Goal: Find contact information: Find contact information

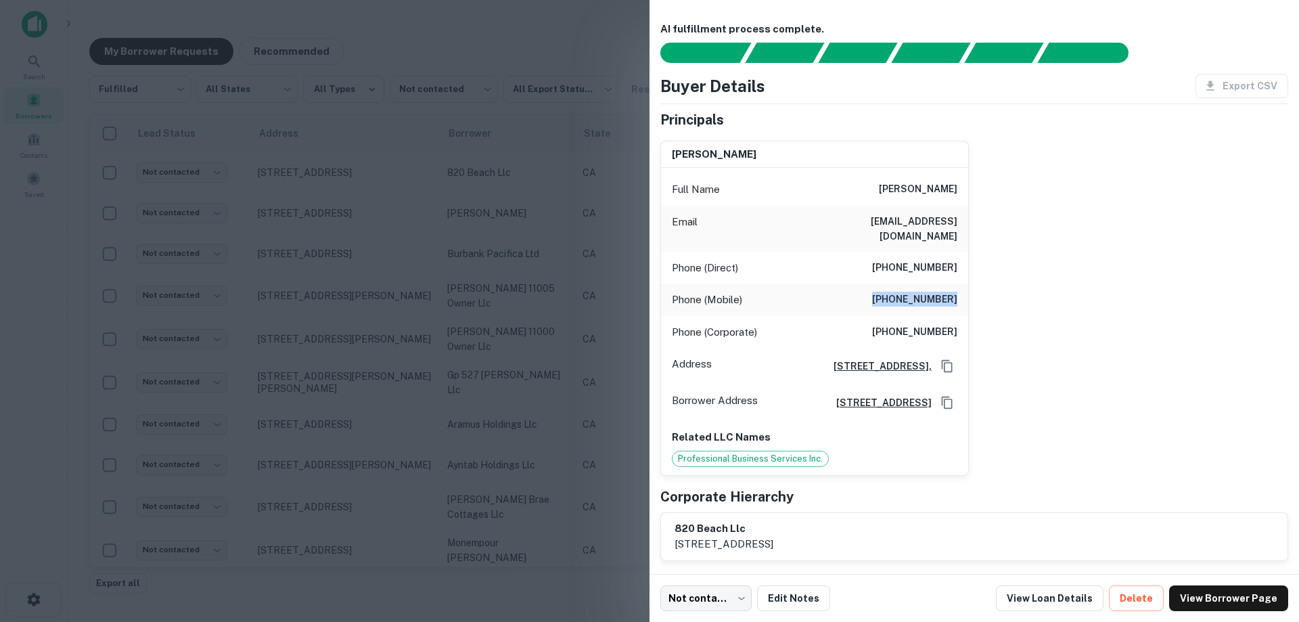
drag, startPoint x: 883, startPoint y: 284, endPoint x: 952, endPoint y: 285, distance: 69.0
click at [952, 292] on h6 "[PHONE_NUMBER]" at bounding box center [914, 300] width 85 height 16
copy h6 "[PHONE_NUMBER]"
click at [848, 286] on div "Phone (Mobile) [PHONE_NUMBER]" at bounding box center [814, 299] width 307 height 32
click at [528, 234] on div at bounding box center [649, 311] width 1299 height 622
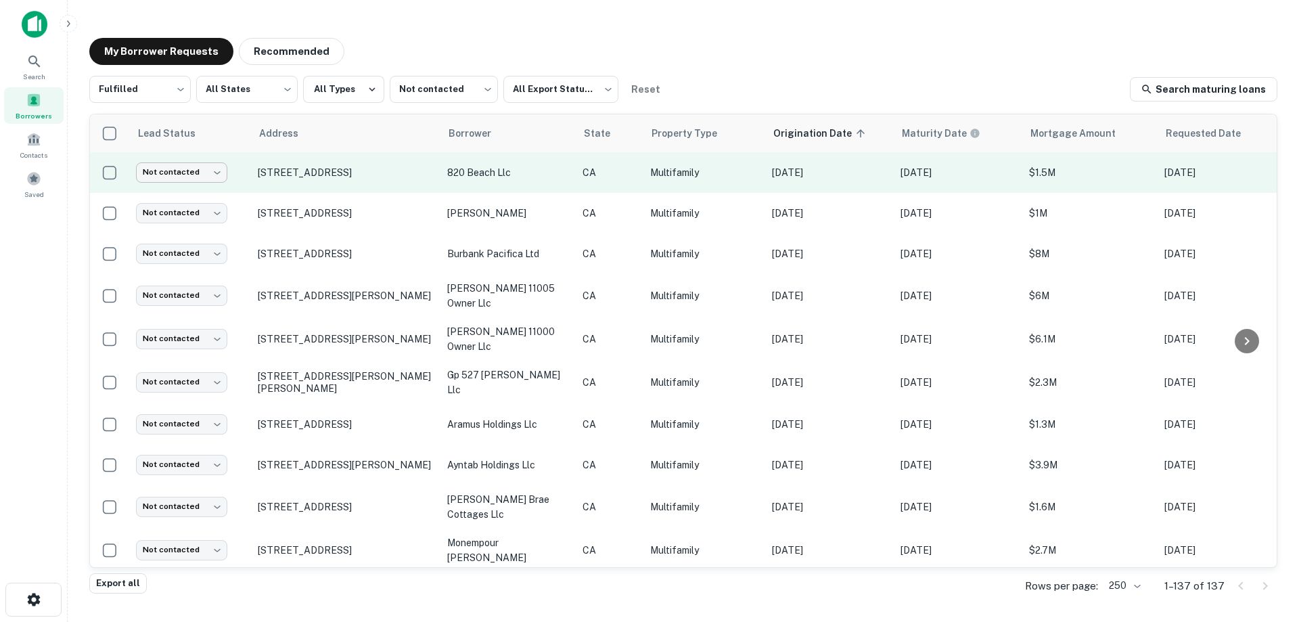
click at [165, 170] on body "Search Borrowers Contacts Saved My Borrower Requests Recommended Fulfilled ****…" at bounding box center [649, 311] width 1299 height 622
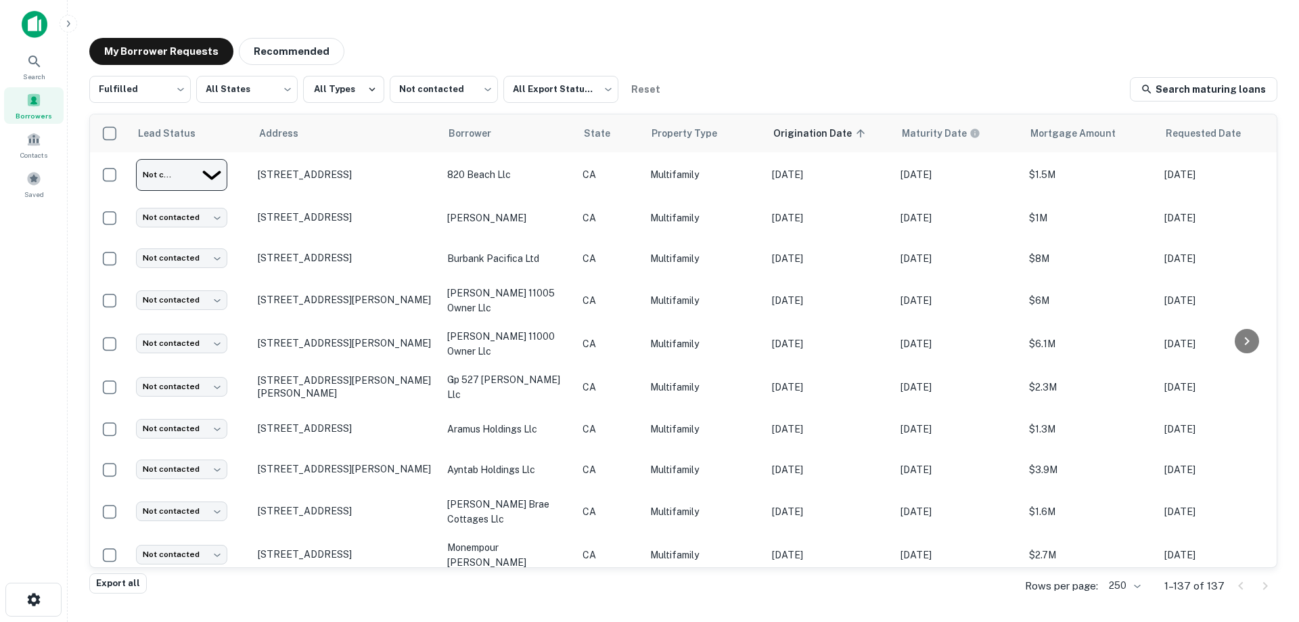
type input "*********"
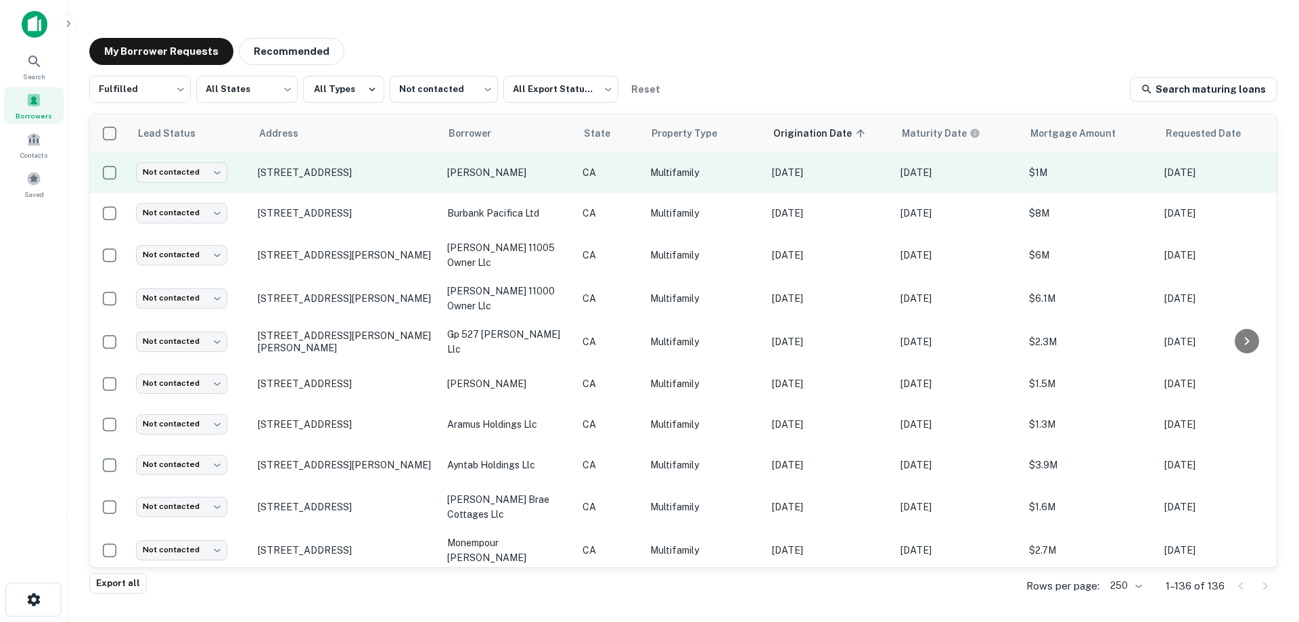
click at [735, 174] on p "Multifamily" at bounding box center [704, 172] width 108 height 15
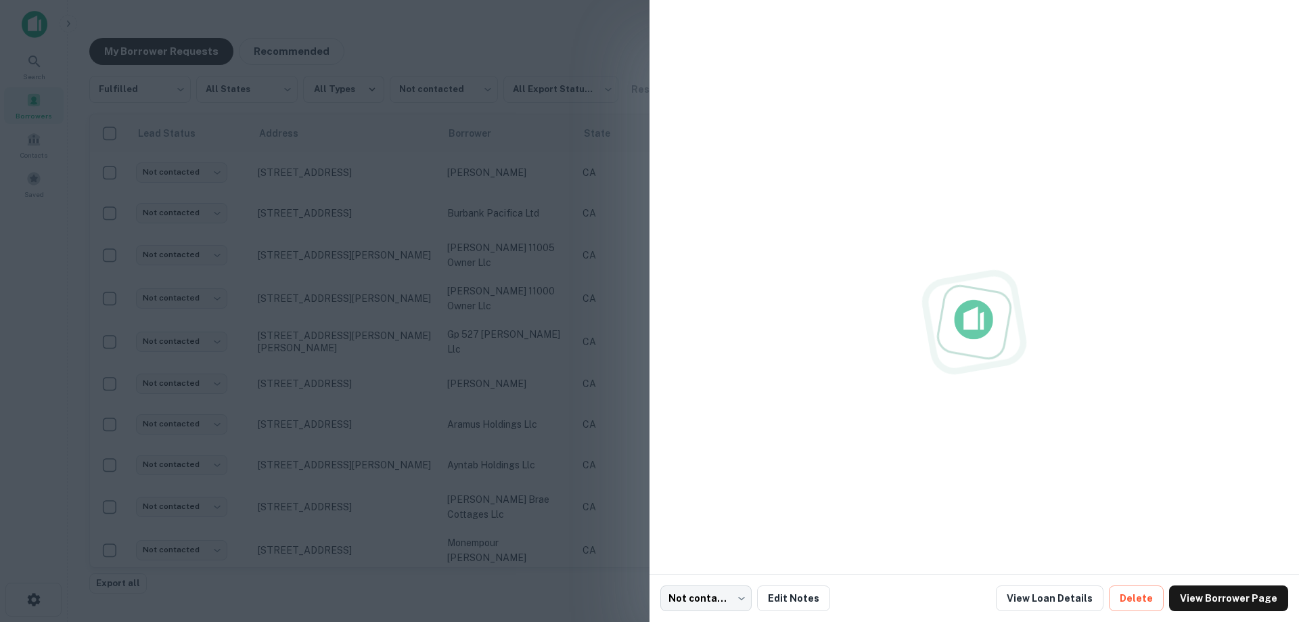
click at [584, 209] on div at bounding box center [649, 311] width 1299 height 622
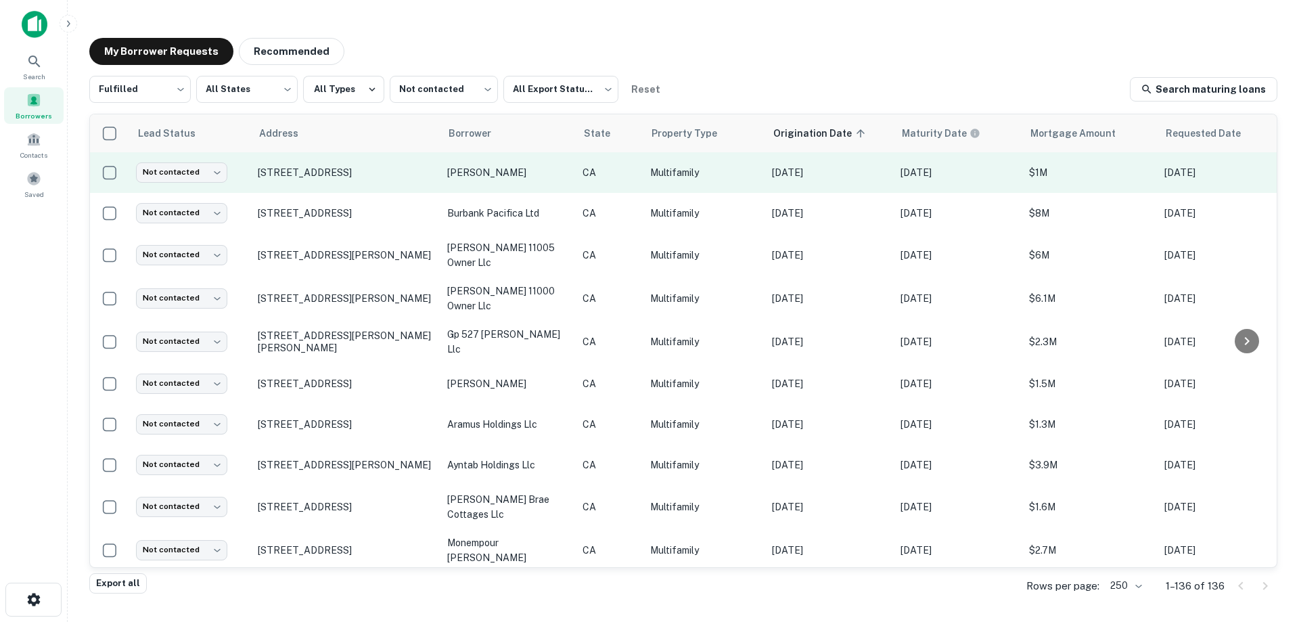
click at [708, 171] on p "Multifamily" at bounding box center [704, 172] width 108 height 15
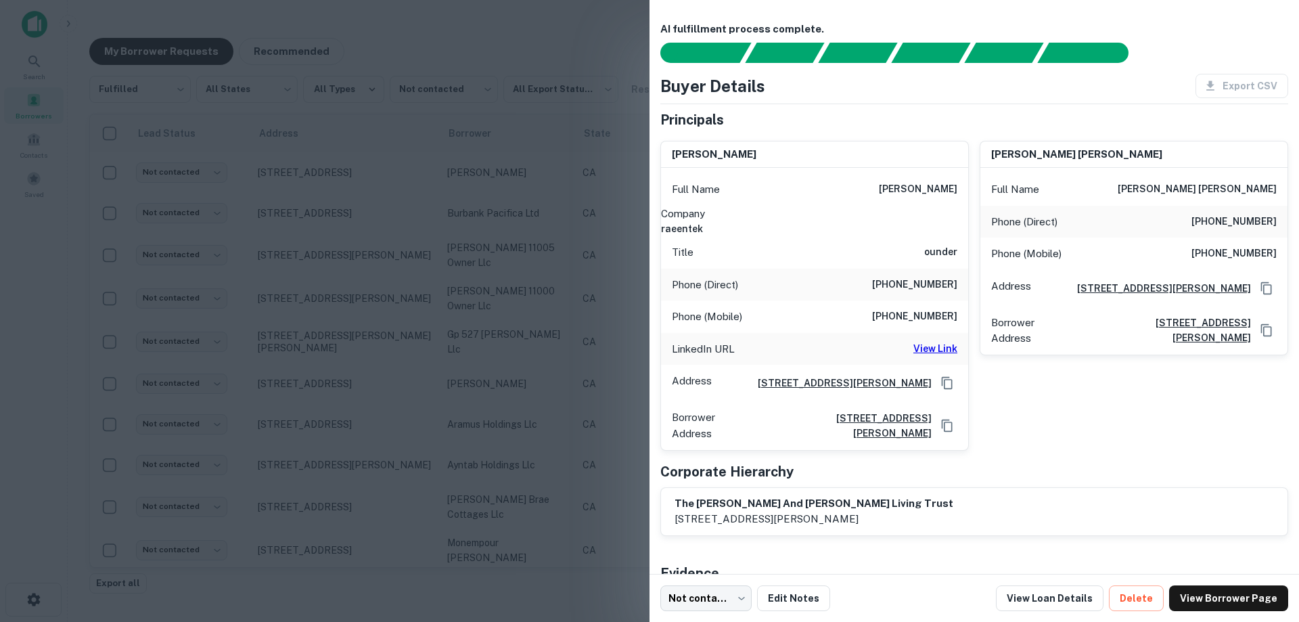
click at [582, 200] on div at bounding box center [649, 311] width 1299 height 622
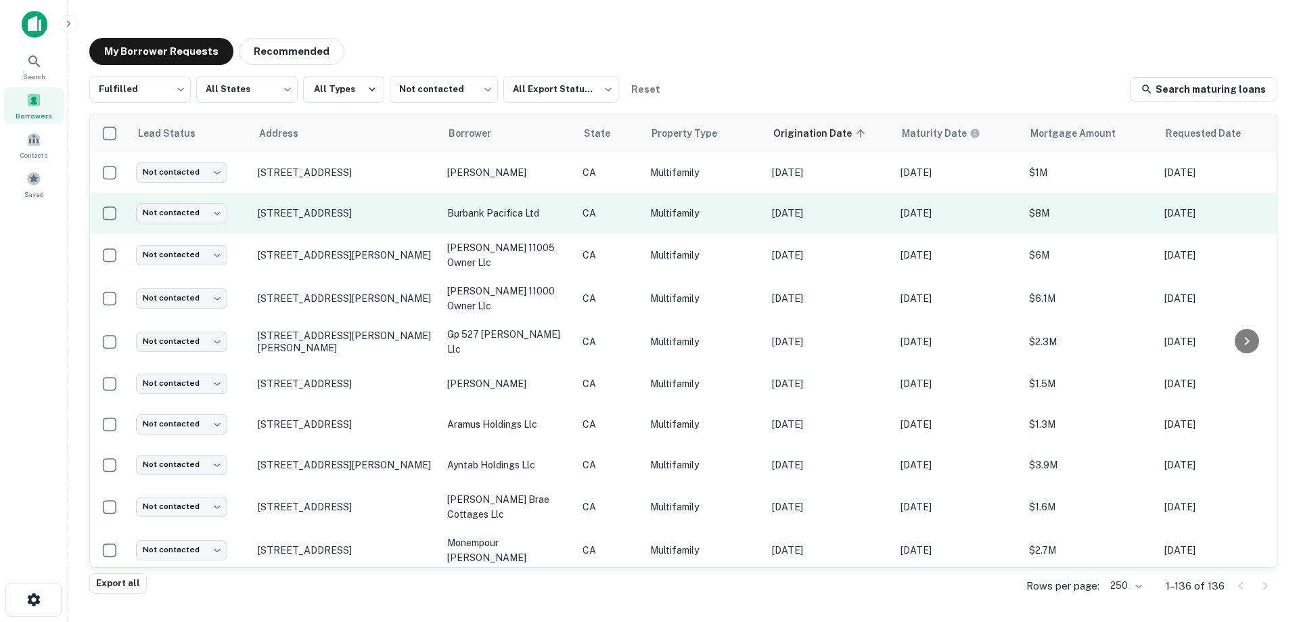
click at [759, 209] on td "Multifamily" at bounding box center [704, 213] width 122 height 41
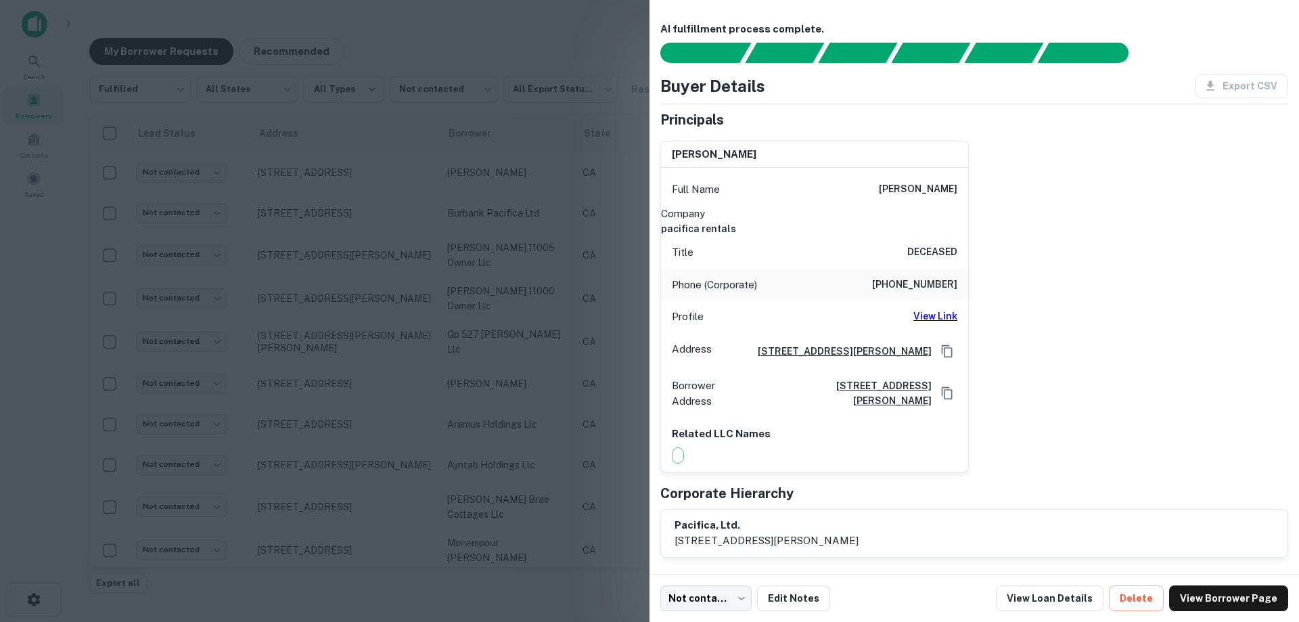
click at [551, 232] on div at bounding box center [649, 311] width 1299 height 622
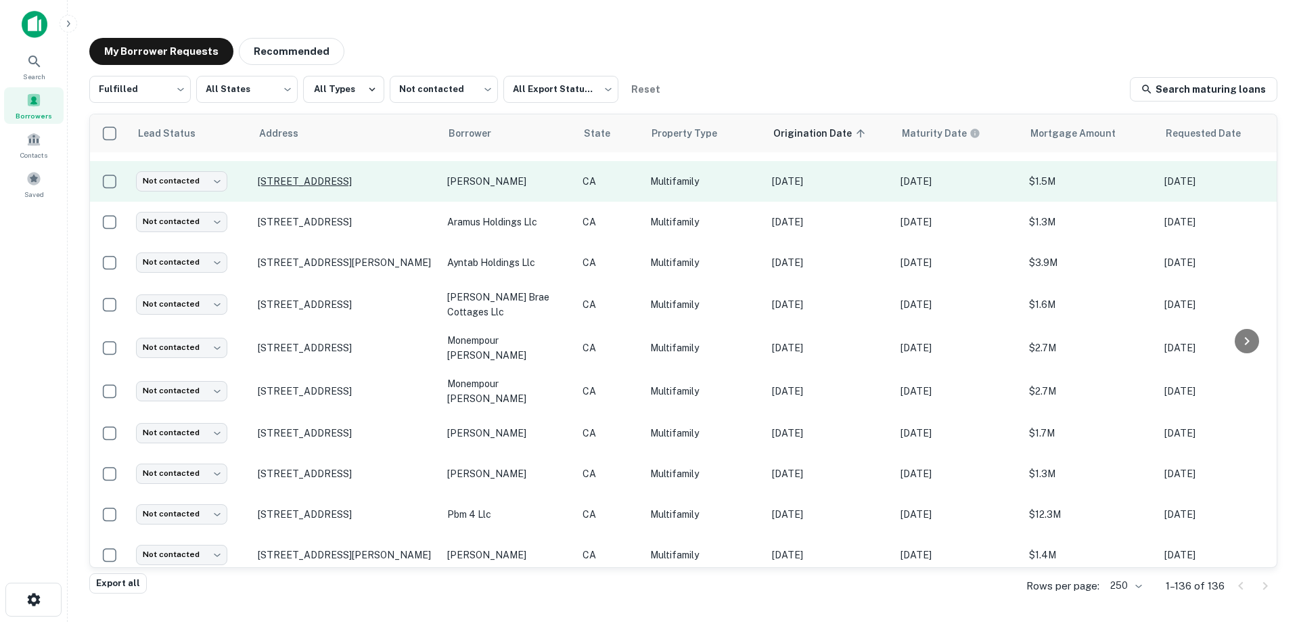
scroll to position [203, 0]
click at [640, 178] on td "CA" at bounding box center [610, 180] width 68 height 41
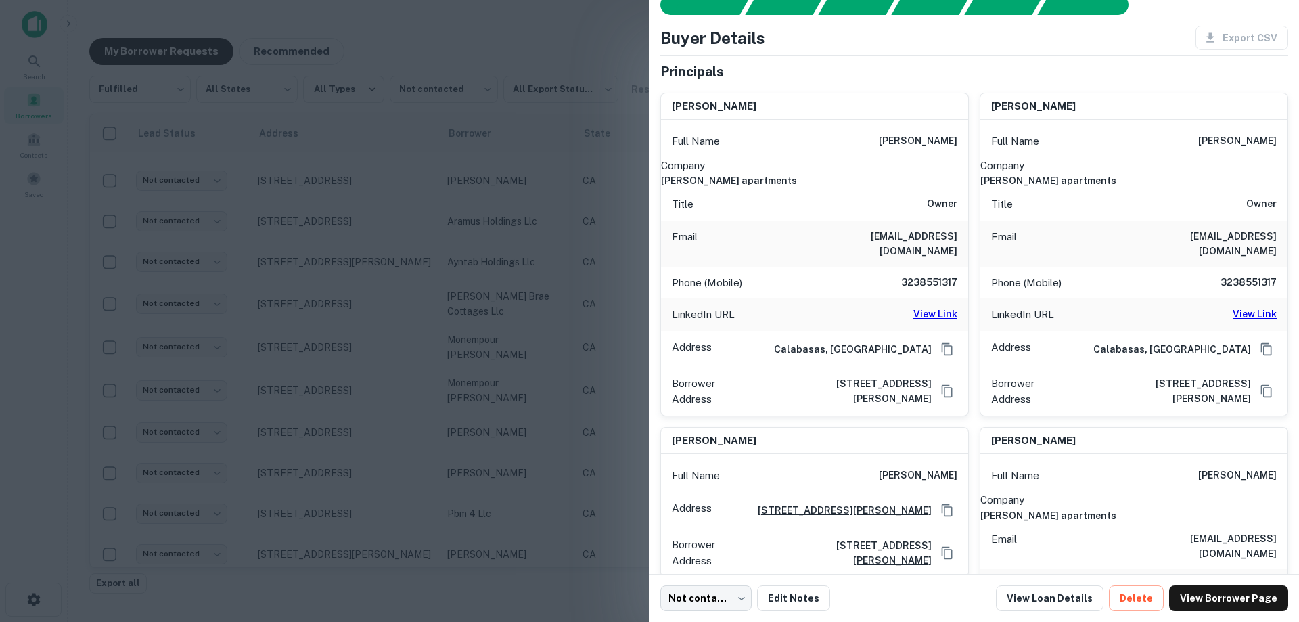
scroll to position [0, 0]
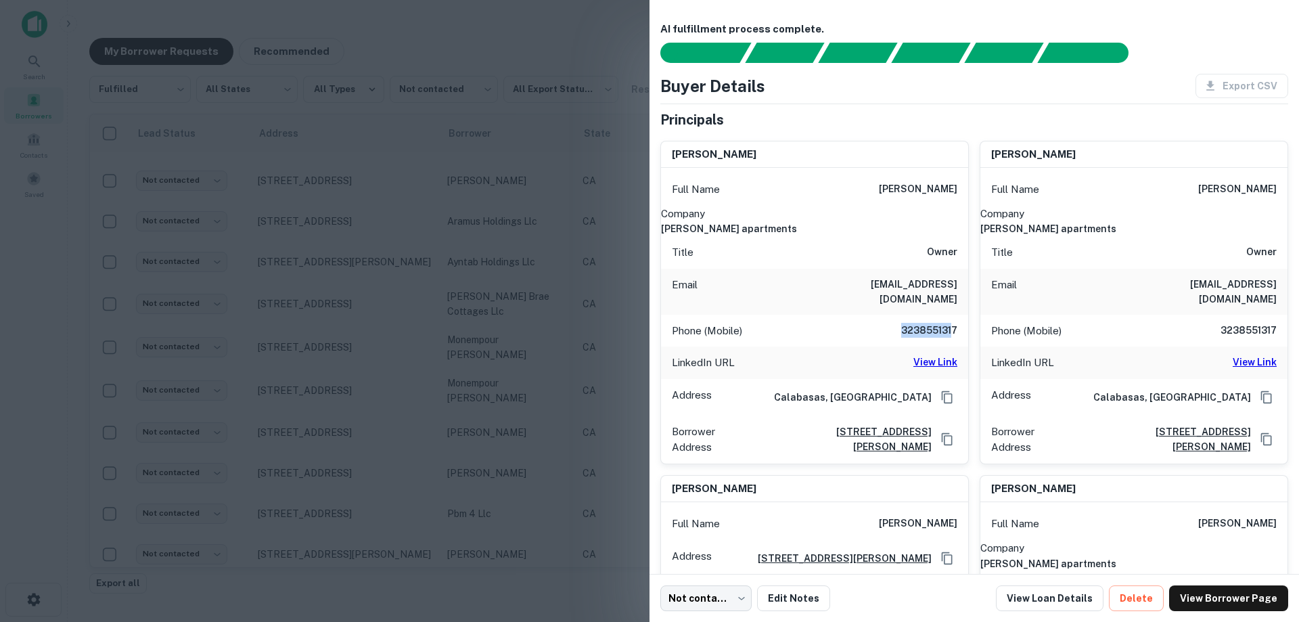
drag, startPoint x: 896, startPoint y: 316, endPoint x: 949, endPoint y: 315, distance: 53.5
click at [949, 323] on h6 "3238551317" at bounding box center [916, 331] width 81 height 16
click at [925, 323] on h6 "3238551317" at bounding box center [916, 331] width 81 height 16
drag, startPoint x: 896, startPoint y: 317, endPoint x: 950, endPoint y: 318, distance: 54.8
click at [950, 323] on h6 "3238551317" at bounding box center [916, 331] width 81 height 16
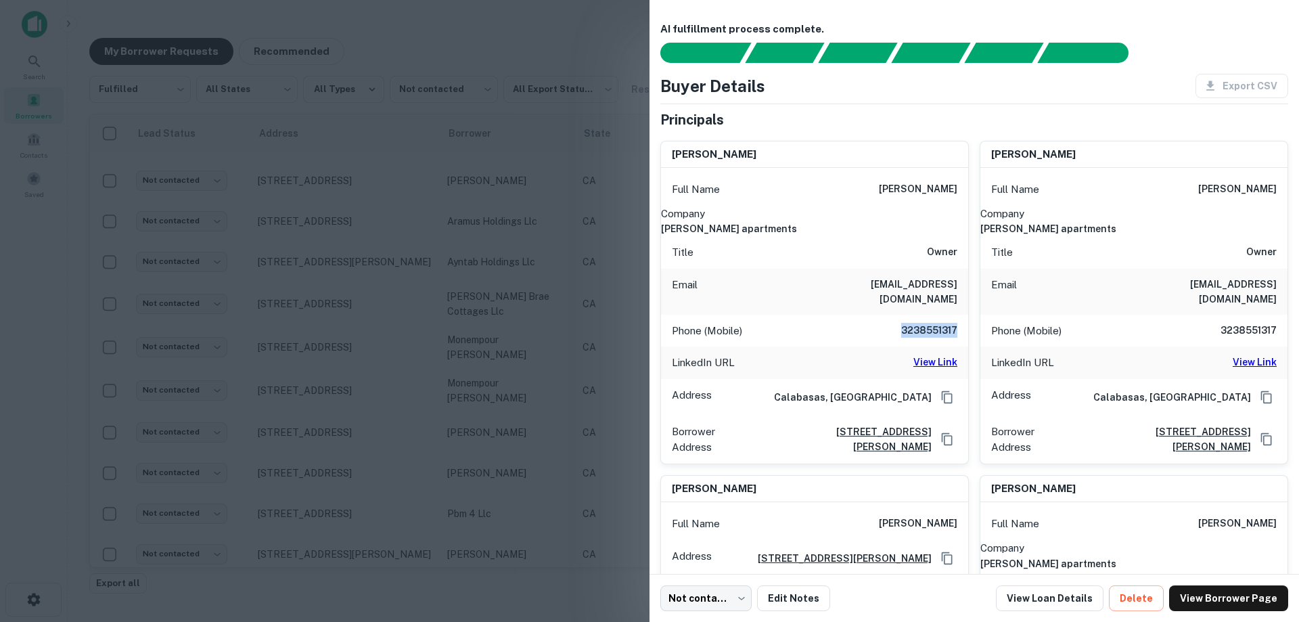
copy h6 "3238551317"
click at [869, 321] on div "Phone (Mobile) [PHONE_NUMBER]" at bounding box center [814, 331] width 307 height 32
click at [835, 129] on div "Principals" at bounding box center [974, 120] width 628 height 20
drag, startPoint x: 407, startPoint y: 258, endPoint x: 318, endPoint y: 237, distance: 91.6
click at [407, 258] on div at bounding box center [649, 311] width 1299 height 622
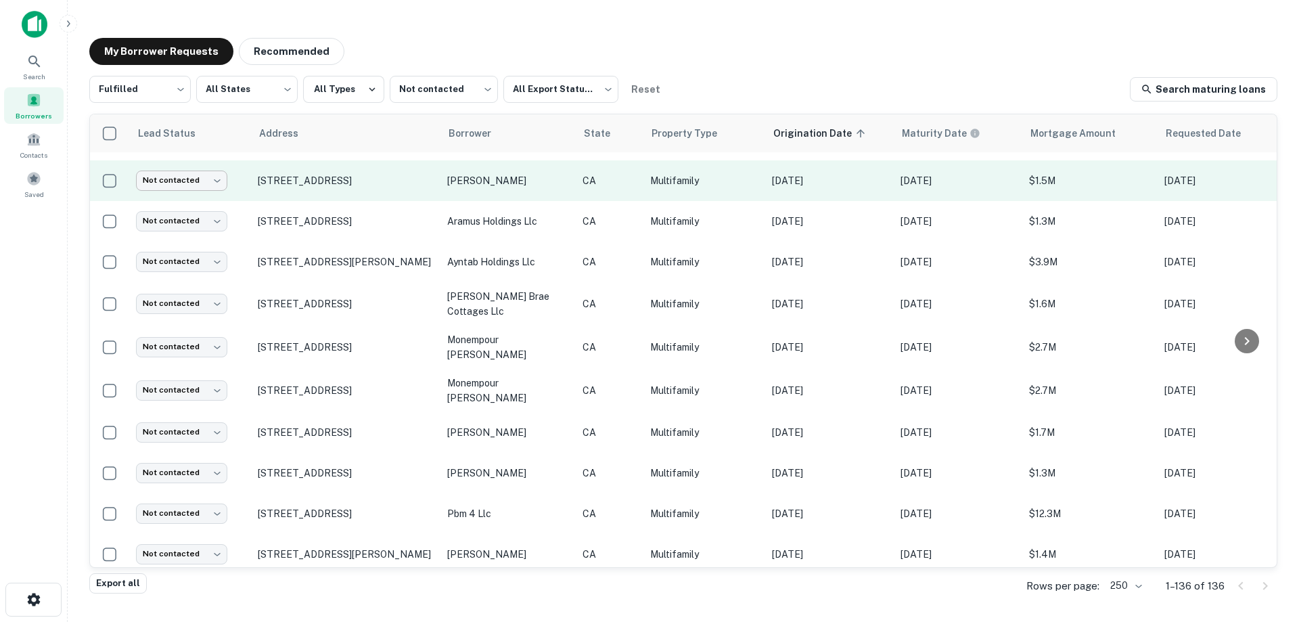
click at [201, 172] on body "Search Borrowers Contacts Saved My Borrower Requests Recommended Fulfilled ****…" at bounding box center [649, 311] width 1299 height 622
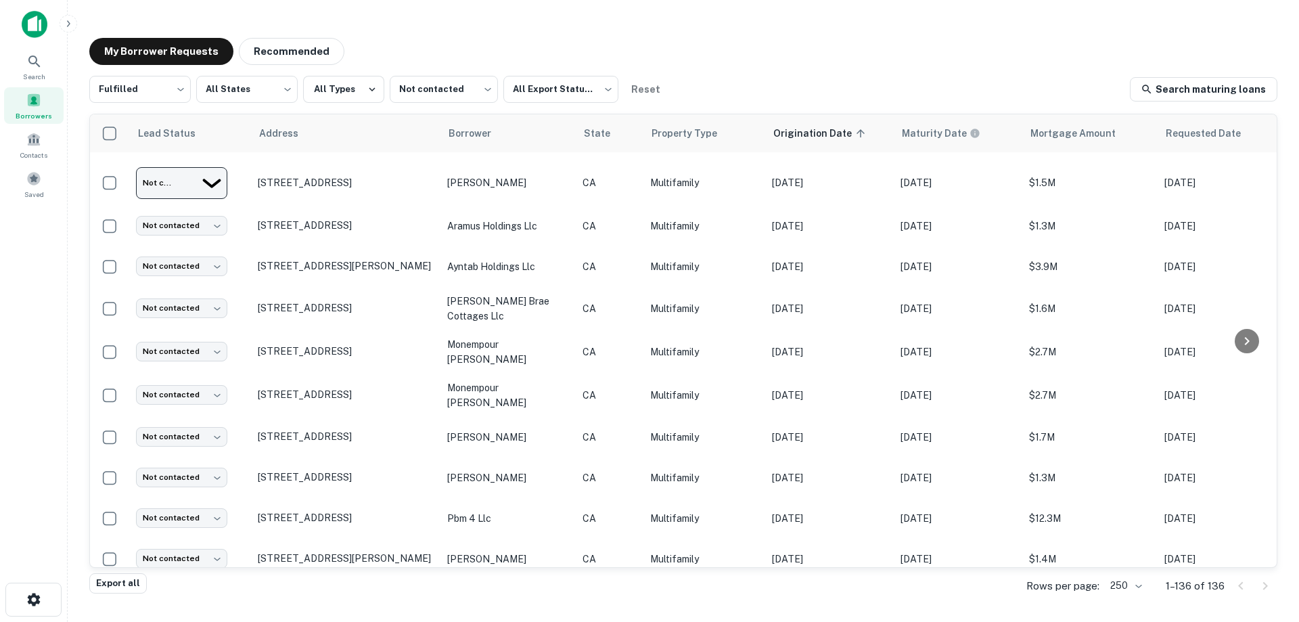
click at [210, 621] on div at bounding box center [649, 622] width 1299 height 0
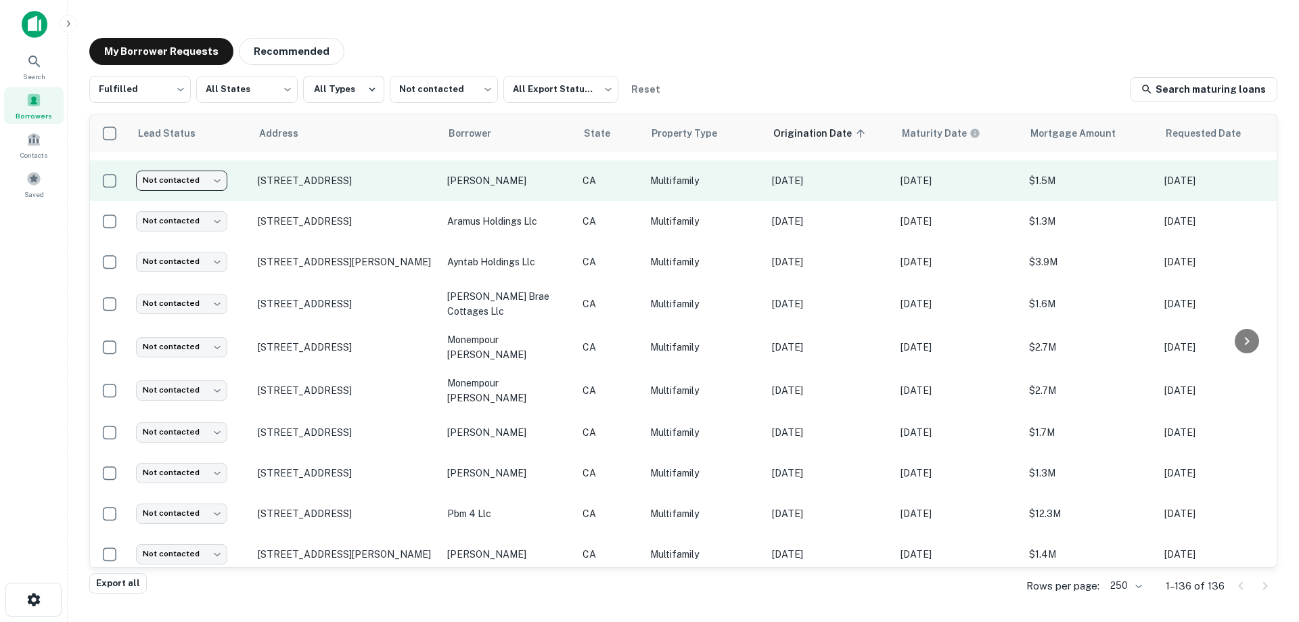
click at [201, 178] on body "Search Borrowers Contacts Saved My Borrower Requests Recommended Fulfilled ****…" at bounding box center [649, 311] width 1299 height 622
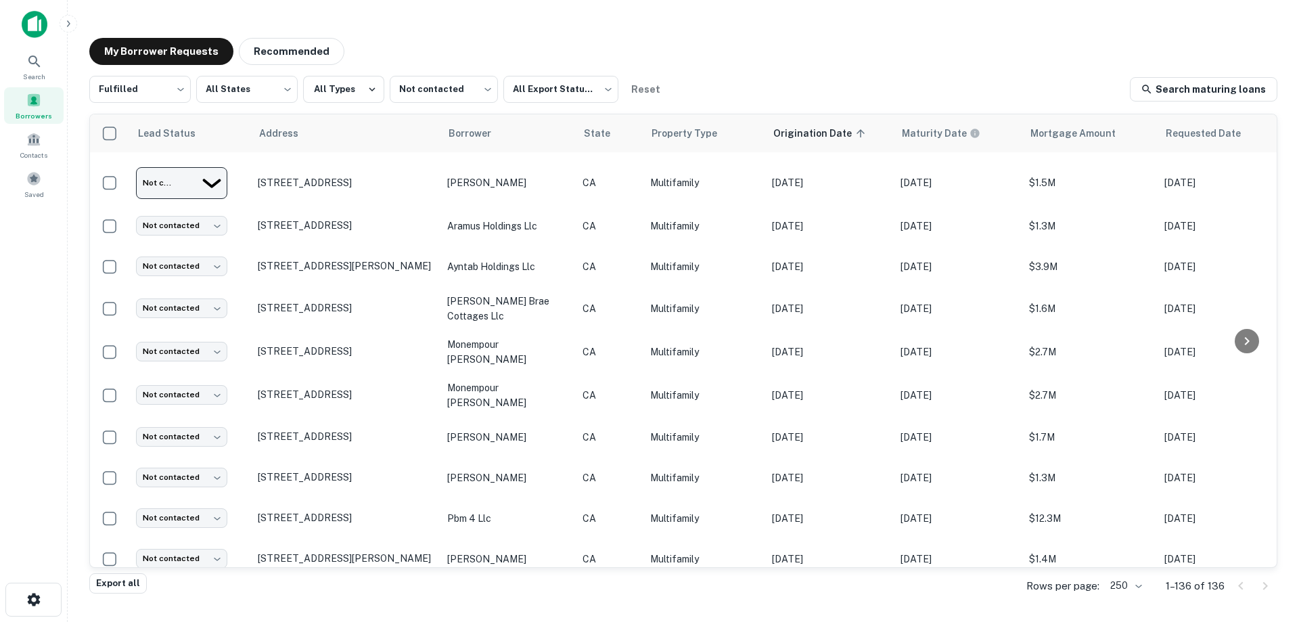
type input "*********"
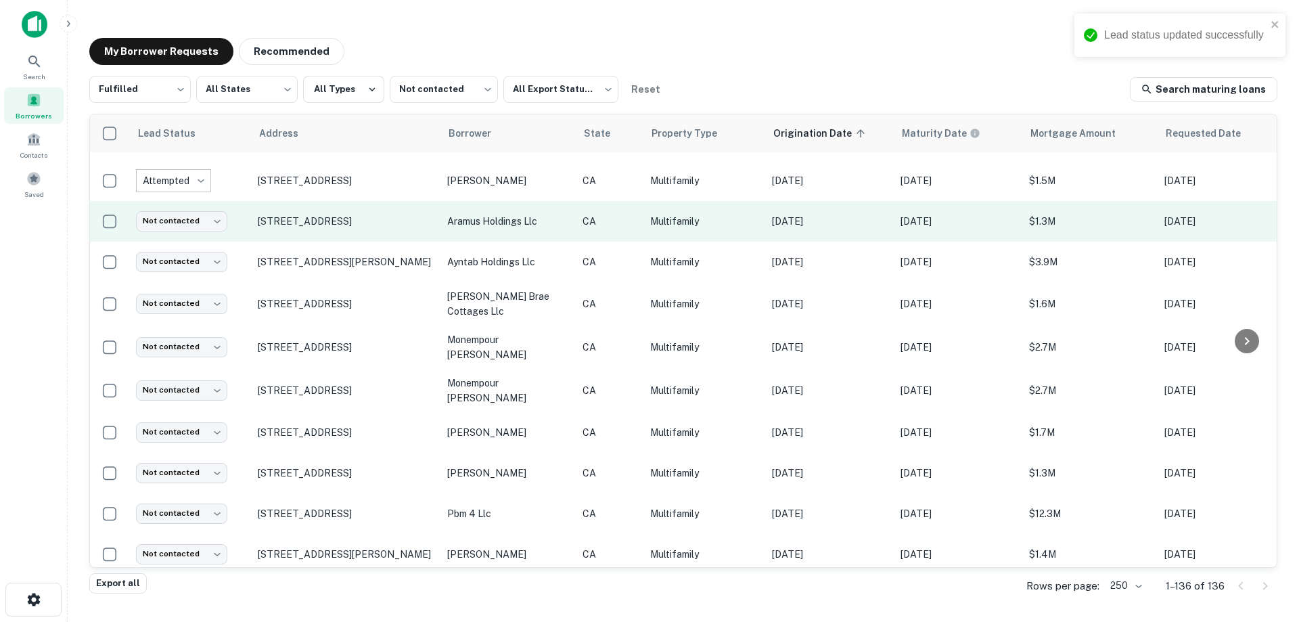
click at [749, 214] on p "Multifamily" at bounding box center [704, 221] width 108 height 15
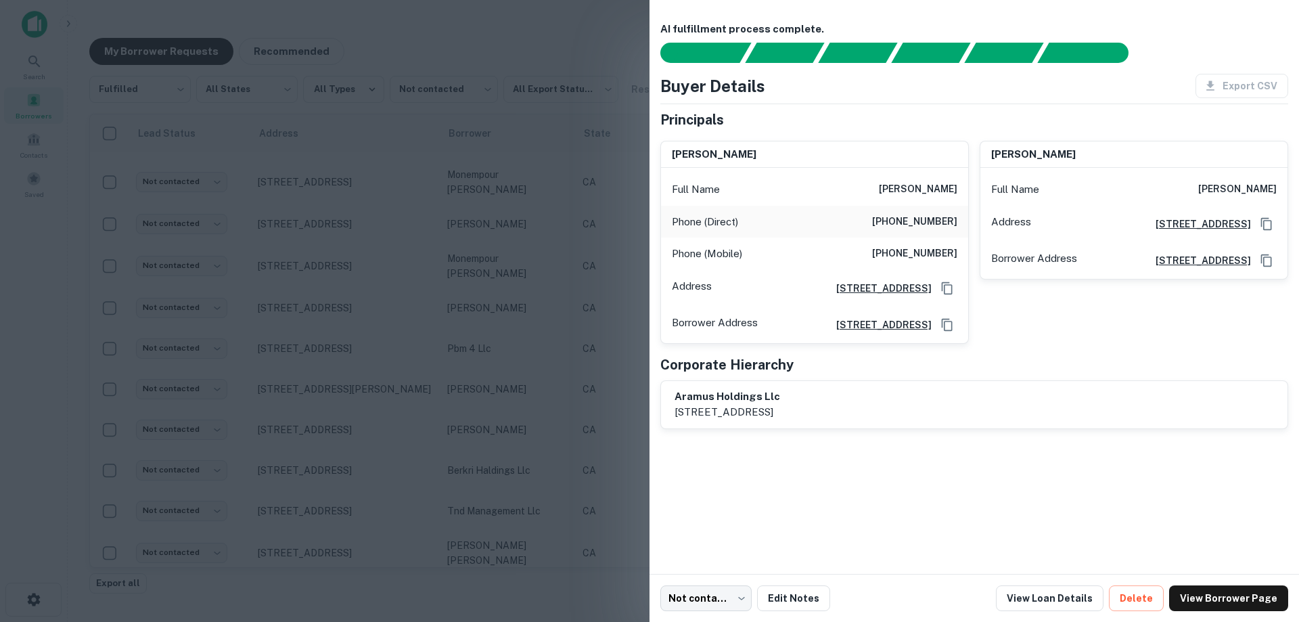
scroll to position [160, 0]
click at [537, 224] on div at bounding box center [649, 311] width 1299 height 622
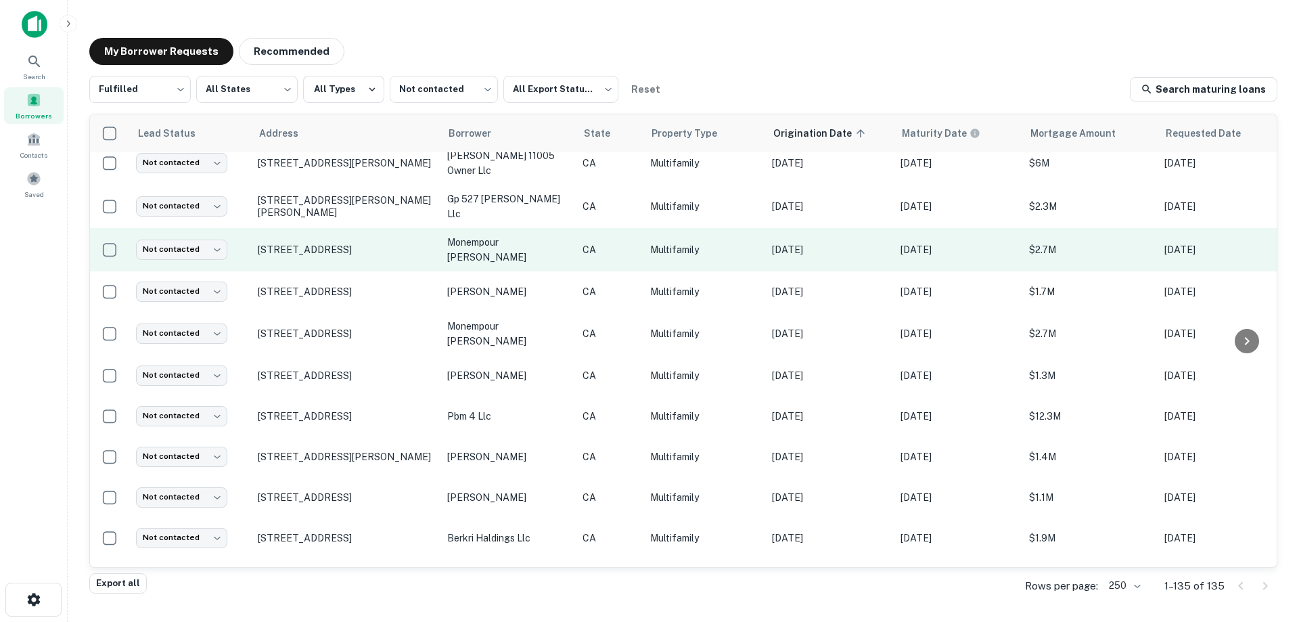
scroll to position [203, 0]
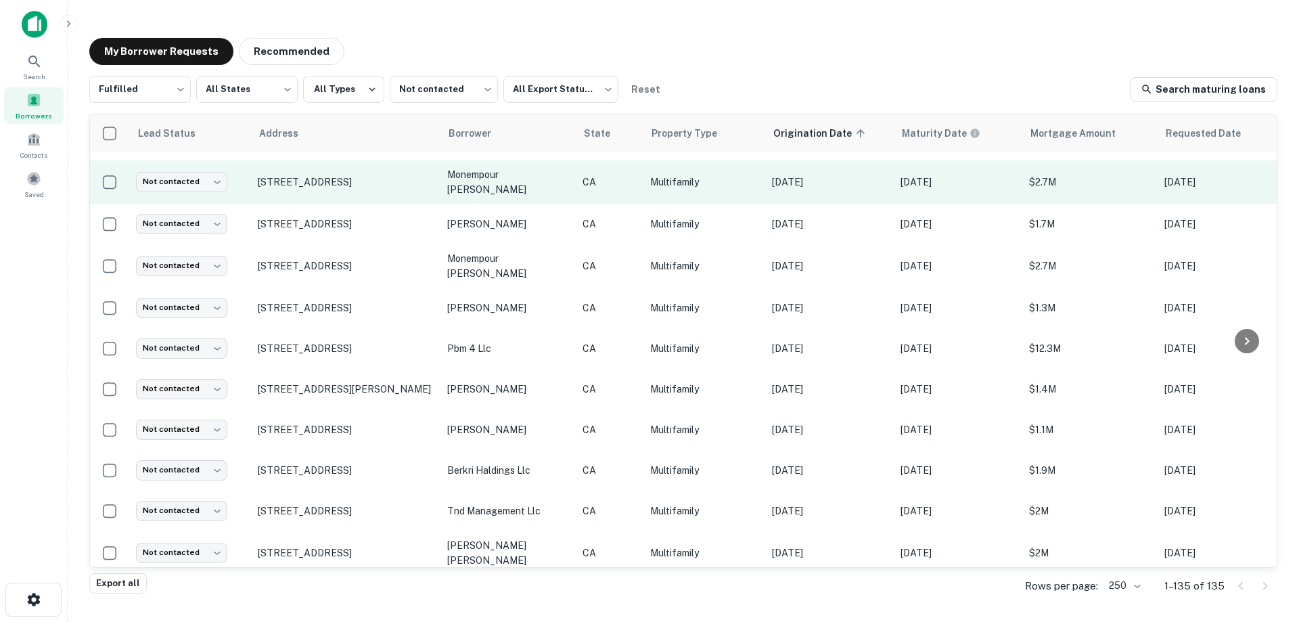
click at [643, 177] on td "CA" at bounding box center [610, 181] width 68 height 43
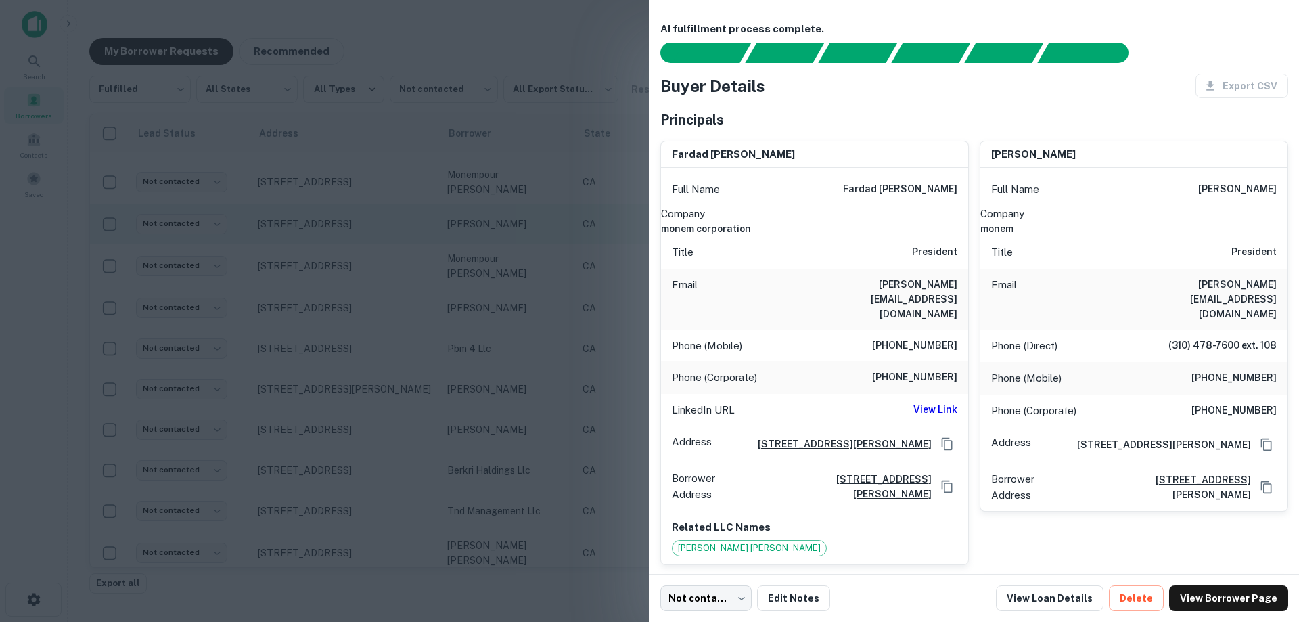
click at [548, 290] on div at bounding box center [649, 311] width 1299 height 622
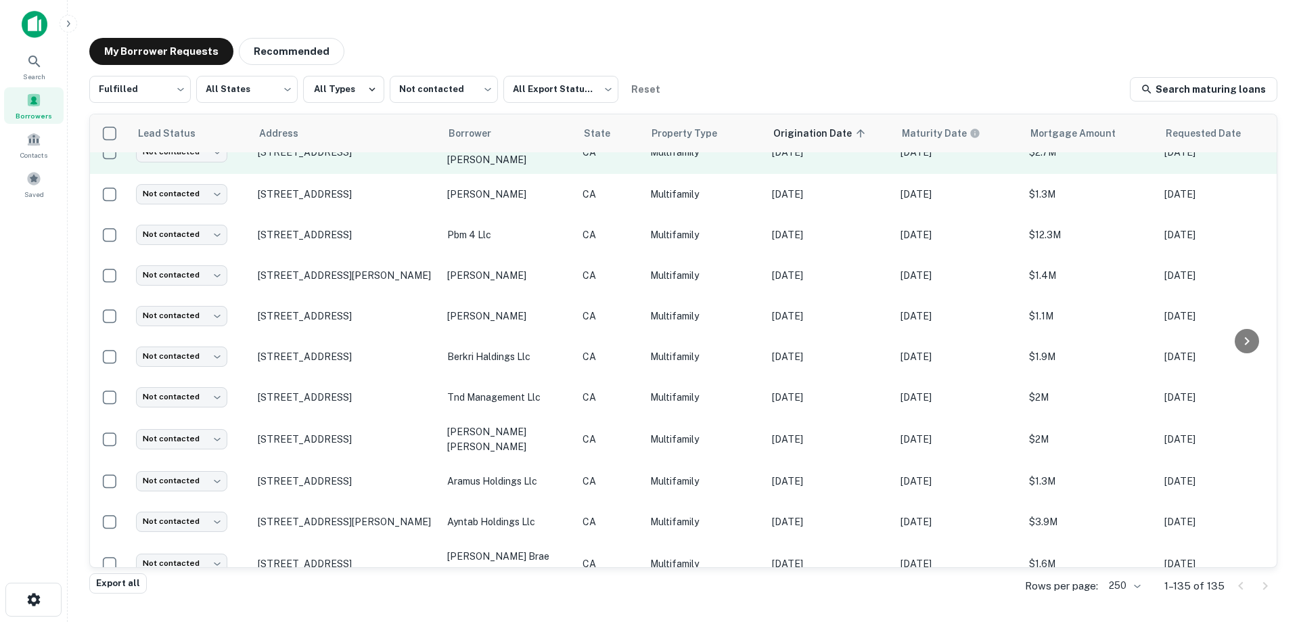
scroll to position [338, 0]
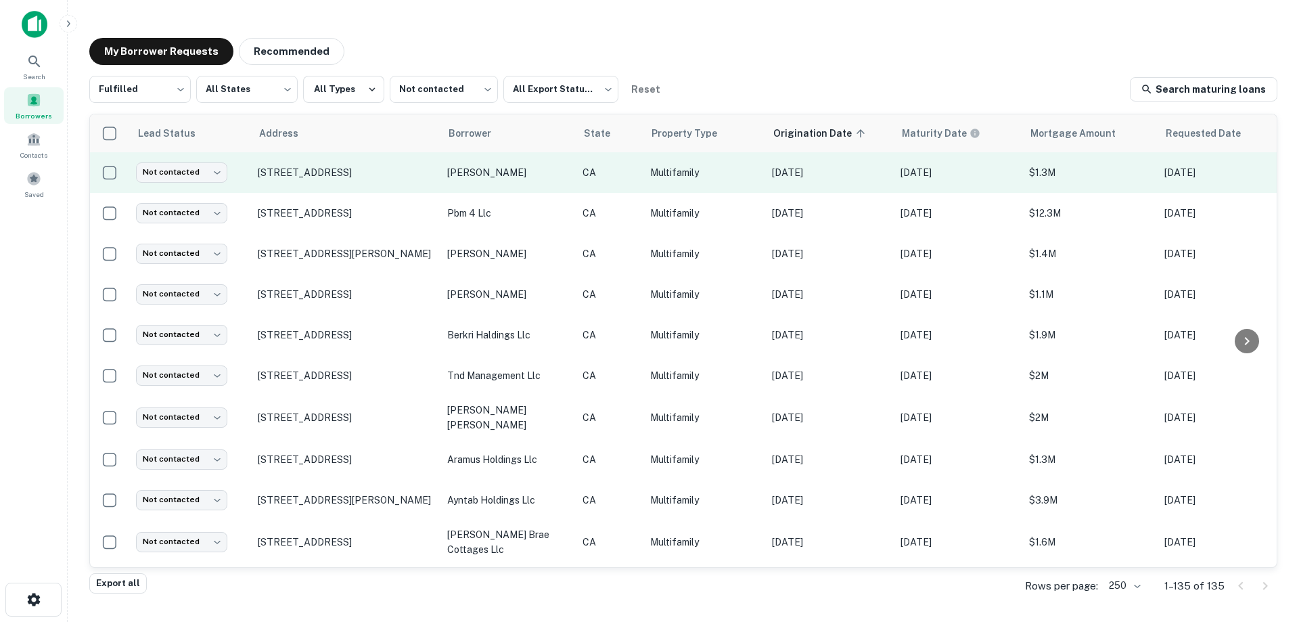
click at [707, 165] on p "Multifamily" at bounding box center [704, 172] width 108 height 15
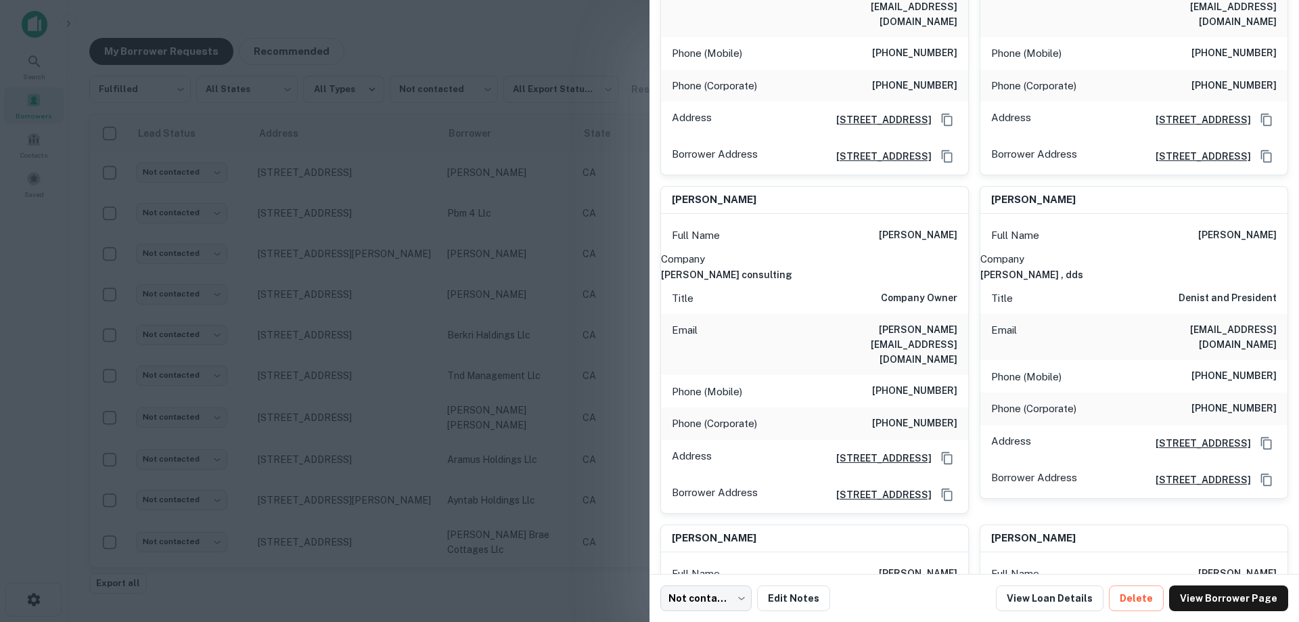
scroll to position [271, 0]
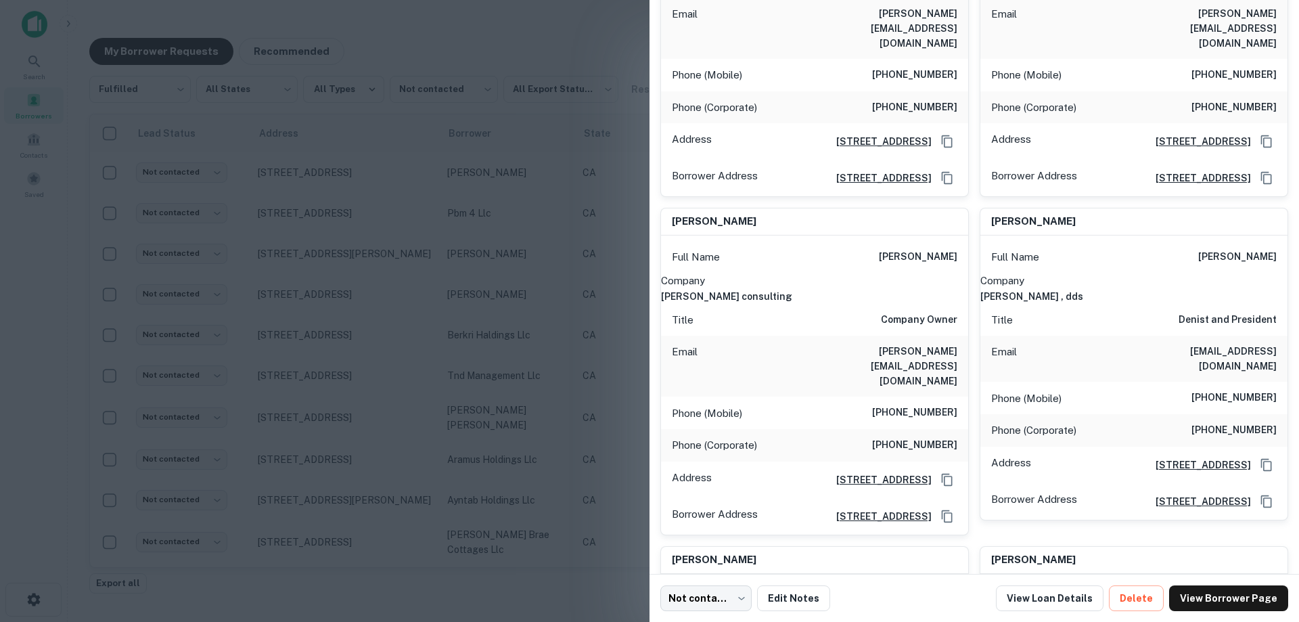
click at [537, 225] on div at bounding box center [649, 311] width 1299 height 622
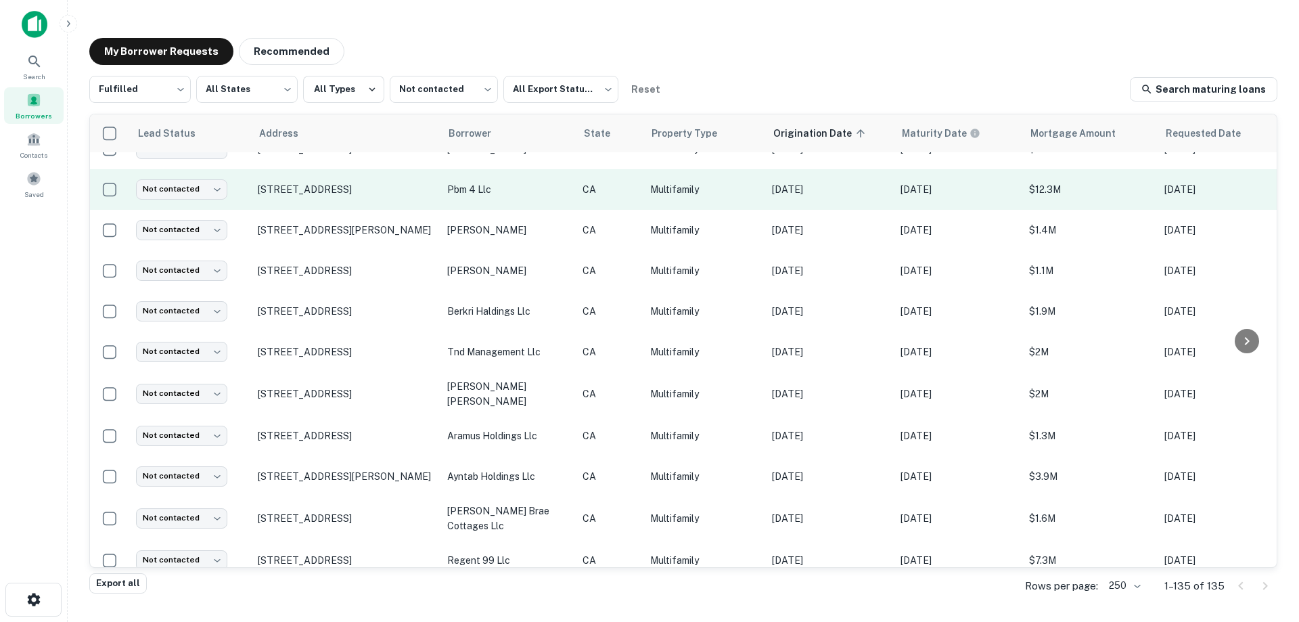
scroll to position [338, 0]
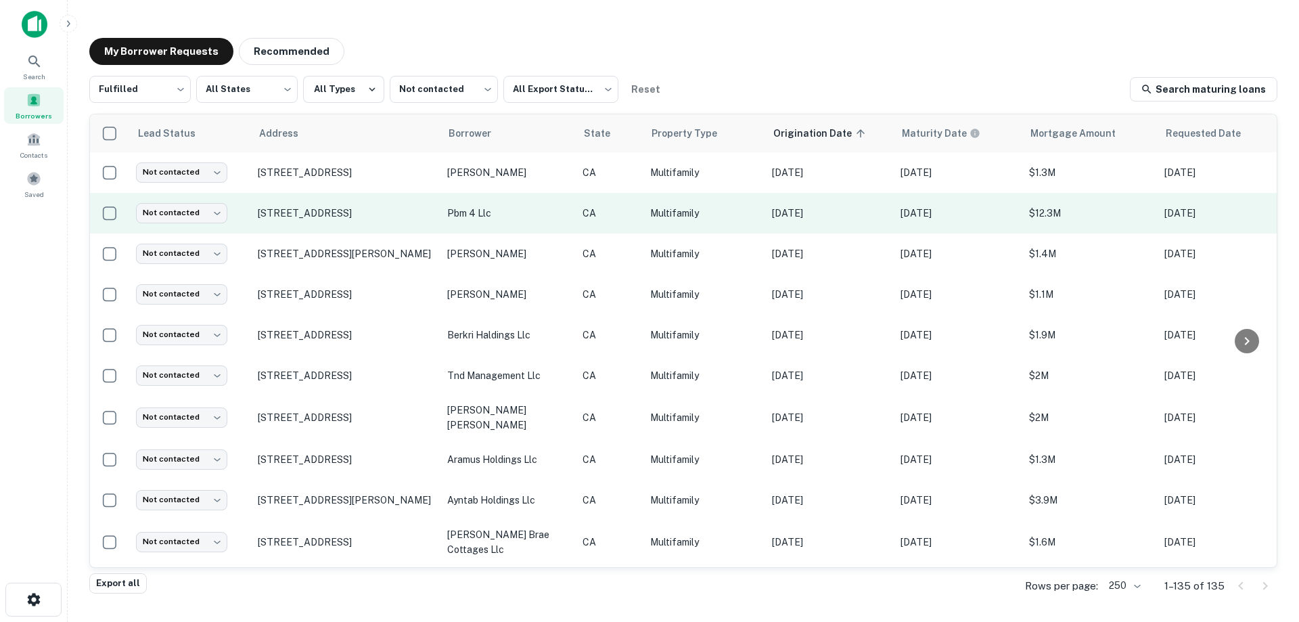
click at [808, 206] on p "[DATE]" at bounding box center [829, 213] width 115 height 15
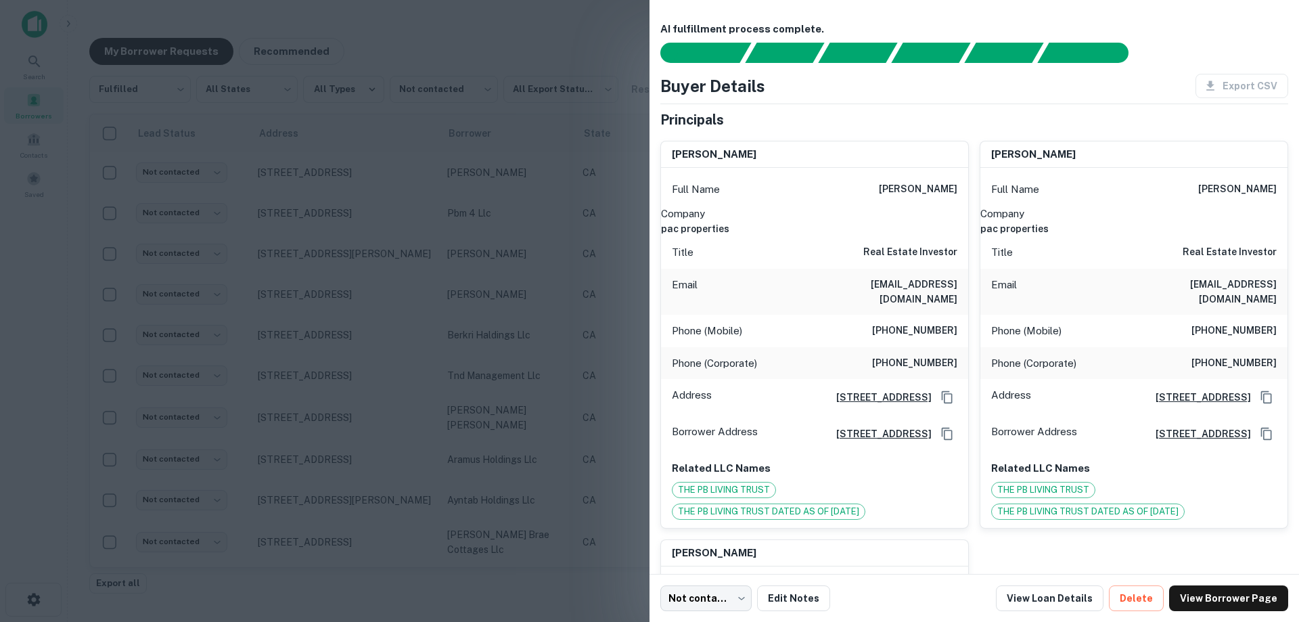
click at [450, 271] on div at bounding box center [649, 311] width 1299 height 622
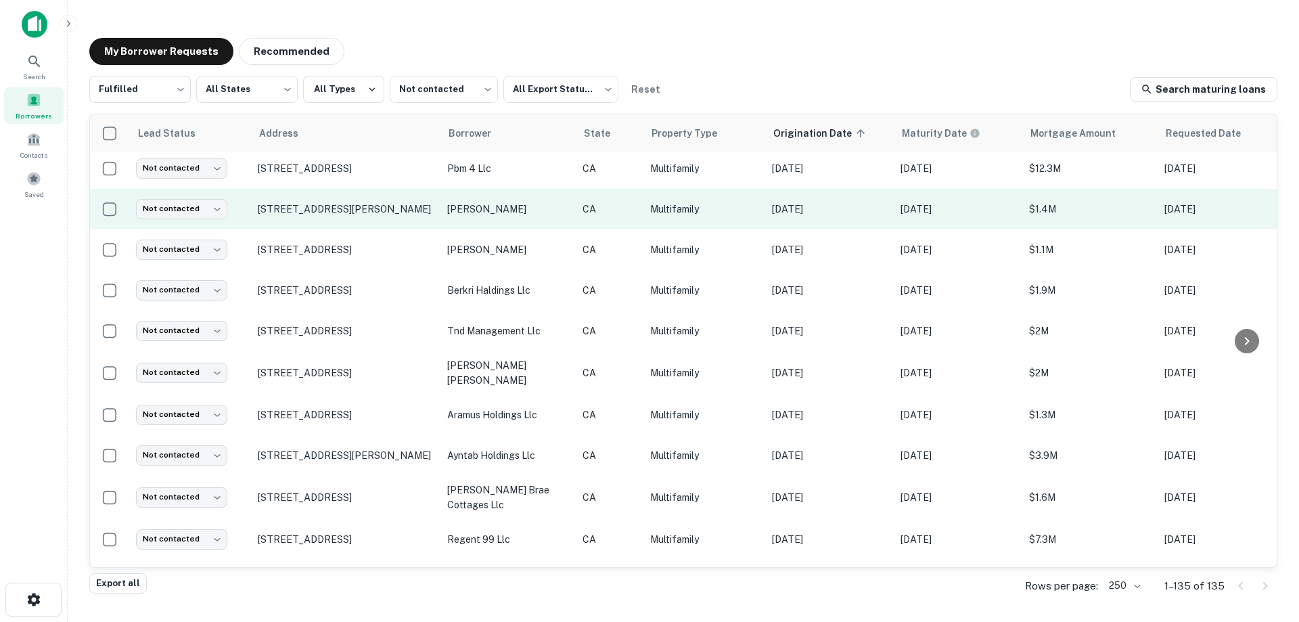
scroll to position [406, 0]
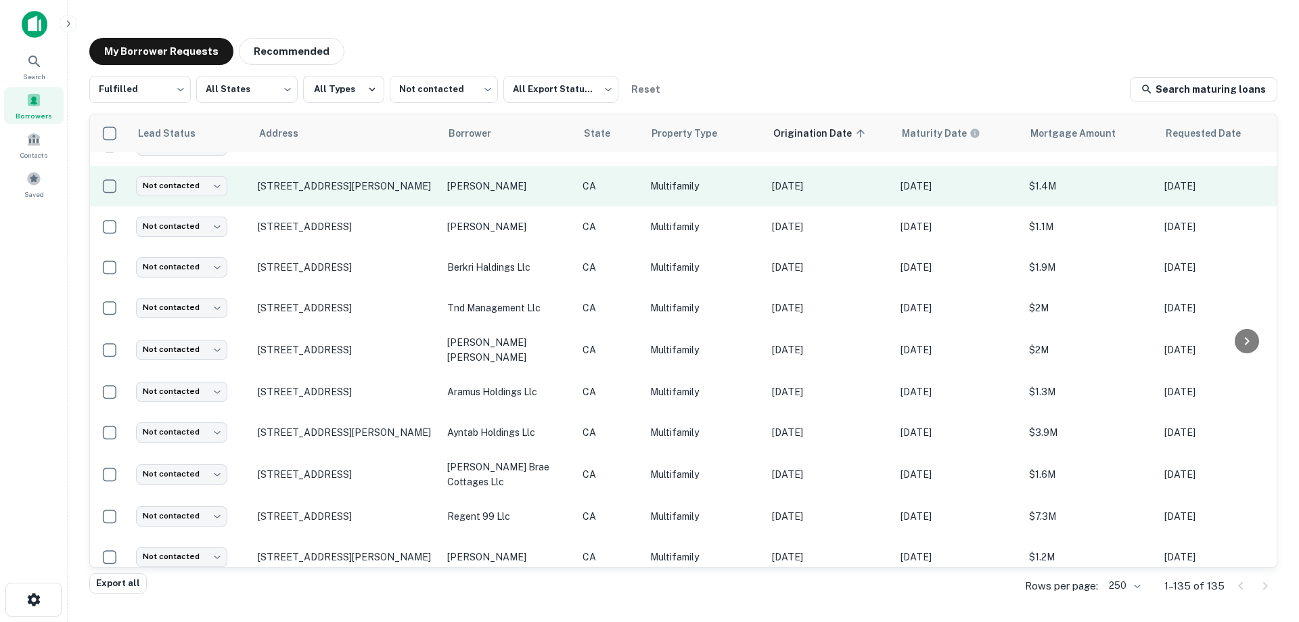
click at [686, 181] on p "Multifamily" at bounding box center [704, 186] width 108 height 15
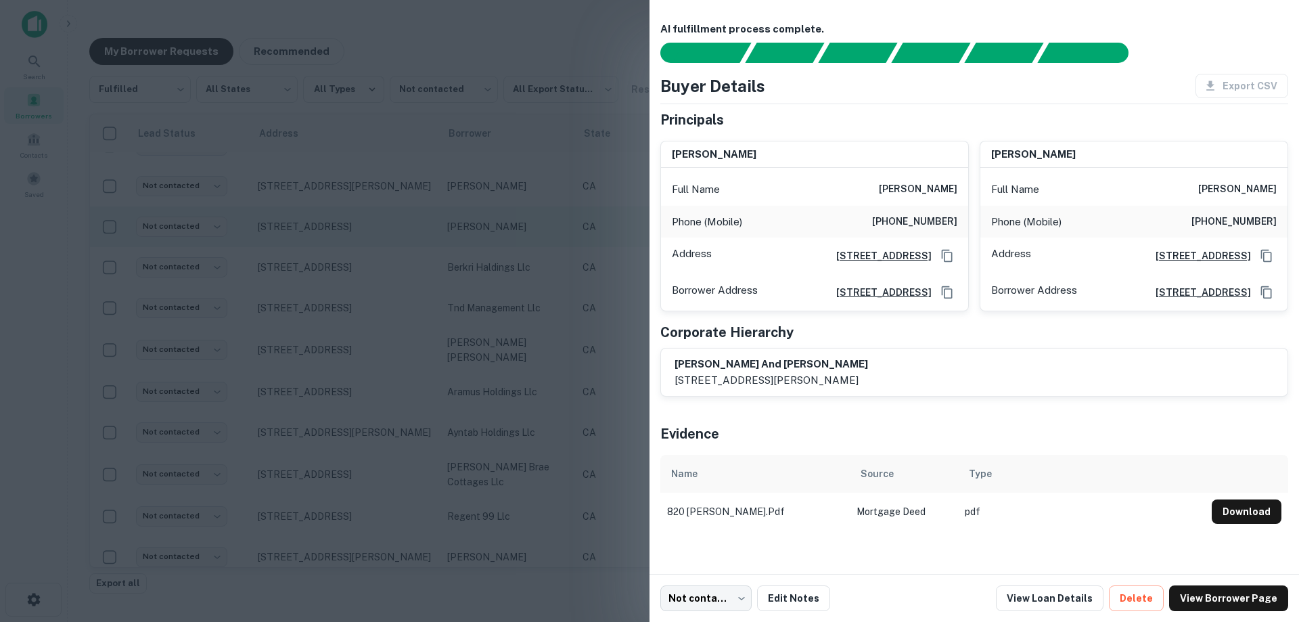
click at [507, 196] on div at bounding box center [649, 311] width 1299 height 622
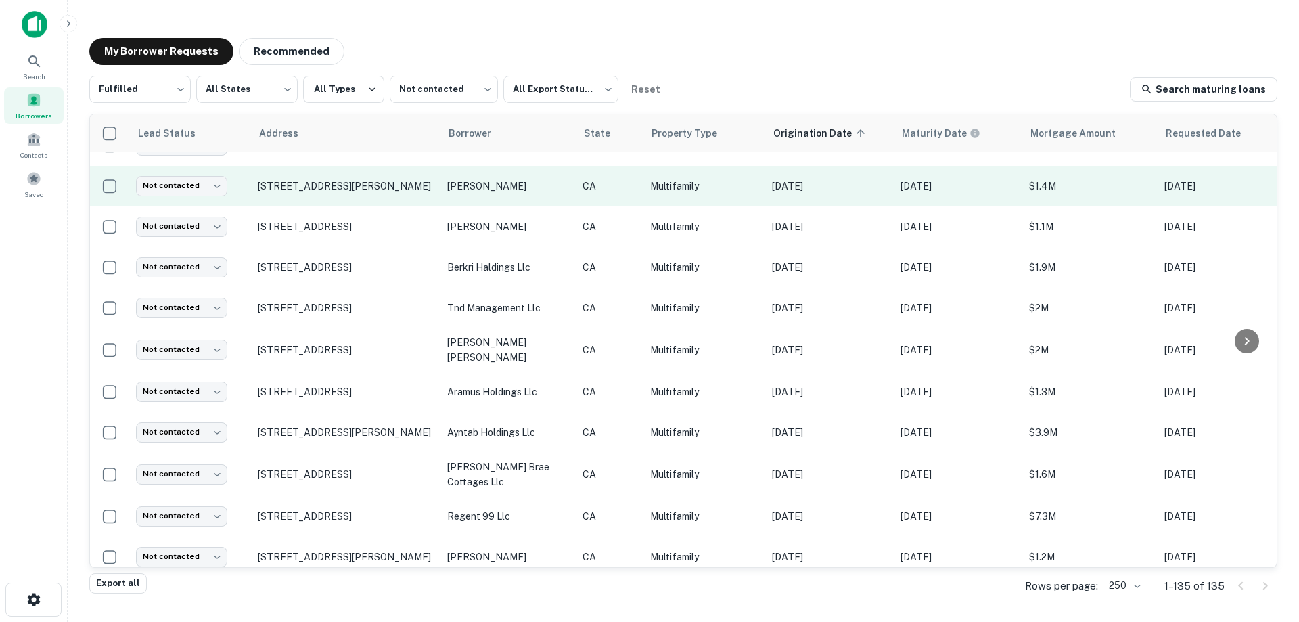
click at [538, 183] on p "[PERSON_NAME]" at bounding box center [508, 186] width 122 height 15
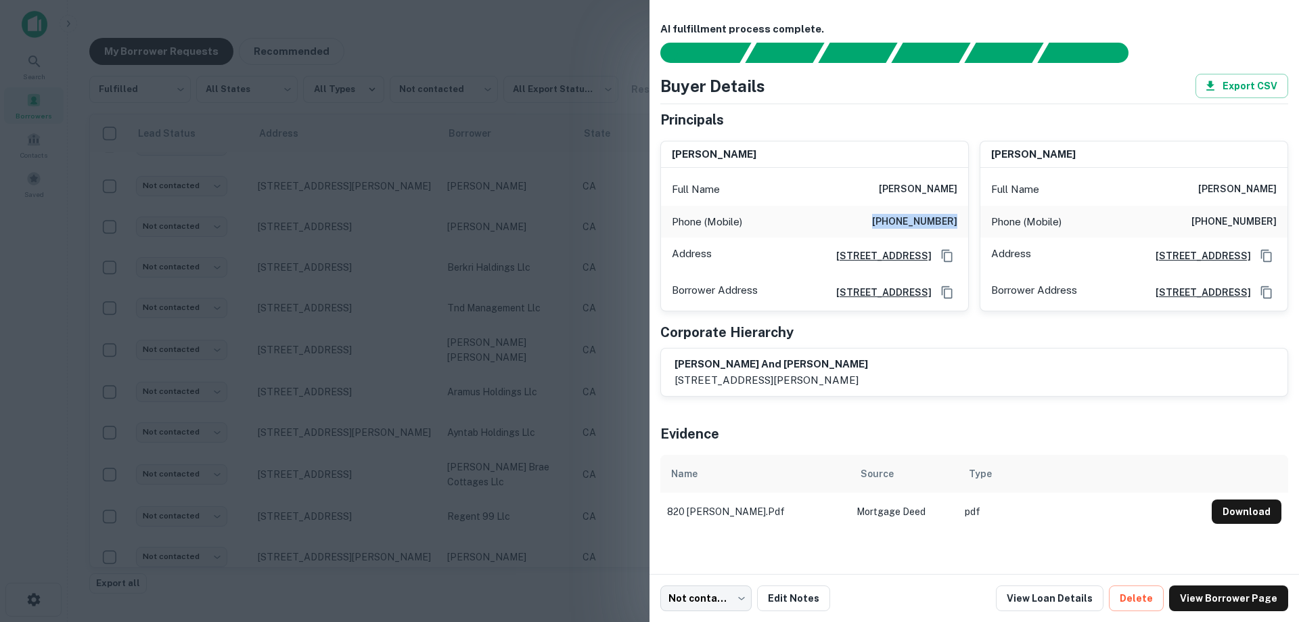
drag, startPoint x: 887, startPoint y: 221, endPoint x: 960, endPoint y: 221, distance: 73.1
click at [960, 221] on div "Phone (Mobile) [PHONE_NUMBER]" at bounding box center [814, 222] width 307 height 32
copy h6 "[PHONE_NUMBER]"
click at [840, 219] on div "Phone (Mobile) [PHONE_NUMBER]" at bounding box center [814, 222] width 307 height 32
drag, startPoint x: 550, startPoint y: 316, endPoint x: 389, endPoint y: 239, distance: 178.2
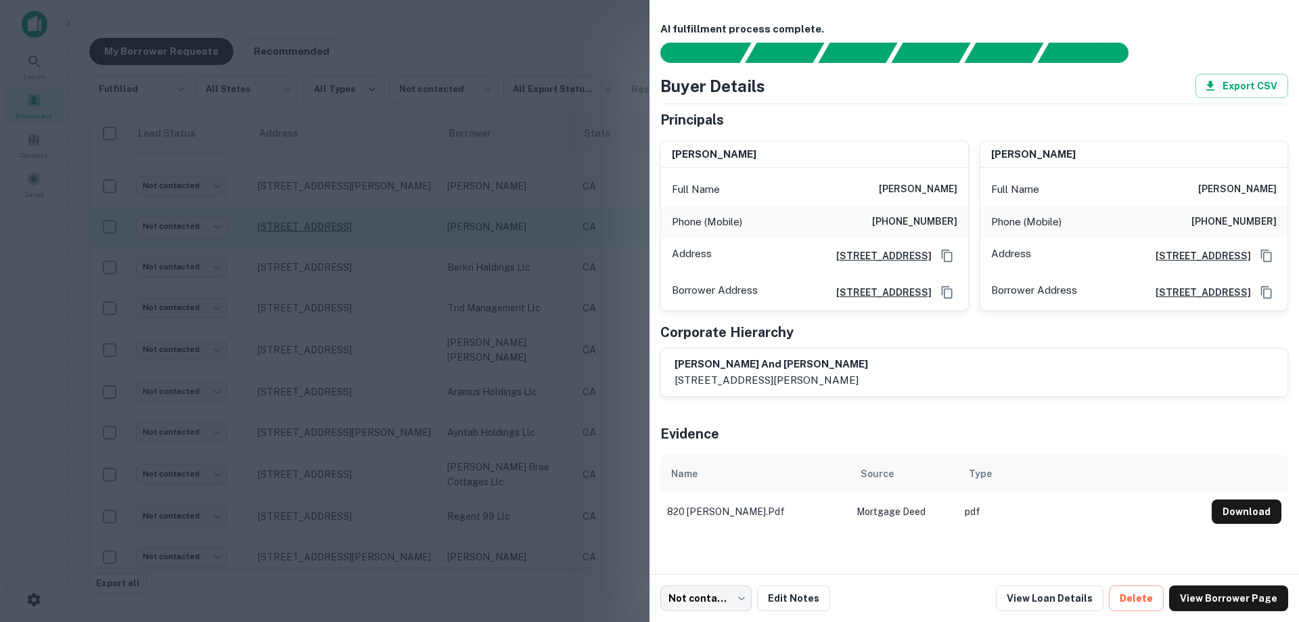
click at [550, 316] on div at bounding box center [649, 311] width 1299 height 622
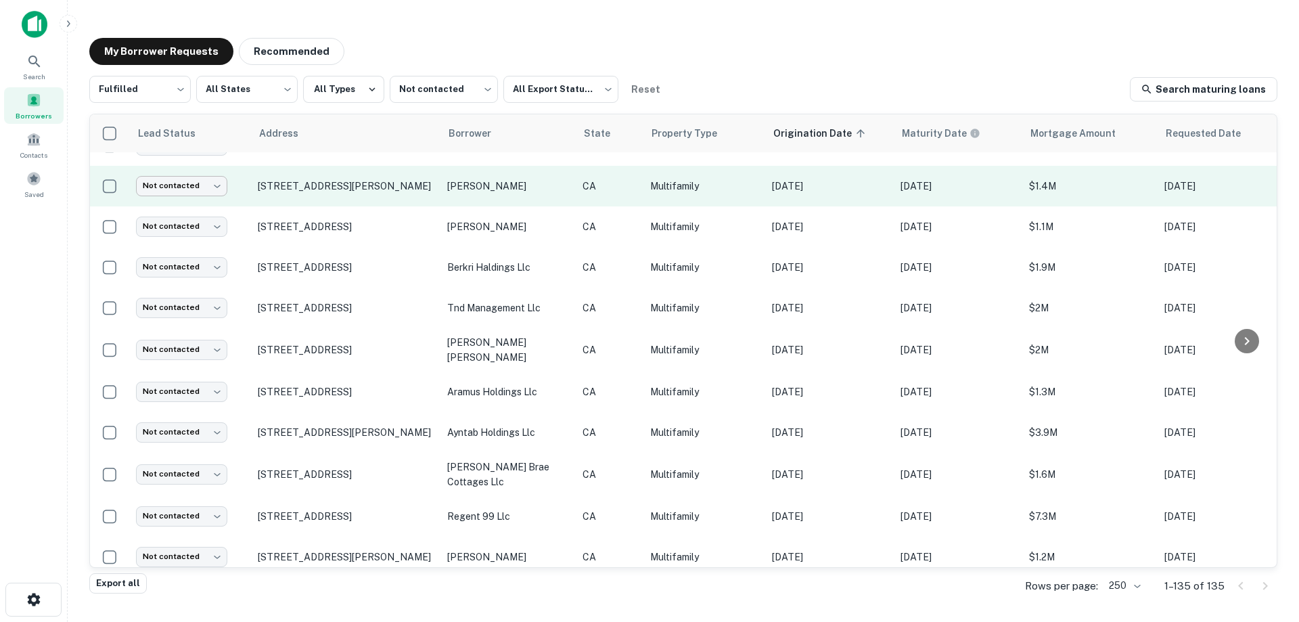
click at [199, 186] on body "Search Borrowers Contacts Saved My Borrower Requests Recommended Fulfilled ****…" at bounding box center [649, 311] width 1299 height 622
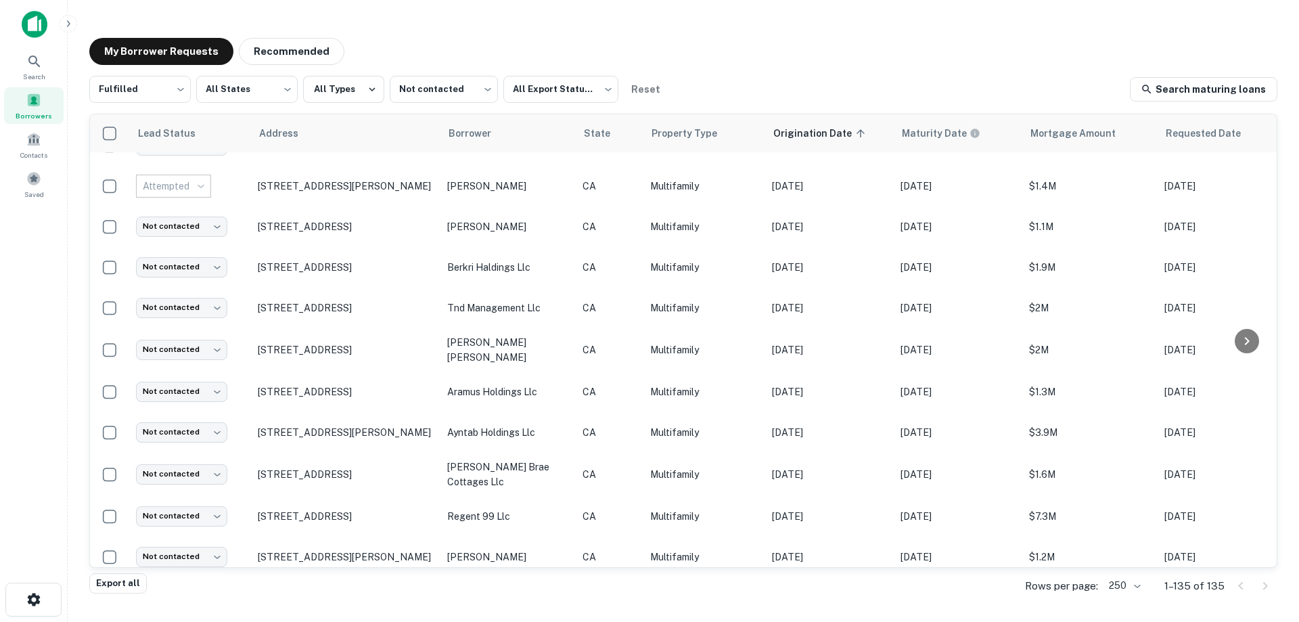
type input "*********"
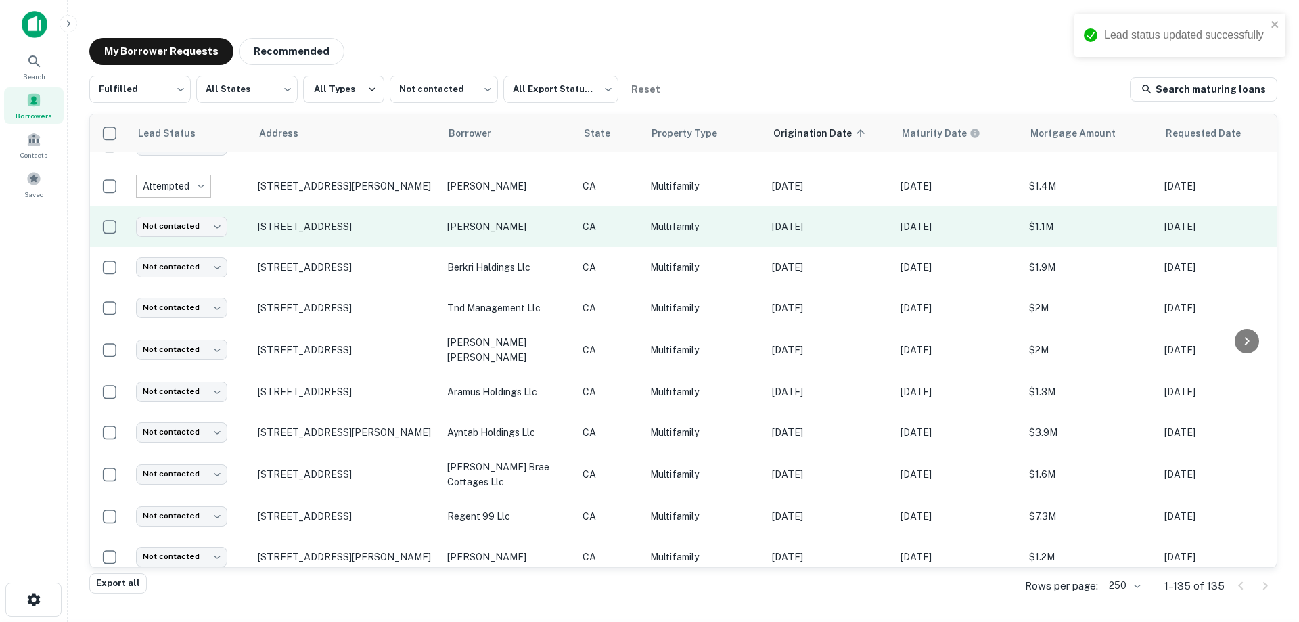
click at [685, 231] on p "Multifamily" at bounding box center [704, 226] width 108 height 15
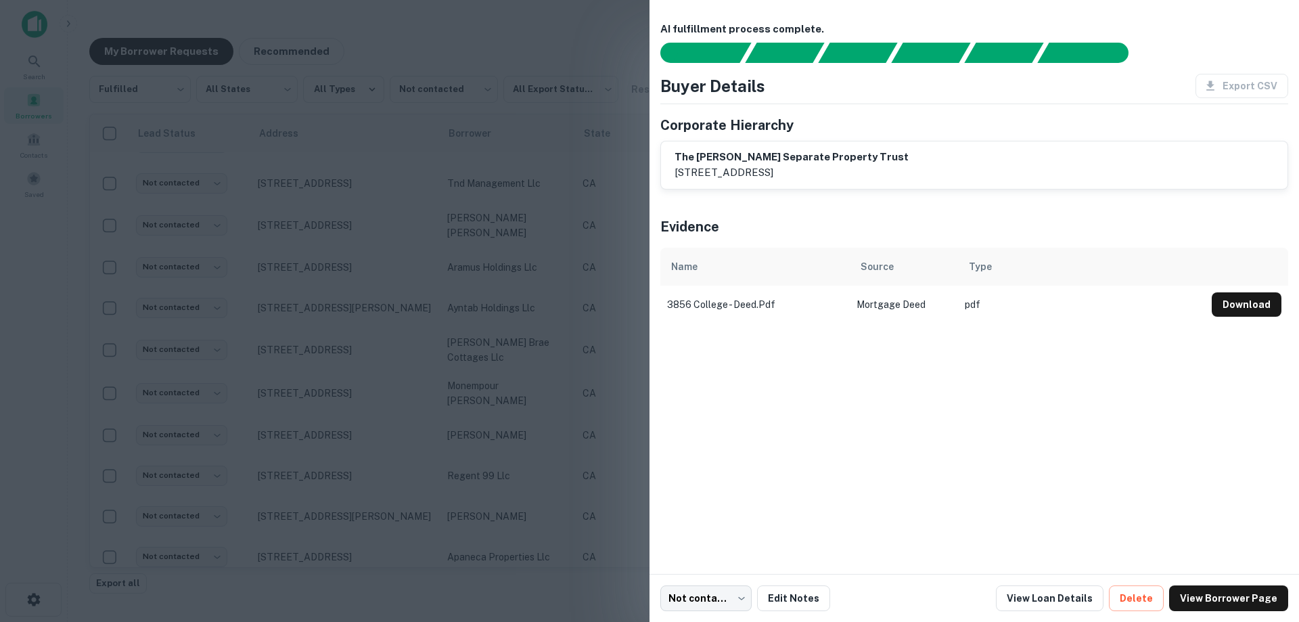
scroll to position [325, 0]
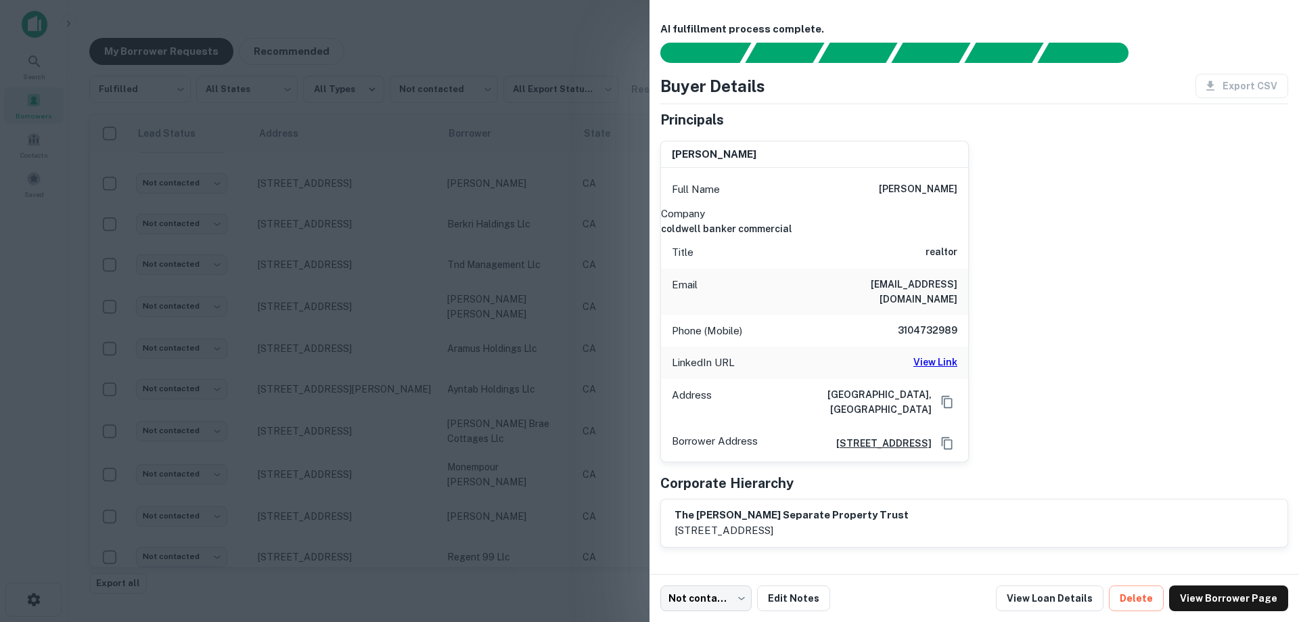
click at [465, 212] on div at bounding box center [649, 311] width 1299 height 622
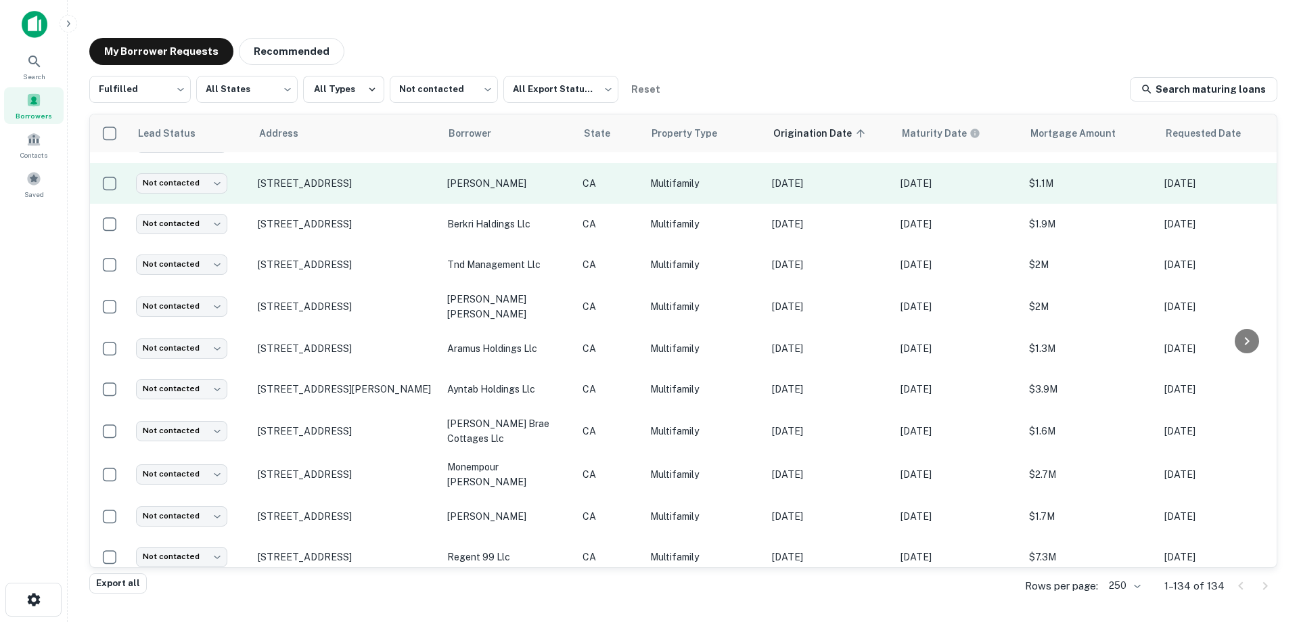
click at [523, 181] on p "[PERSON_NAME]" at bounding box center [508, 183] width 122 height 15
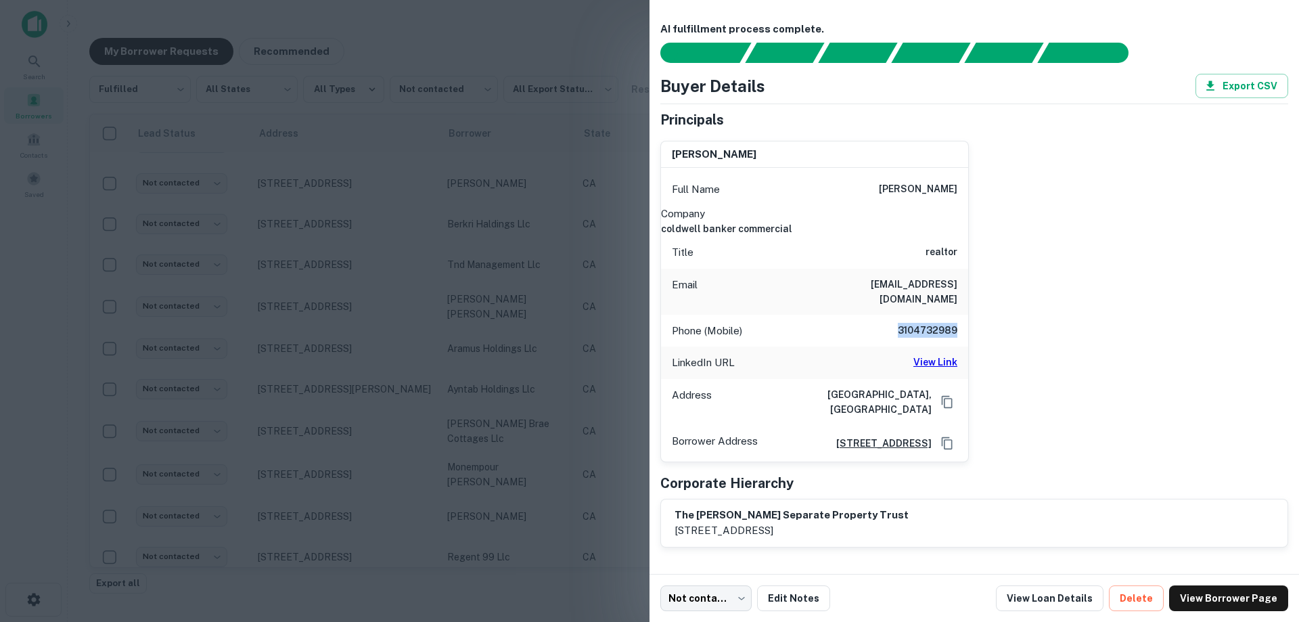
drag, startPoint x: 894, startPoint y: 315, endPoint x: 954, endPoint y: 318, distance: 59.6
click at [954, 318] on div "Phone (Mobile) [PHONE_NUMBER]" at bounding box center [814, 331] width 307 height 32
copy h6 "3104732989"
click at [603, 249] on div at bounding box center [649, 311] width 1299 height 622
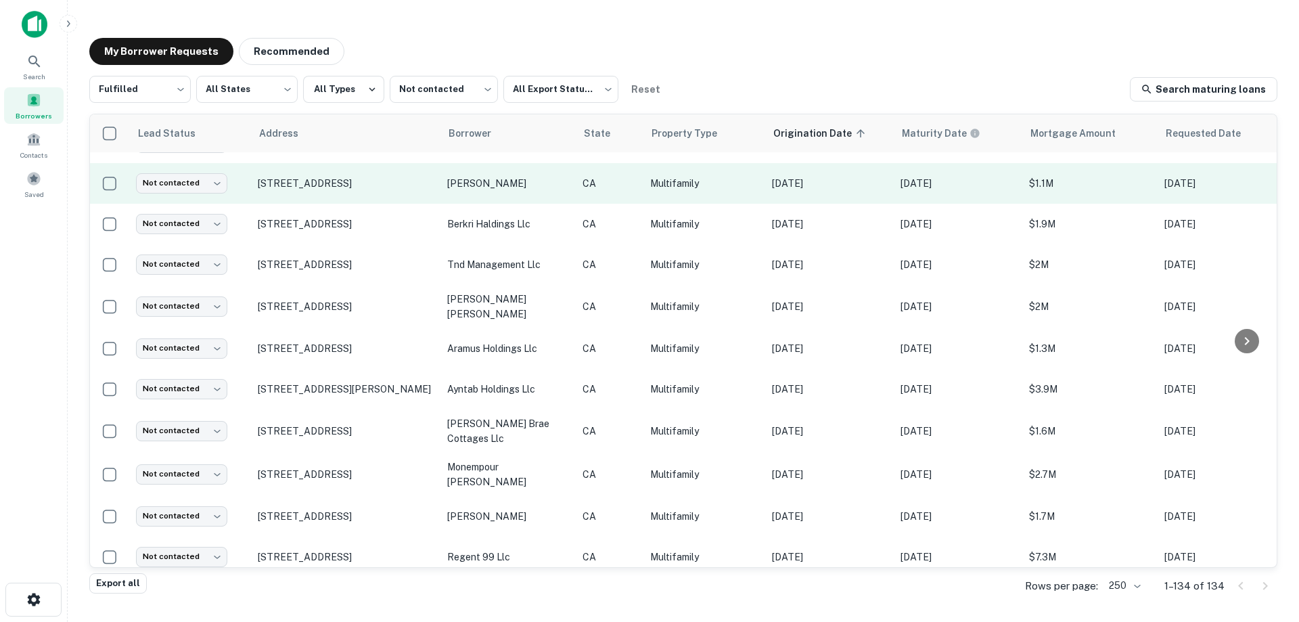
click at [498, 176] on p "[PERSON_NAME]" at bounding box center [508, 183] width 122 height 15
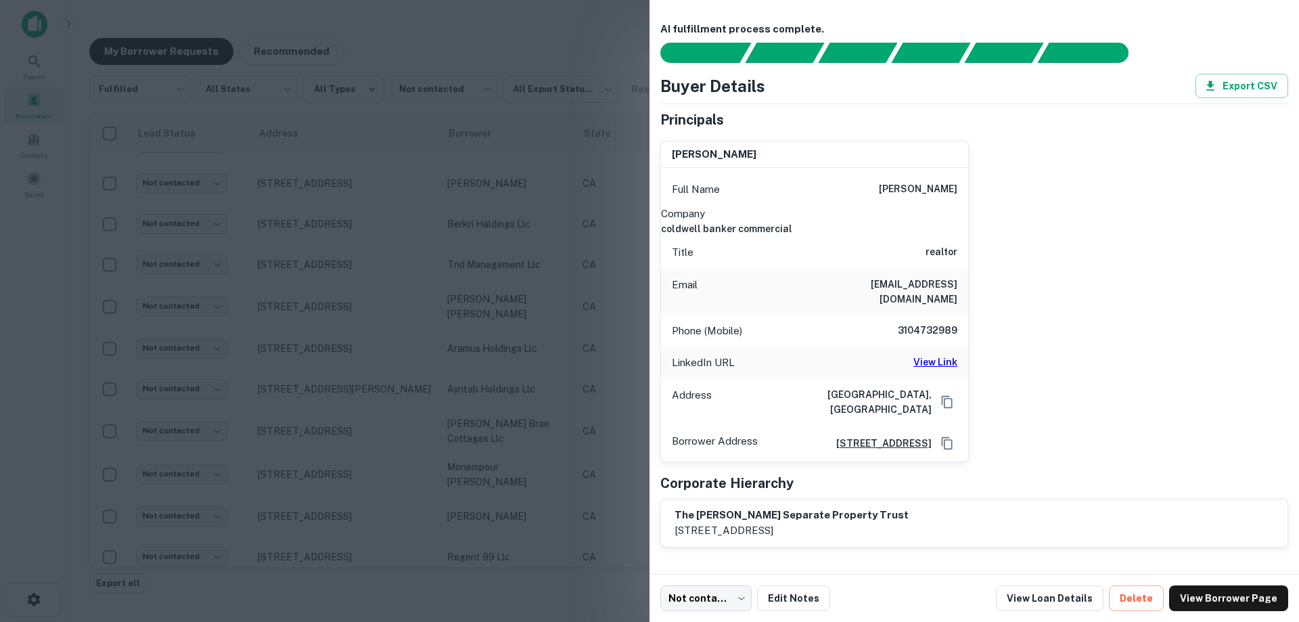
click at [530, 187] on div at bounding box center [649, 311] width 1299 height 622
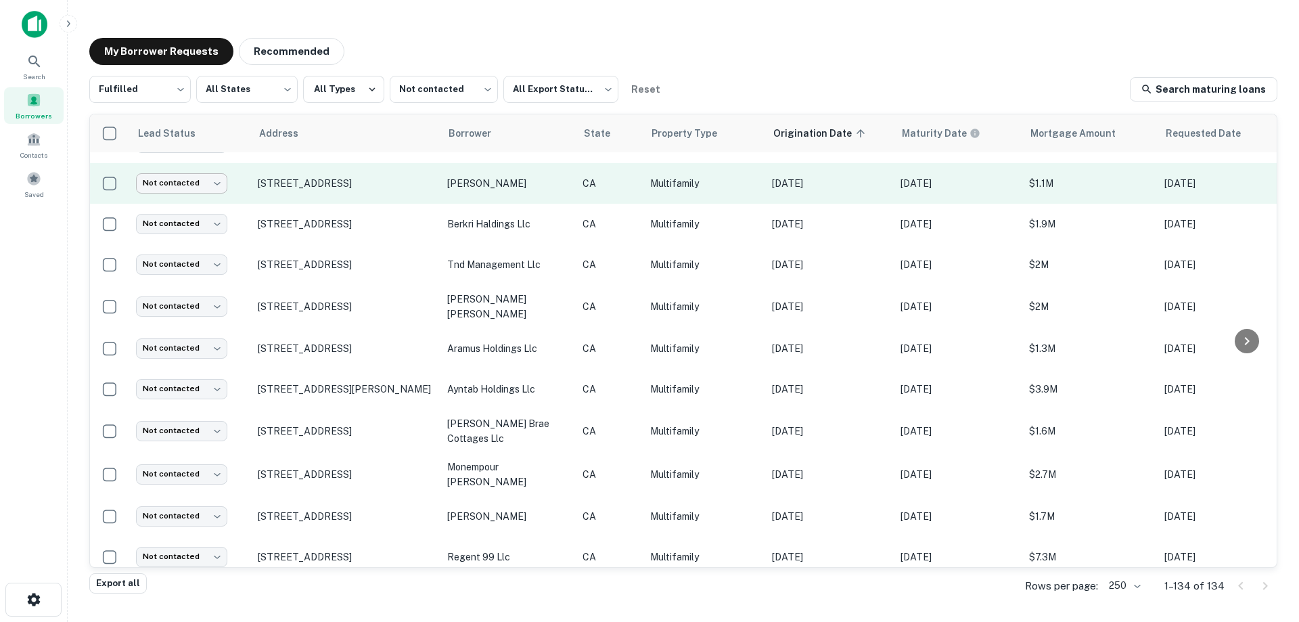
click at [169, 176] on body "Search Borrowers Contacts Saved My Borrower Requests Recommended Fulfilled ****…" at bounding box center [649, 311] width 1299 height 622
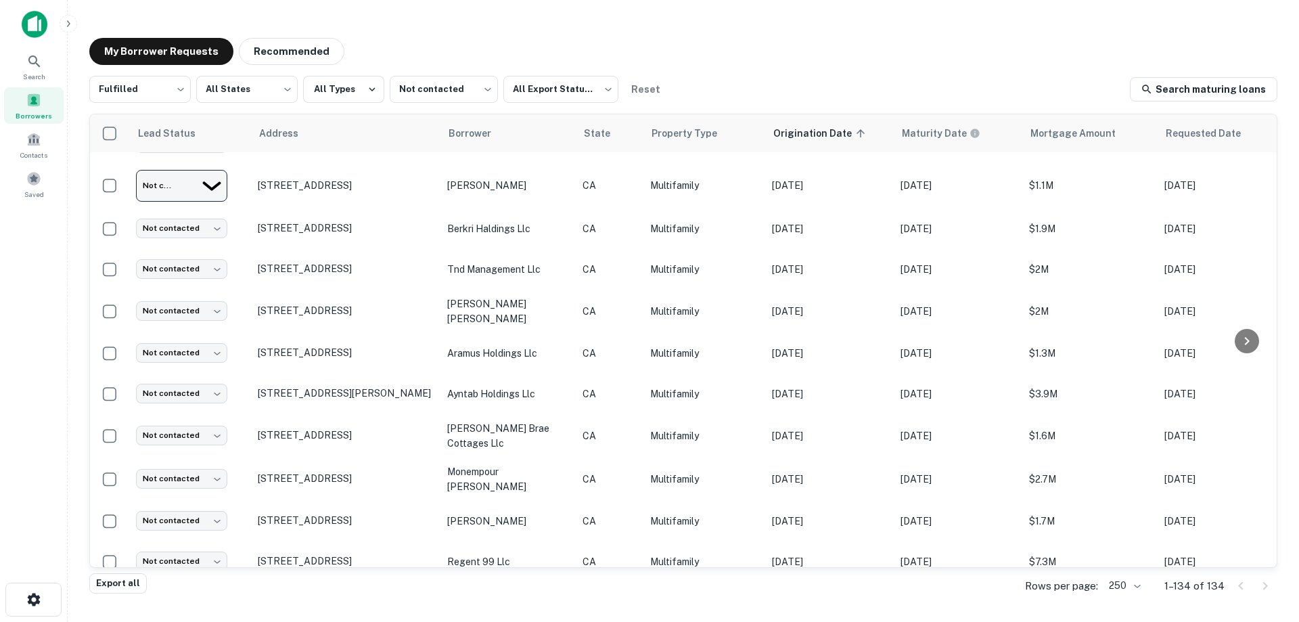
type input "*********"
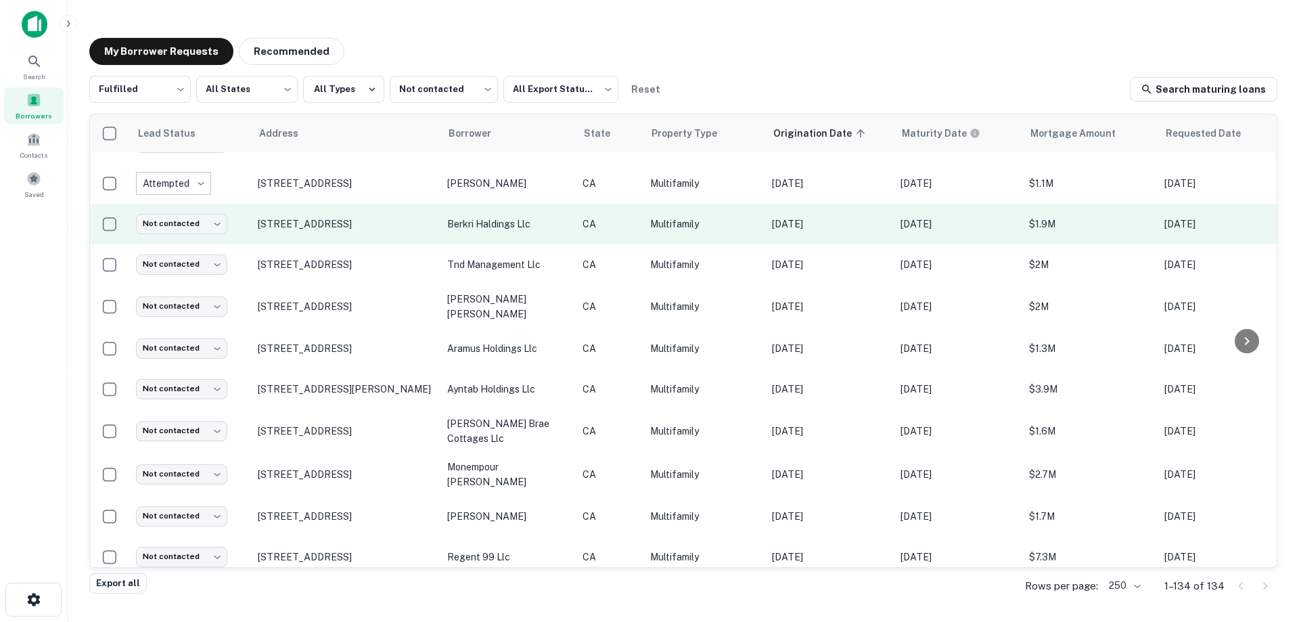
click at [554, 216] on p "berkri haldings llc" at bounding box center [508, 223] width 122 height 15
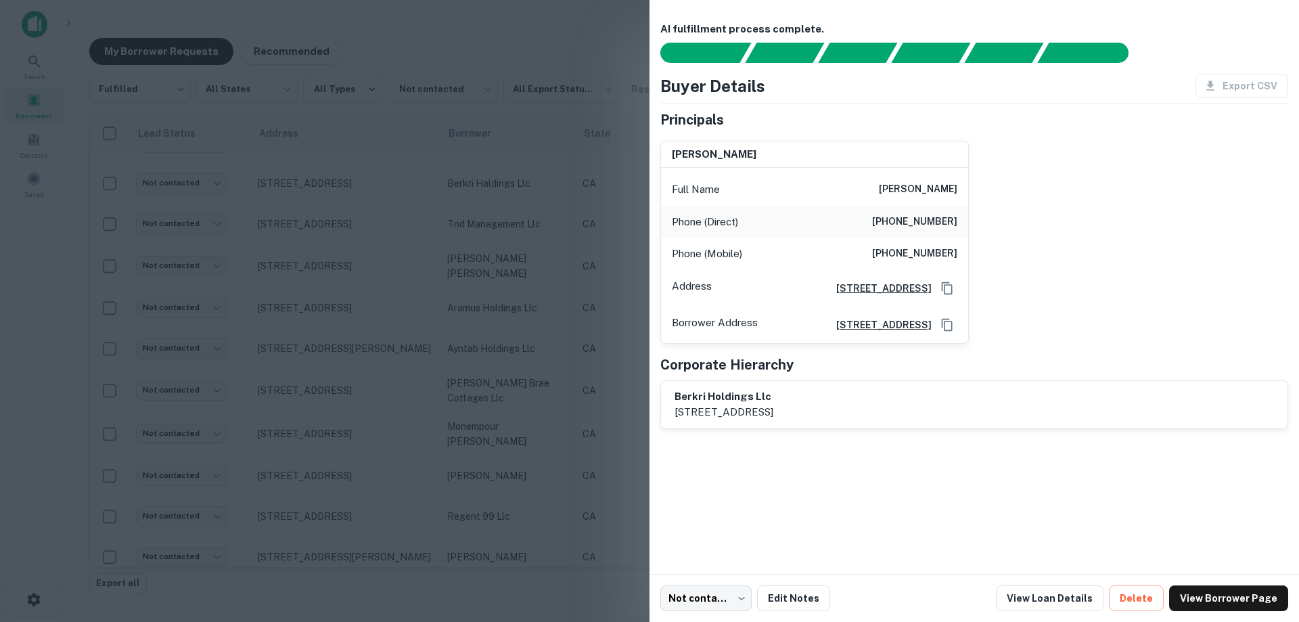
click at [515, 225] on div at bounding box center [649, 311] width 1299 height 622
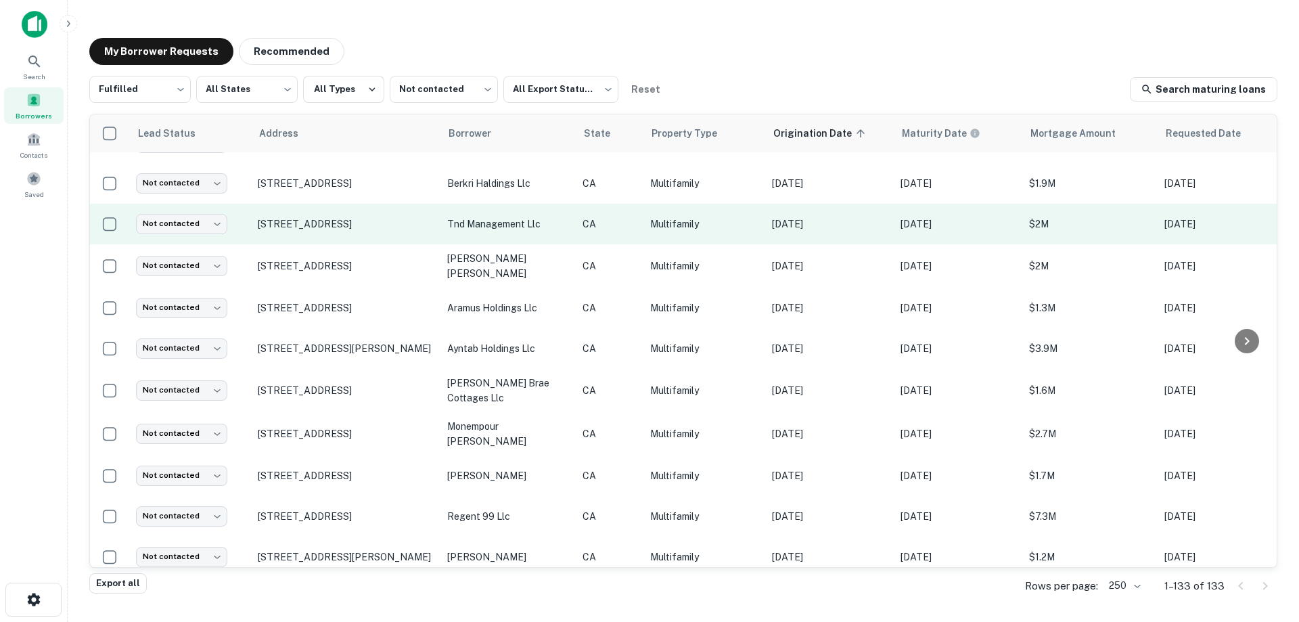
click at [535, 216] on p "tnd management llc" at bounding box center [508, 223] width 122 height 15
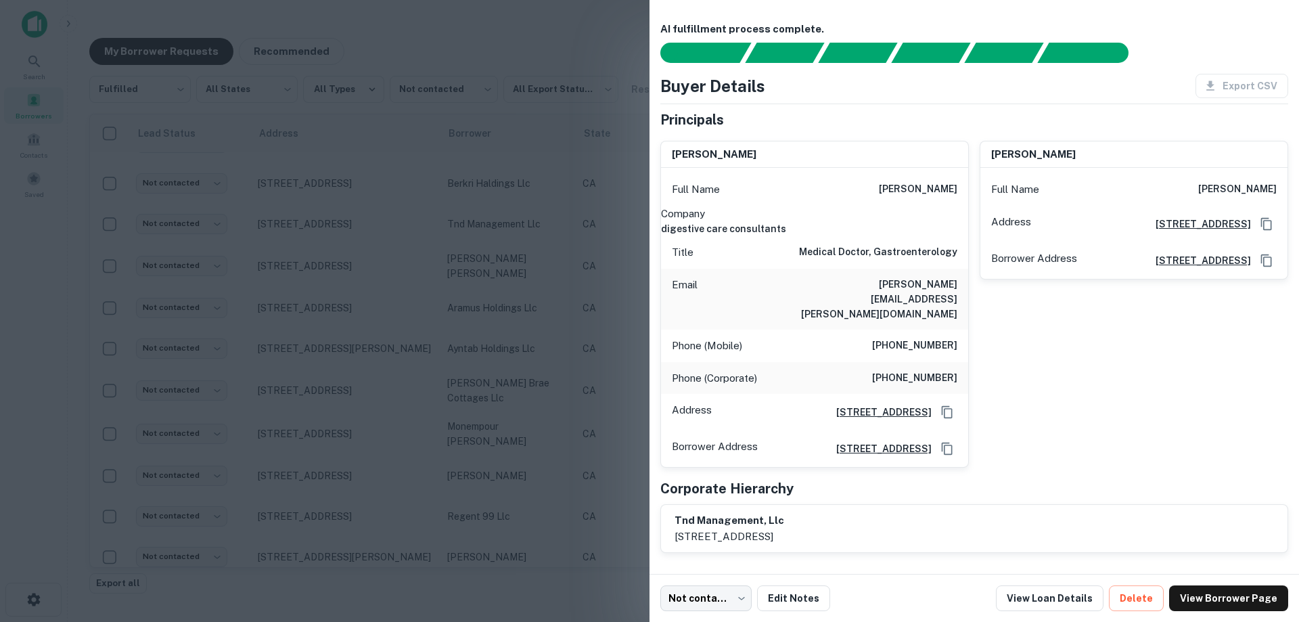
click at [504, 294] on div at bounding box center [649, 311] width 1299 height 622
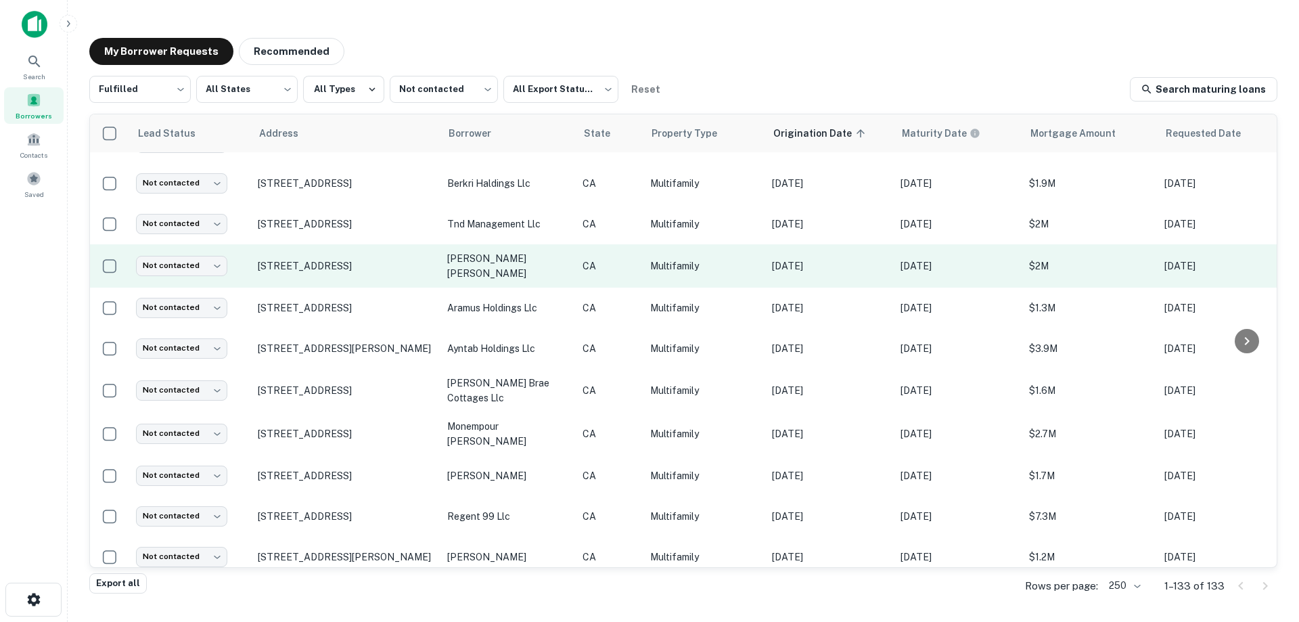
click at [520, 252] on p "[PERSON_NAME] [PERSON_NAME]" at bounding box center [508, 266] width 122 height 30
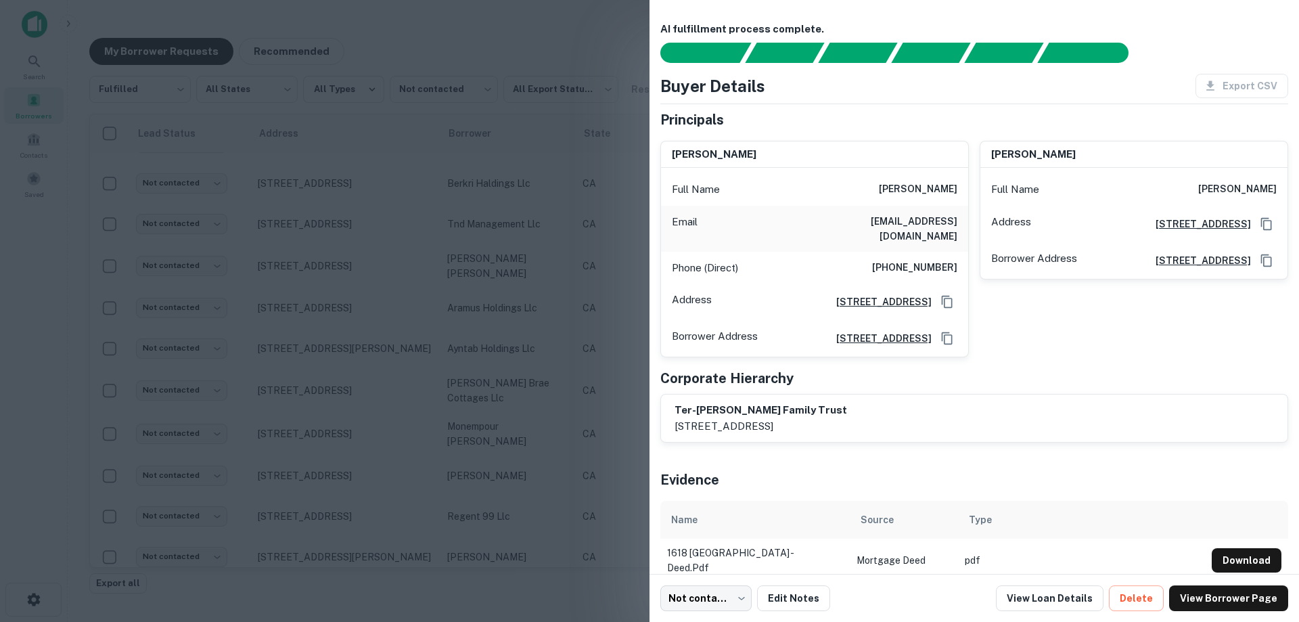
click at [538, 269] on div at bounding box center [649, 311] width 1299 height 622
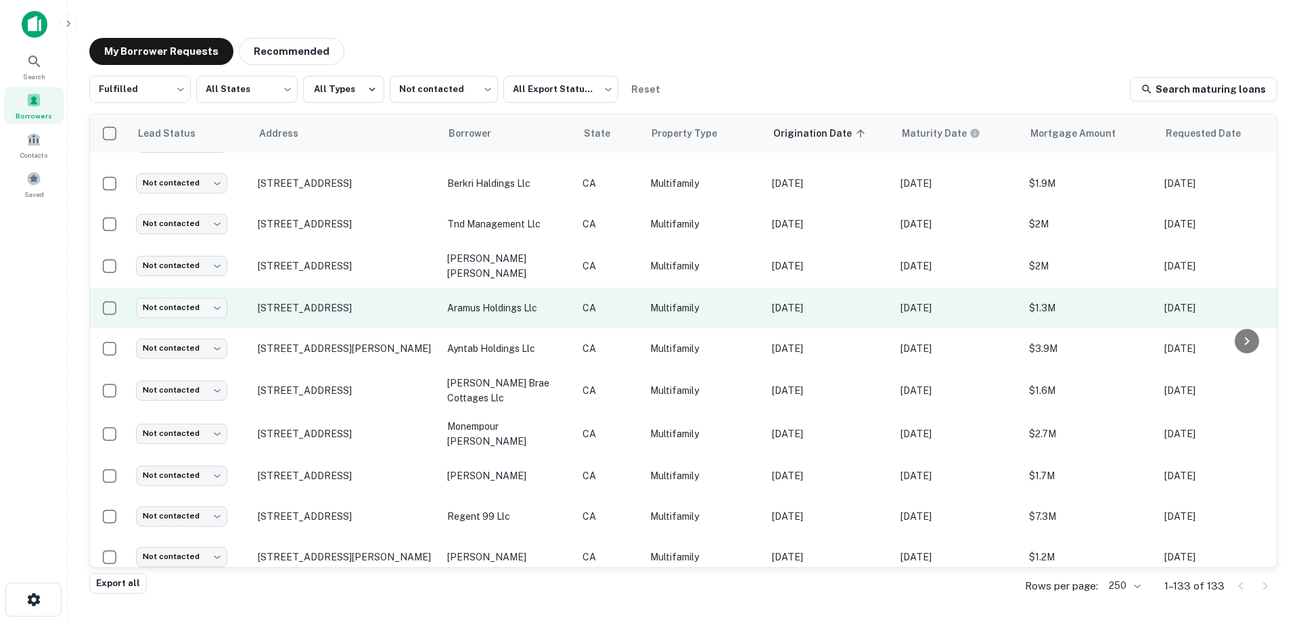
click at [545, 300] on p "aramus holdings llc" at bounding box center [508, 307] width 122 height 15
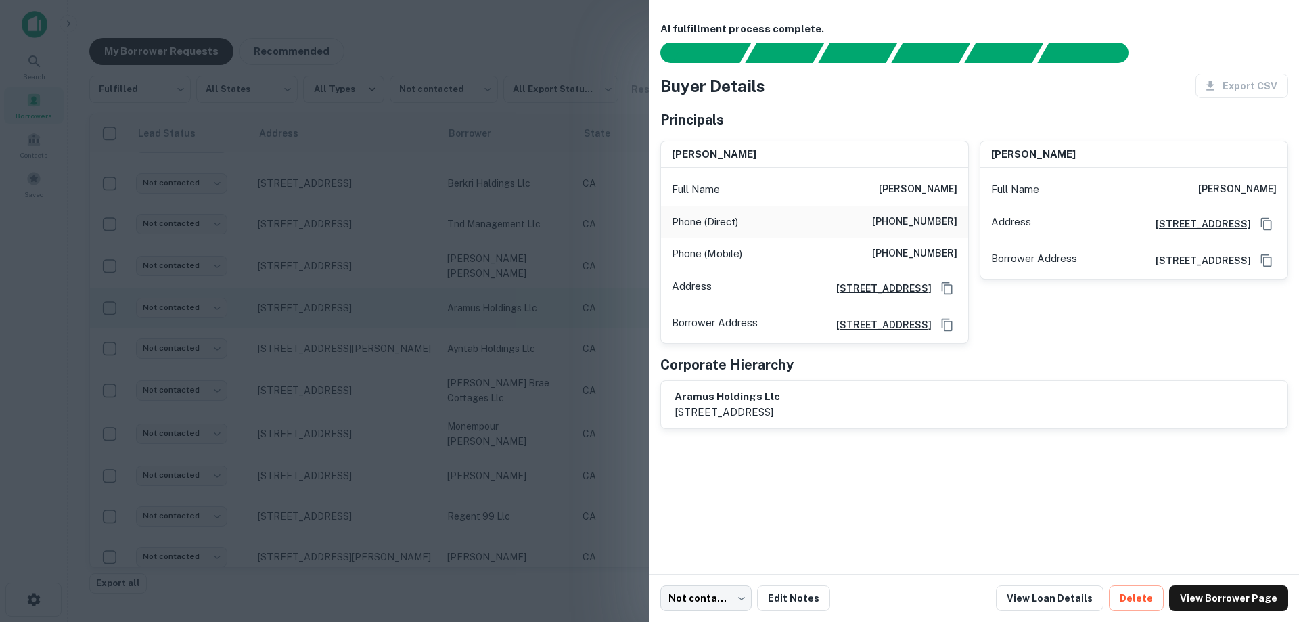
drag, startPoint x: 476, startPoint y: 271, endPoint x: 530, endPoint y: 303, distance: 62.2
click at [476, 273] on div at bounding box center [649, 311] width 1299 height 622
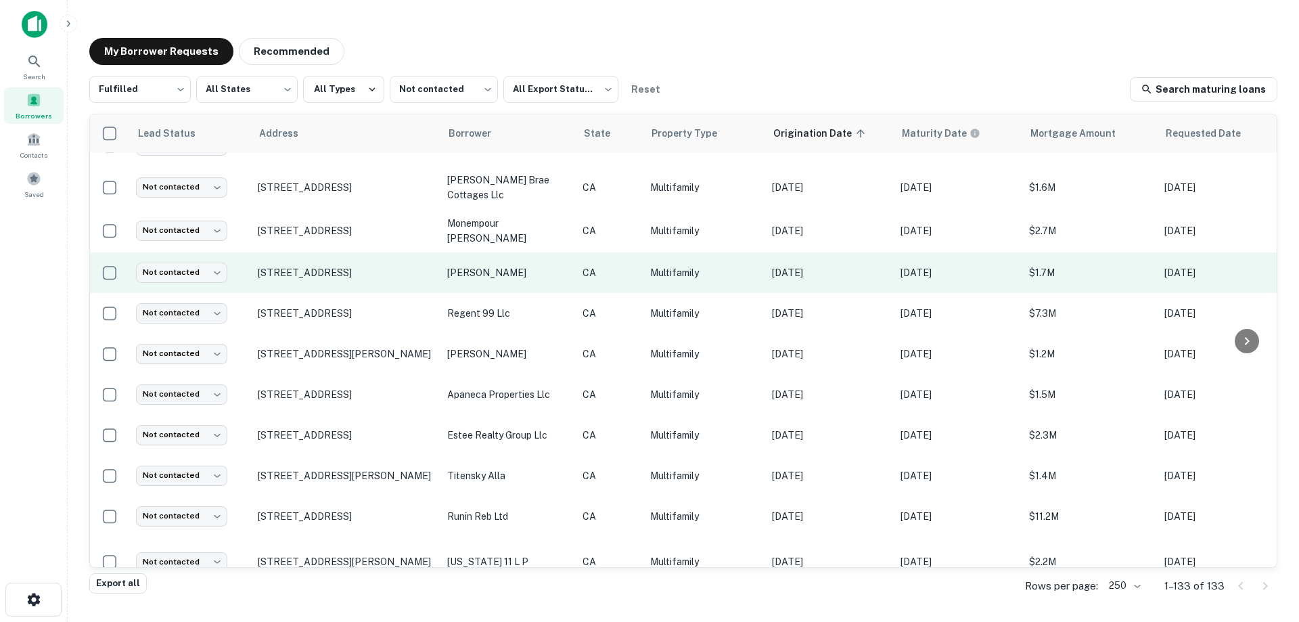
scroll to position [460, 0]
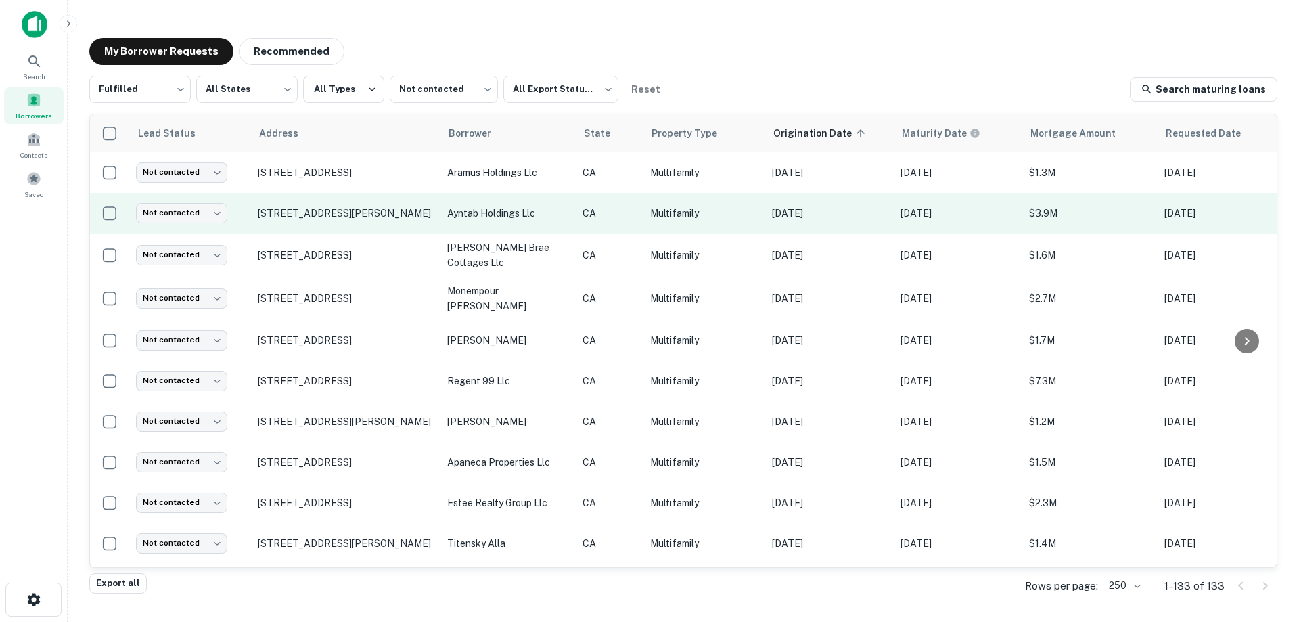
click at [581, 204] on td "CA" at bounding box center [610, 213] width 68 height 41
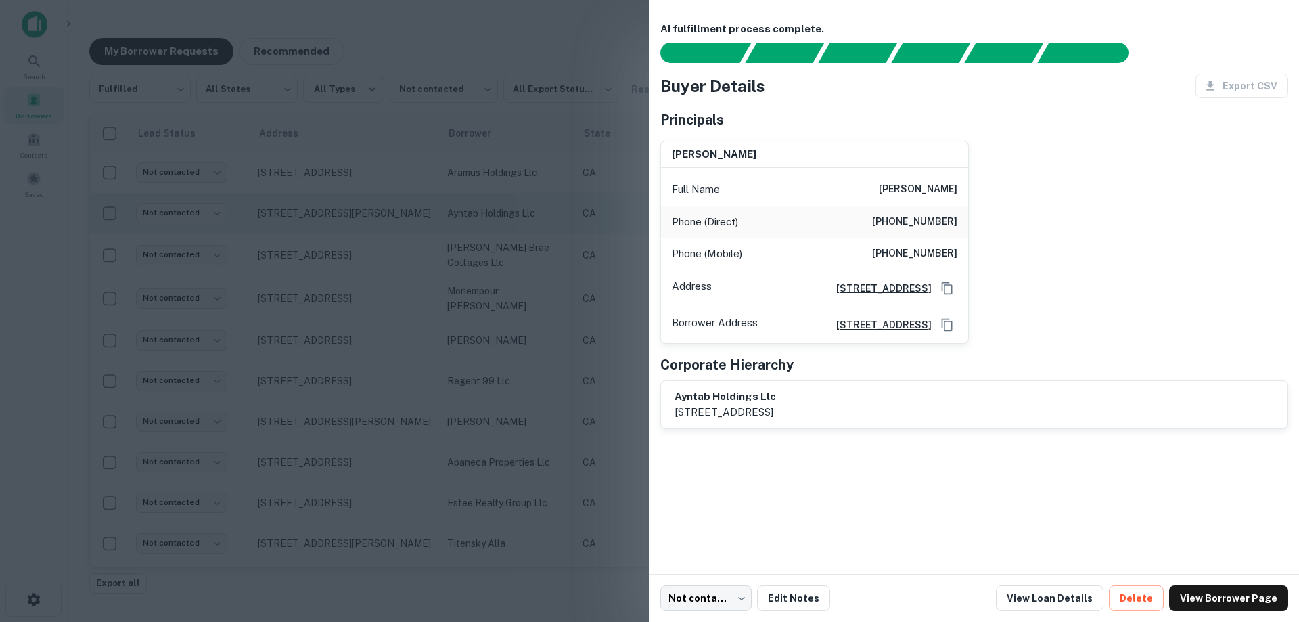
click at [581, 204] on div at bounding box center [649, 311] width 1299 height 622
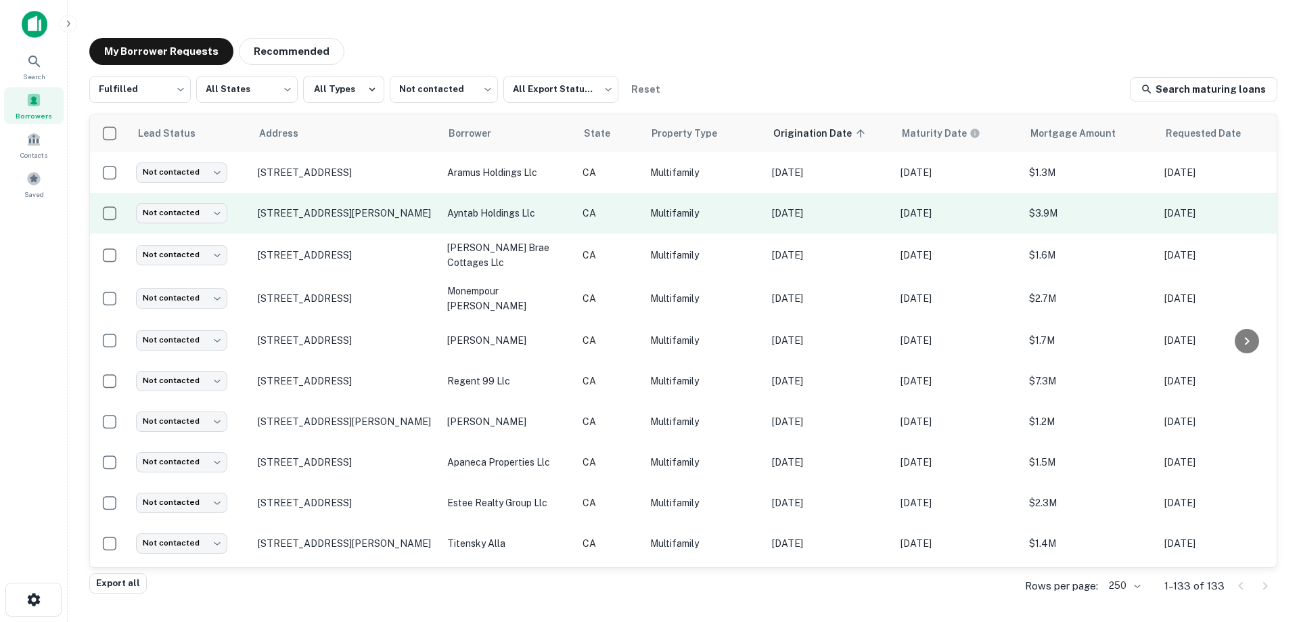
scroll to position [528, 0]
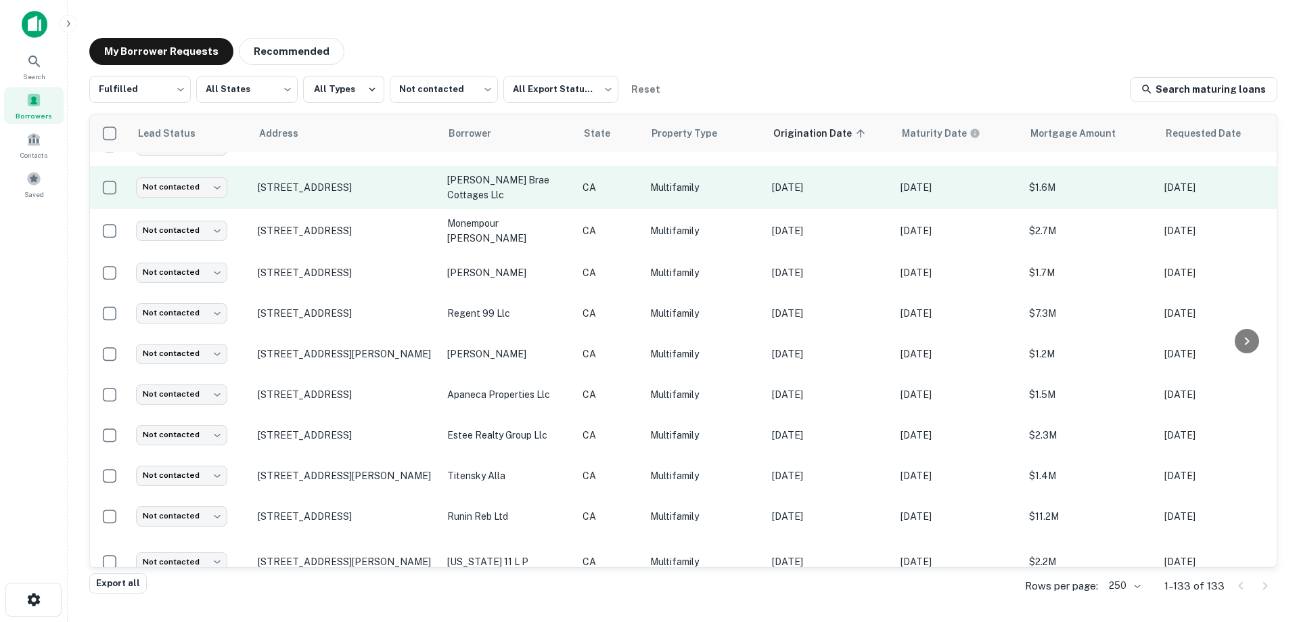
click at [560, 185] on td "[PERSON_NAME] brae cottages llc" at bounding box center [507, 187] width 135 height 43
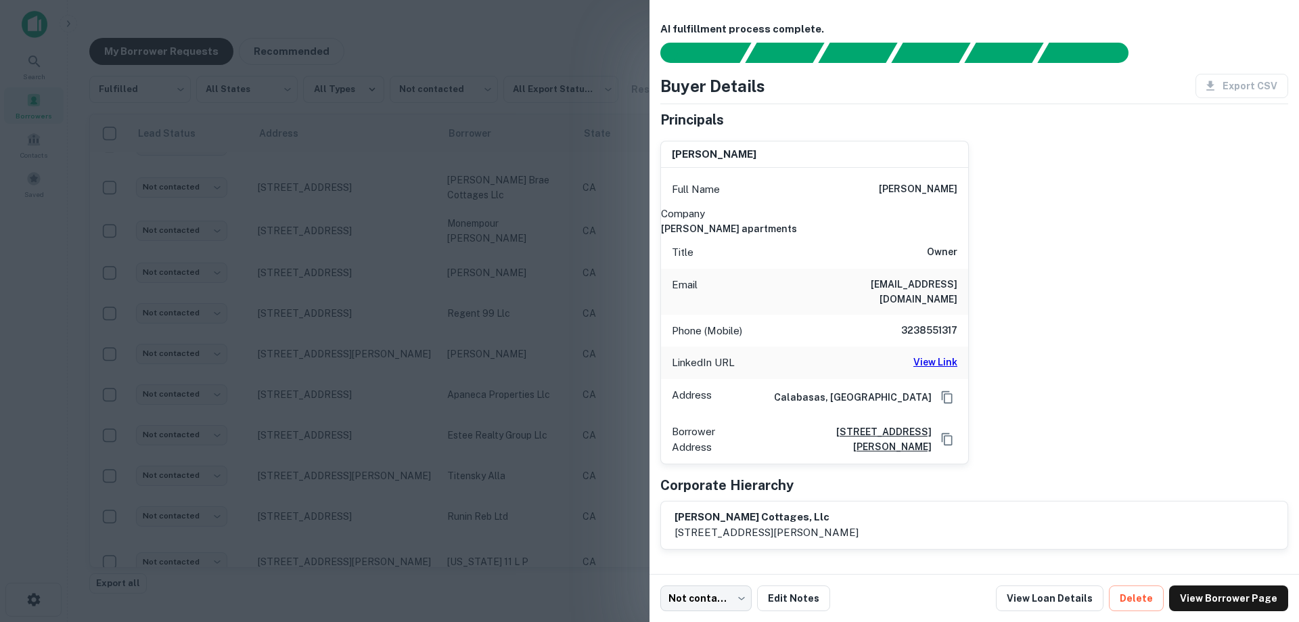
click at [546, 198] on div at bounding box center [649, 311] width 1299 height 622
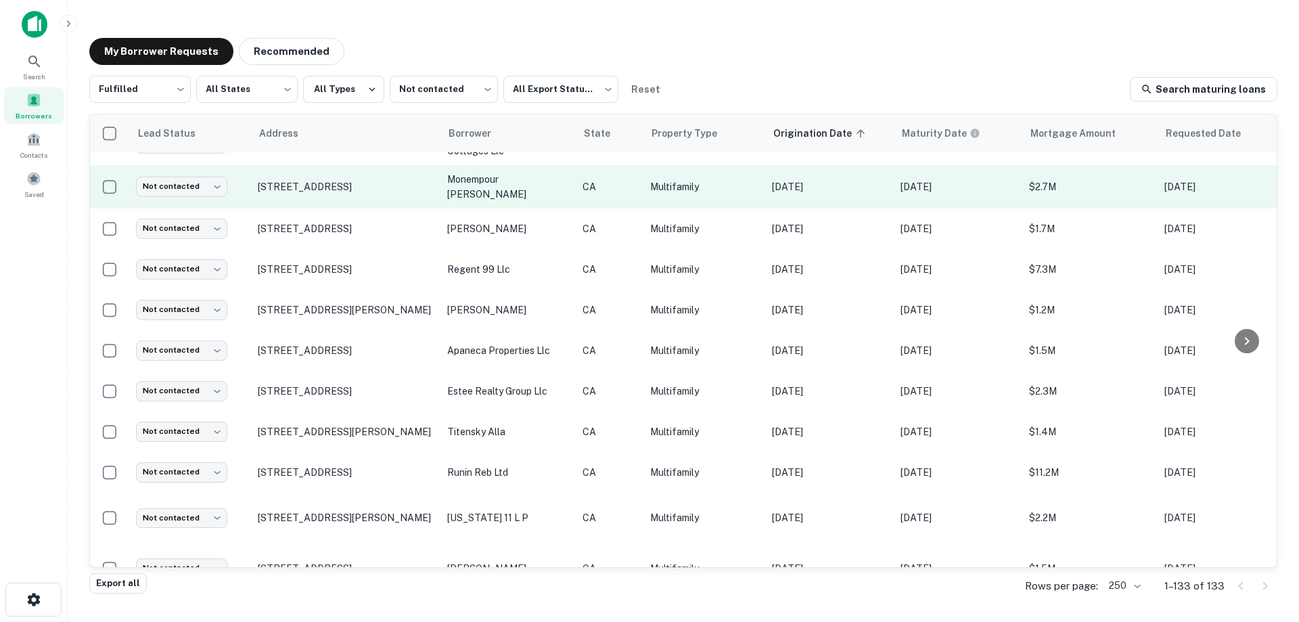
scroll to position [595, 0]
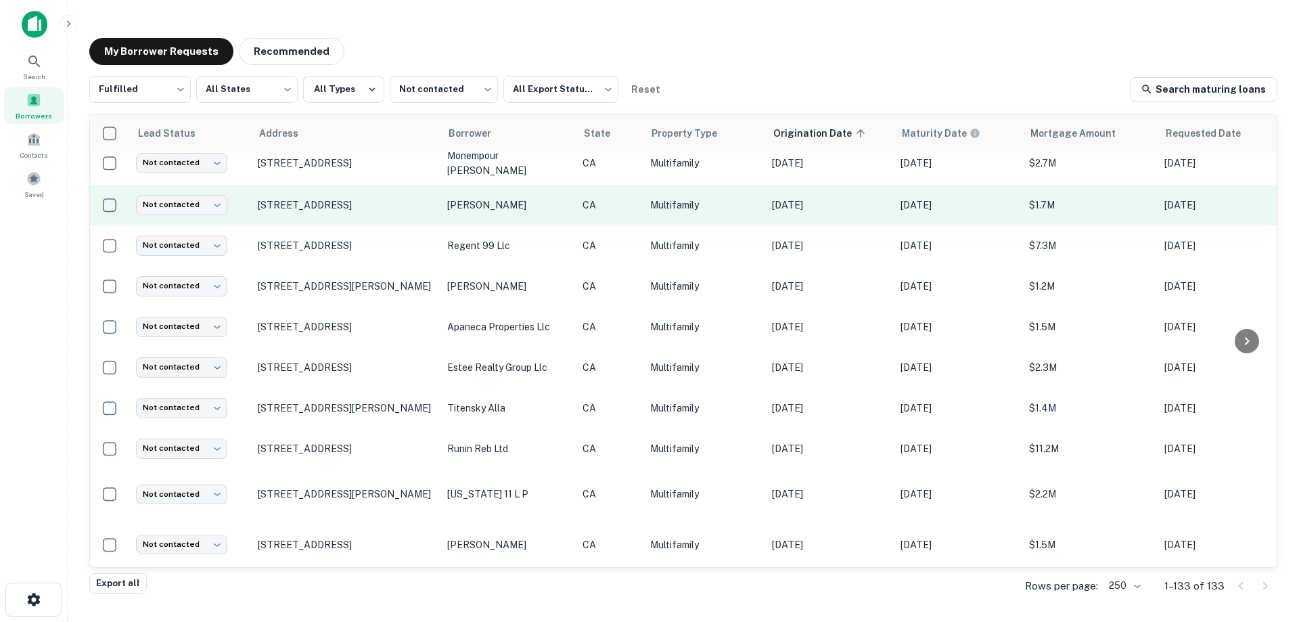
click at [542, 198] on p "[PERSON_NAME]" at bounding box center [508, 205] width 122 height 15
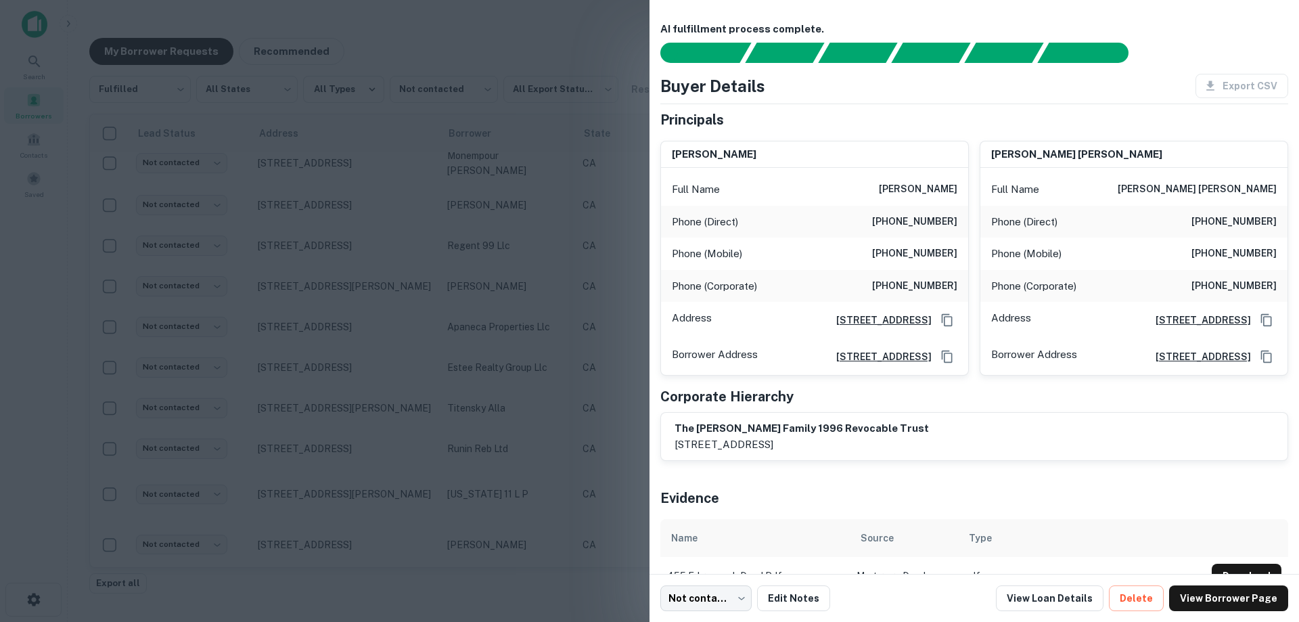
click at [563, 242] on div at bounding box center [649, 311] width 1299 height 622
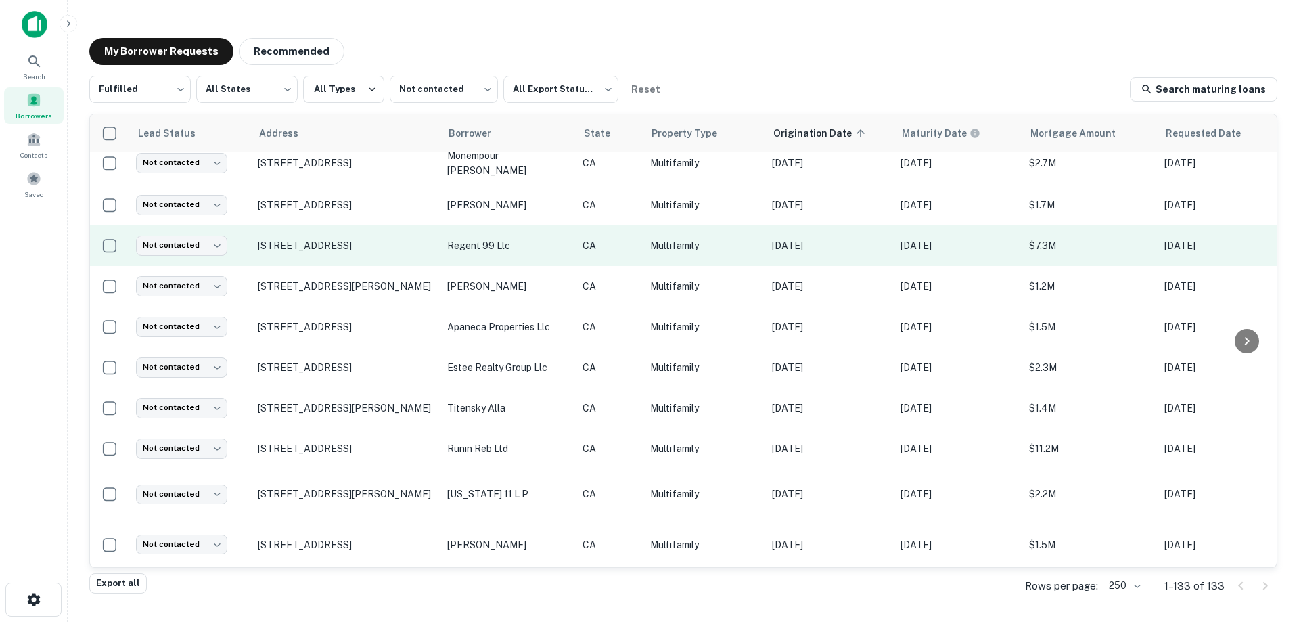
click at [536, 238] on p "regent 99 llc" at bounding box center [508, 245] width 122 height 15
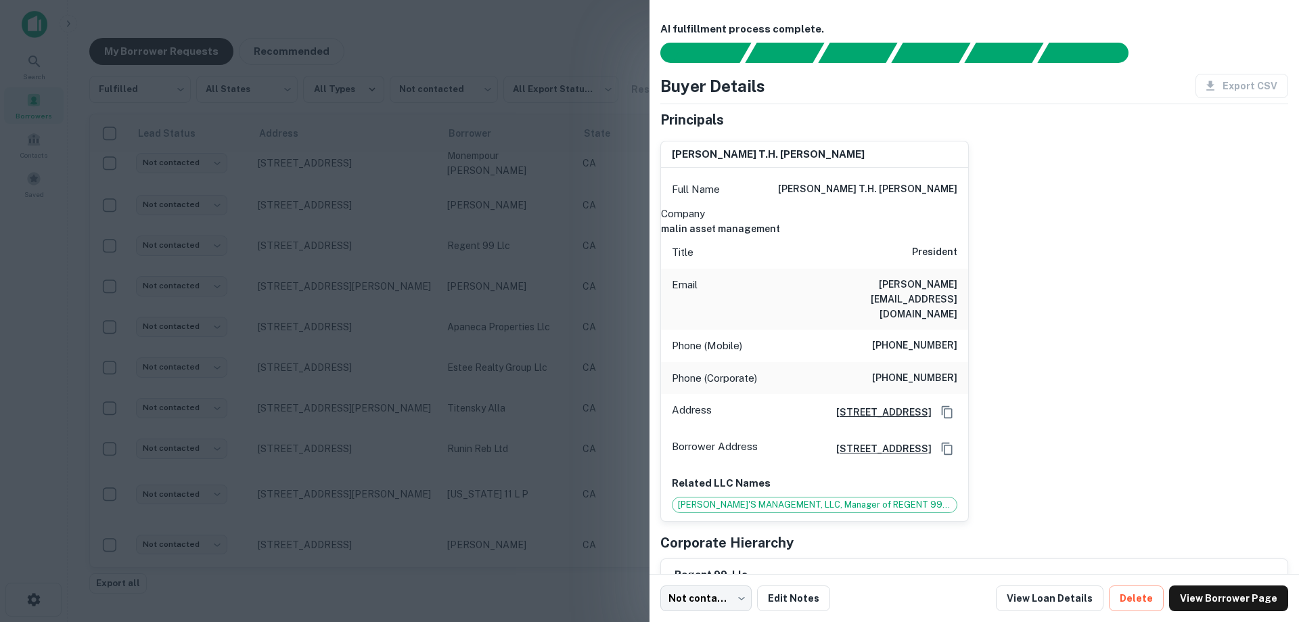
click at [495, 221] on div at bounding box center [649, 311] width 1299 height 622
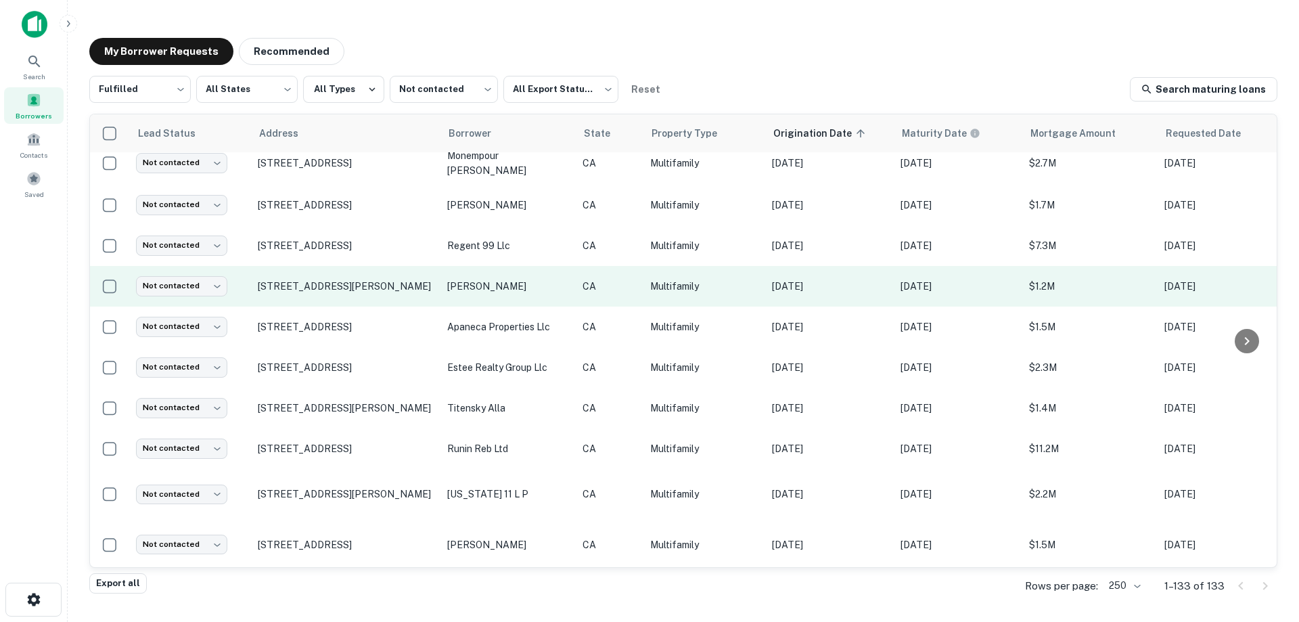
scroll to position [663, 0]
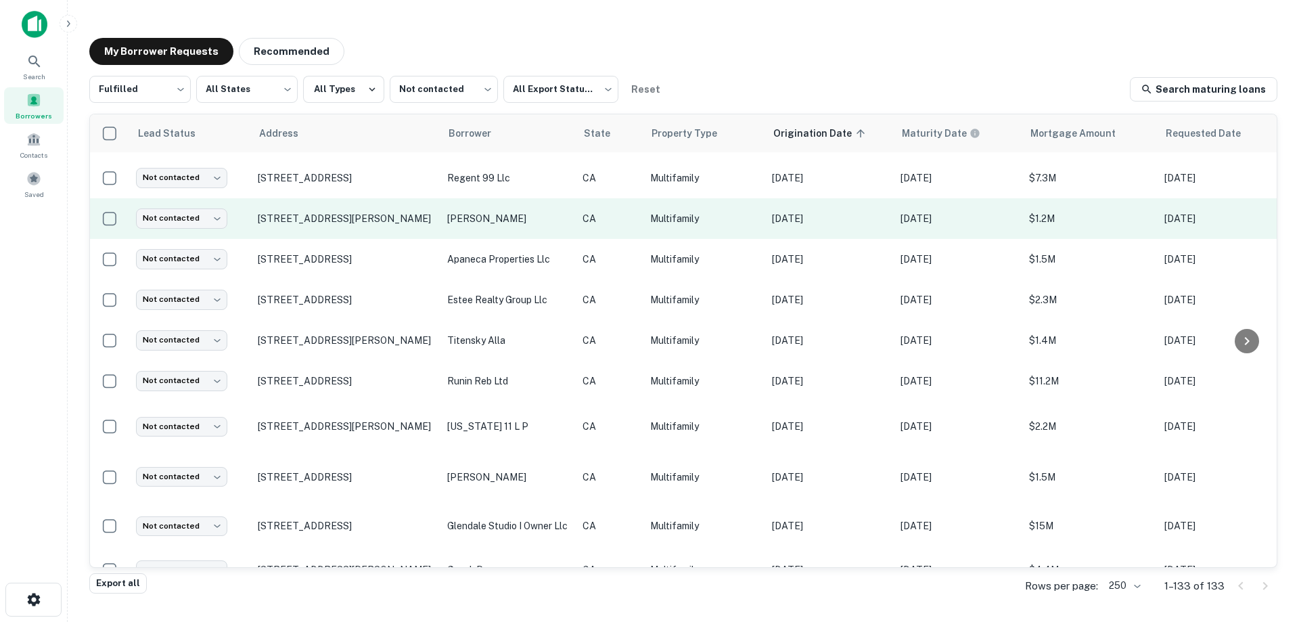
click at [538, 211] on p "[PERSON_NAME]" at bounding box center [508, 218] width 122 height 15
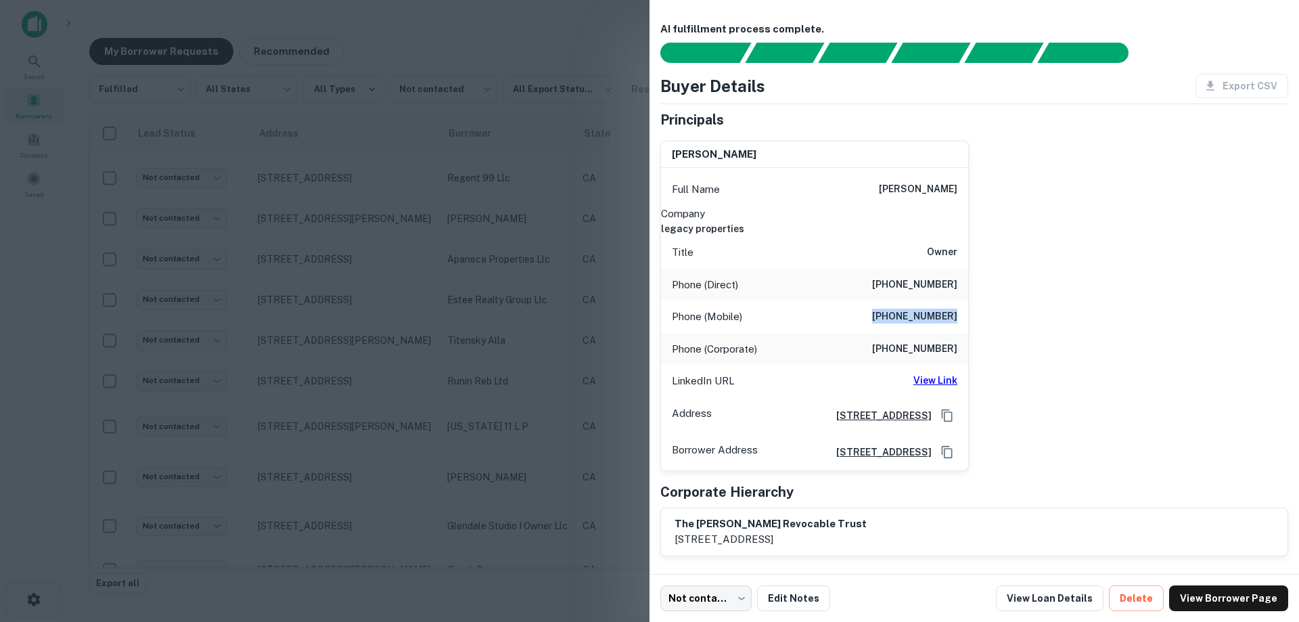
drag, startPoint x: 885, startPoint y: 315, endPoint x: 957, endPoint y: 318, distance: 71.8
click at [957, 318] on div "Phone (Mobile) [PHONE_NUMBER]" at bounding box center [814, 316] width 307 height 32
copy h6 "[PHONE_NUMBER]"
click at [599, 274] on div at bounding box center [649, 311] width 1299 height 622
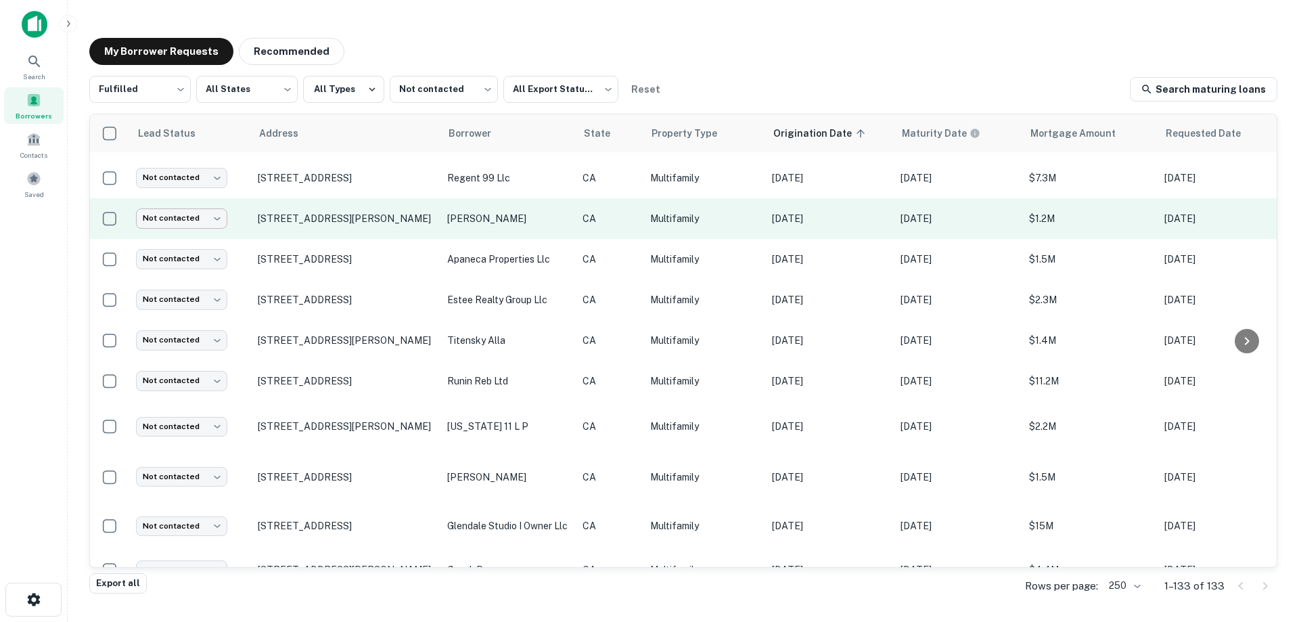
click at [209, 206] on body "Search Borrowers Contacts Saved My Borrower Requests Recommended Fulfilled ****…" at bounding box center [649, 311] width 1299 height 622
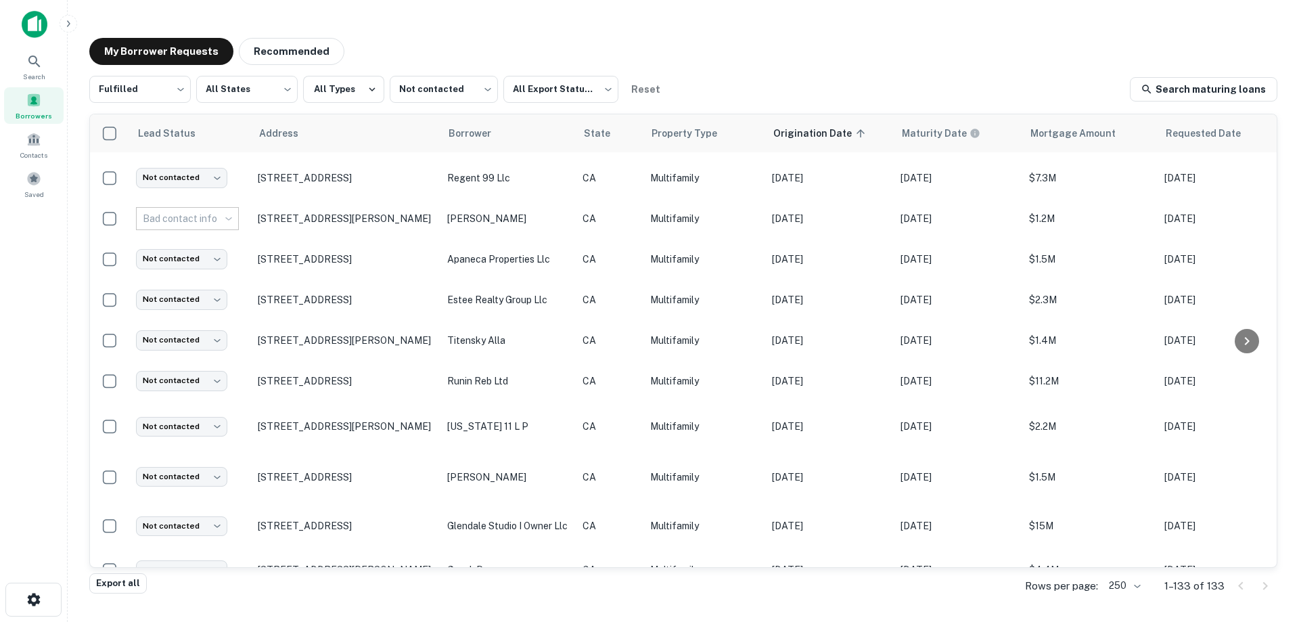
type input "**********"
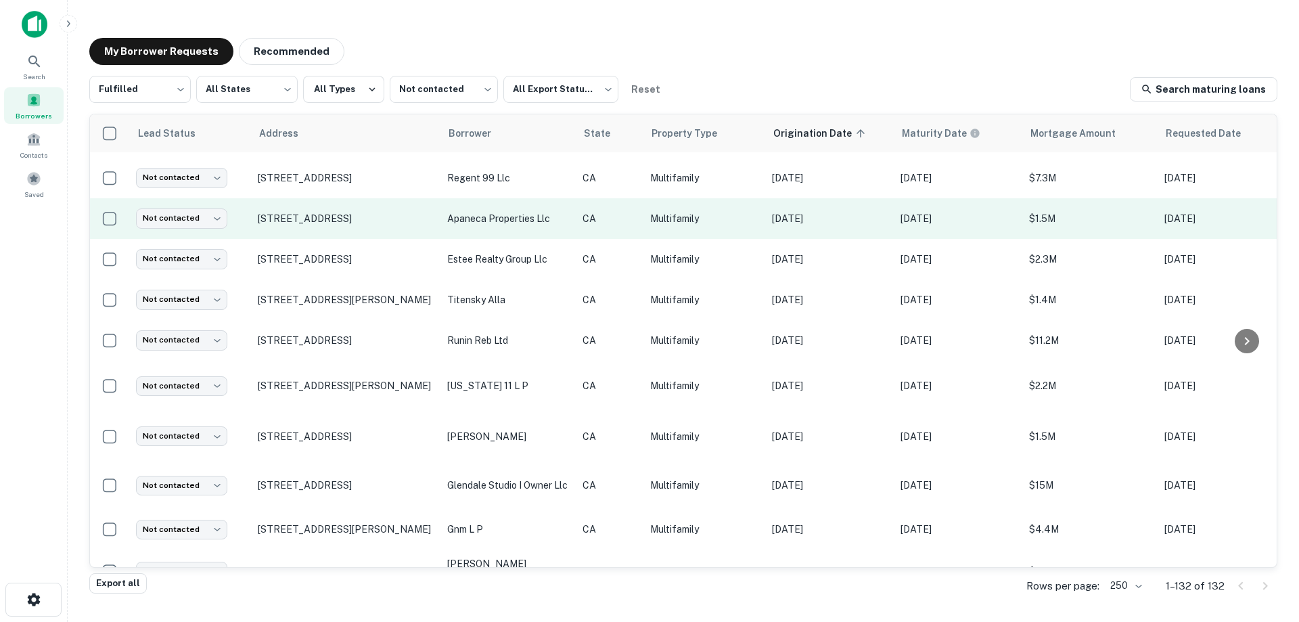
click at [676, 211] on p "Multifamily" at bounding box center [704, 218] width 108 height 15
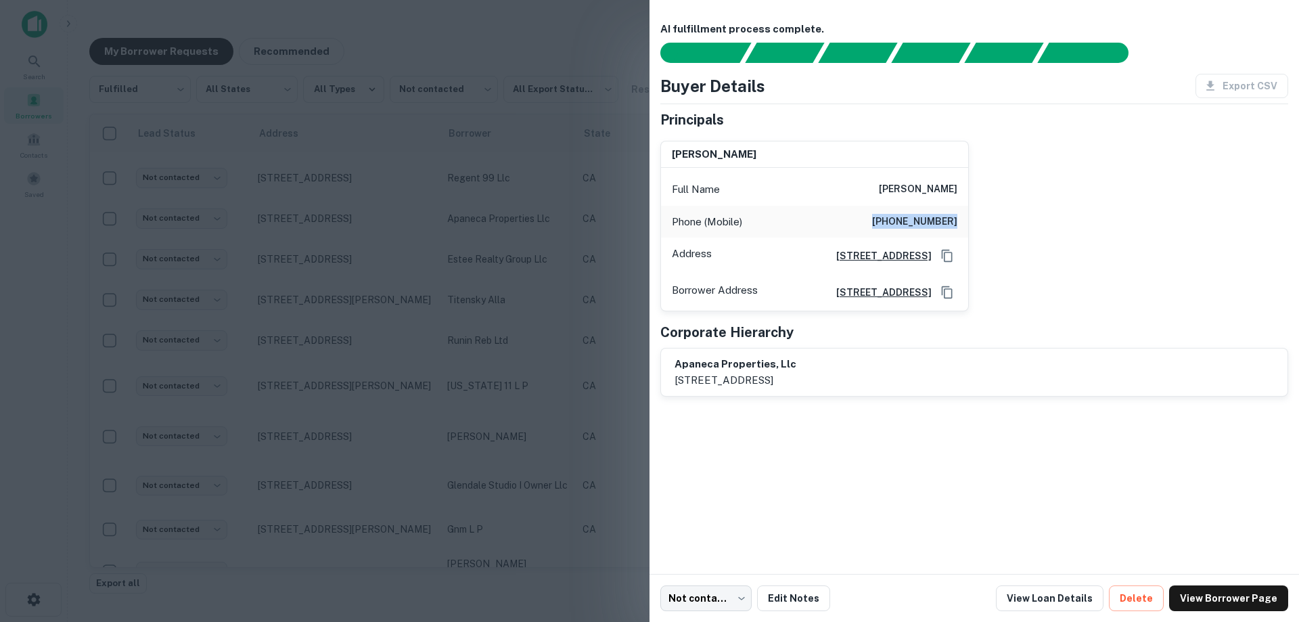
drag, startPoint x: 890, startPoint y: 219, endPoint x: 955, endPoint y: 221, distance: 65.0
click at [955, 221] on h6 "[PHONE_NUMBER]" at bounding box center [914, 222] width 85 height 16
copy h6 "[PHONE_NUMBER]"
drag, startPoint x: 446, startPoint y: 293, endPoint x: 243, endPoint y: 234, distance: 211.3
click at [446, 293] on div at bounding box center [649, 311] width 1299 height 622
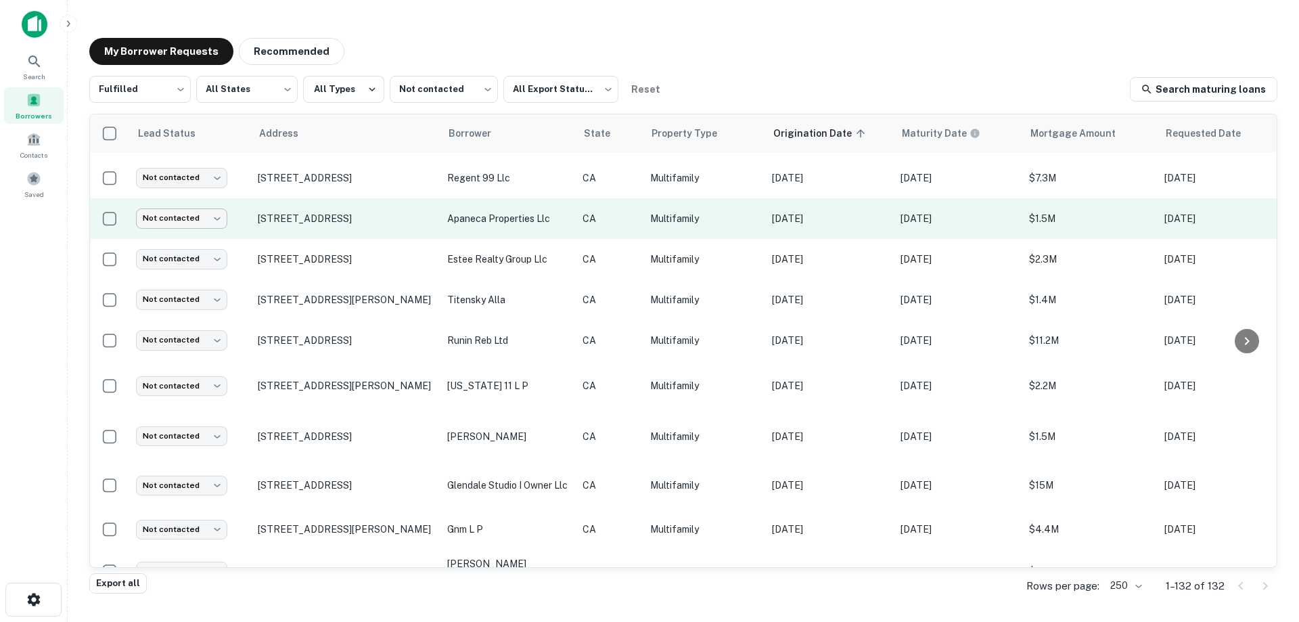
click at [186, 200] on body "Search Borrowers Contacts Saved My Borrower Requests Recommended Fulfilled ****…" at bounding box center [649, 311] width 1299 height 622
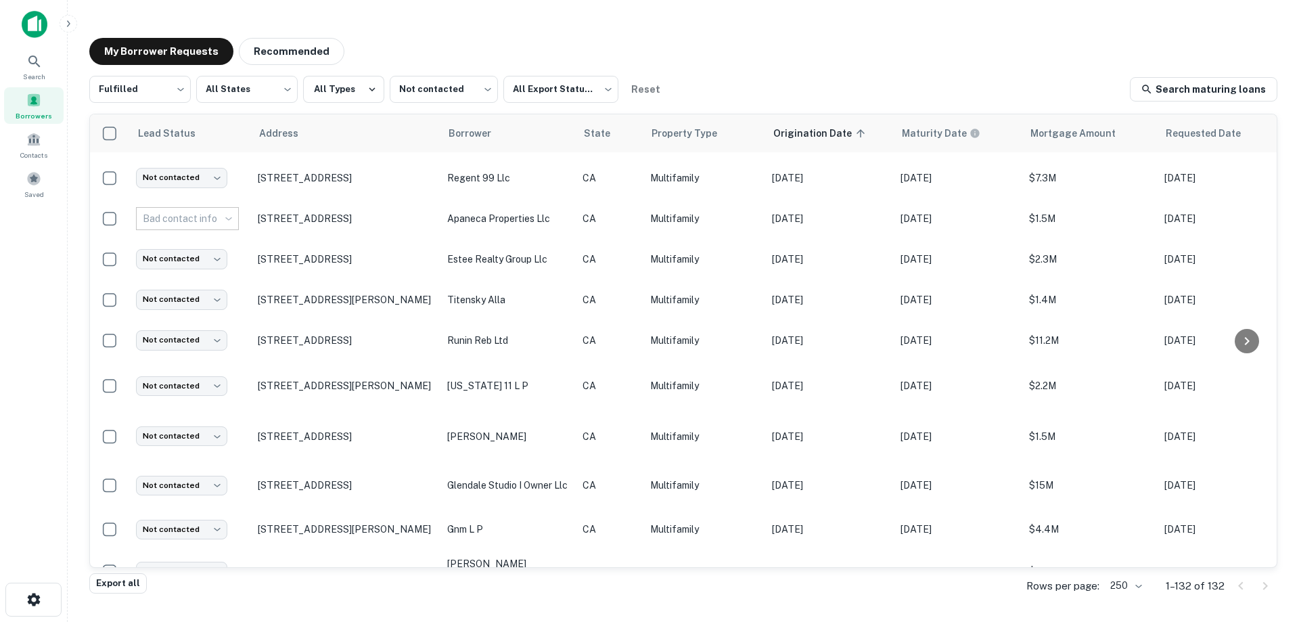
type input "**********"
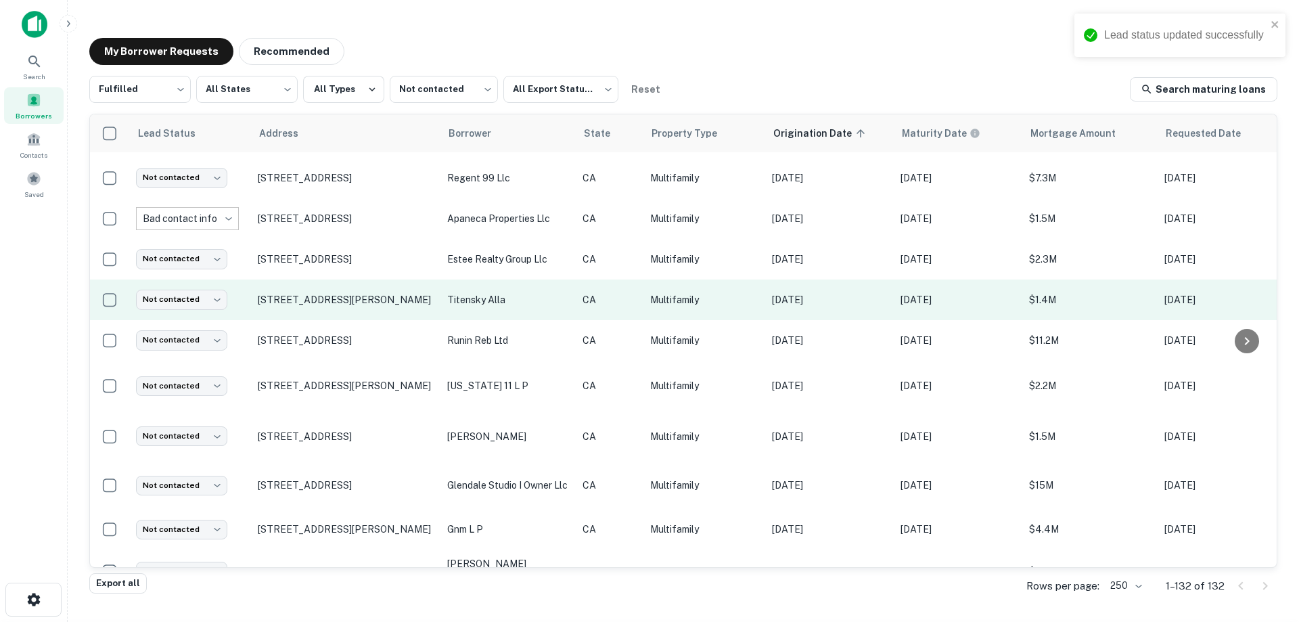
scroll to position [731, 0]
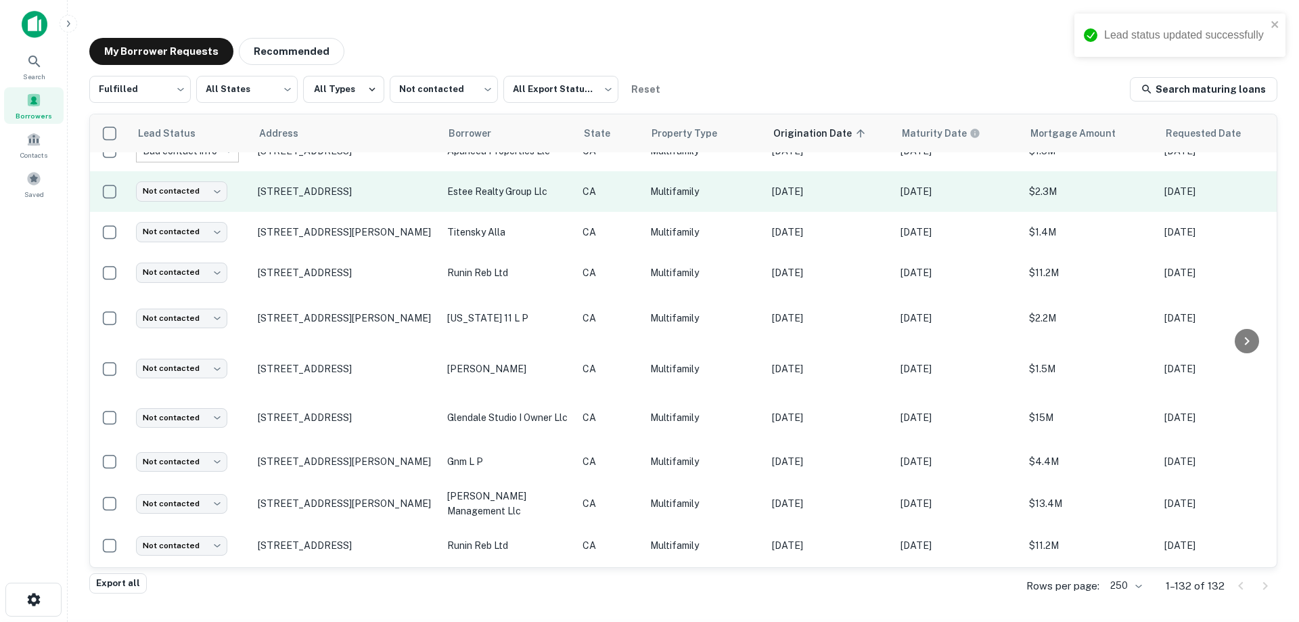
click at [564, 184] on p "estee realty group llc" at bounding box center [508, 191] width 122 height 15
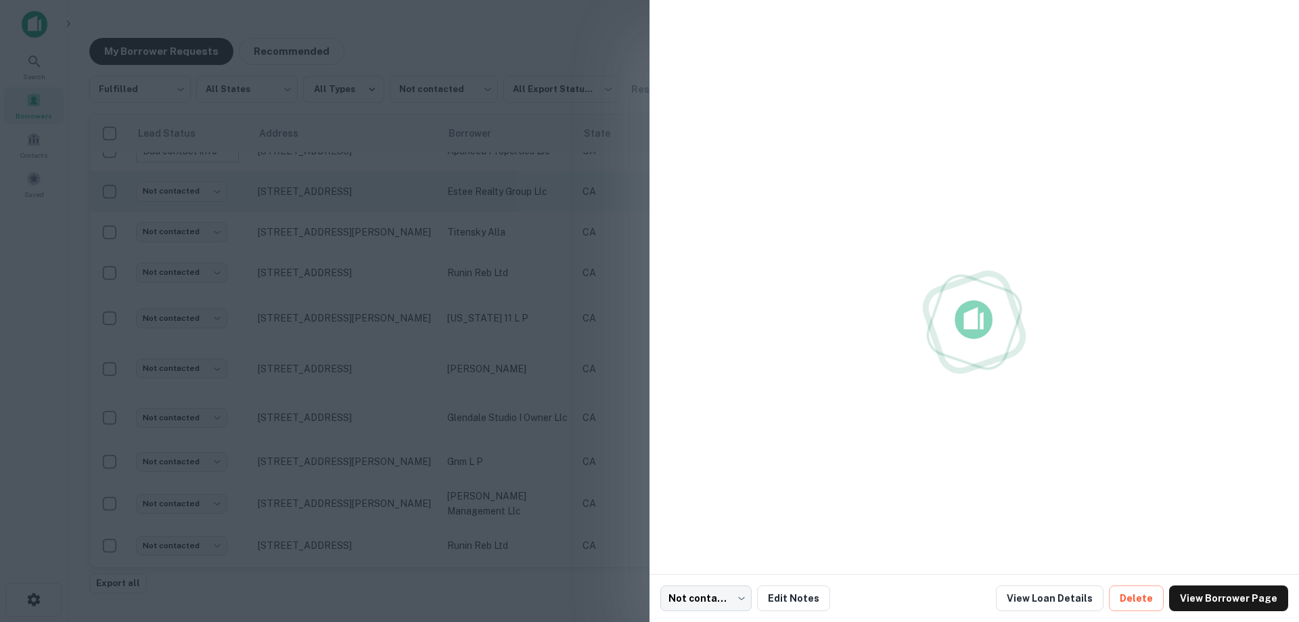
click at [564, 181] on div at bounding box center [649, 311] width 1299 height 622
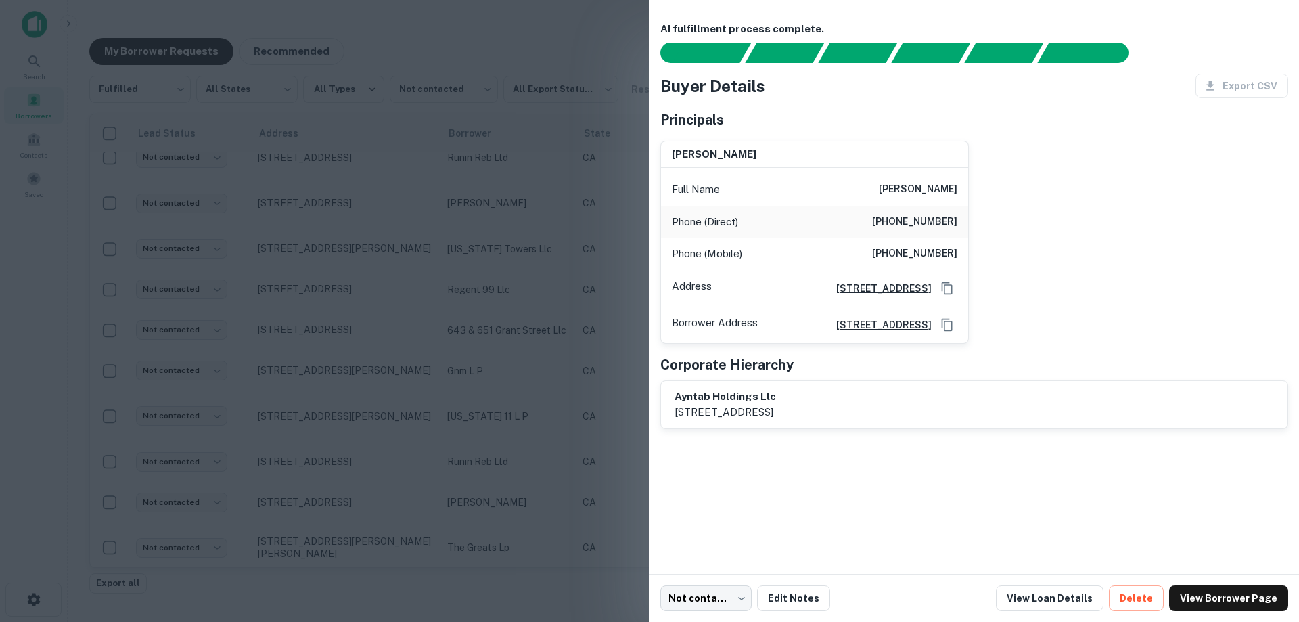
scroll to position [415, 0]
click at [562, 177] on div at bounding box center [649, 311] width 1299 height 622
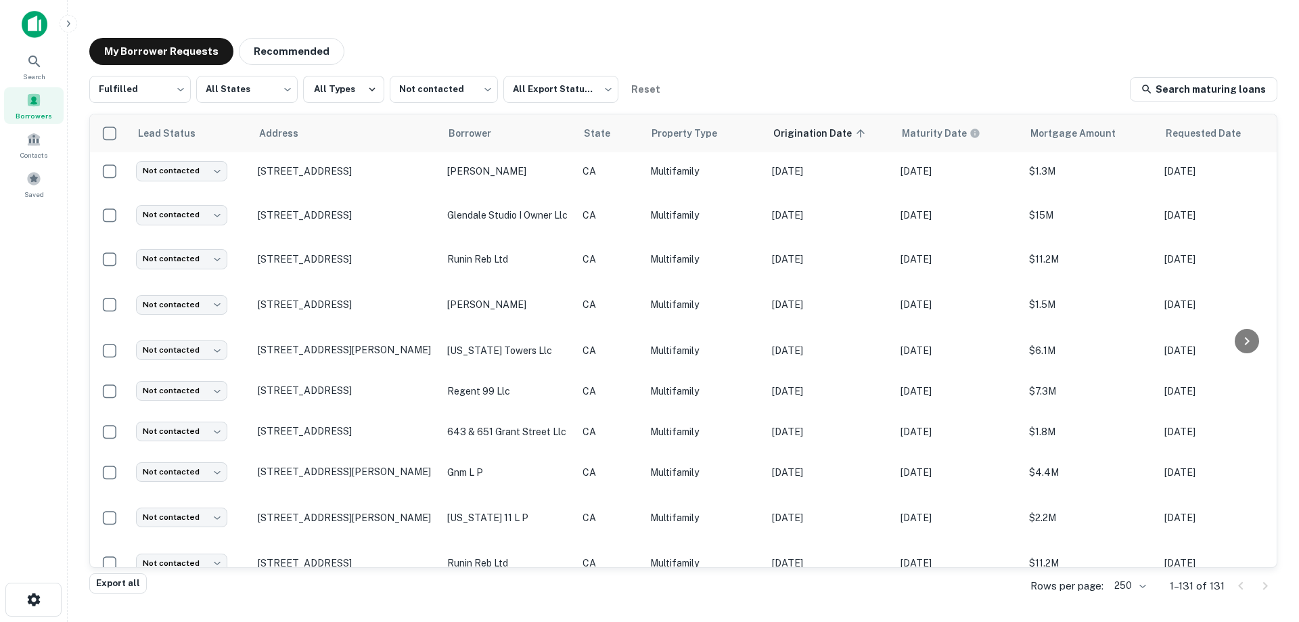
scroll to position [609, 0]
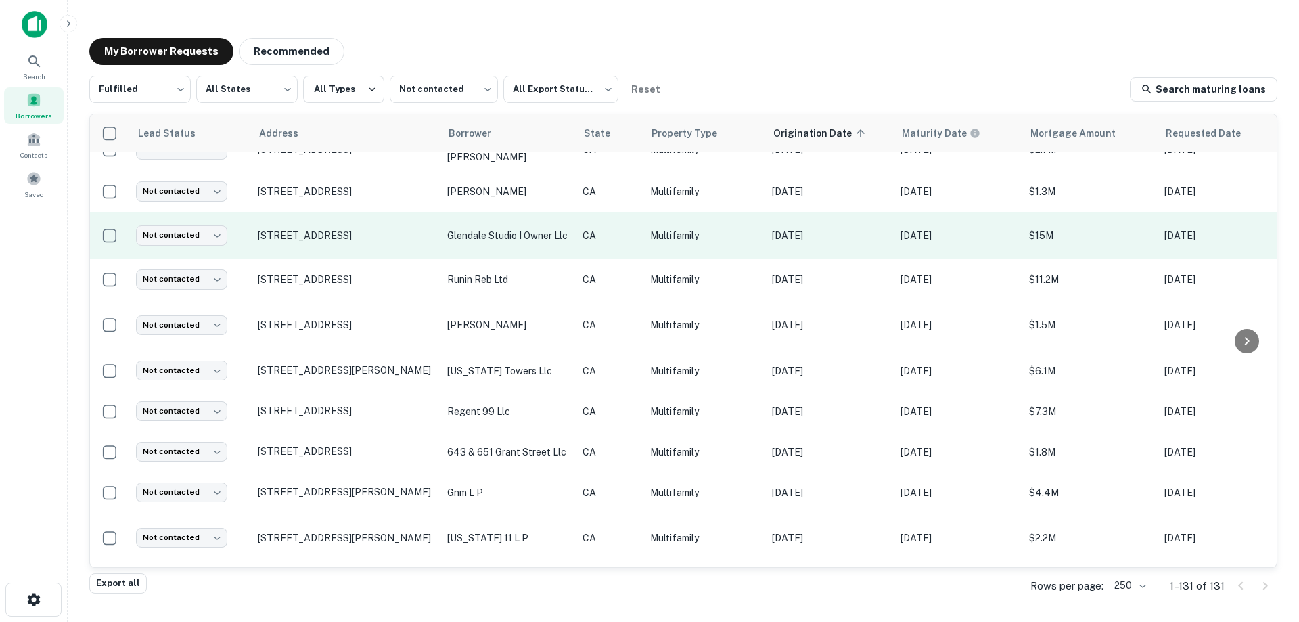
click at [545, 229] on p "glendale studio i owner llc" at bounding box center [508, 235] width 122 height 15
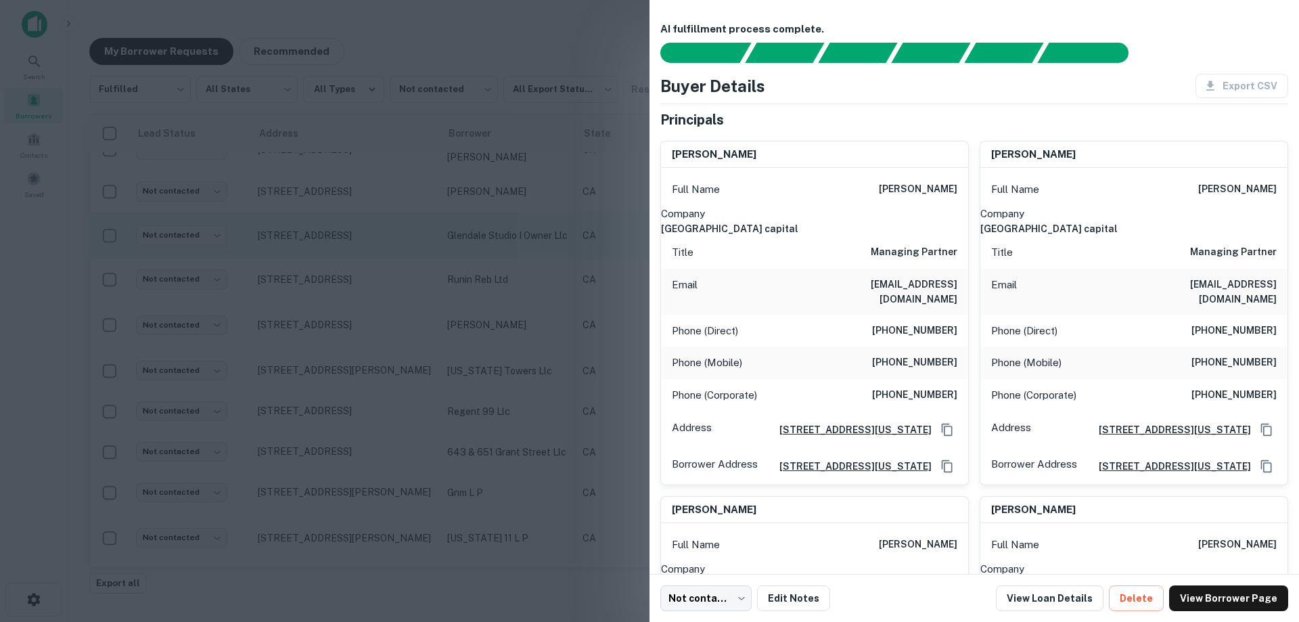
click at [545, 229] on div at bounding box center [649, 311] width 1299 height 622
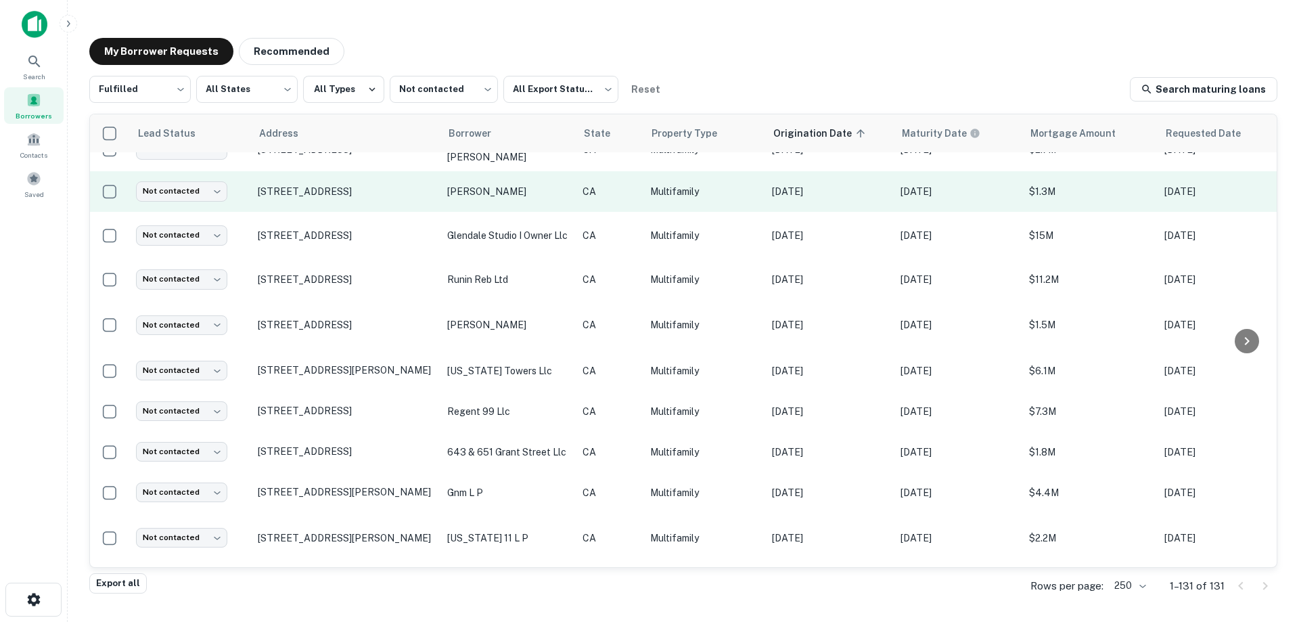
scroll to position [676, 0]
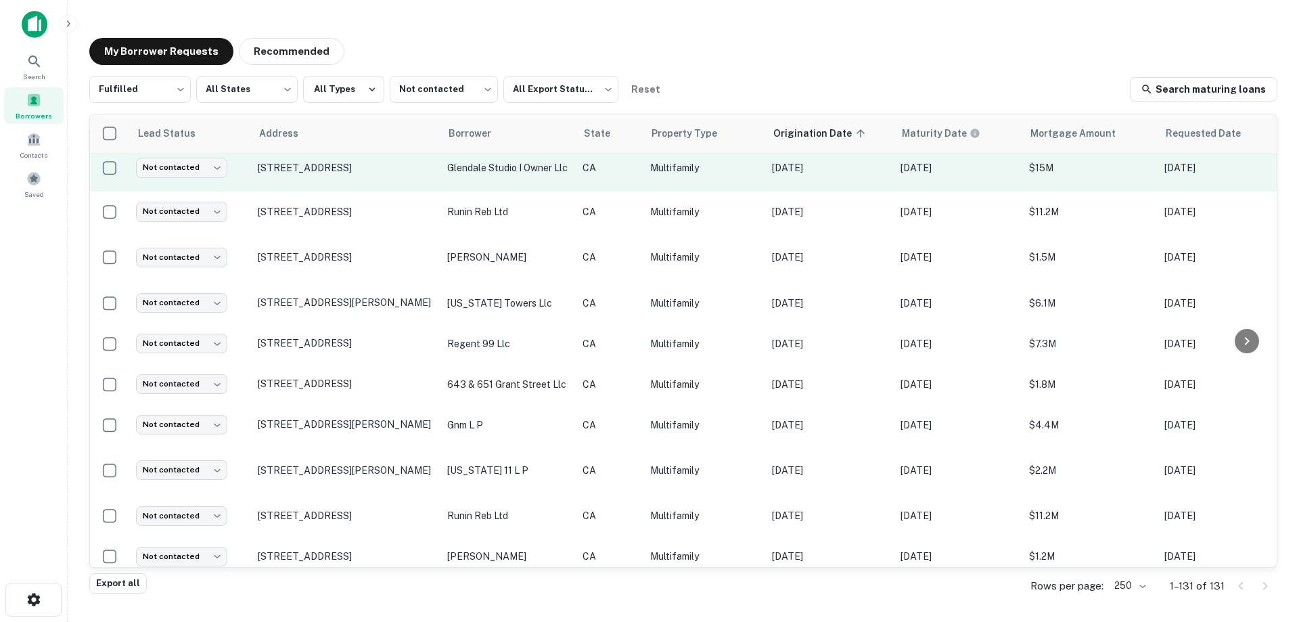
click at [518, 160] on p "glendale studio i owner llc" at bounding box center [508, 167] width 122 height 15
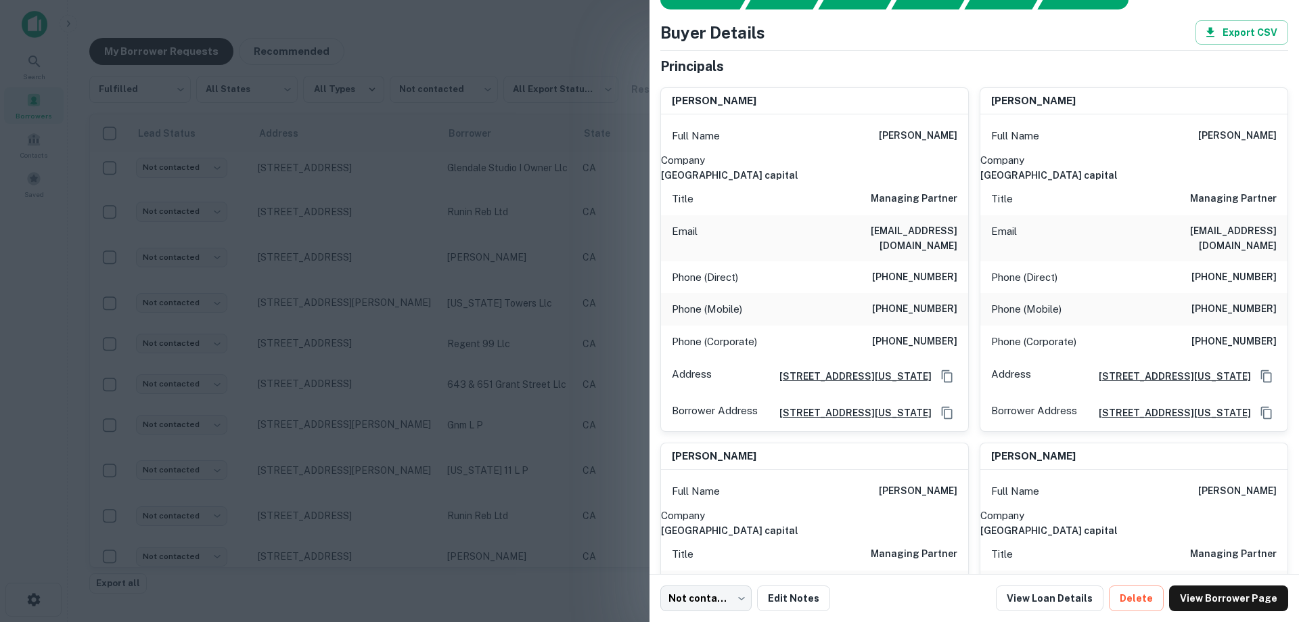
scroll to position [0, 0]
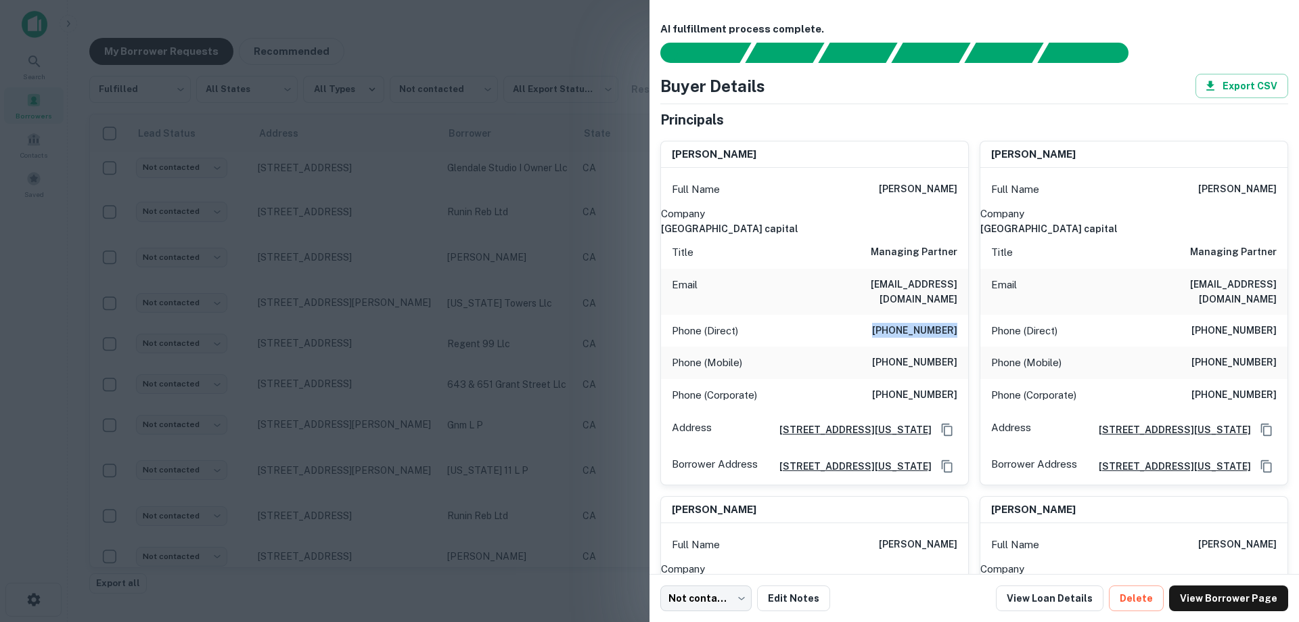
drag, startPoint x: 887, startPoint y: 316, endPoint x: 950, endPoint y: 316, distance: 63.6
click at [950, 323] on h6 "[PHONE_NUMBER]" at bounding box center [914, 331] width 85 height 16
copy h6 "[PHONE_NUMBER]"
click at [860, 315] on div "Phone (Direct) [PHONE_NUMBER]" at bounding box center [814, 331] width 307 height 32
drag, startPoint x: 505, startPoint y: 226, endPoint x: 520, endPoint y: 209, distance: 22.5
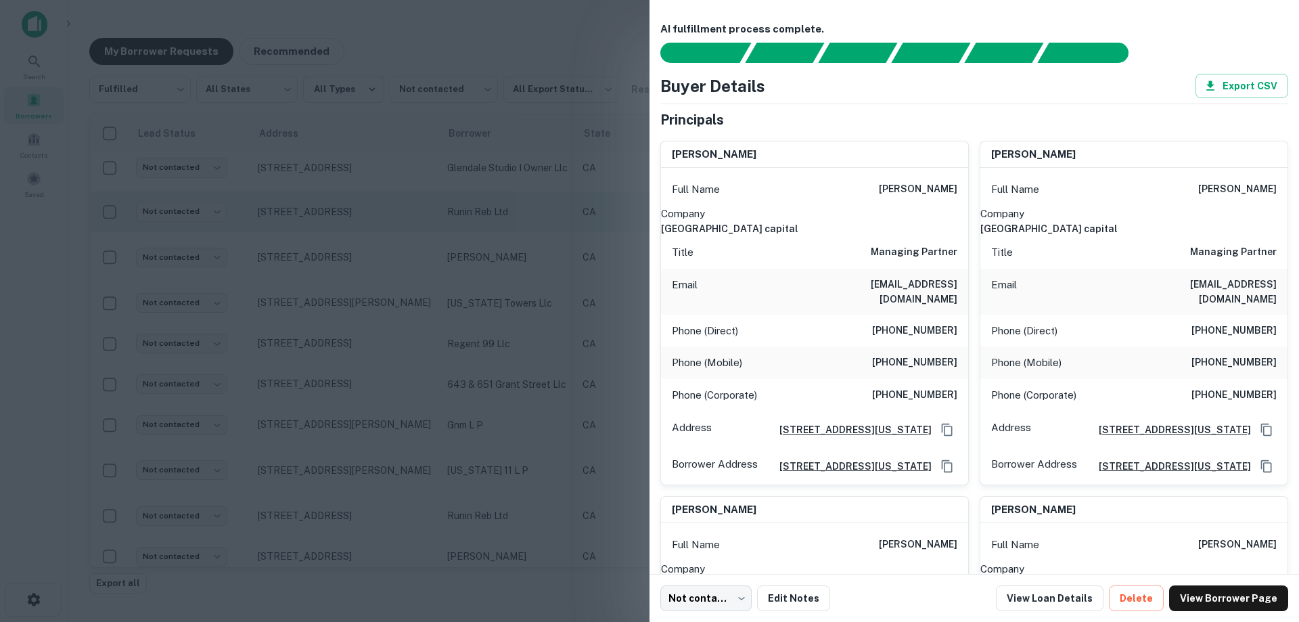
click at [505, 226] on div at bounding box center [649, 311] width 1299 height 622
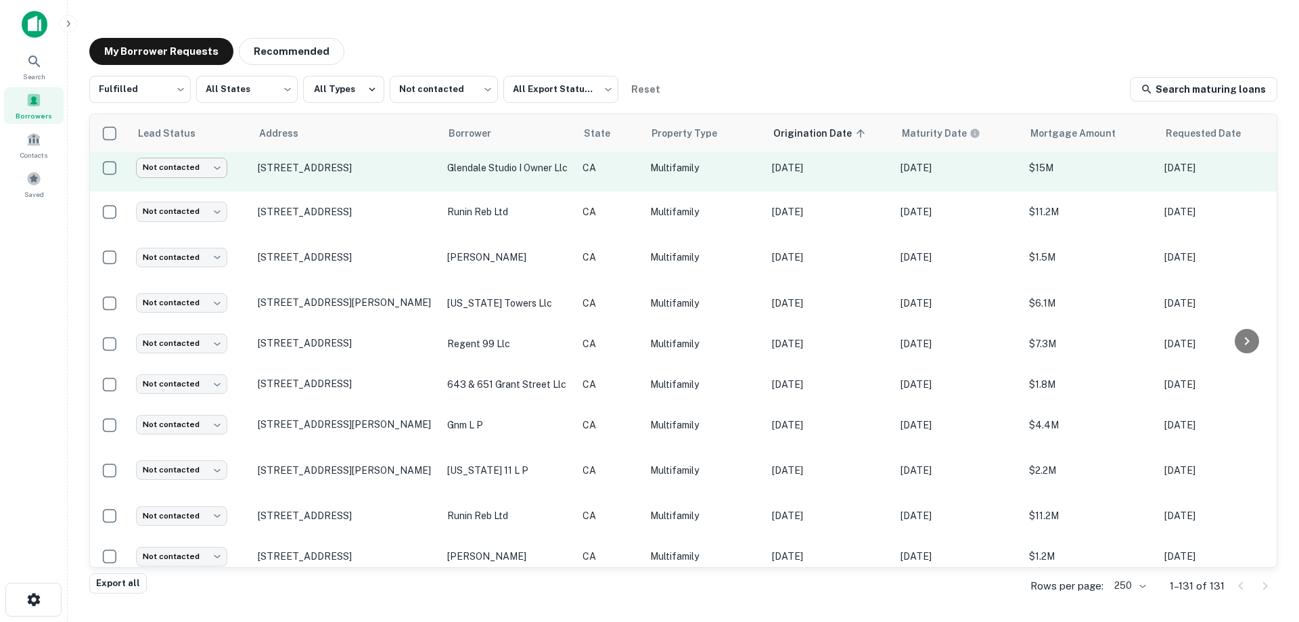
click at [205, 164] on body "Search Borrowers Contacts Saved My Borrower Requests Recommended Fulfilled ****…" at bounding box center [649, 311] width 1299 height 622
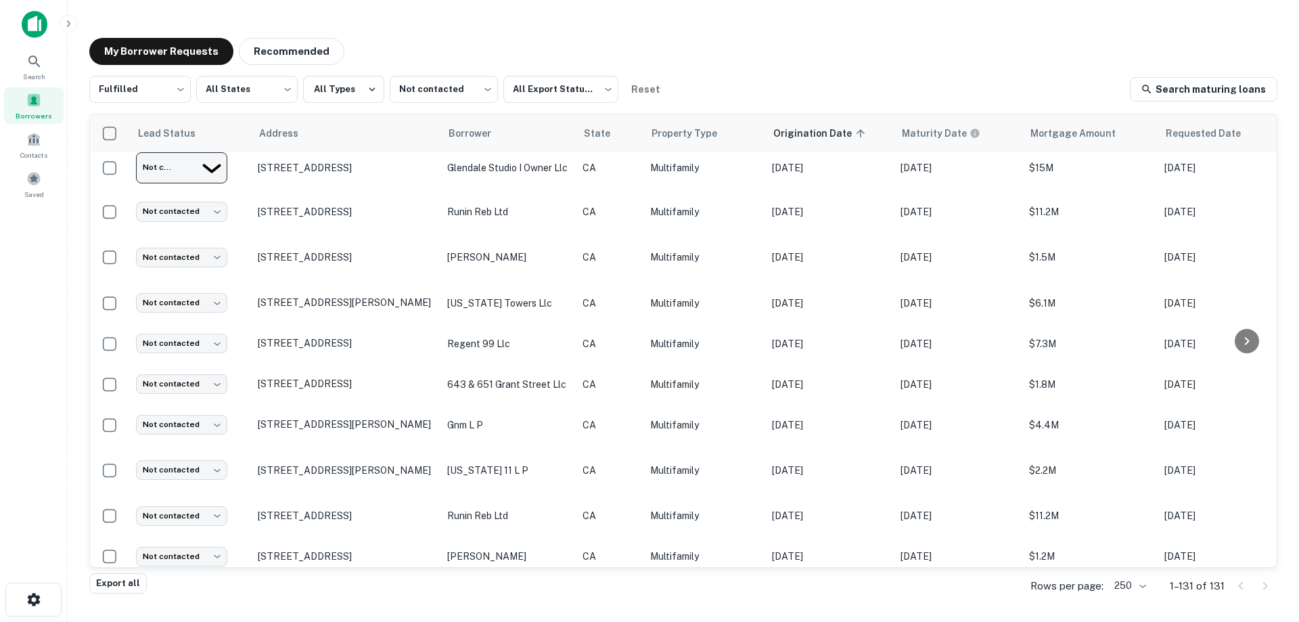
type input "*********"
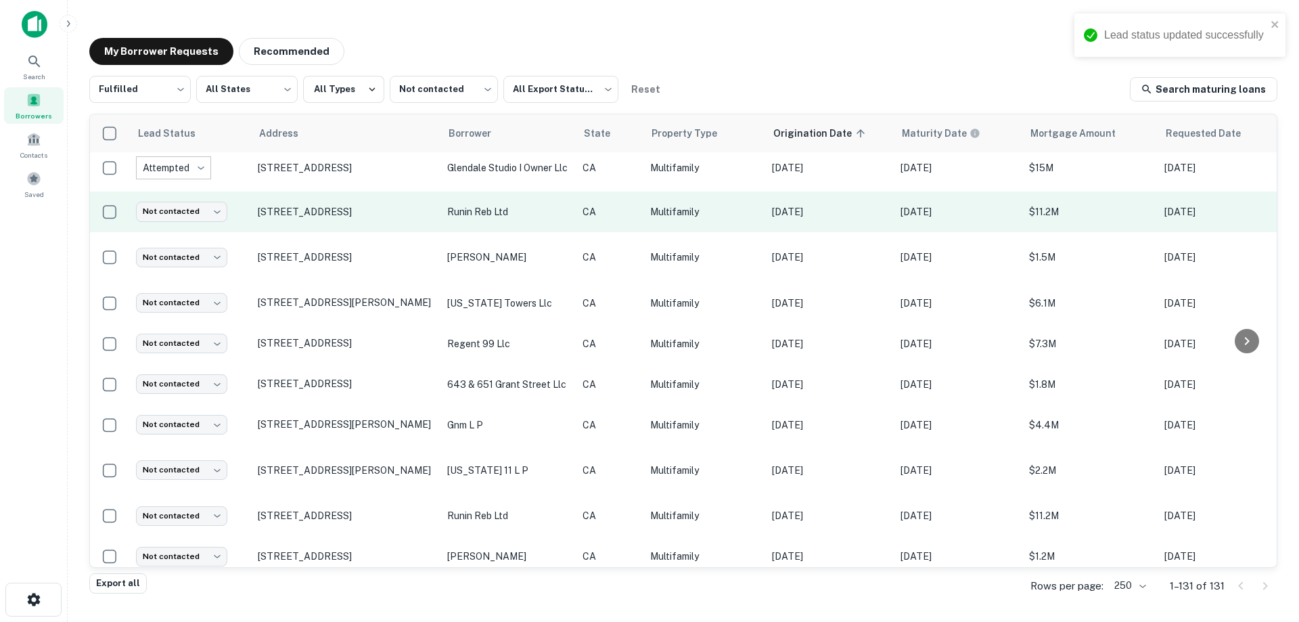
click at [551, 210] on p "runin reb ltd" at bounding box center [508, 211] width 122 height 15
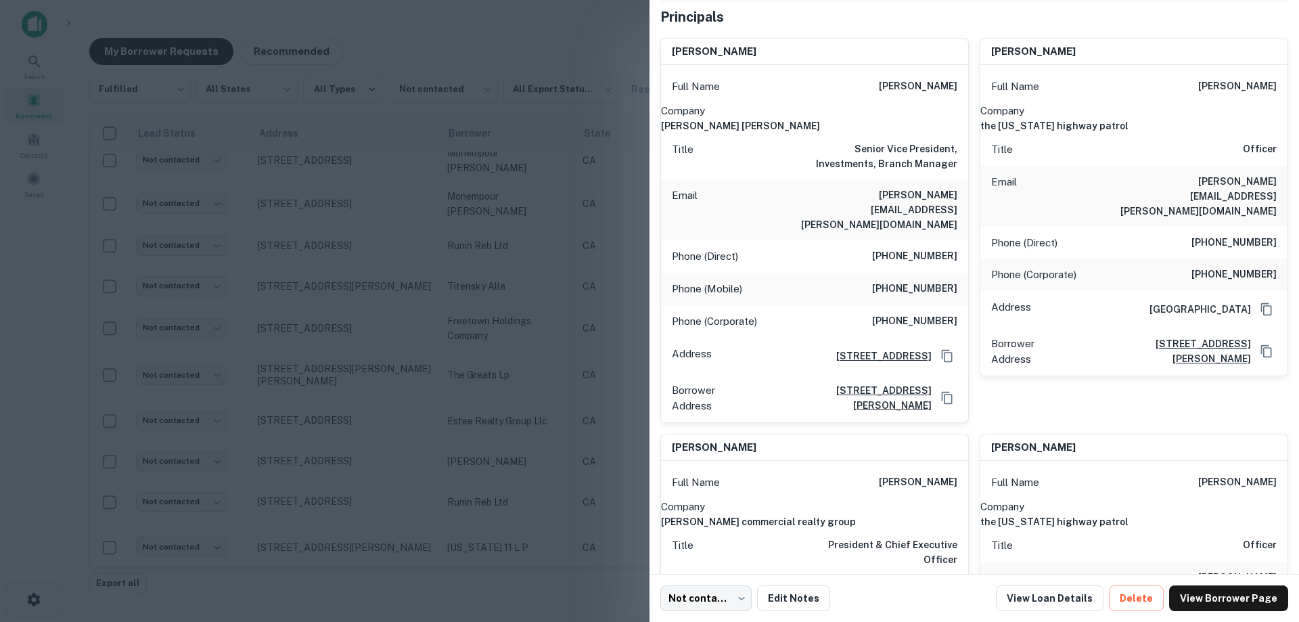
scroll to position [68, 0]
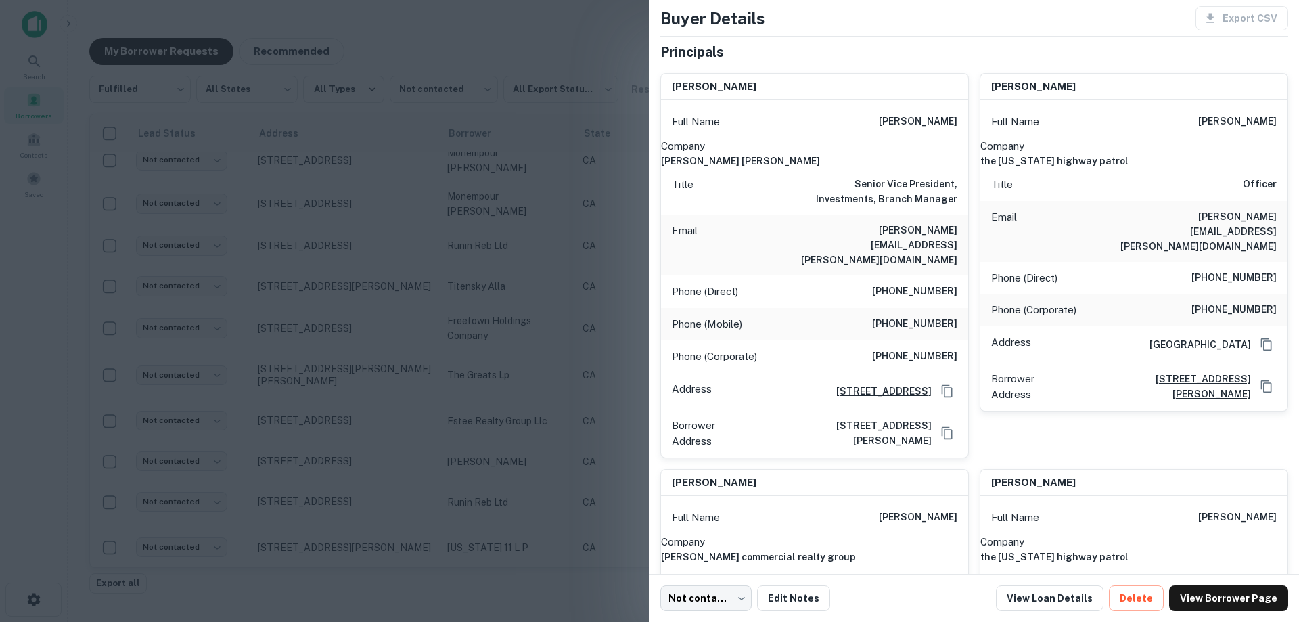
click at [498, 334] on div at bounding box center [649, 311] width 1299 height 622
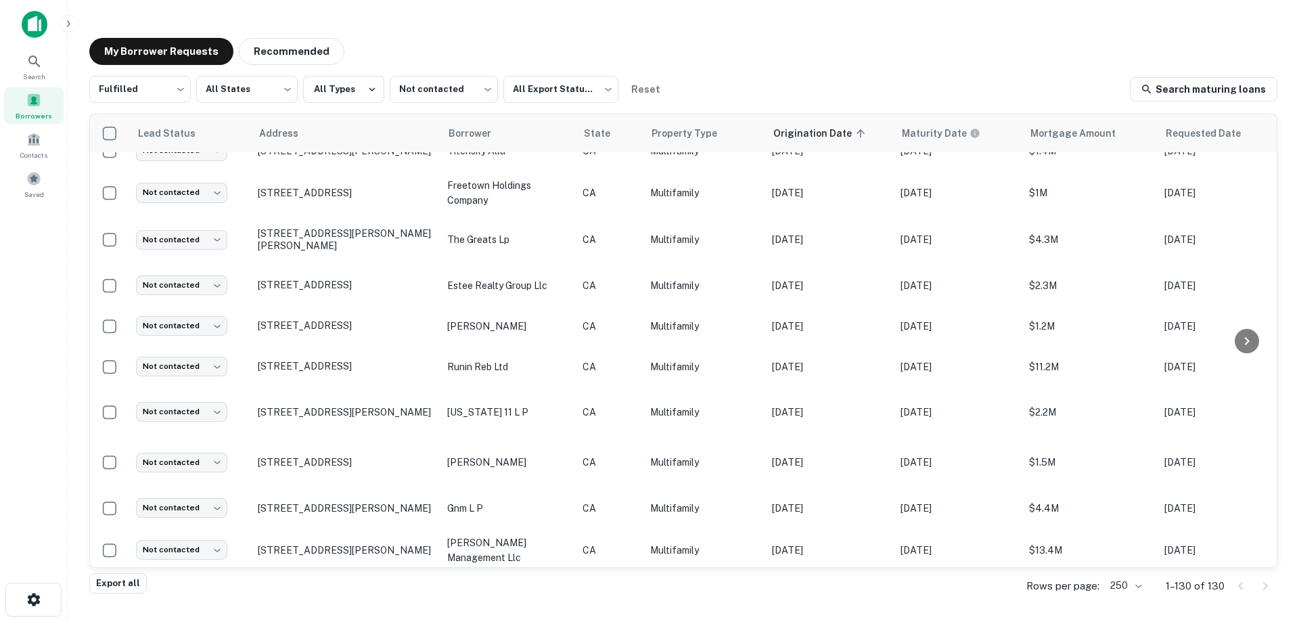
scroll to position [663, 0]
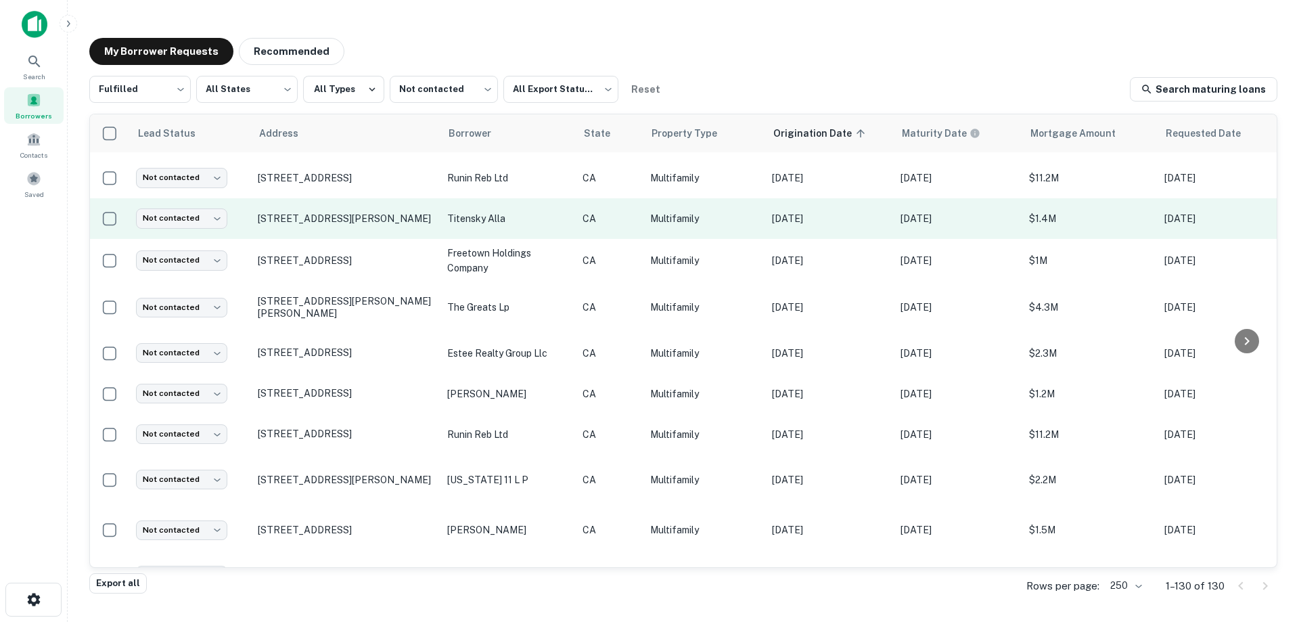
click at [525, 211] on p "titensky alla" at bounding box center [508, 218] width 122 height 15
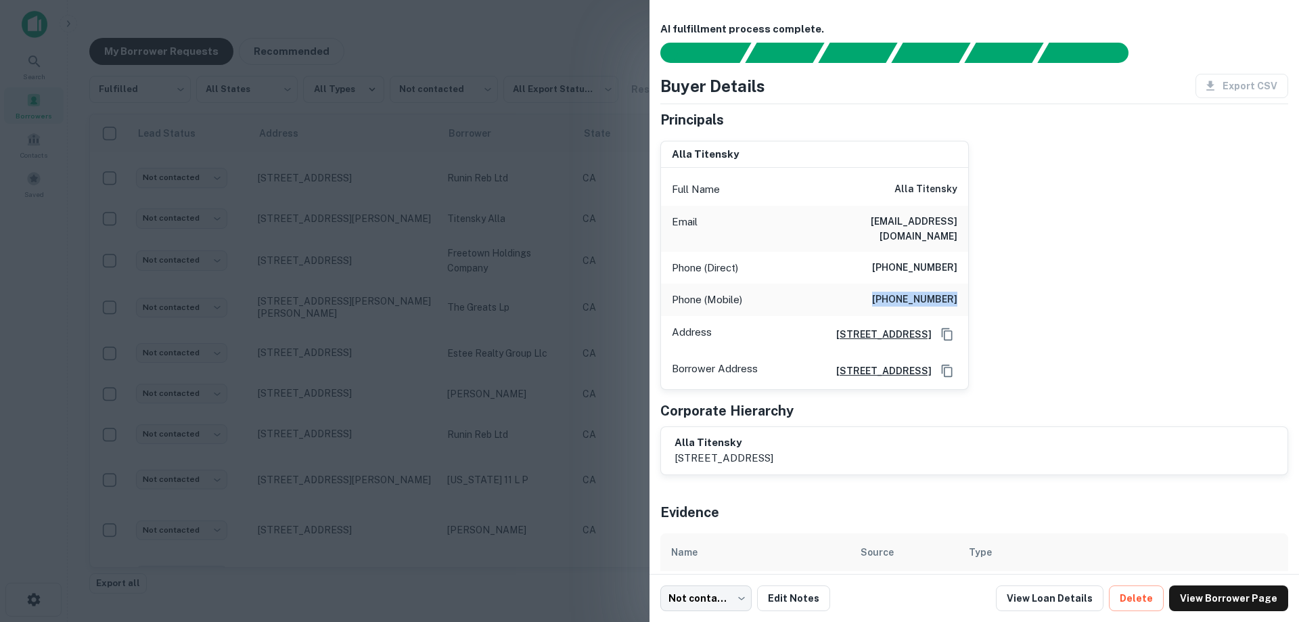
drag, startPoint x: 882, startPoint y: 283, endPoint x: 950, endPoint y: 285, distance: 67.7
click at [950, 292] on h6 "[PHONE_NUMBER]" at bounding box center [914, 300] width 85 height 16
copy h6 "[PHONE_NUMBER]"
drag, startPoint x: 504, startPoint y: 156, endPoint x: 488, endPoint y: 180, distance: 29.3
click at [504, 156] on div at bounding box center [649, 311] width 1299 height 622
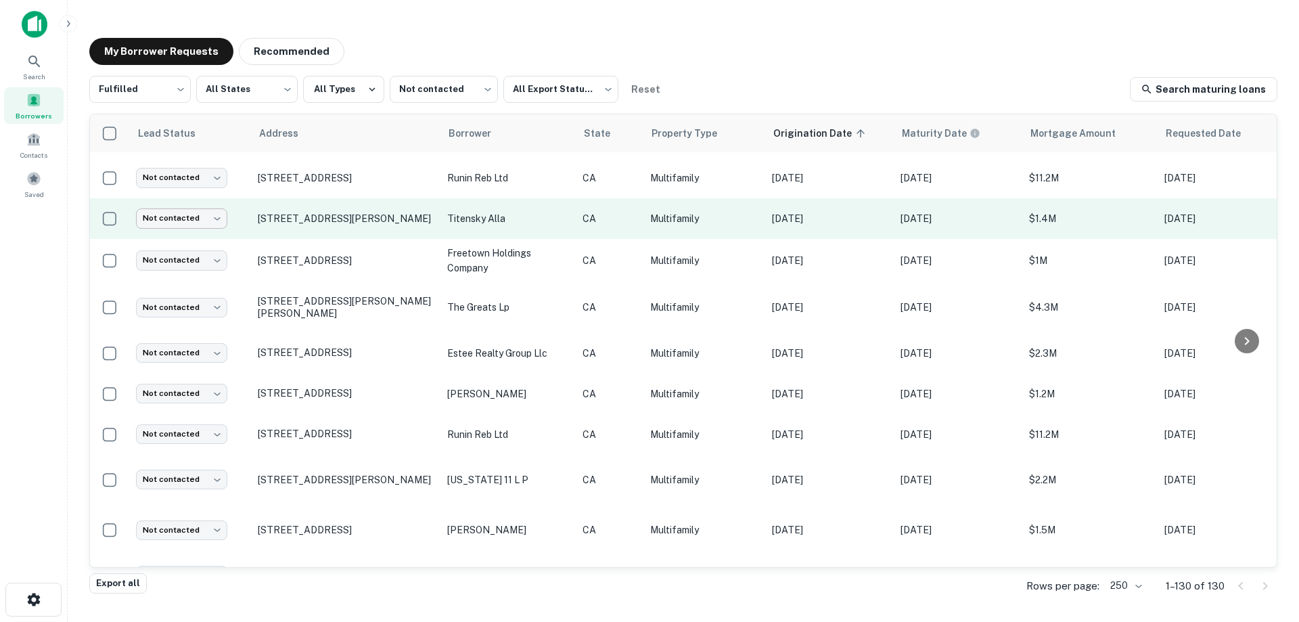
click at [187, 202] on body "Search Borrowers Contacts Saved My Borrower Requests Recommended Fulfilled ****…" at bounding box center [649, 311] width 1299 height 622
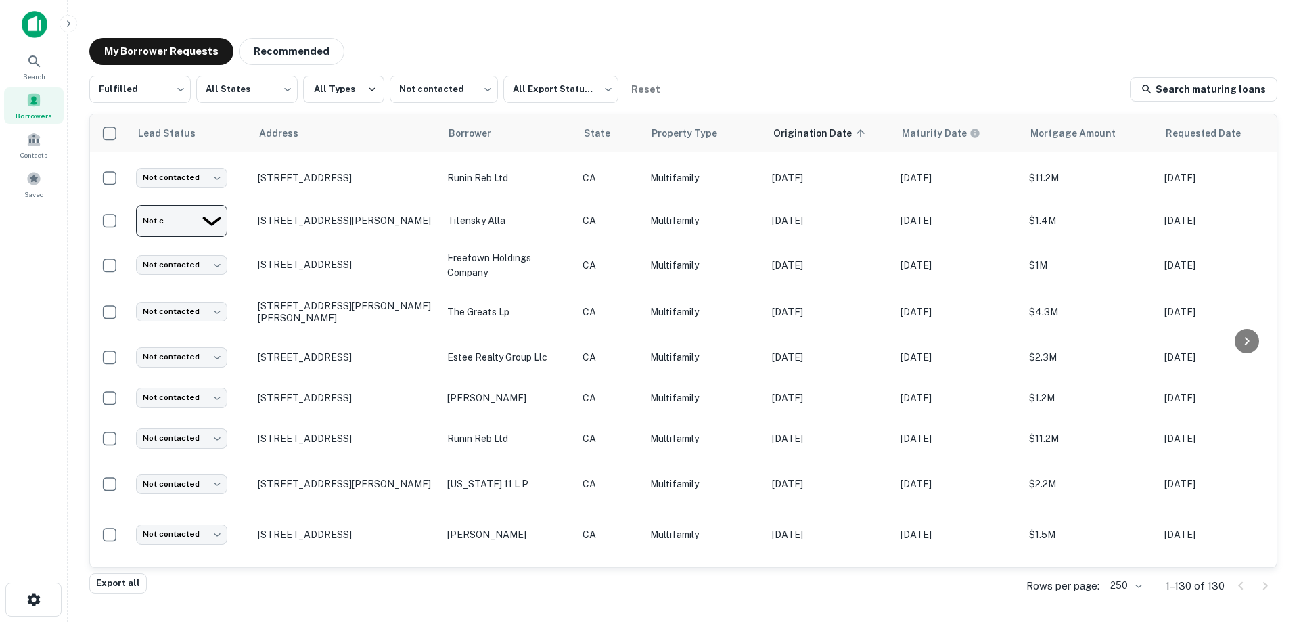
type input "*********"
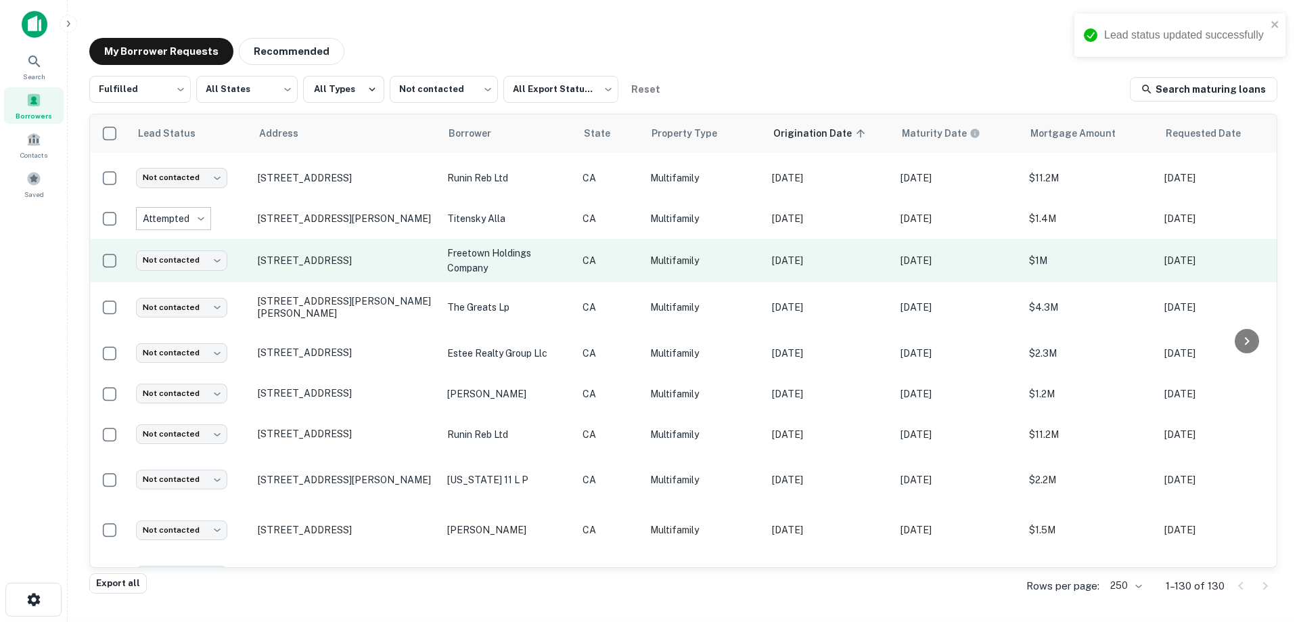
scroll to position [731, 0]
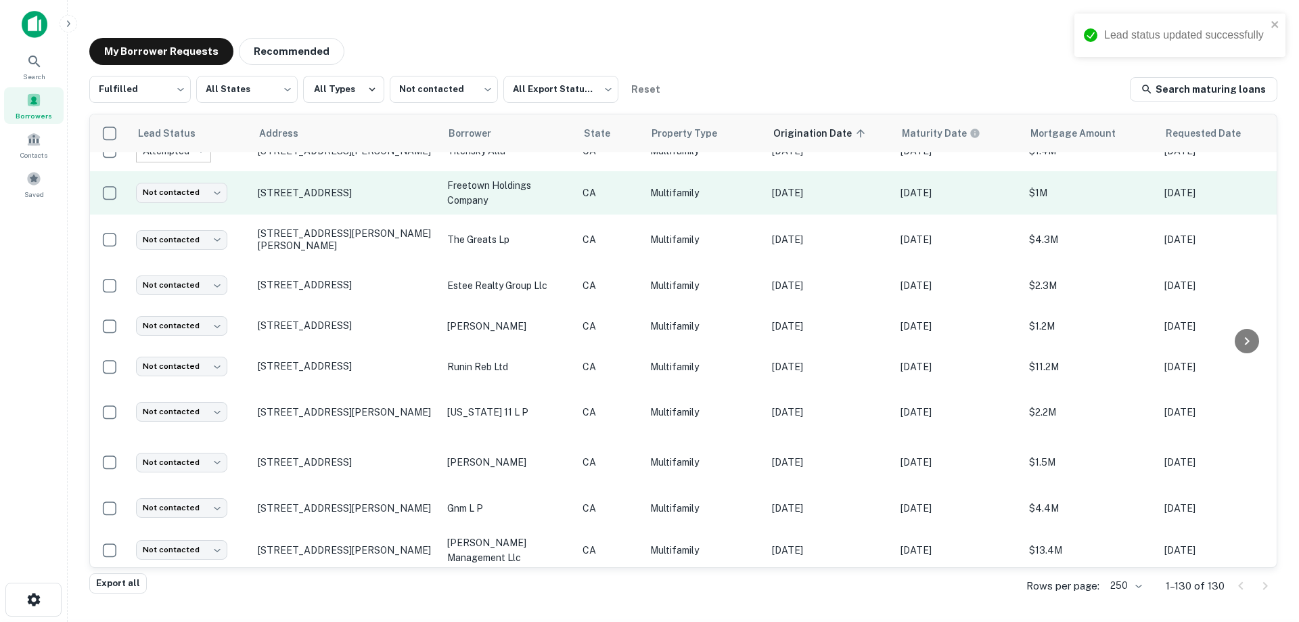
click at [531, 178] on p "freetown holdings company" at bounding box center [508, 193] width 122 height 30
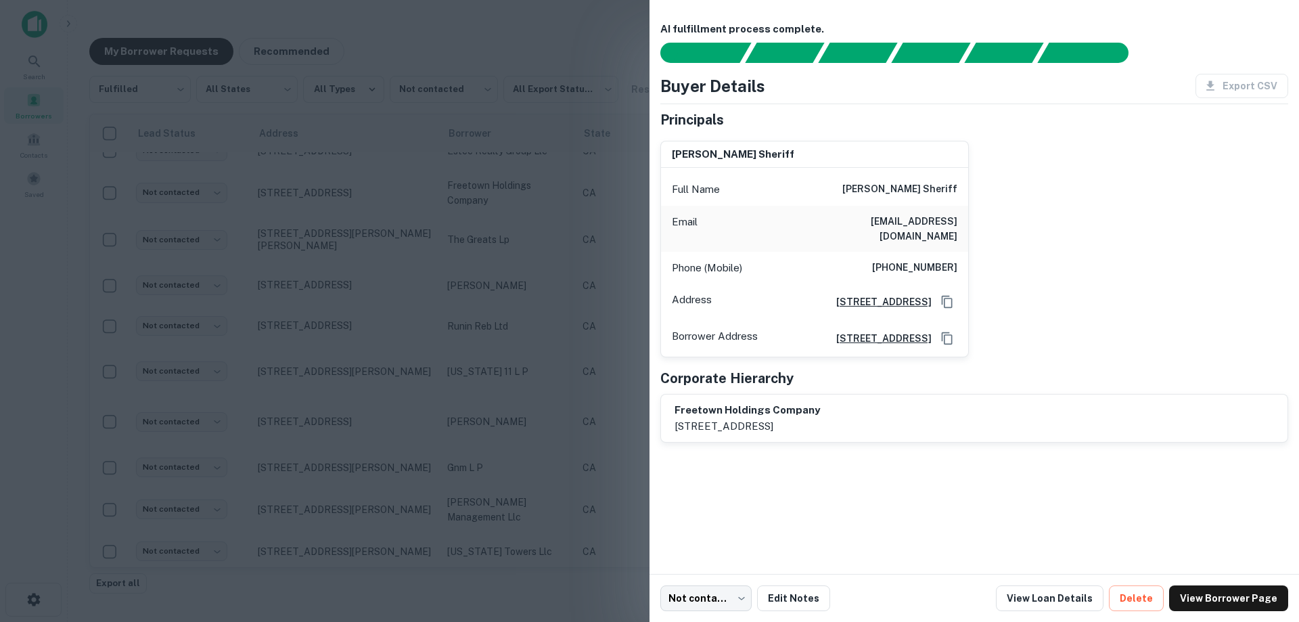
click at [542, 209] on div at bounding box center [649, 311] width 1299 height 622
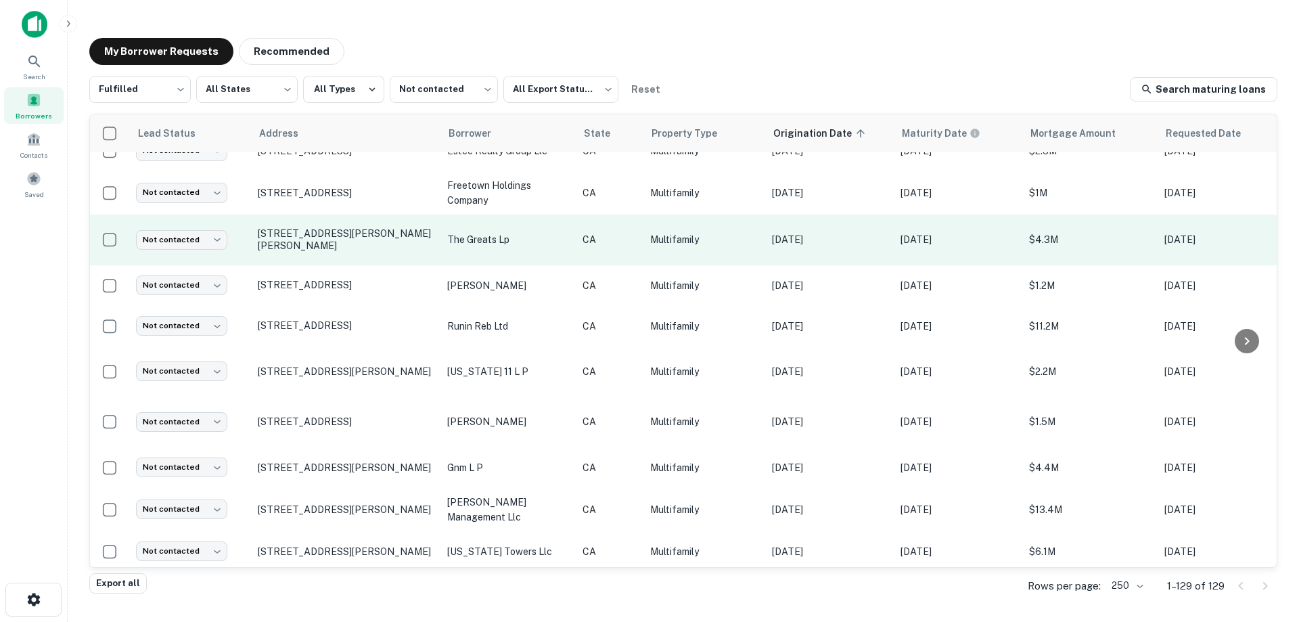
click at [535, 232] on p "the greats lp" at bounding box center [508, 239] width 122 height 15
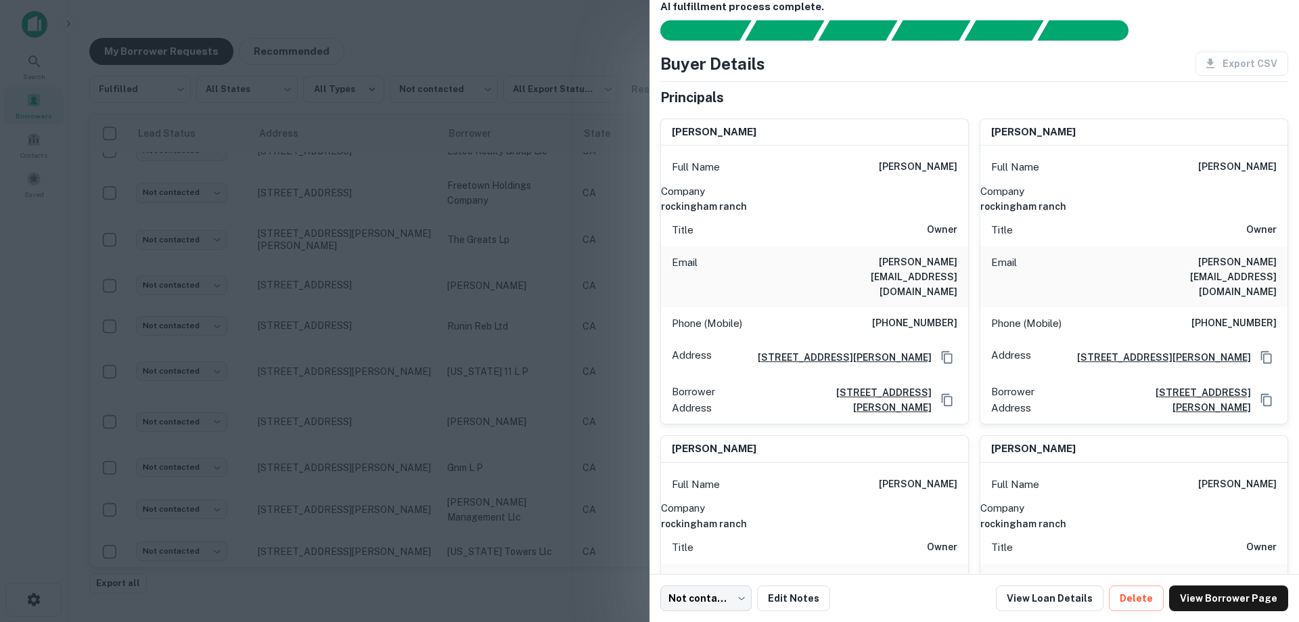
scroll to position [0, 0]
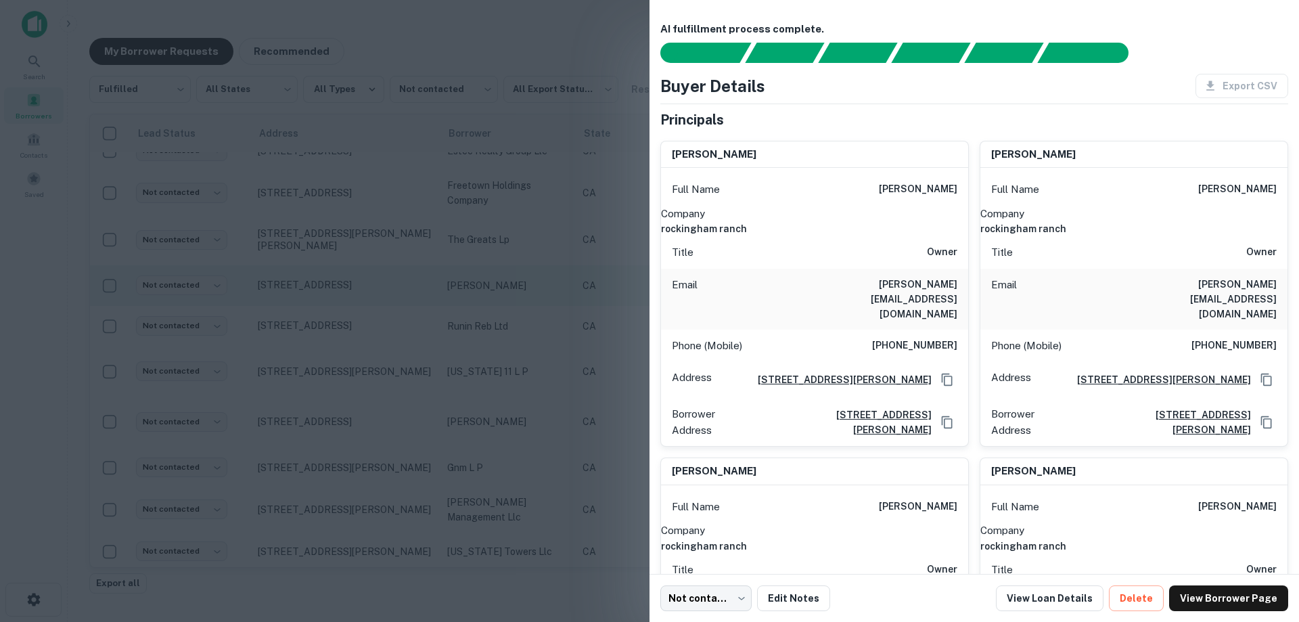
click at [513, 265] on div at bounding box center [649, 311] width 1299 height 622
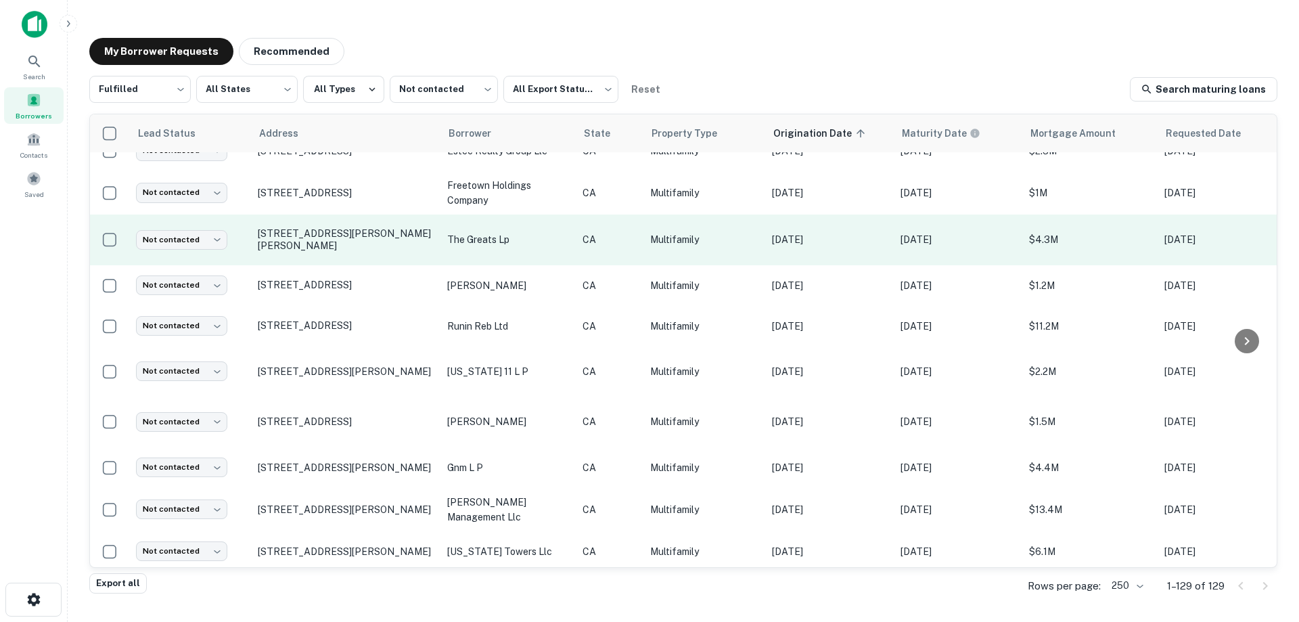
click at [513, 232] on p "the greats lp" at bounding box center [508, 239] width 122 height 15
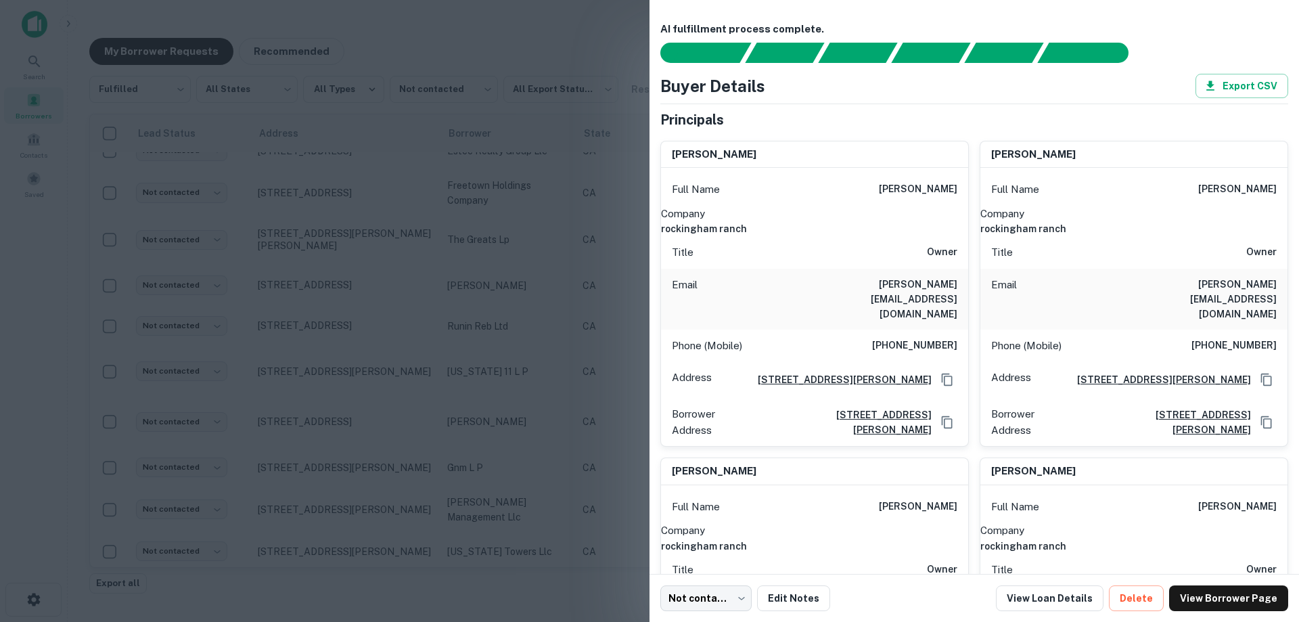
click at [471, 281] on div at bounding box center [649, 311] width 1299 height 622
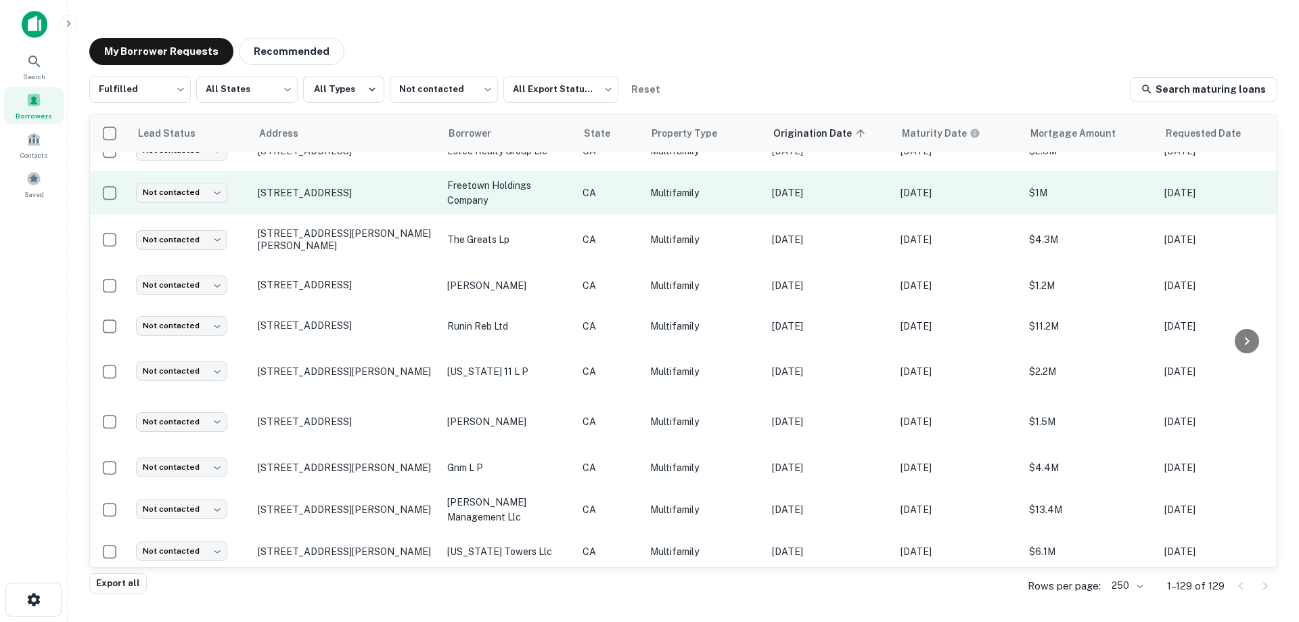
click at [518, 178] on p "freetown holdings company" at bounding box center [508, 193] width 122 height 30
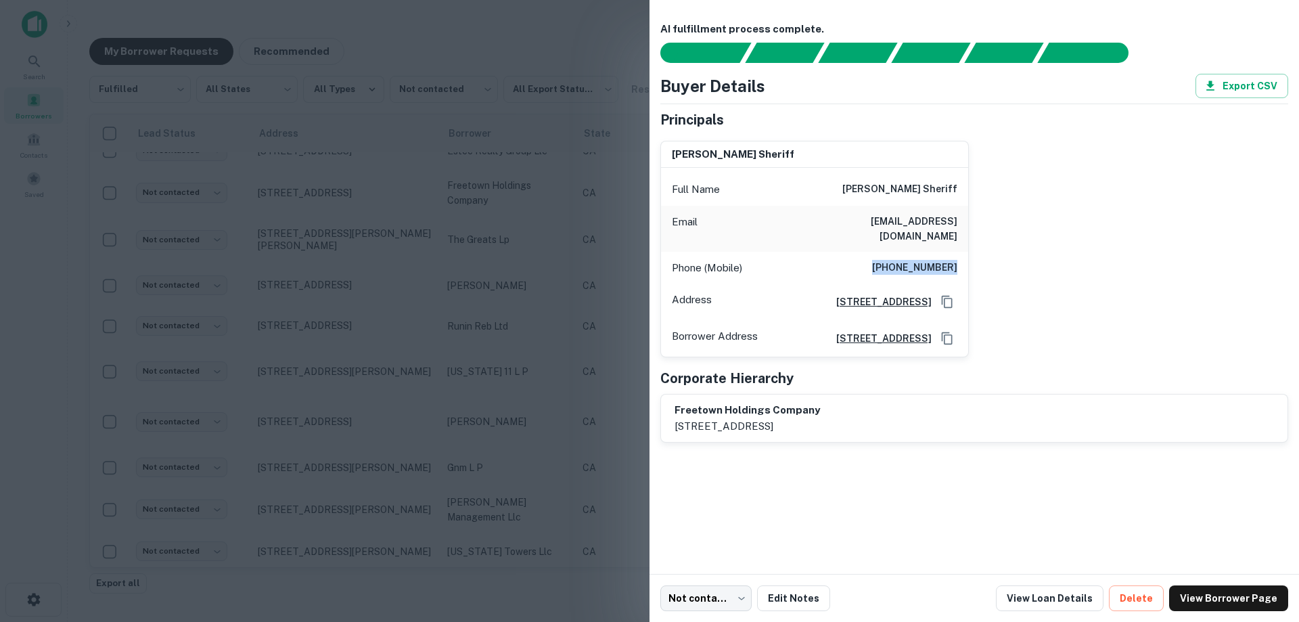
drag, startPoint x: 894, startPoint y: 252, endPoint x: 955, endPoint y: 252, distance: 61.6
click at [955, 260] on h6 "[PHONE_NUMBER]" at bounding box center [914, 268] width 85 height 16
copy h6 "[PHONE_NUMBER]"
click at [810, 252] on div "Phone (Mobile) [PHONE_NUMBER]" at bounding box center [814, 268] width 307 height 32
click at [570, 189] on div at bounding box center [649, 311] width 1299 height 622
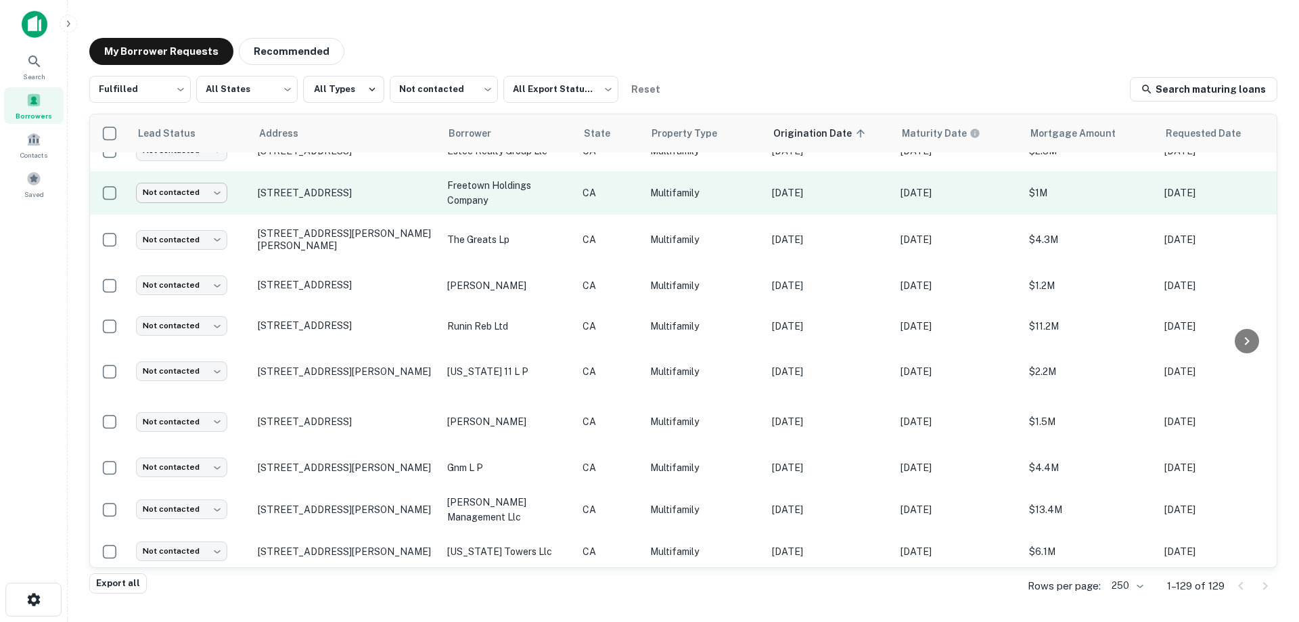
click at [196, 176] on body "Search Borrowers Contacts Saved My Borrower Requests Recommended Fulfilled ****…" at bounding box center [649, 311] width 1299 height 622
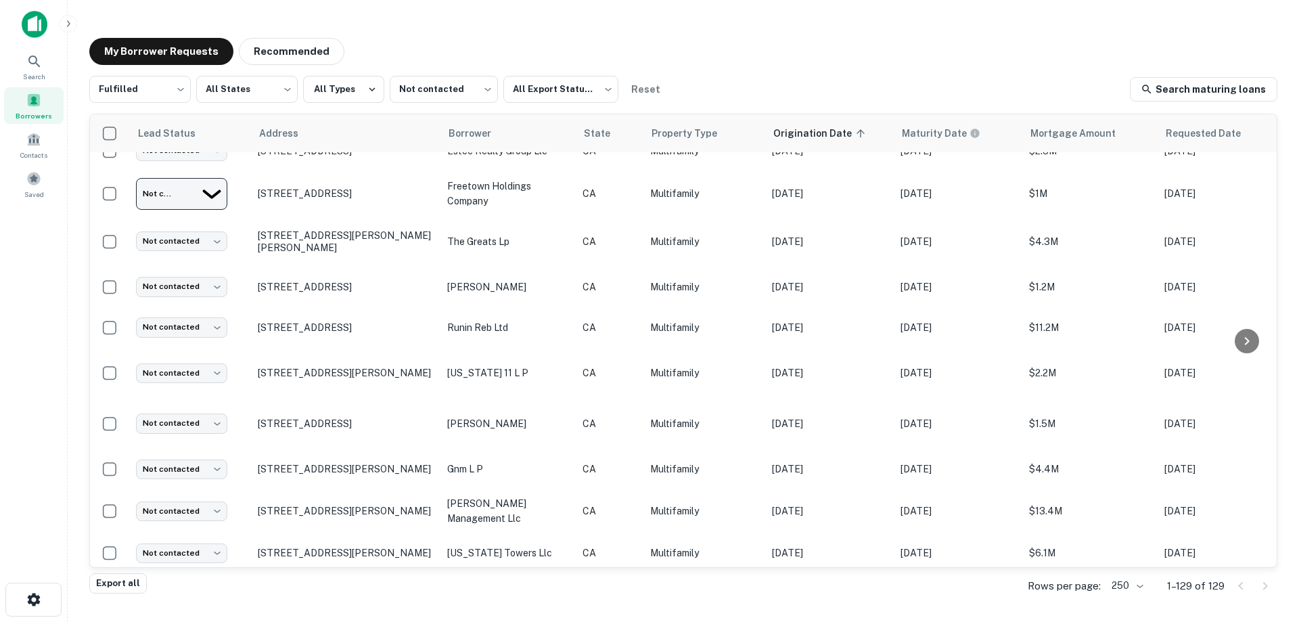
type input "*********"
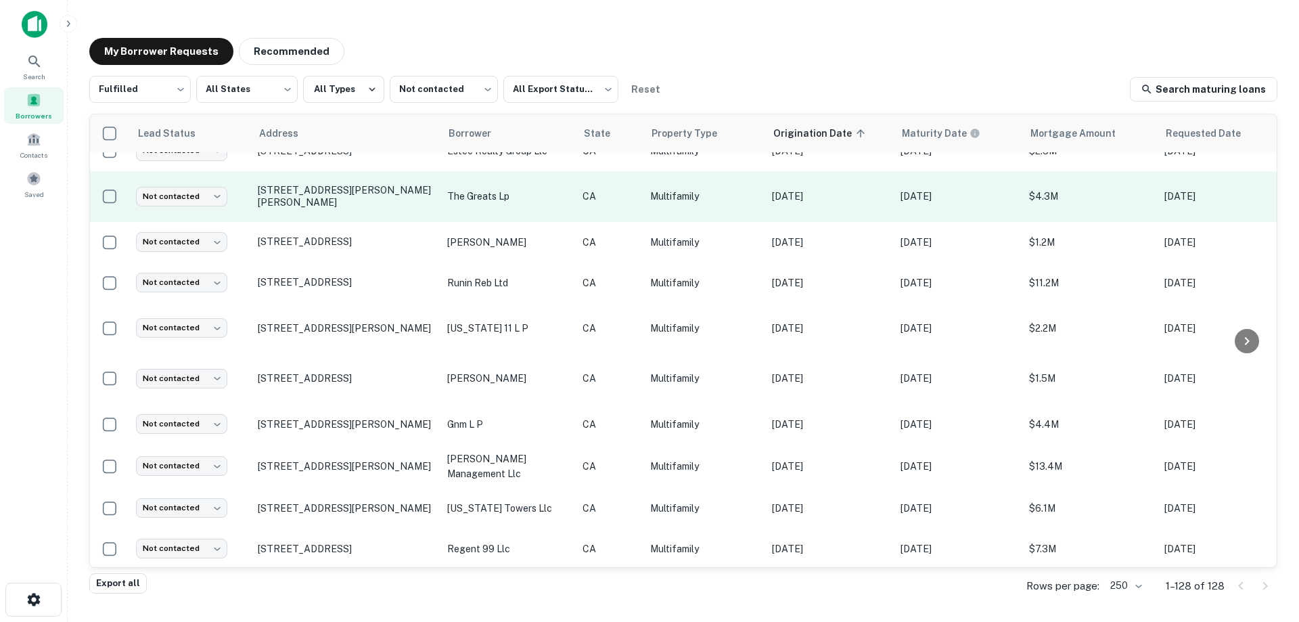
click at [556, 189] on p "the greats lp" at bounding box center [508, 196] width 122 height 15
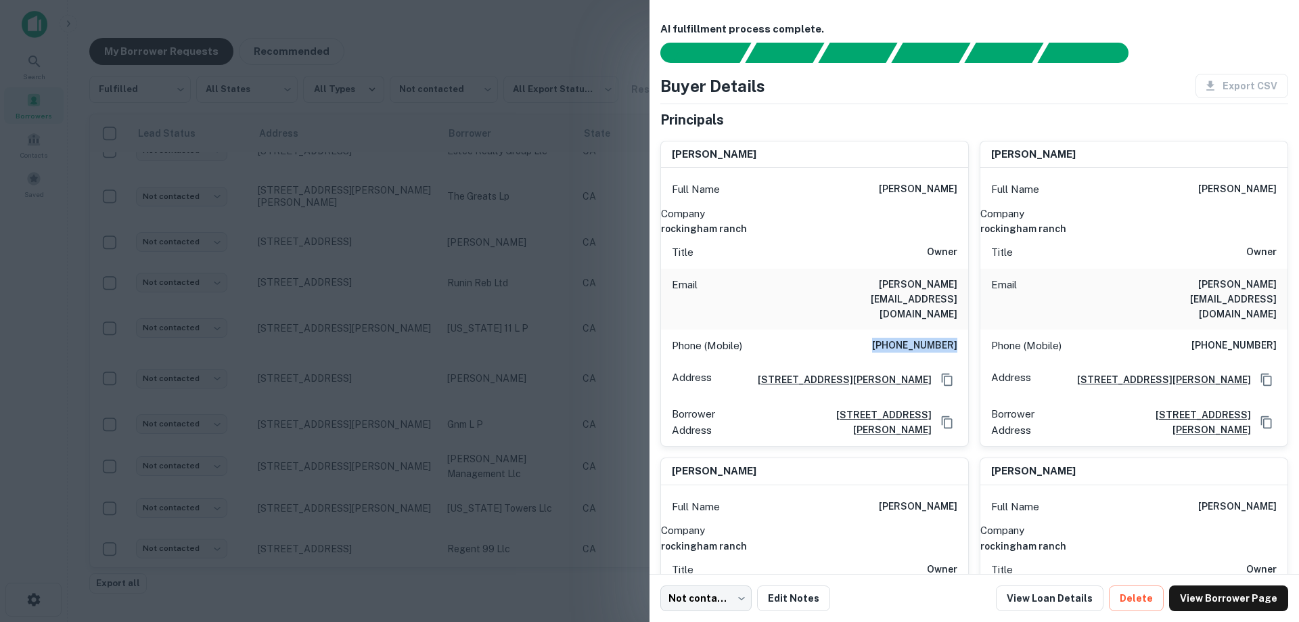
drag, startPoint x: 883, startPoint y: 315, endPoint x: 950, endPoint y: 315, distance: 66.3
click at [950, 338] on h6 "[PHONE_NUMBER]" at bounding box center [914, 346] width 85 height 16
copy h6 "[PHONE_NUMBER]"
click at [497, 137] on div at bounding box center [649, 311] width 1299 height 622
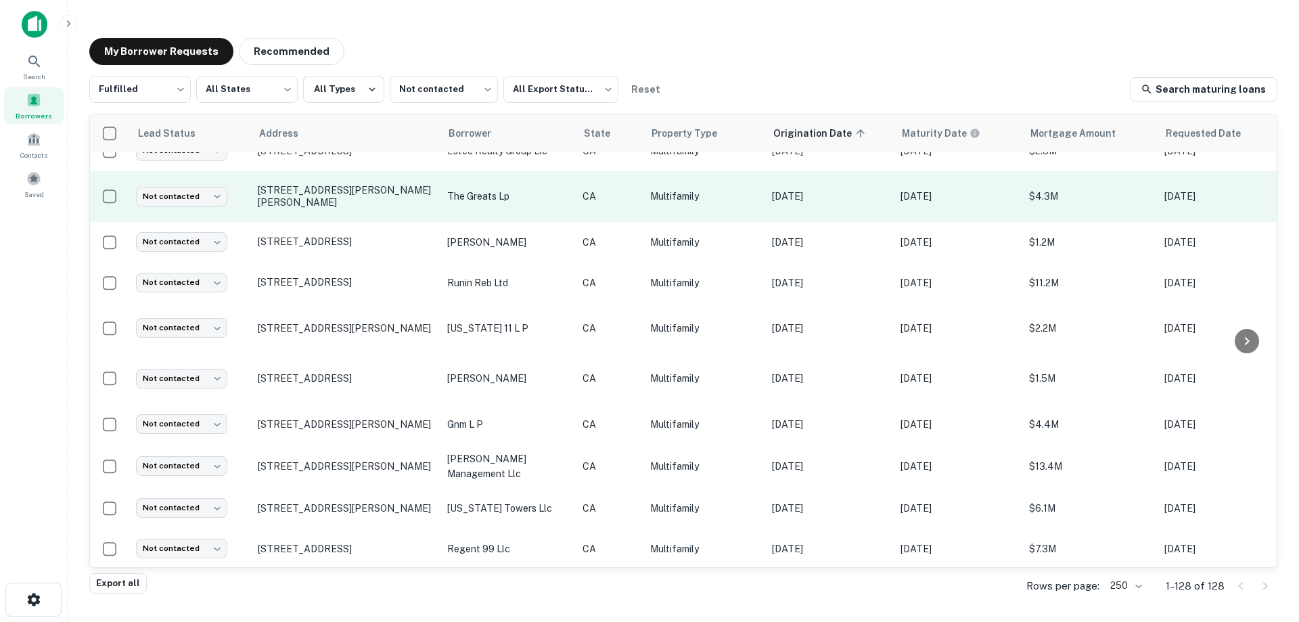
click at [559, 193] on p "the greats lp" at bounding box center [508, 196] width 122 height 15
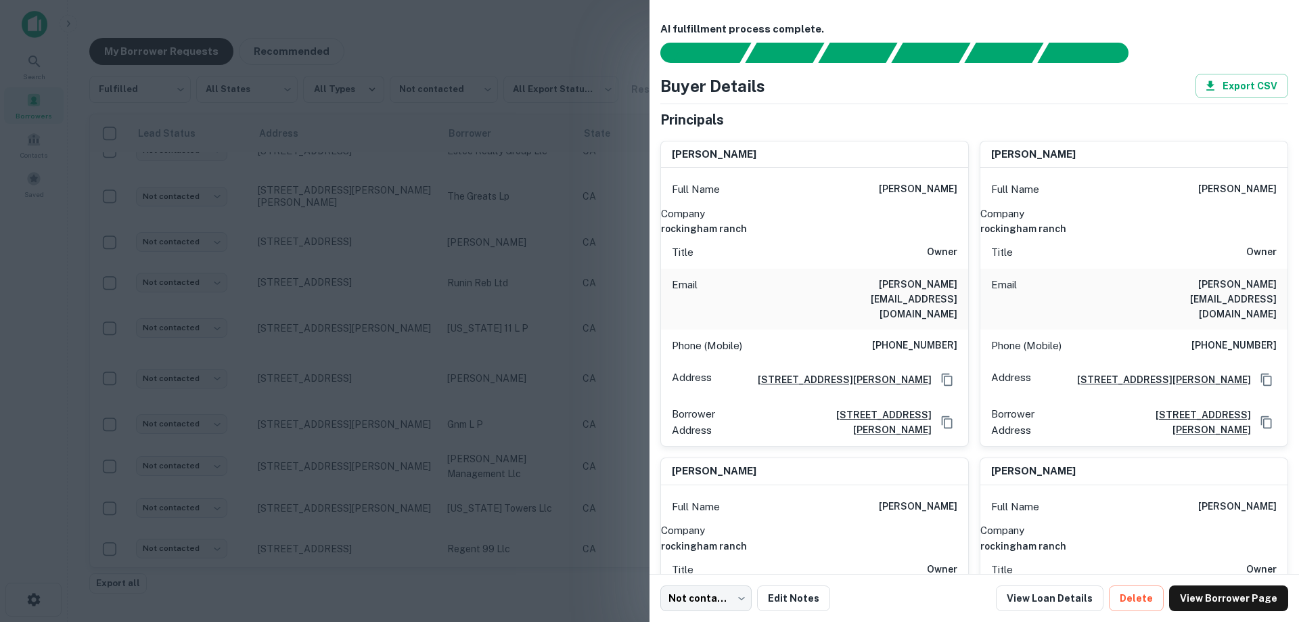
click at [522, 204] on div at bounding box center [649, 311] width 1299 height 622
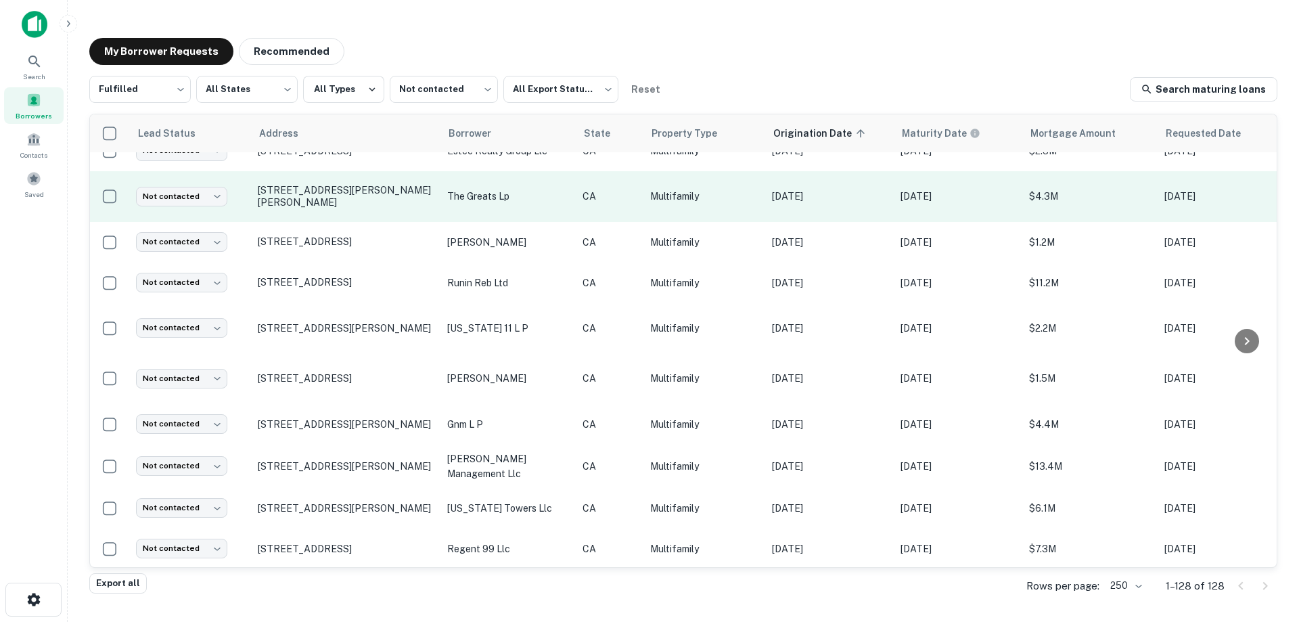
click at [546, 189] on p "the greats lp" at bounding box center [508, 196] width 122 height 15
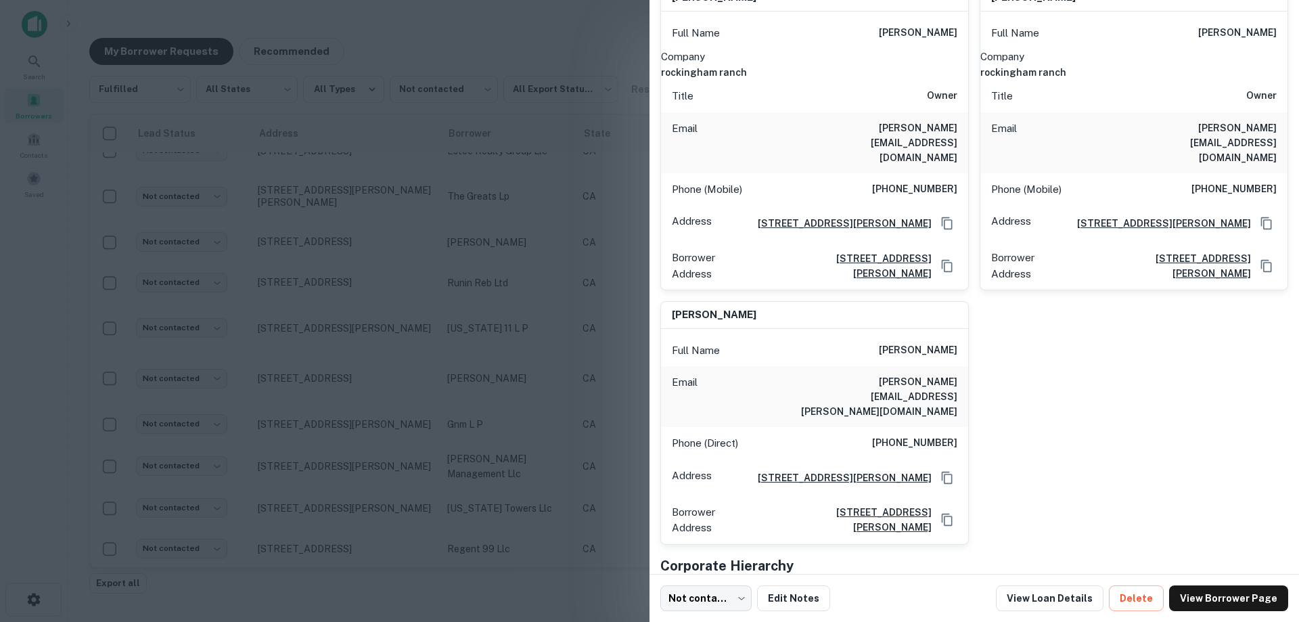
scroll to position [487, 0]
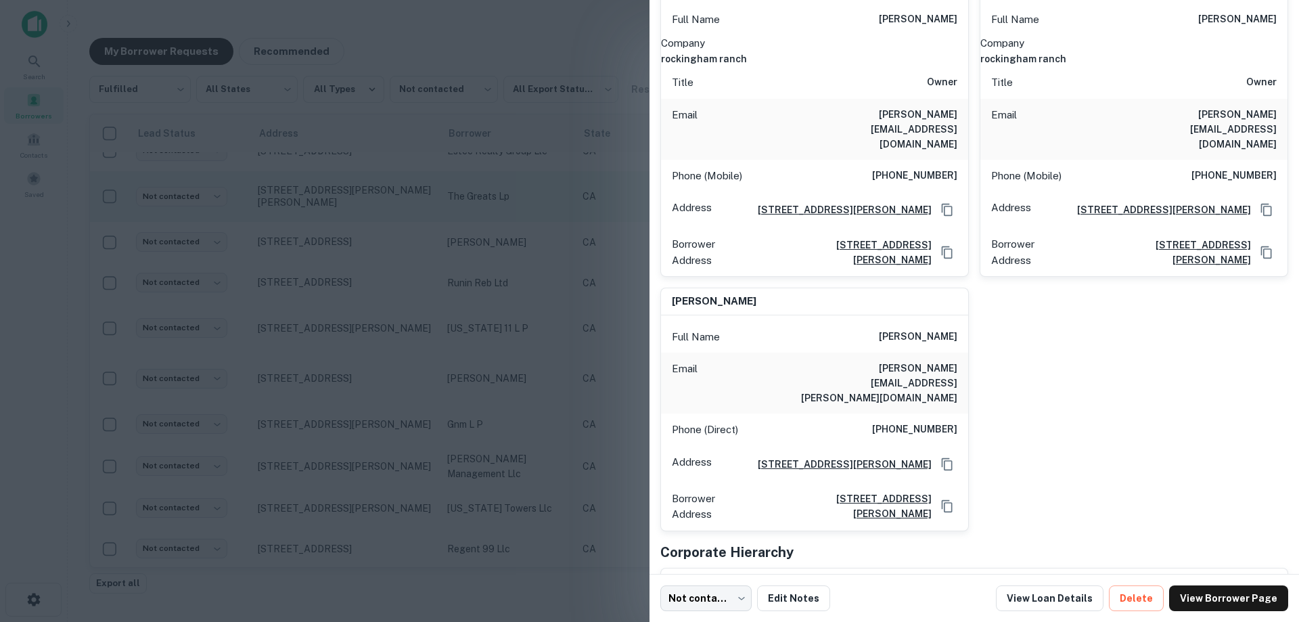
drag, startPoint x: 566, startPoint y: 234, endPoint x: 362, endPoint y: 214, distance: 204.6
click at [565, 234] on div at bounding box center [649, 311] width 1299 height 622
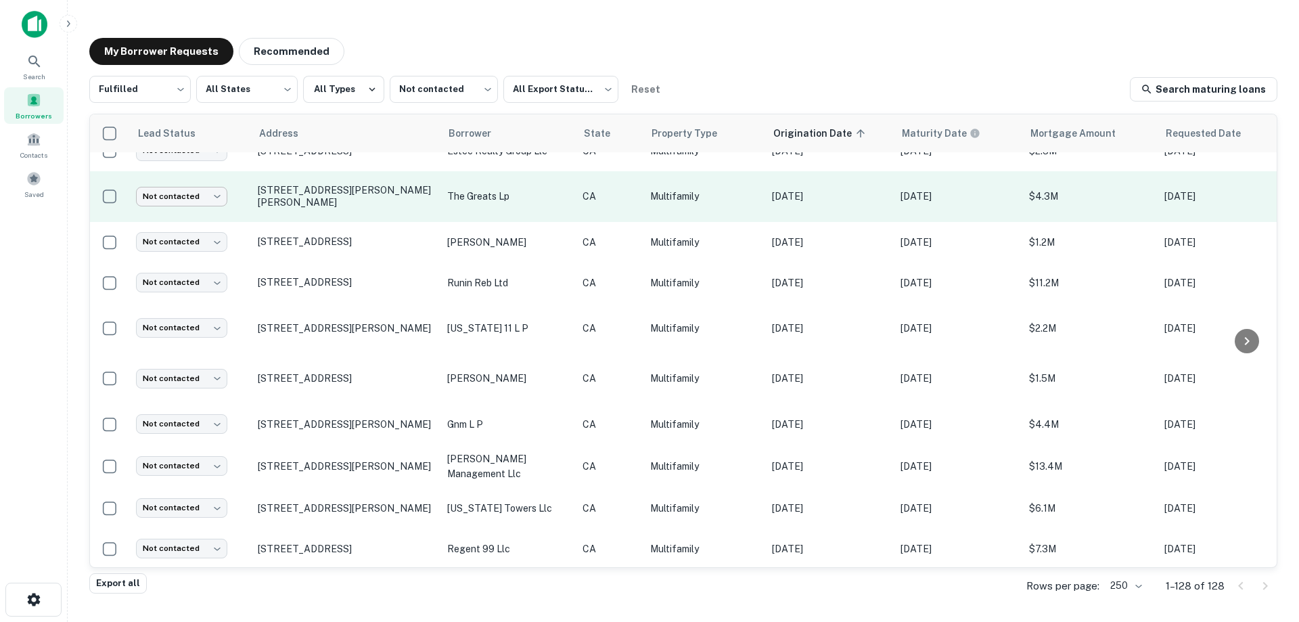
click at [178, 185] on body "Search Borrowers Contacts Saved My Borrower Requests Recommended Fulfilled ****…" at bounding box center [649, 311] width 1299 height 622
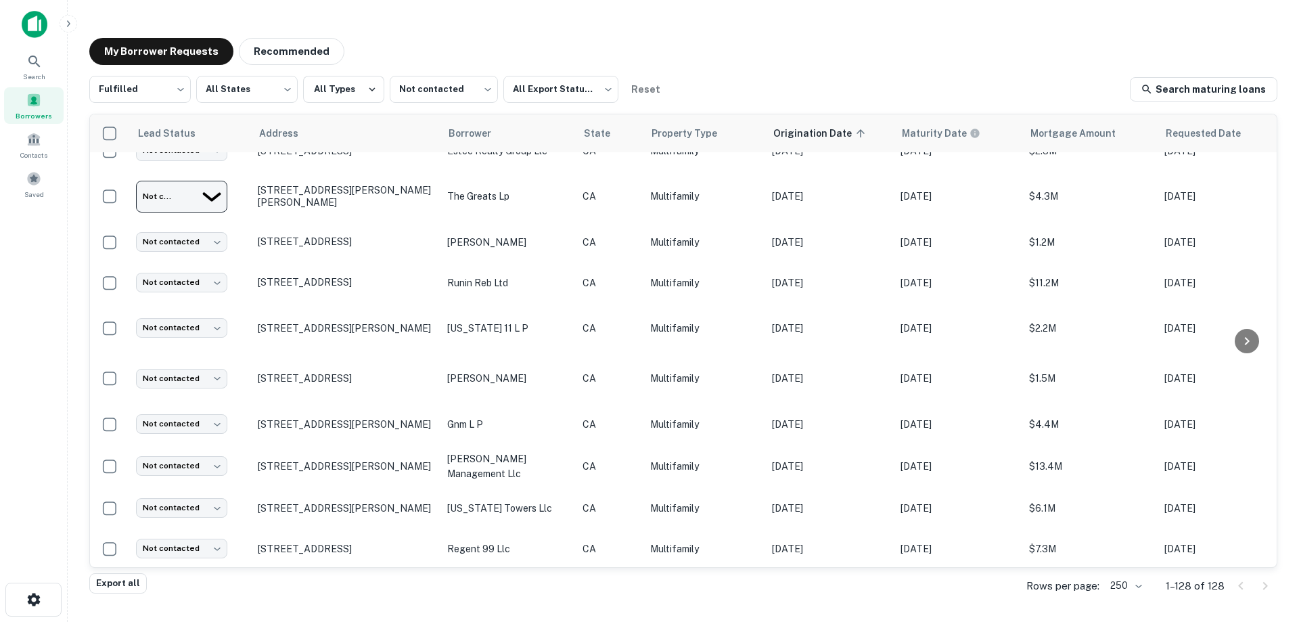
type input "**********"
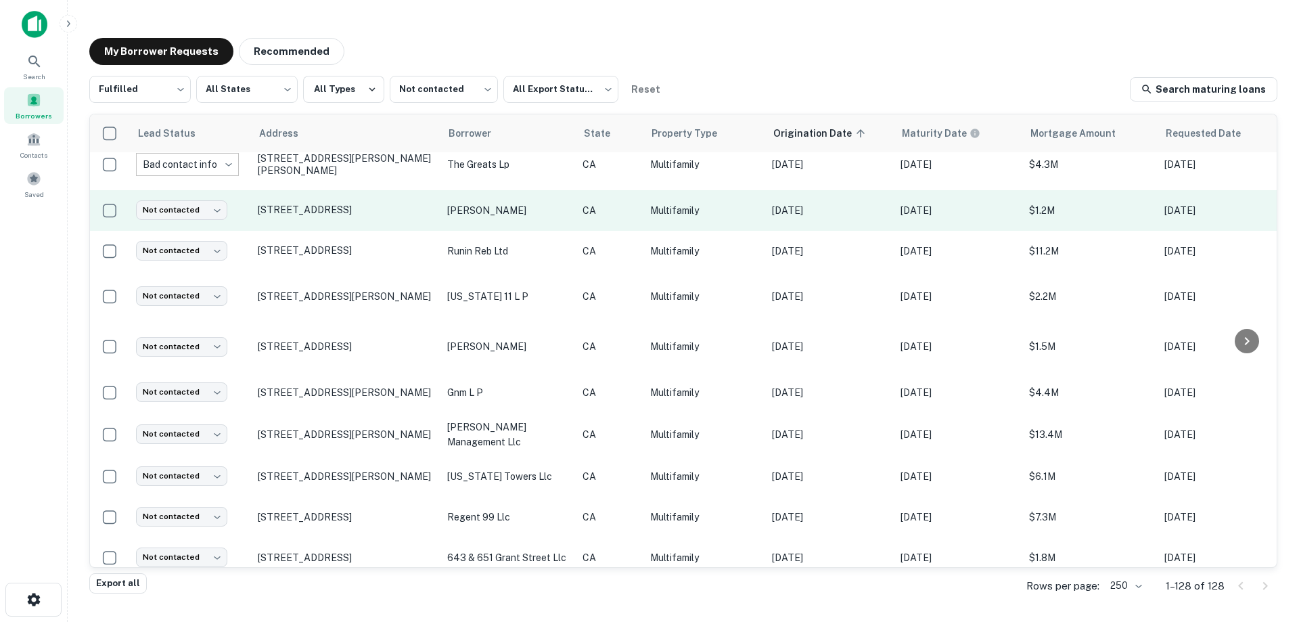
scroll to position [731, 0]
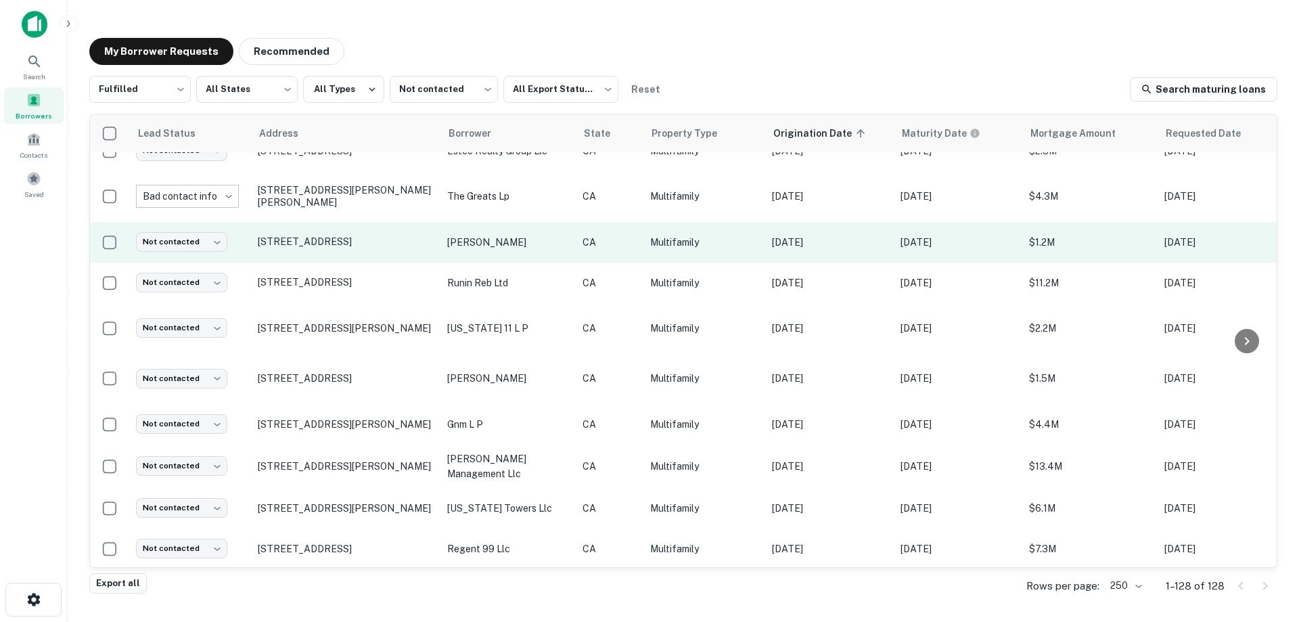
click at [543, 237] on p "[PERSON_NAME]" at bounding box center [508, 242] width 122 height 15
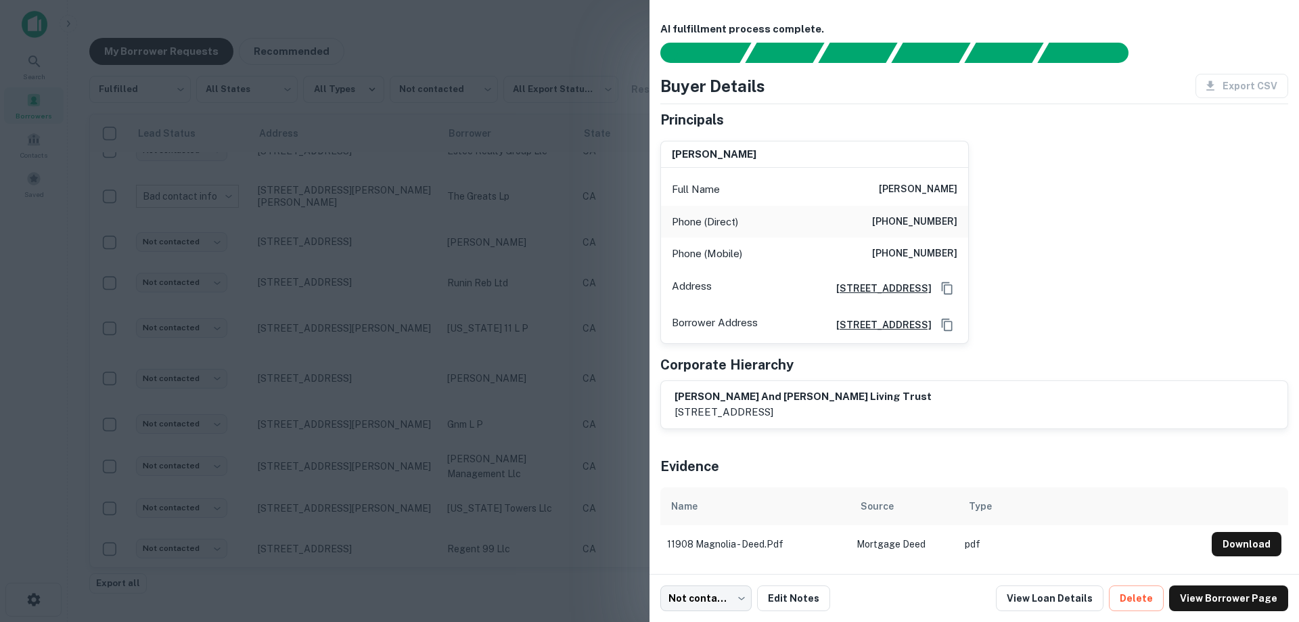
scroll to position [0, 0]
drag, startPoint x: 881, startPoint y: 251, endPoint x: 951, endPoint y: 251, distance: 70.4
click at [951, 251] on h6 "[PHONE_NUMBER]" at bounding box center [914, 254] width 85 height 16
click at [568, 266] on div at bounding box center [649, 311] width 1299 height 622
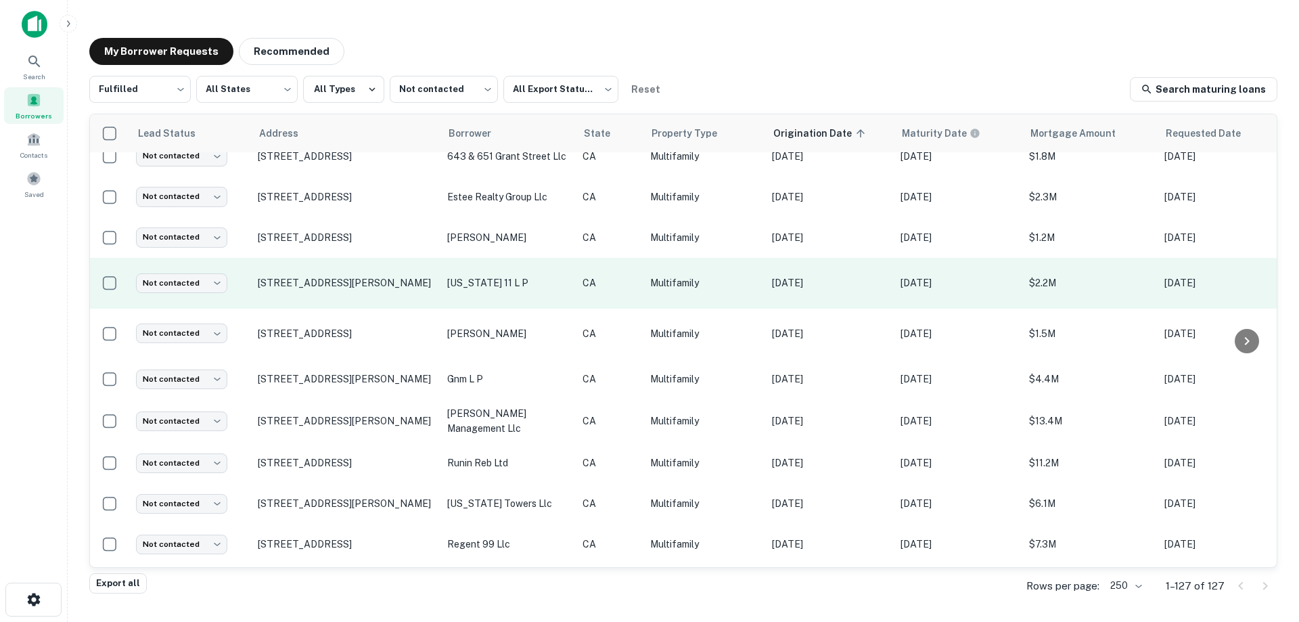
scroll to position [749, 0]
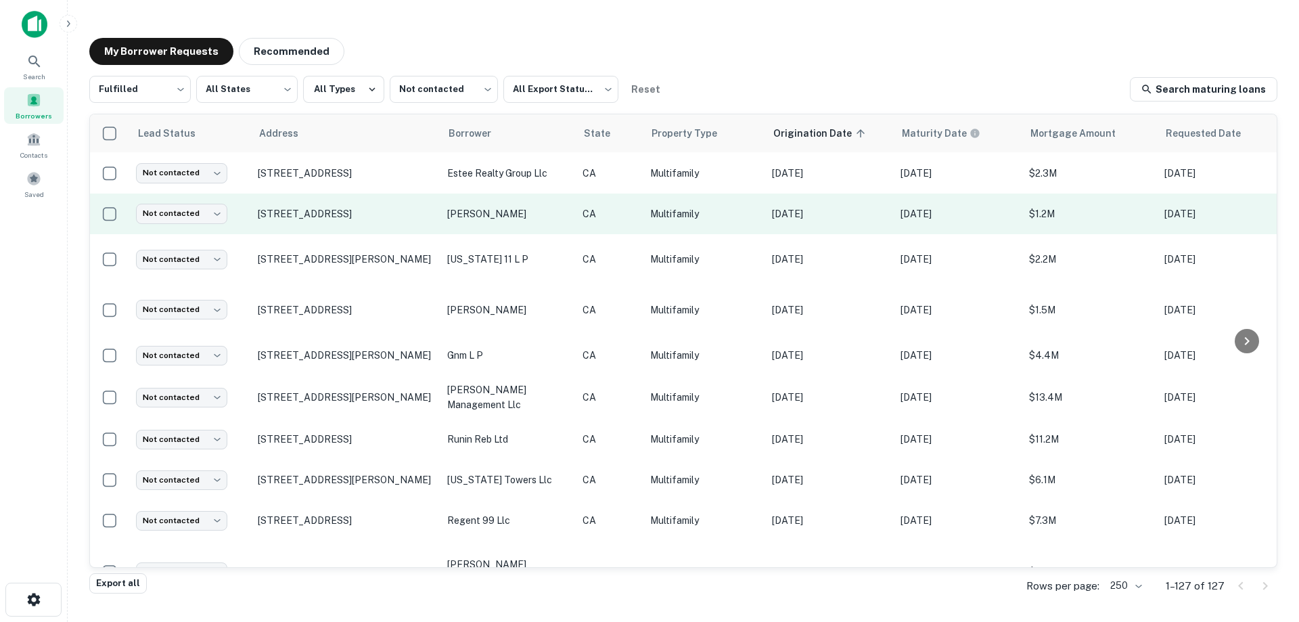
click at [533, 206] on p "[PERSON_NAME]" at bounding box center [508, 213] width 122 height 15
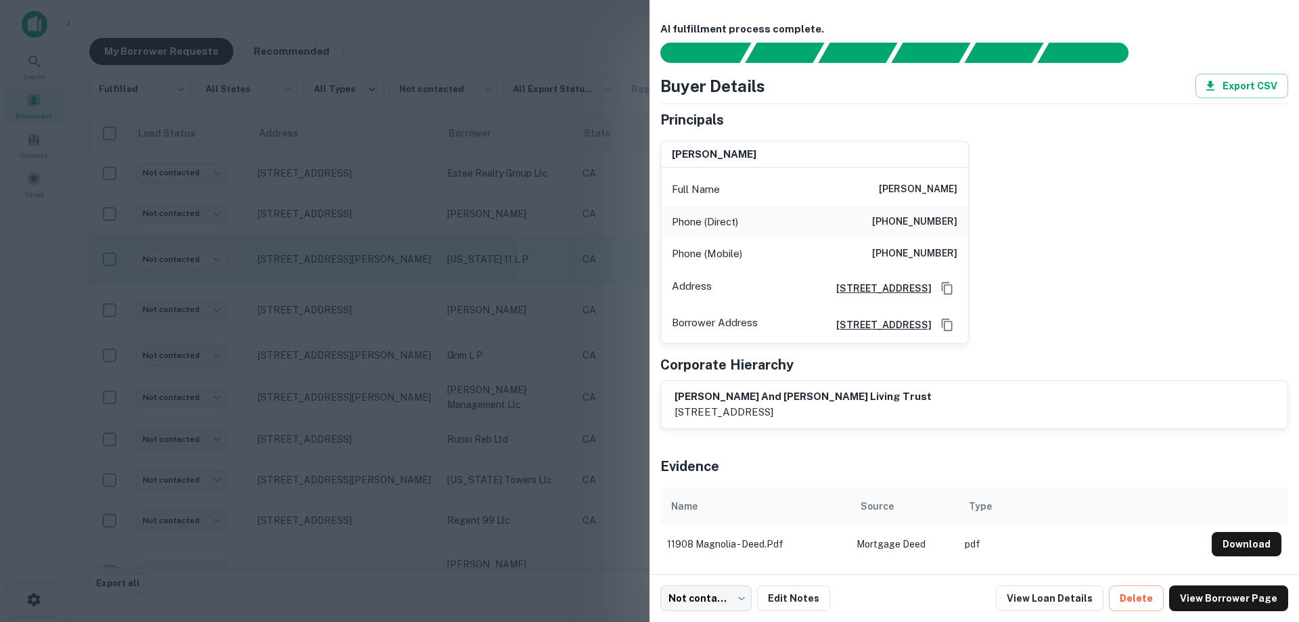
drag, startPoint x: 487, startPoint y: 273, endPoint x: 463, endPoint y: 252, distance: 32.1
click at [487, 273] on div at bounding box center [649, 311] width 1299 height 622
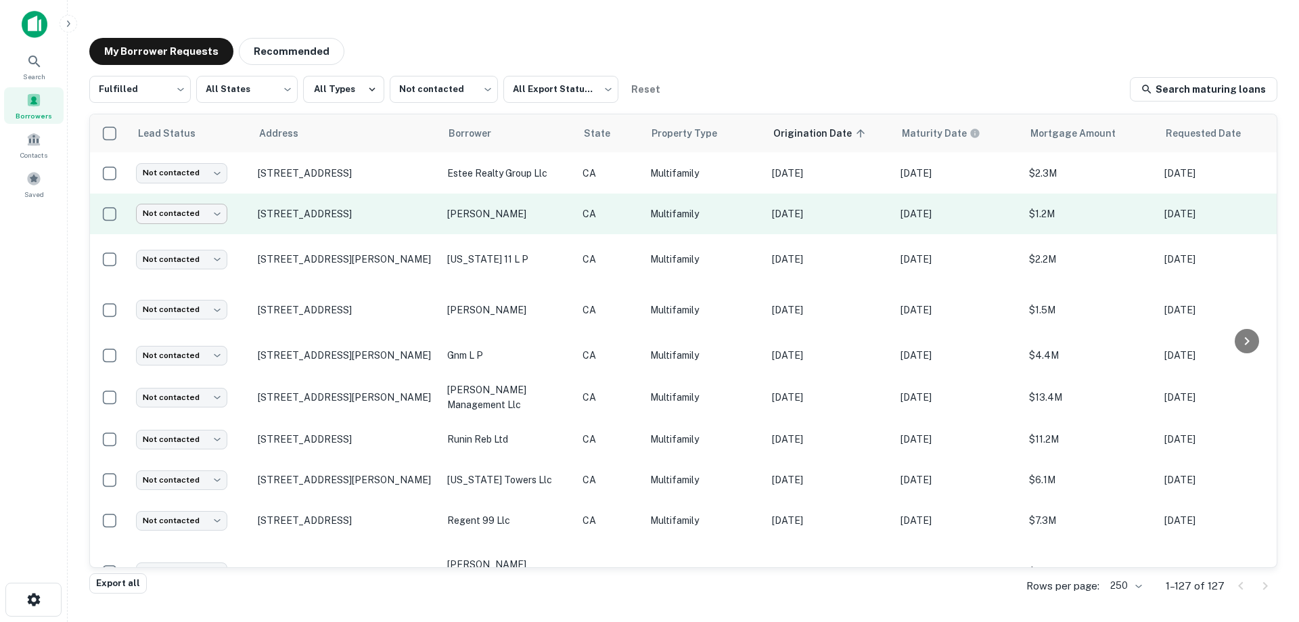
click at [192, 201] on body "Search Borrowers Contacts Saved My Borrower Requests Recommended Fulfilled ****…" at bounding box center [649, 311] width 1299 height 622
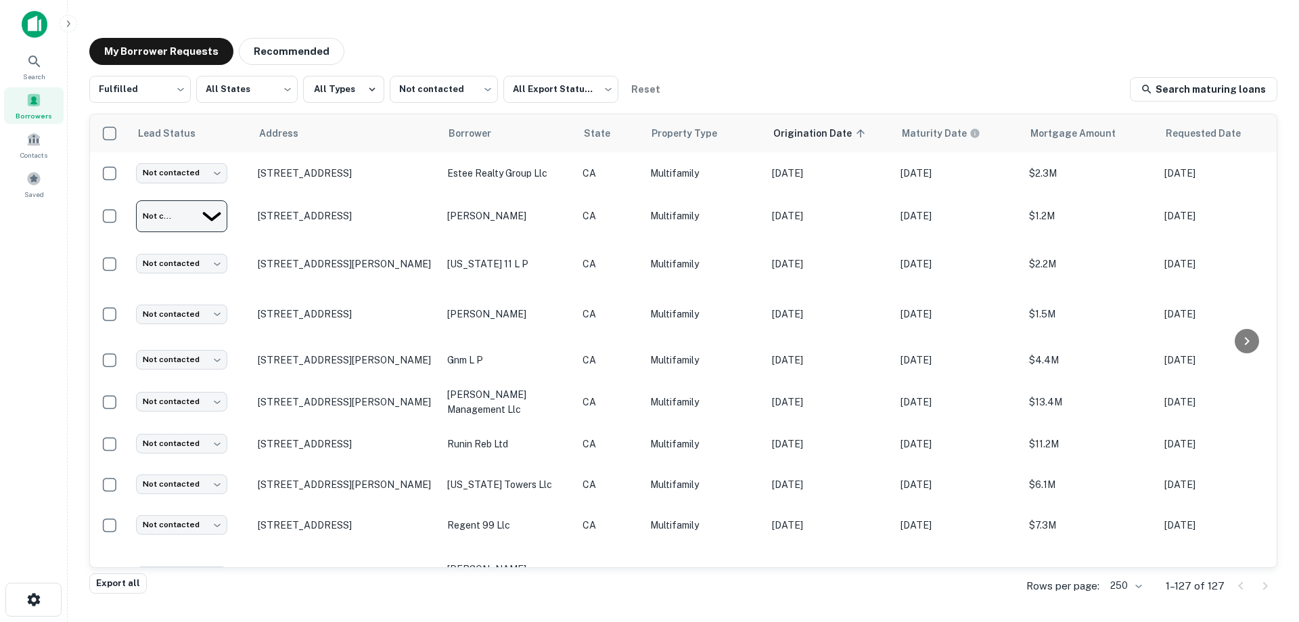
type input "*********"
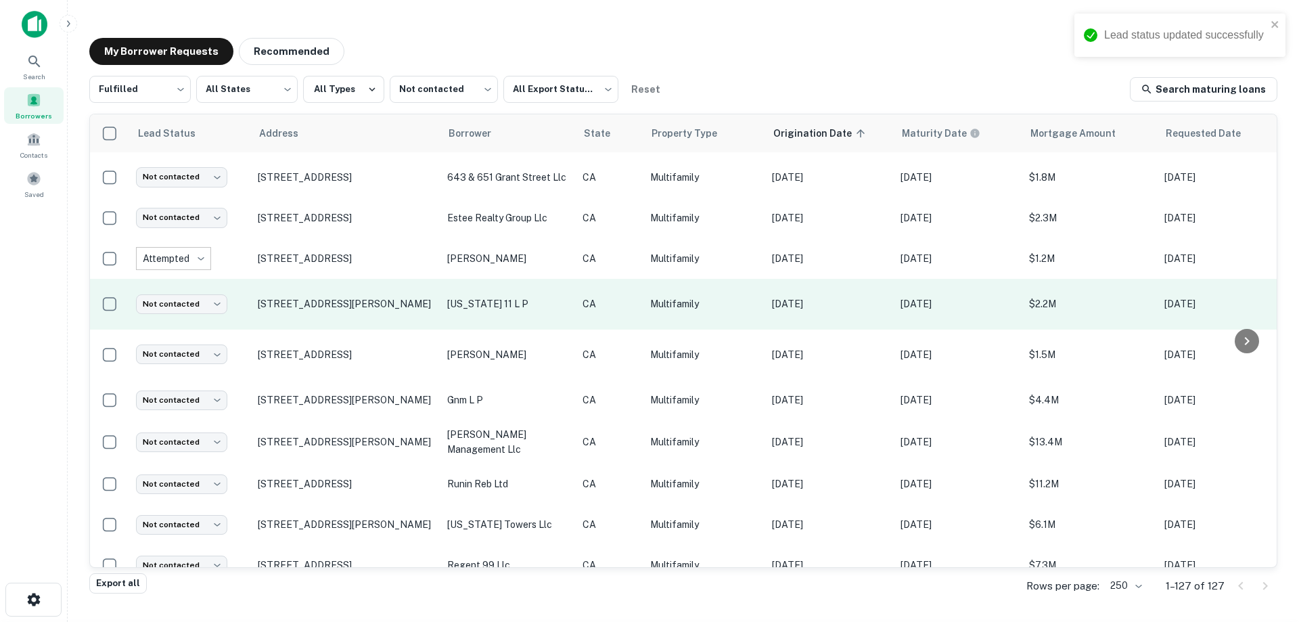
scroll to position [681, 0]
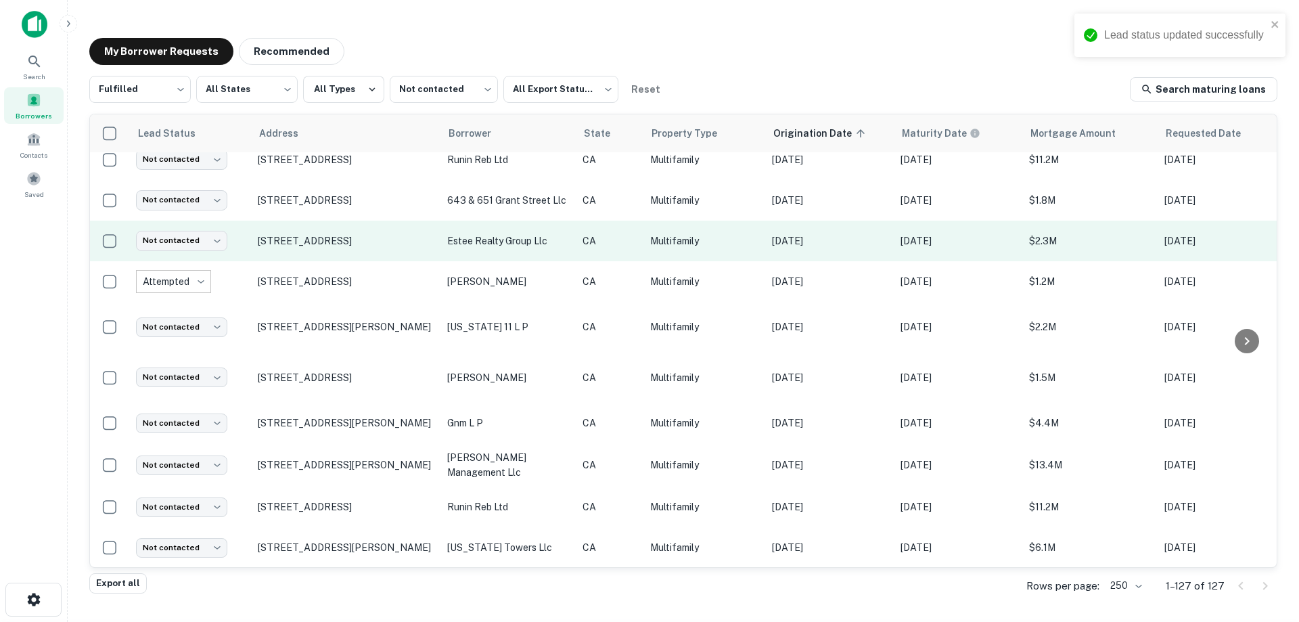
click at [512, 233] on p "estee realty group llc" at bounding box center [508, 240] width 122 height 15
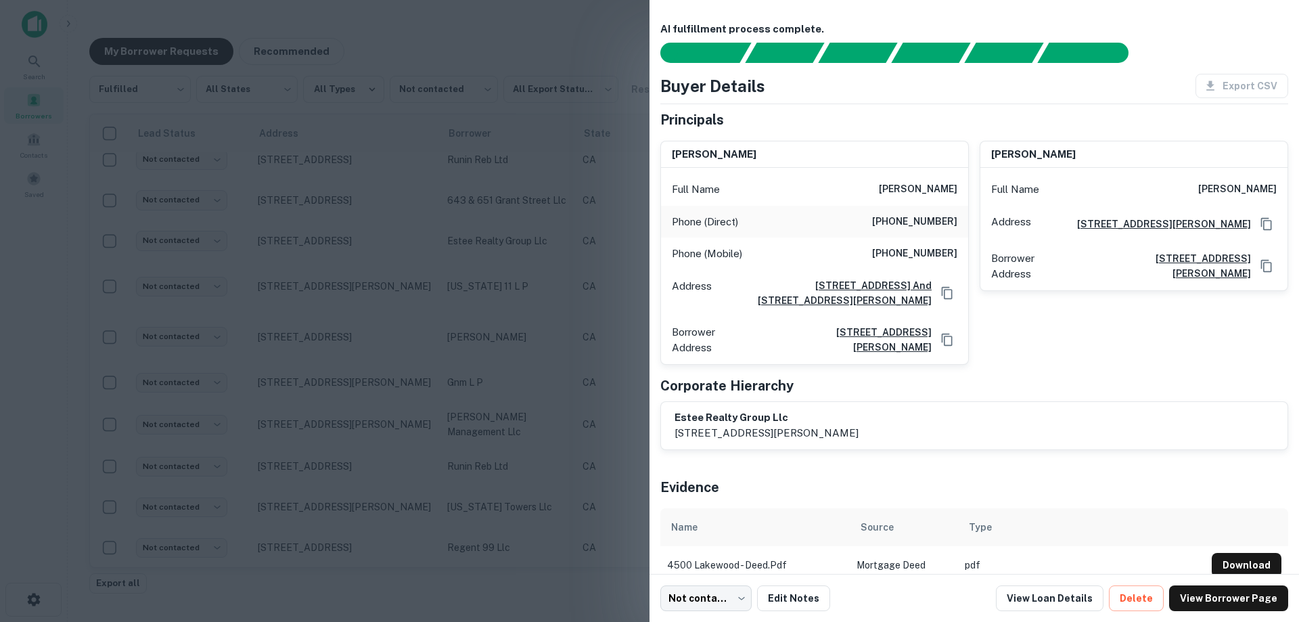
click at [491, 271] on div at bounding box center [649, 311] width 1299 height 622
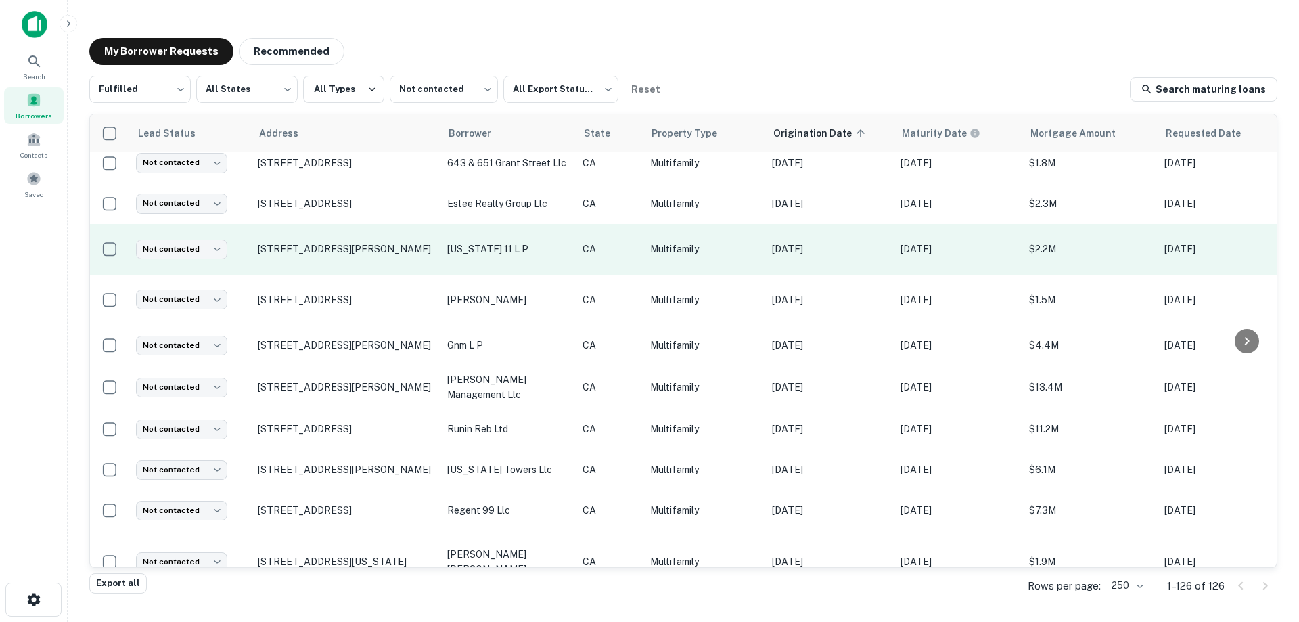
scroll to position [749, 0]
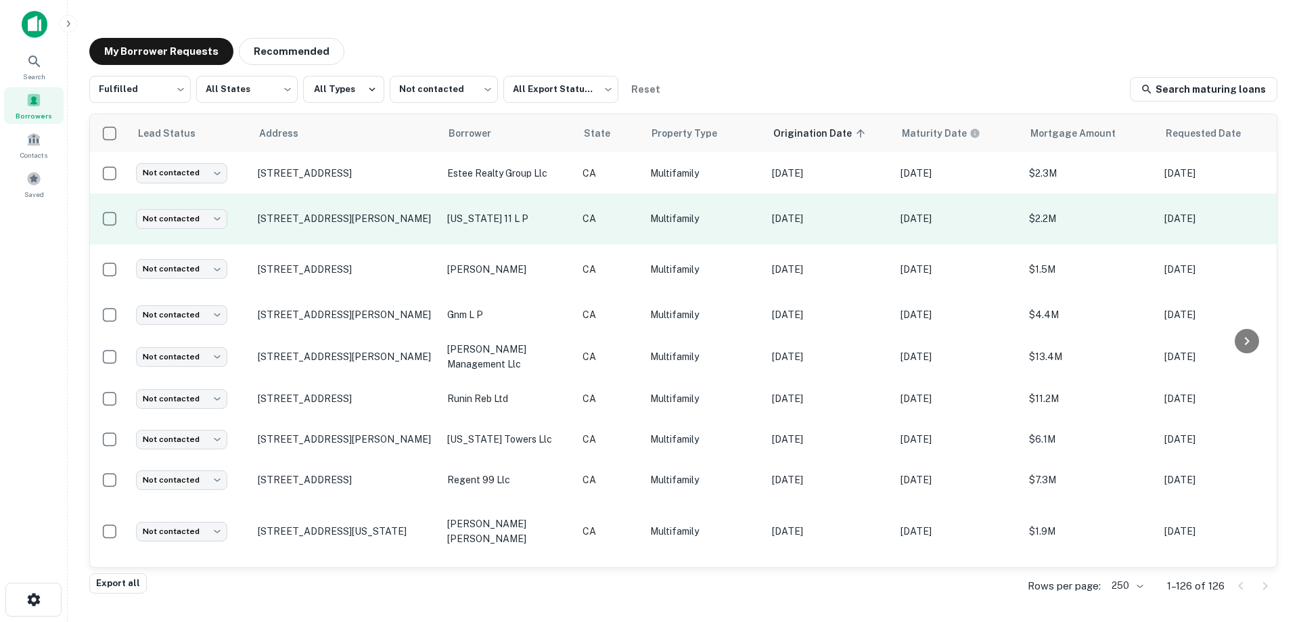
click at [517, 211] on p "[US_STATE] 11 l p" at bounding box center [508, 218] width 122 height 15
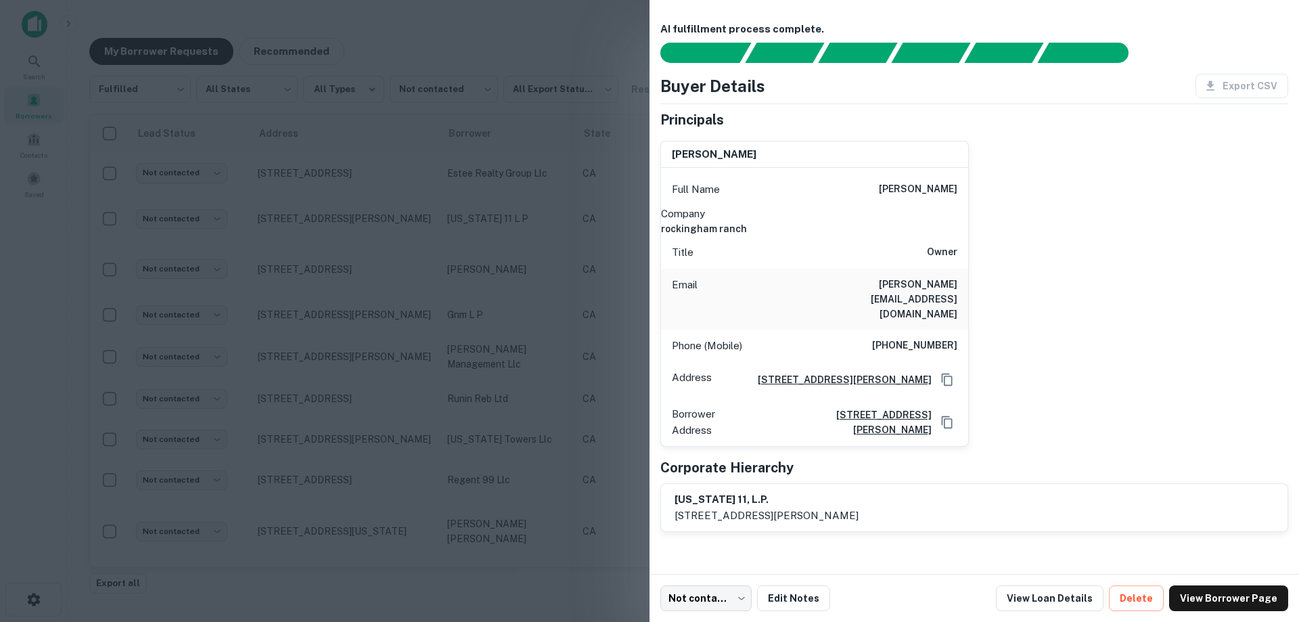
click at [528, 273] on div at bounding box center [649, 311] width 1299 height 622
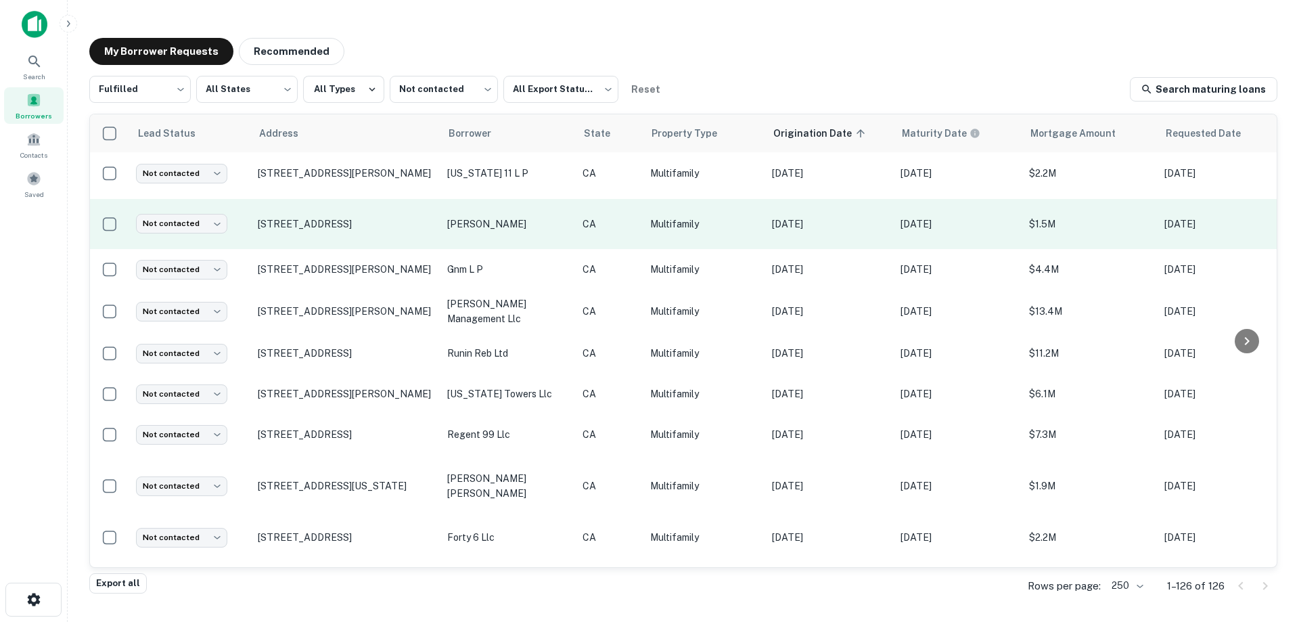
scroll to position [817, 0]
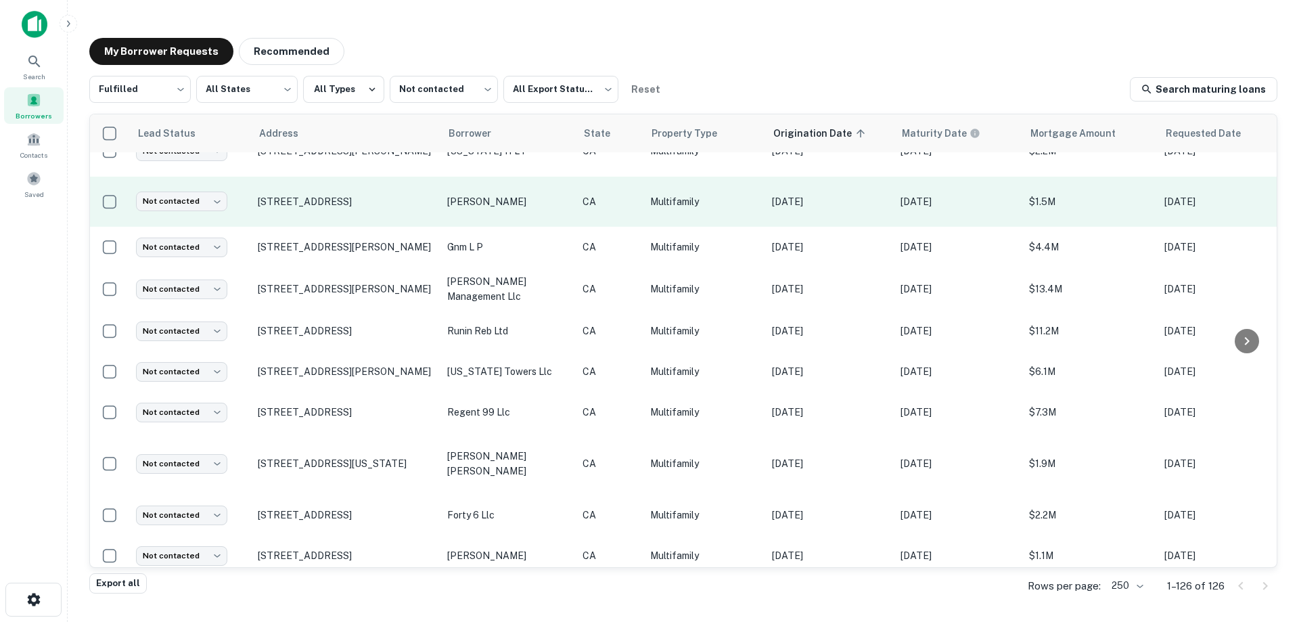
click at [524, 196] on p "[PERSON_NAME]" at bounding box center [508, 201] width 122 height 15
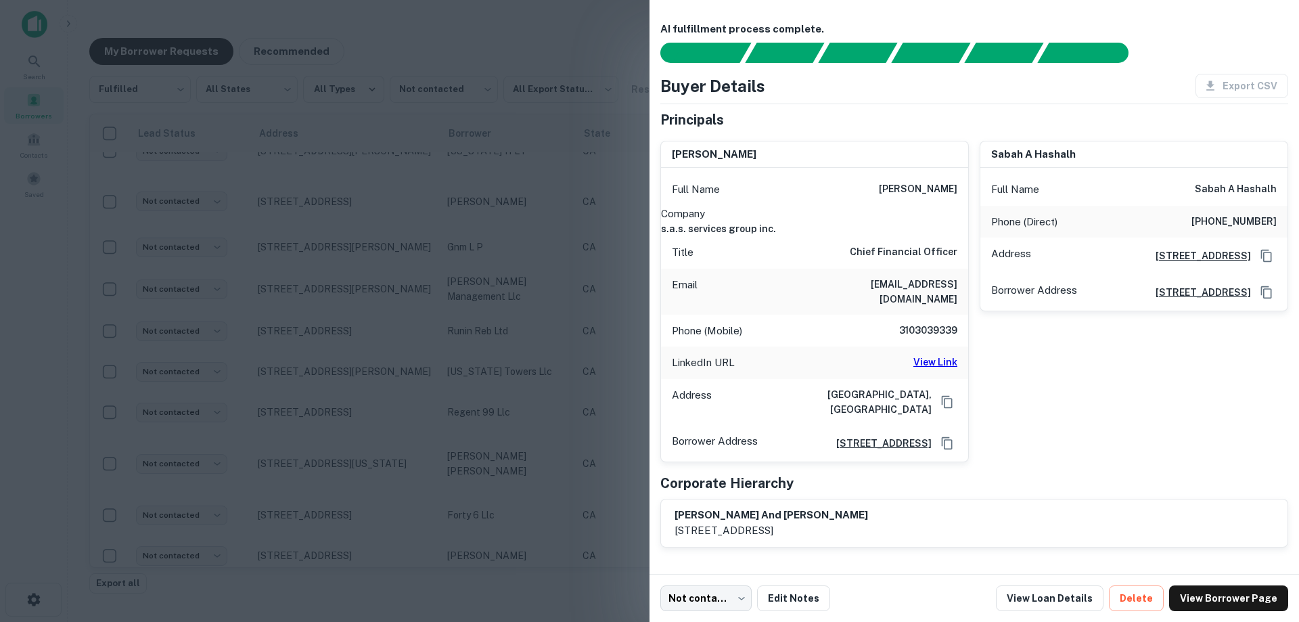
click at [595, 216] on div at bounding box center [649, 311] width 1299 height 622
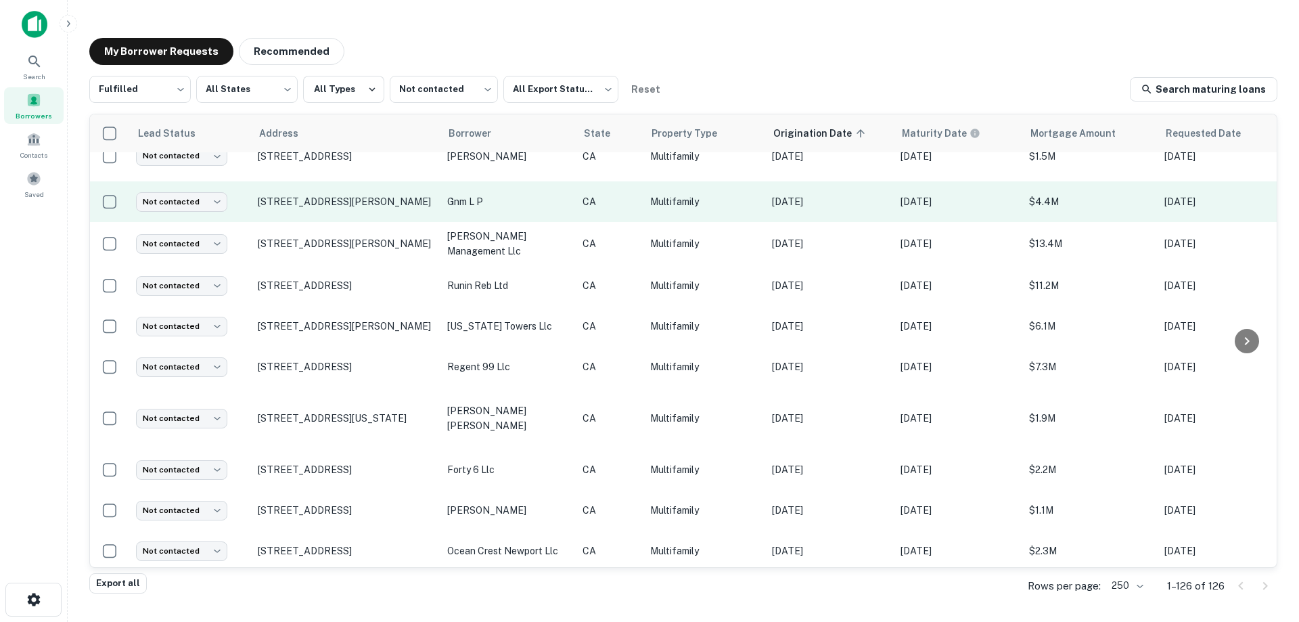
scroll to position [884, 0]
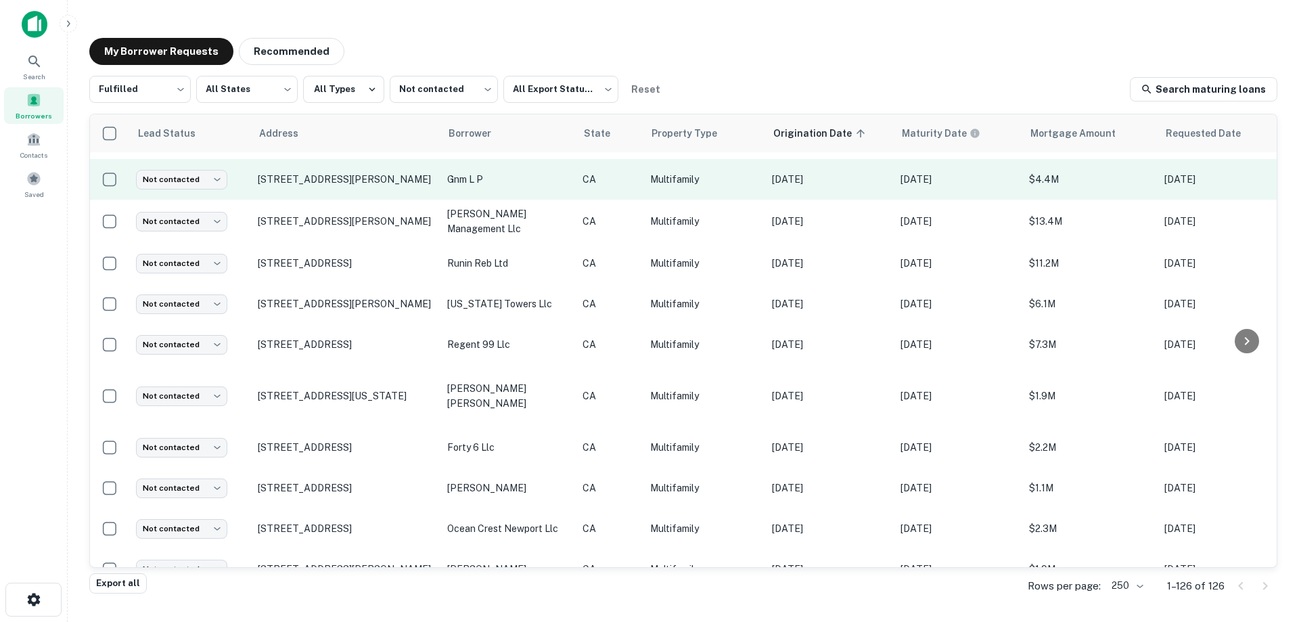
click at [520, 177] on p "gnm l p" at bounding box center [508, 179] width 122 height 15
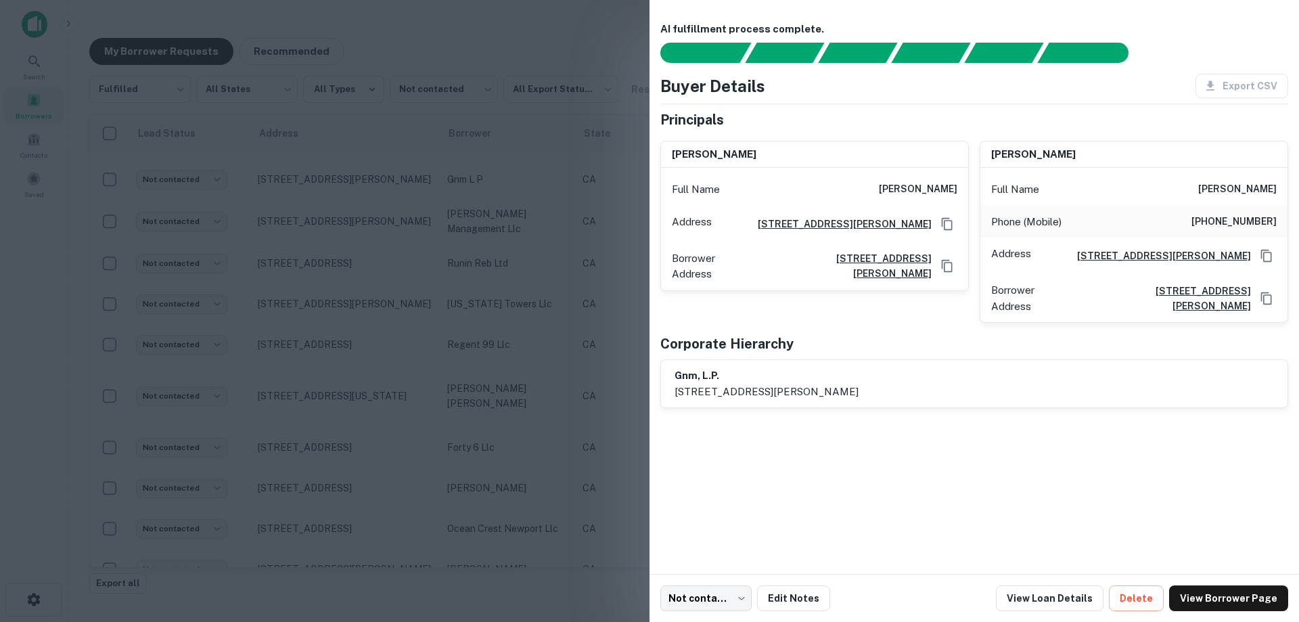
click at [557, 185] on div at bounding box center [649, 311] width 1299 height 622
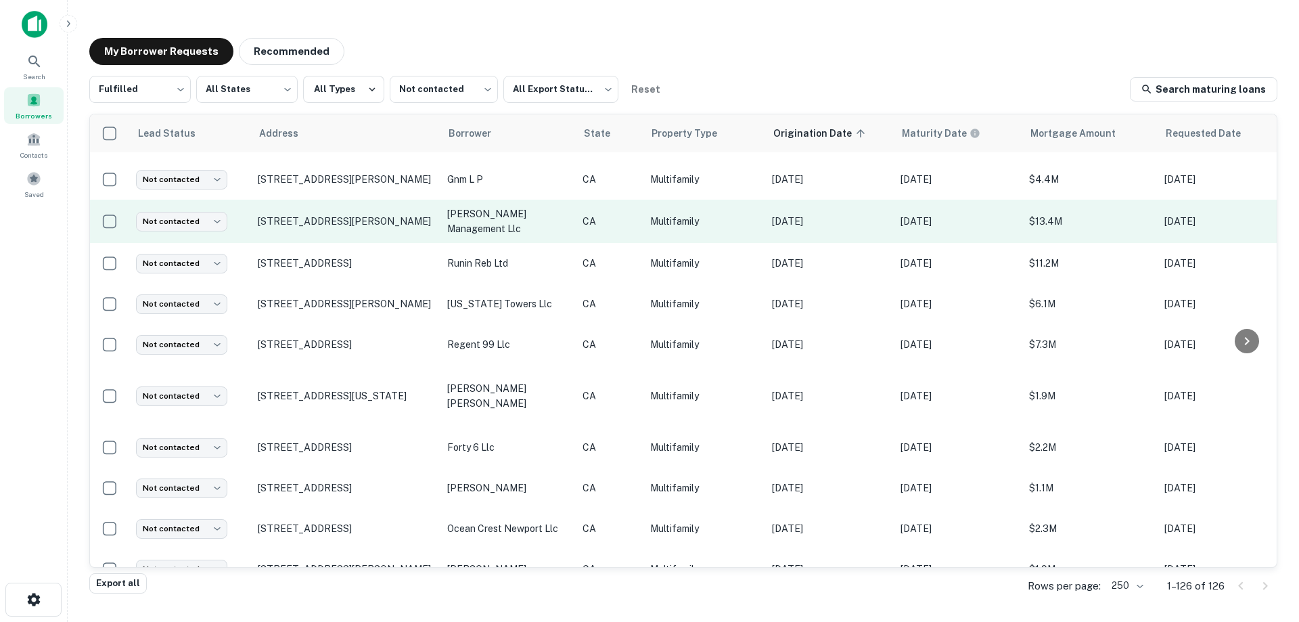
click at [527, 214] on p "[PERSON_NAME] management llc" at bounding box center [508, 221] width 122 height 30
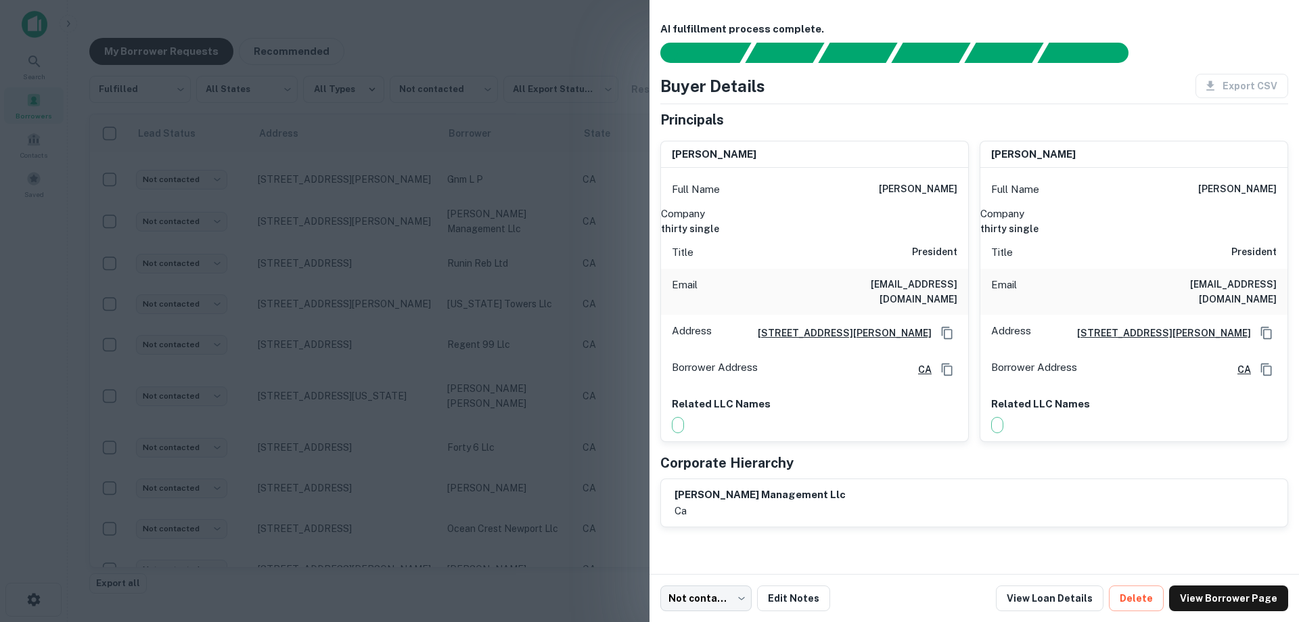
click at [573, 266] on div at bounding box center [649, 311] width 1299 height 622
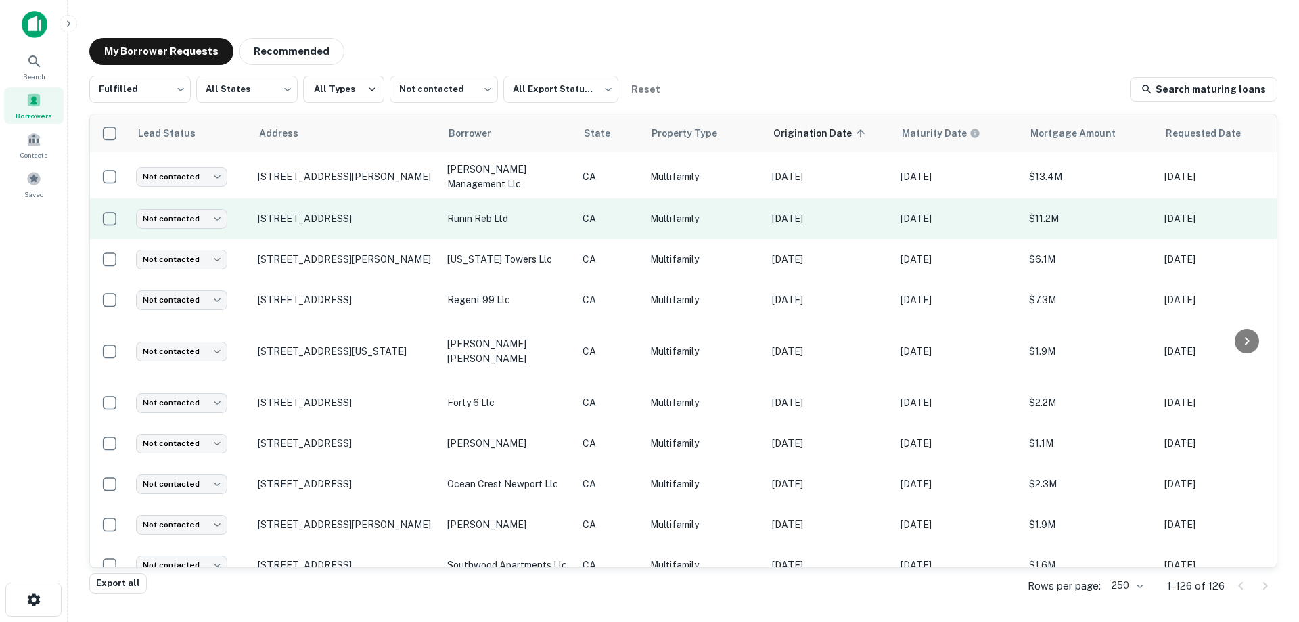
scroll to position [952, 0]
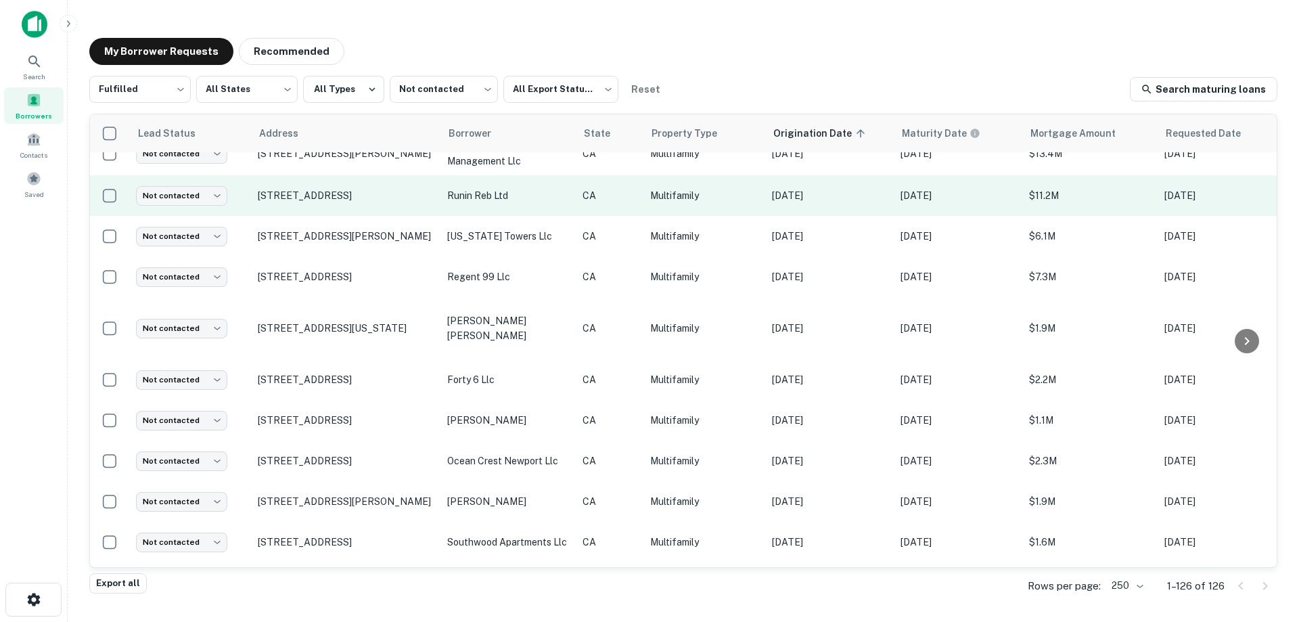
click at [521, 193] on p "runin reb ltd" at bounding box center [508, 195] width 122 height 15
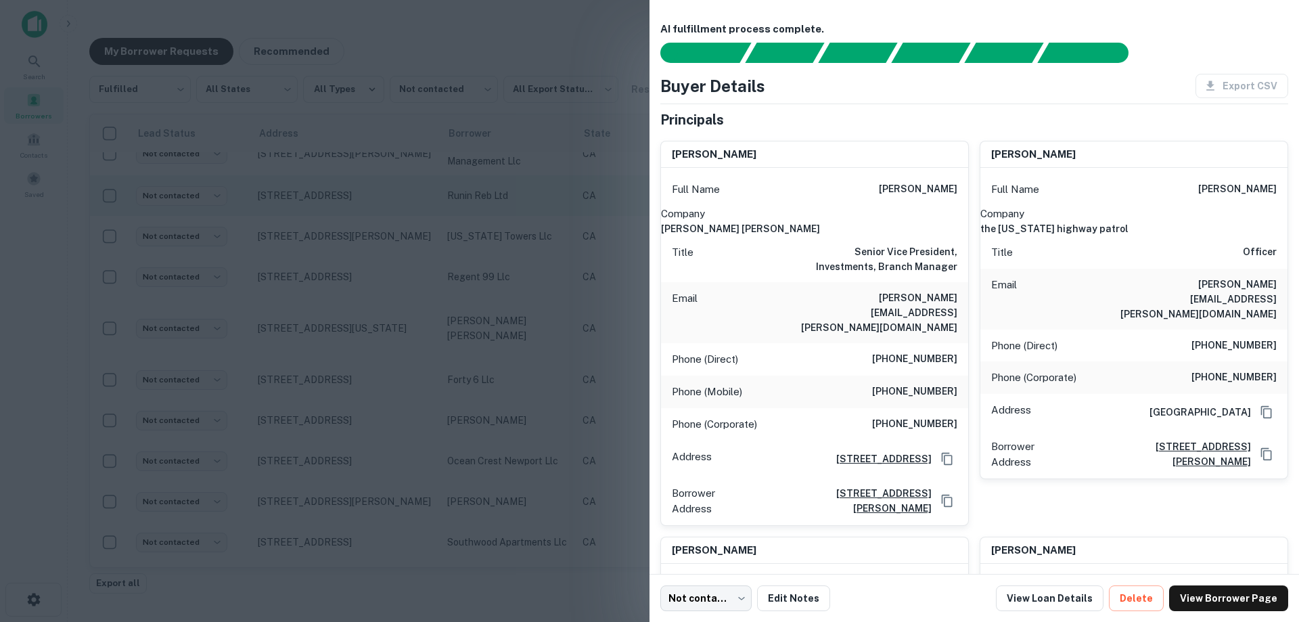
click at [521, 193] on div at bounding box center [649, 311] width 1299 height 622
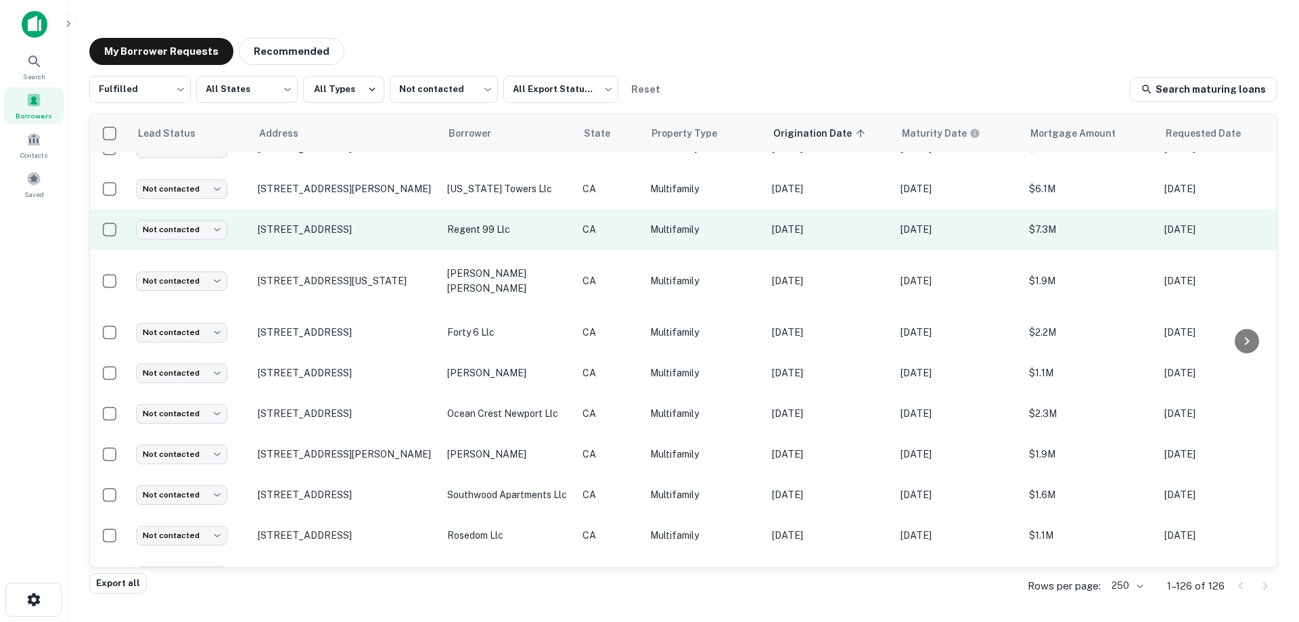
scroll to position [1019, 0]
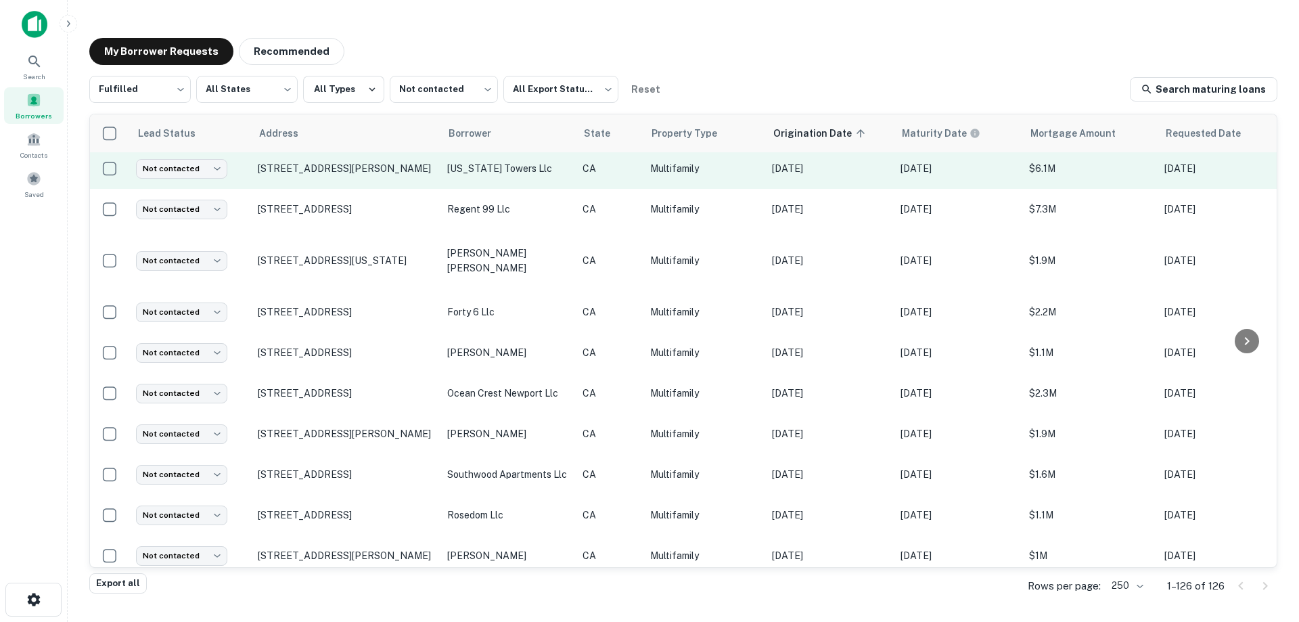
click at [514, 167] on p "[US_STATE] towers llc" at bounding box center [508, 168] width 122 height 15
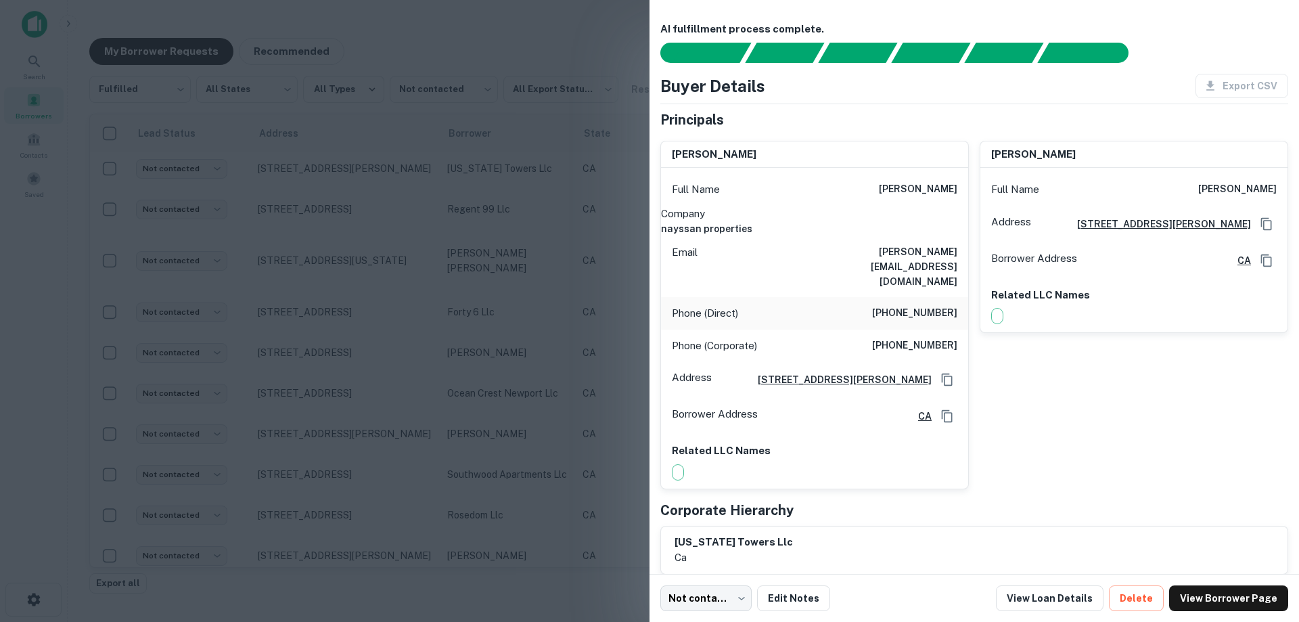
click at [461, 275] on div at bounding box center [649, 311] width 1299 height 622
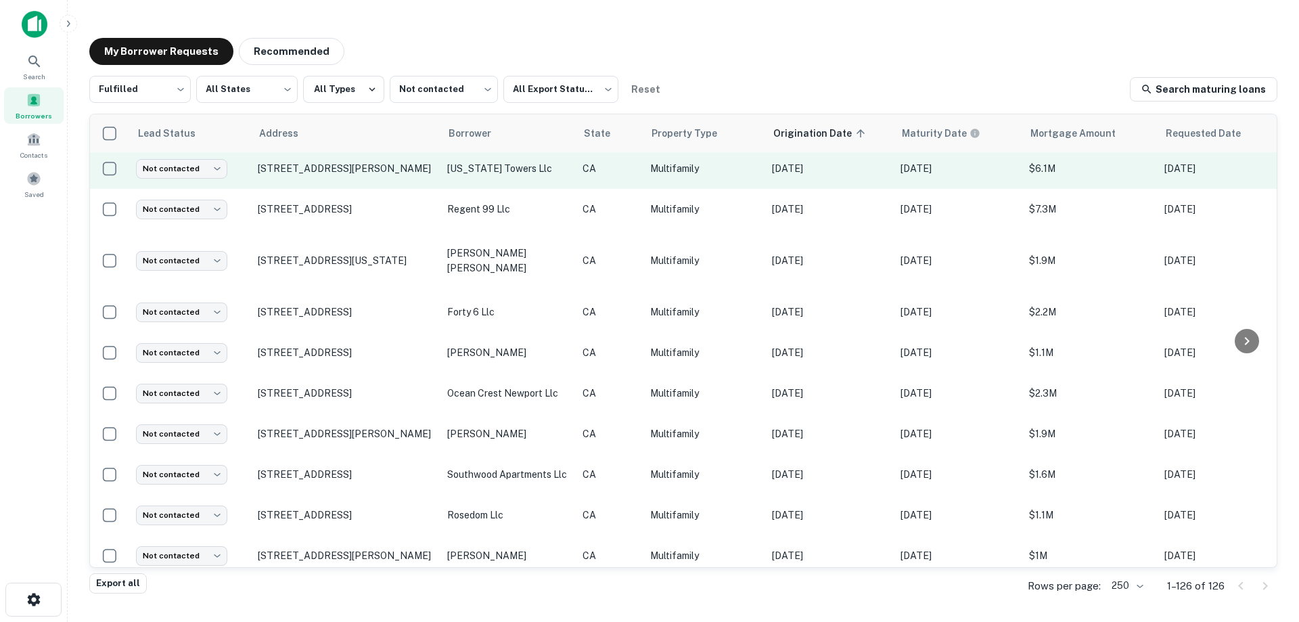
click at [507, 161] on p "[US_STATE] towers llc" at bounding box center [508, 168] width 122 height 15
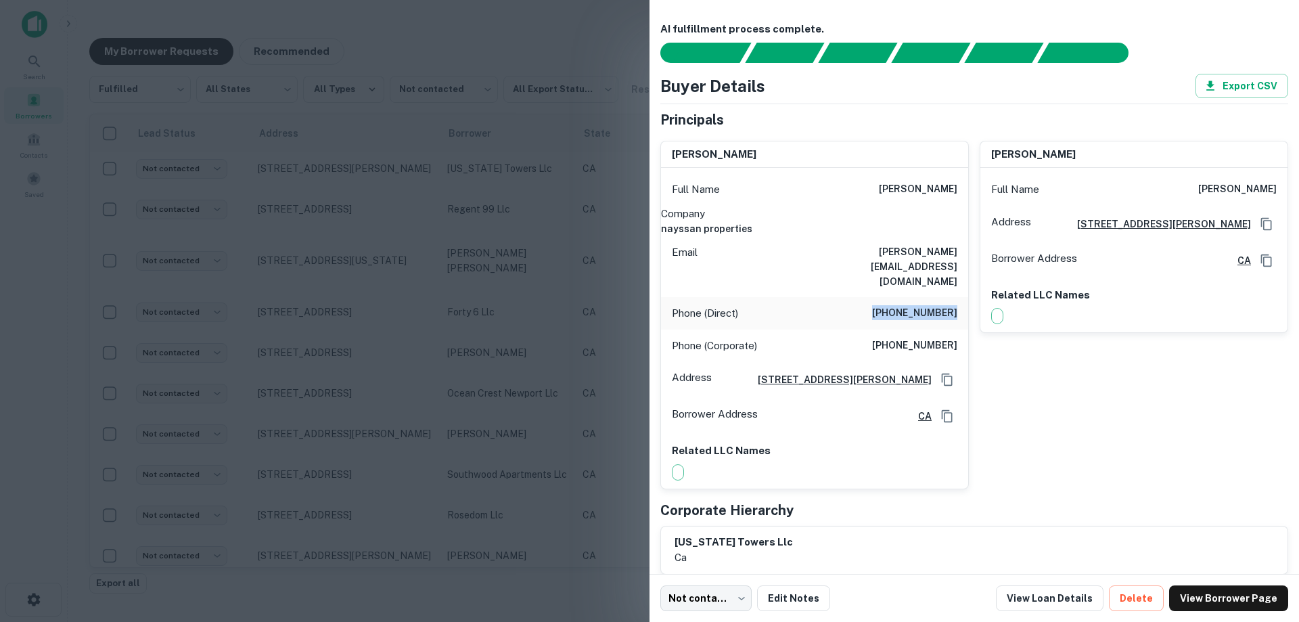
drag, startPoint x: 885, startPoint y: 285, endPoint x: 958, endPoint y: 288, distance: 73.1
click at [958, 297] on div "Phone (Direct) [PHONE_NUMBER]" at bounding box center [814, 313] width 307 height 32
click at [868, 297] on div "Phone (Direct) [PHONE_NUMBER]" at bounding box center [814, 313] width 307 height 32
click at [837, 200] on div "Full Name [PERSON_NAME]" at bounding box center [814, 189] width 307 height 32
click at [382, 269] on div at bounding box center [649, 311] width 1299 height 622
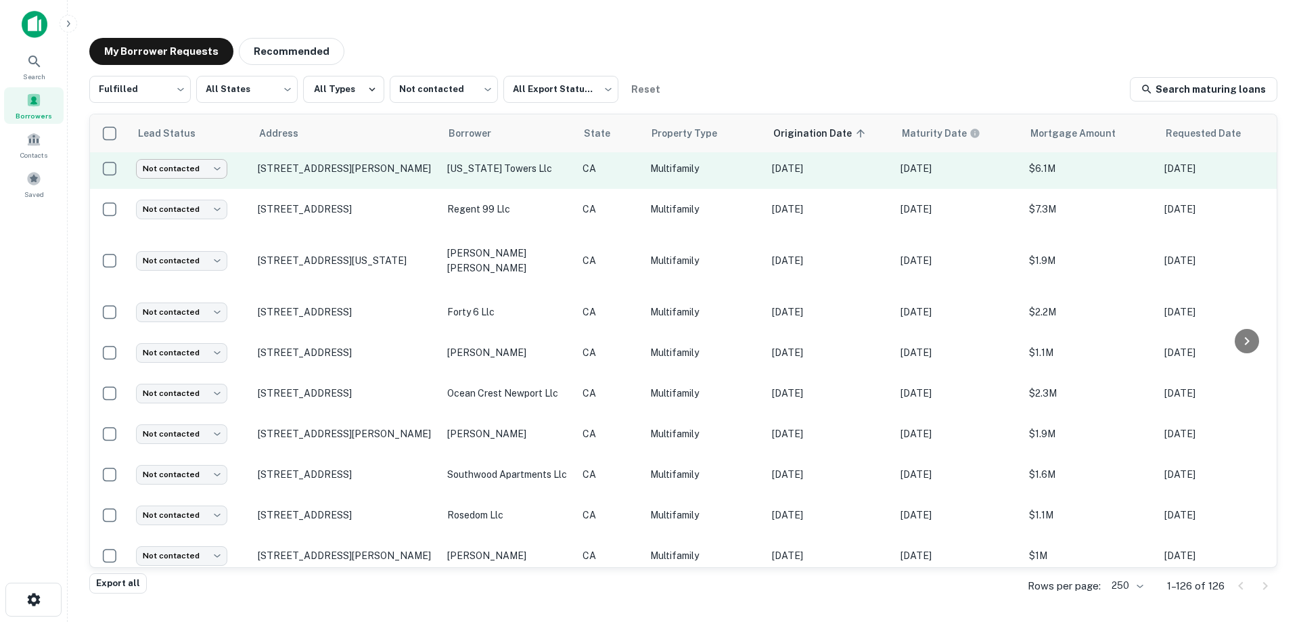
click at [173, 156] on body "Search Borrowers Contacts Saved My Borrower Requests Recommended Fulfilled ****…" at bounding box center [649, 311] width 1299 height 622
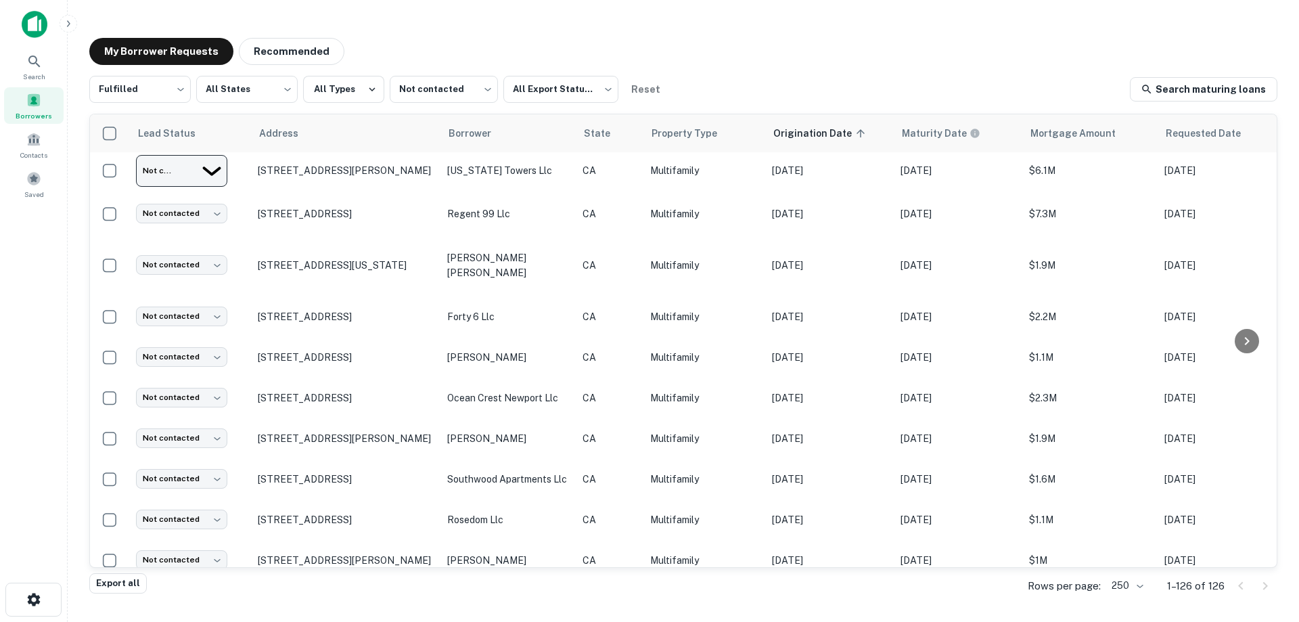
type input "*********"
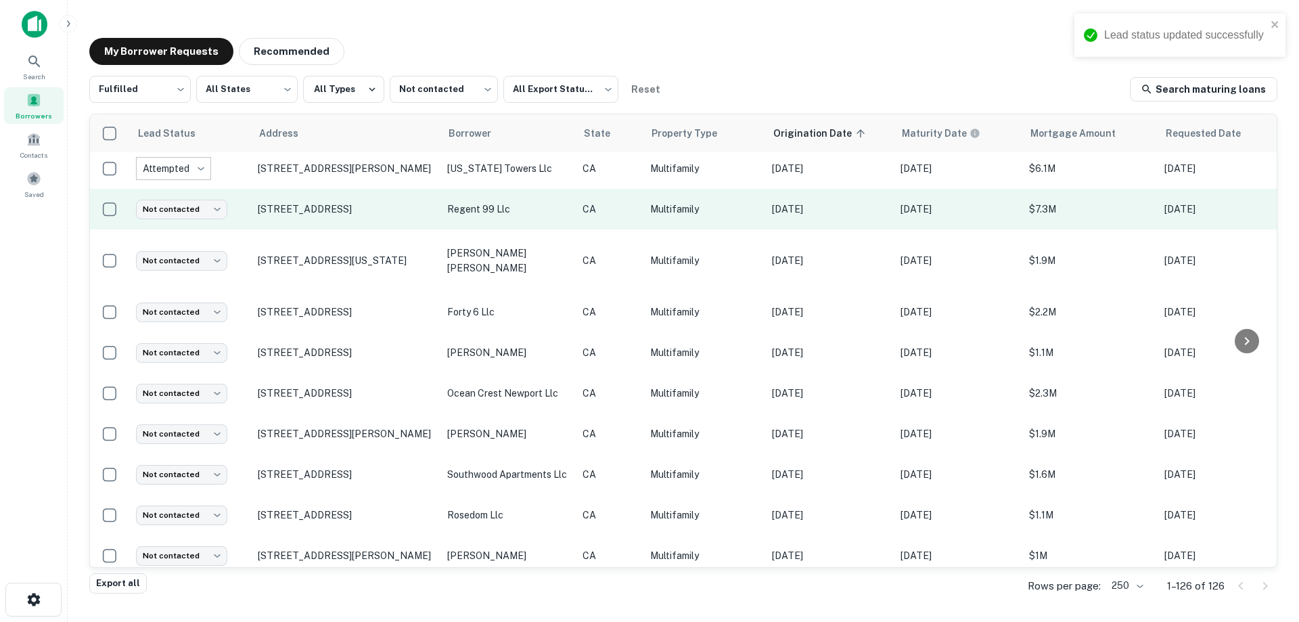
click at [676, 202] on p "Multifamily" at bounding box center [704, 209] width 108 height 15
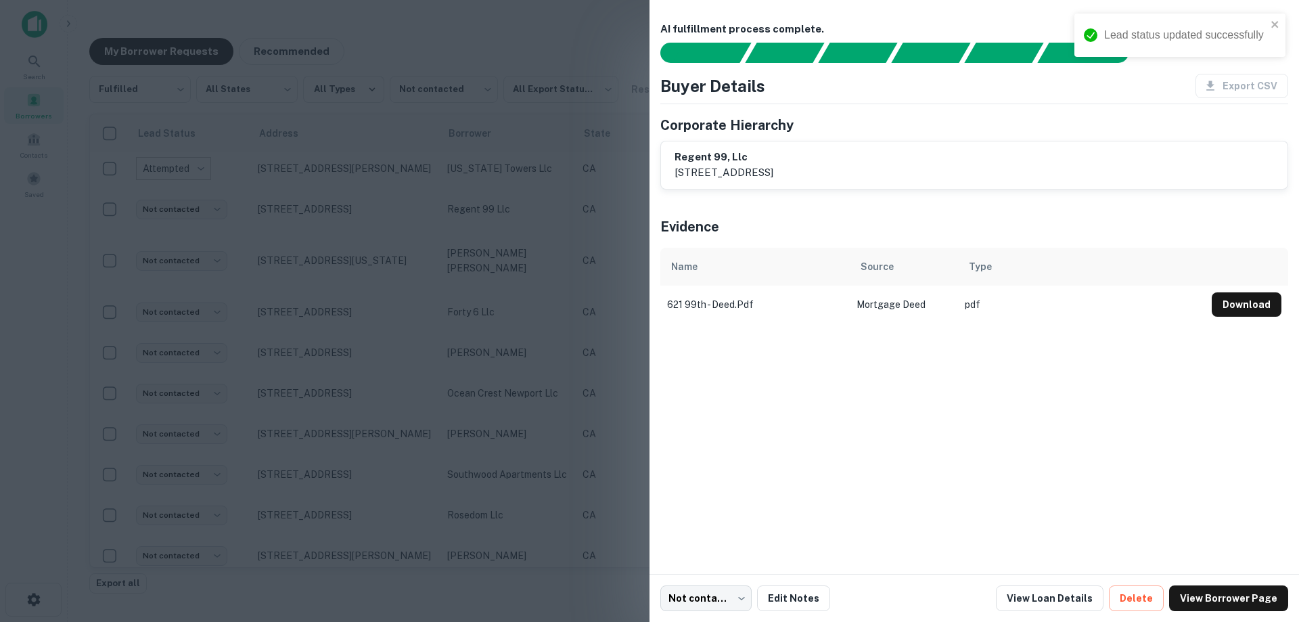
click at [612, 204] on div at bounding box center [649, 311] width 1299 height 622
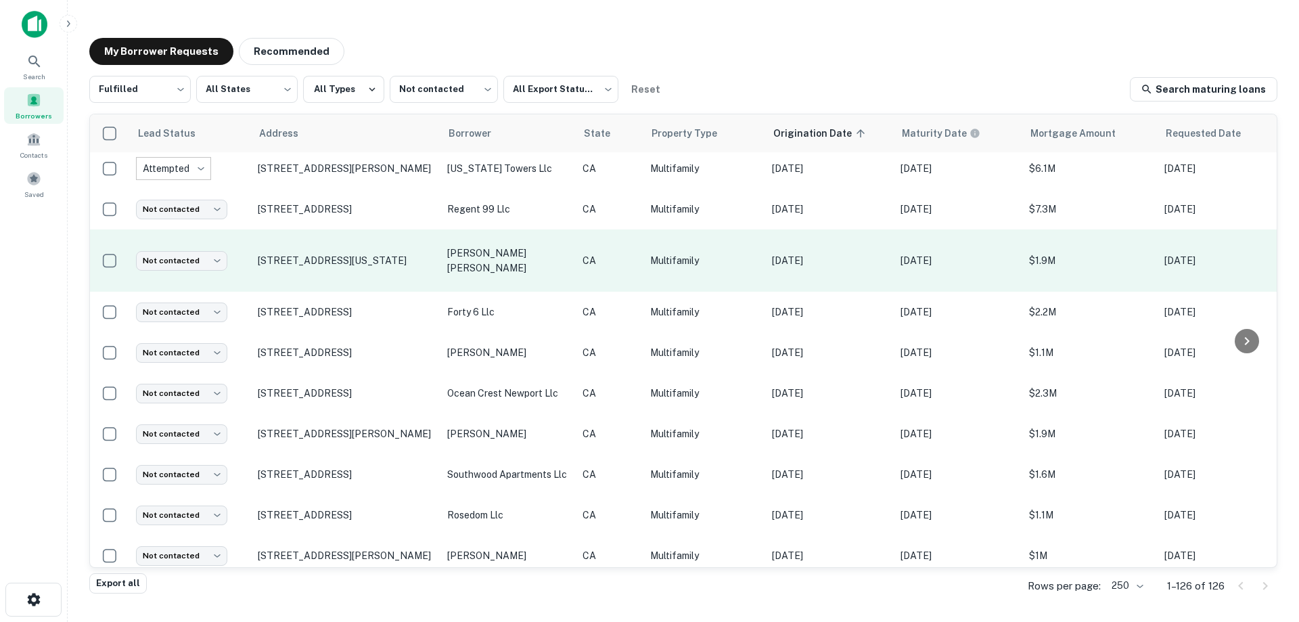
click at [556, 255] on p "[PERSON_NAME] [PERSON_NAME]" at bounding box center [508, 261] width 122 height 30
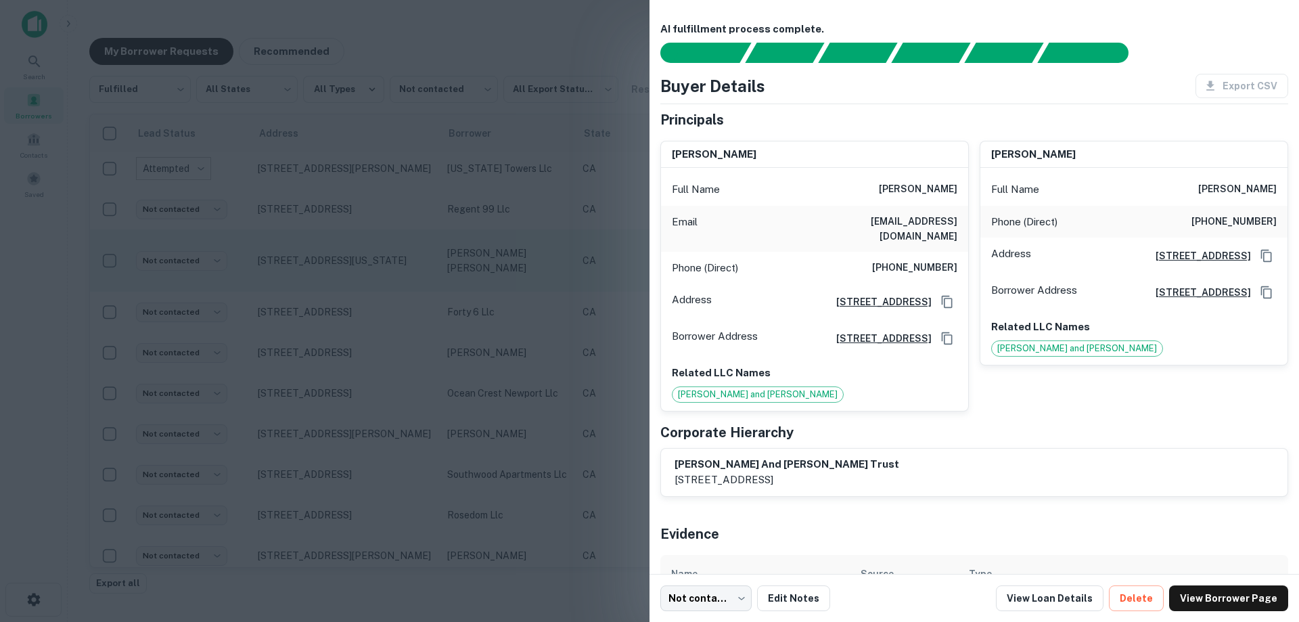
click at [556, 255] on div at bounding box center [649, 311] width 1299 height 622
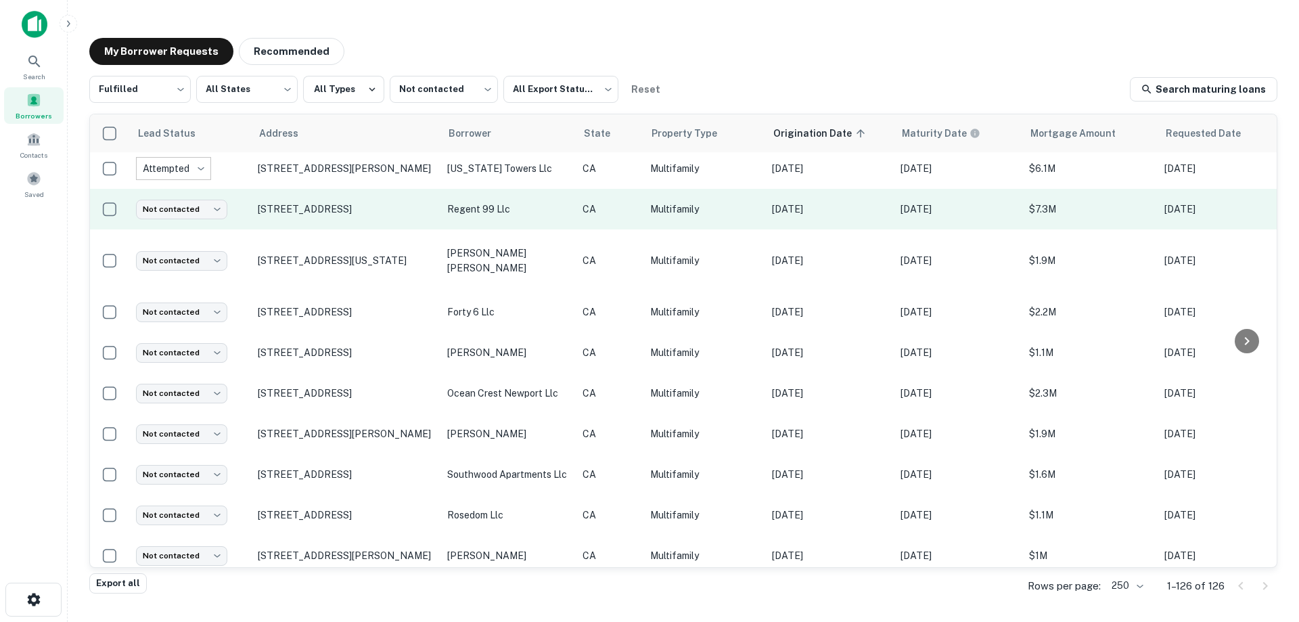
click at [542, 204] on p "regent 99 llc" at bounding box center [508, 209] width 122 height 15
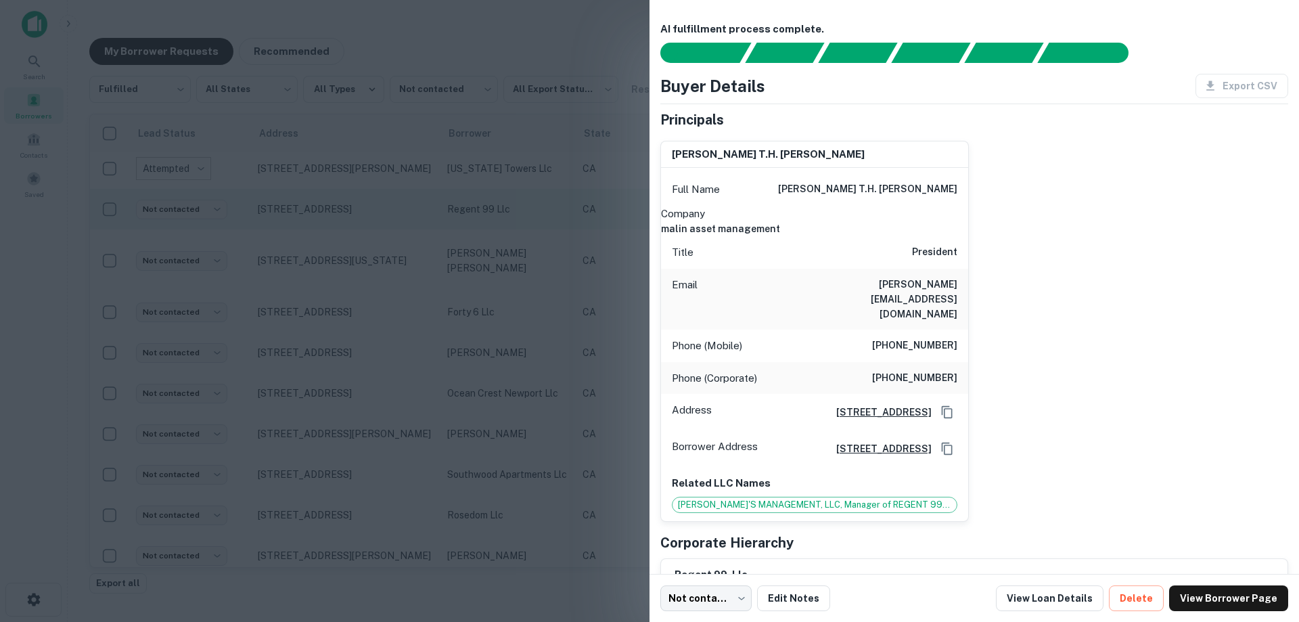
click at [570, 186] on div at bounding box center [649, 311] width 1299 height 622
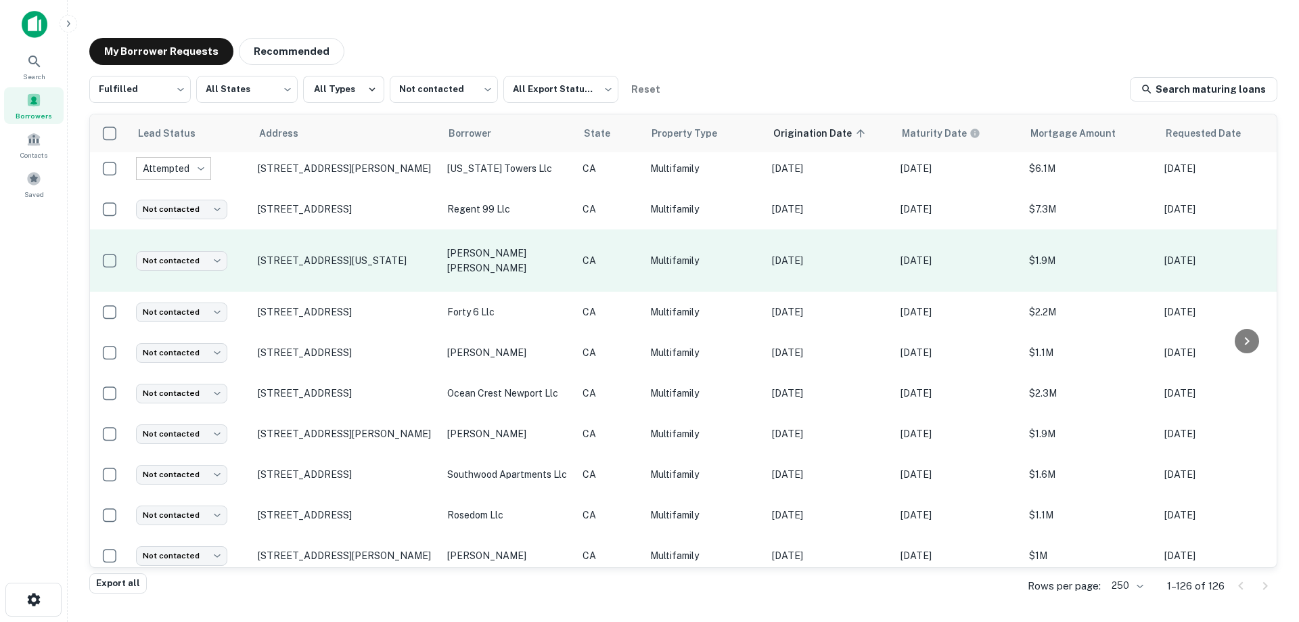
click at [543, 257] on p "[PERSON_NAME] [PERSON_NAME]" at bounding box center [508, 261] width 122 height 30
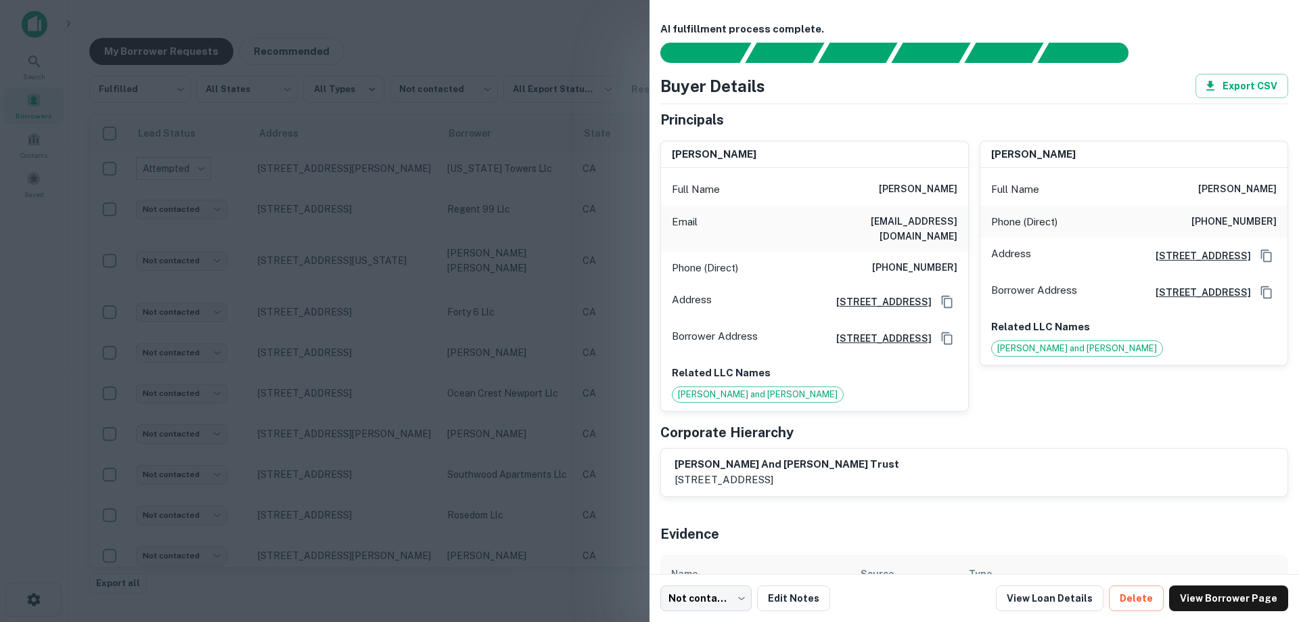
click at [565, 250] on div at bounding box center [649, 311] width 1299 height 622
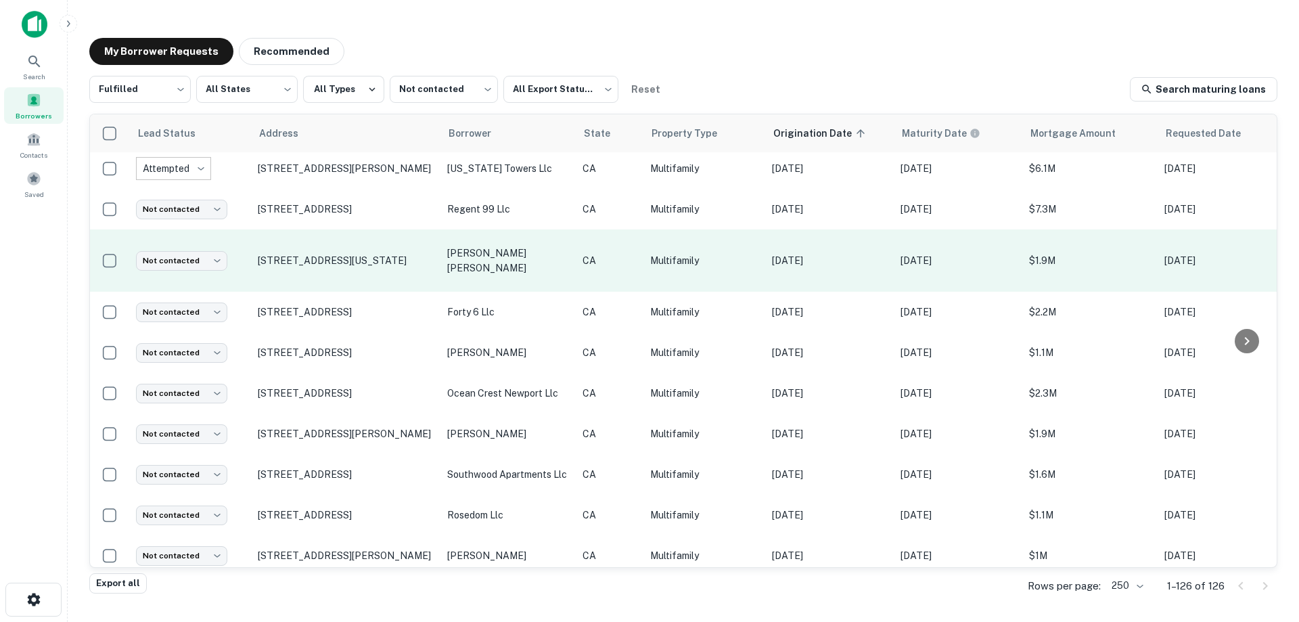
scroll to position [1087, 0]
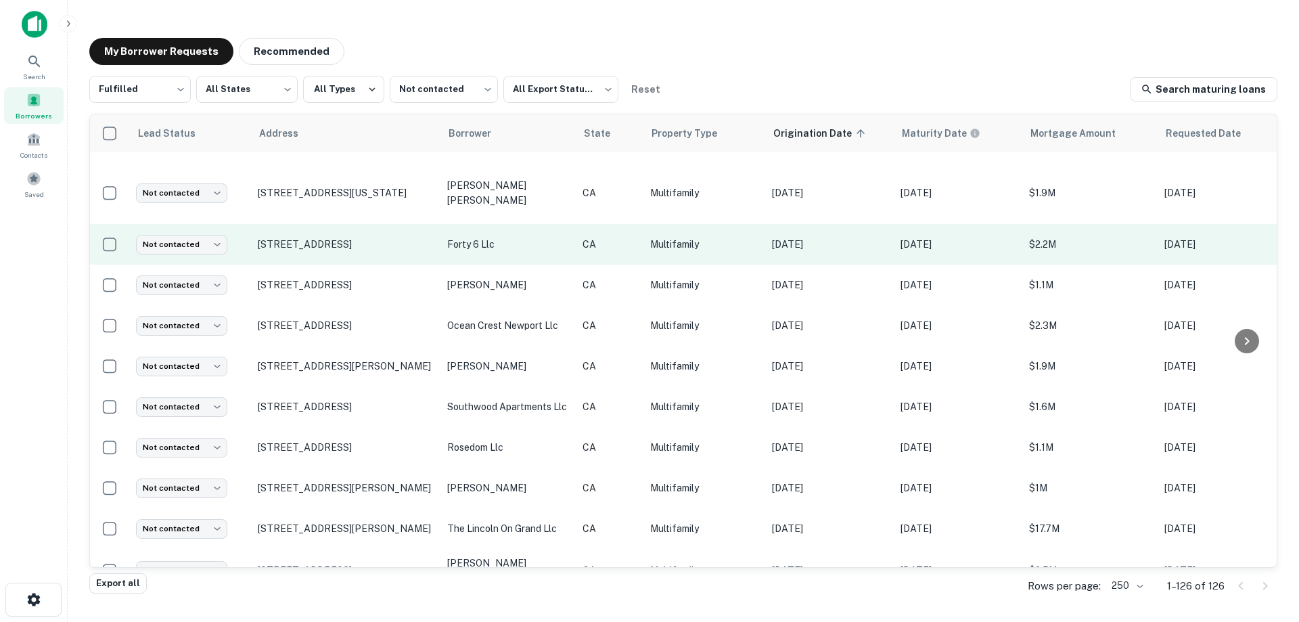
click at [538, 237] on p "forty 6 llc" at bounding box center [508, 244] width 122 height 15
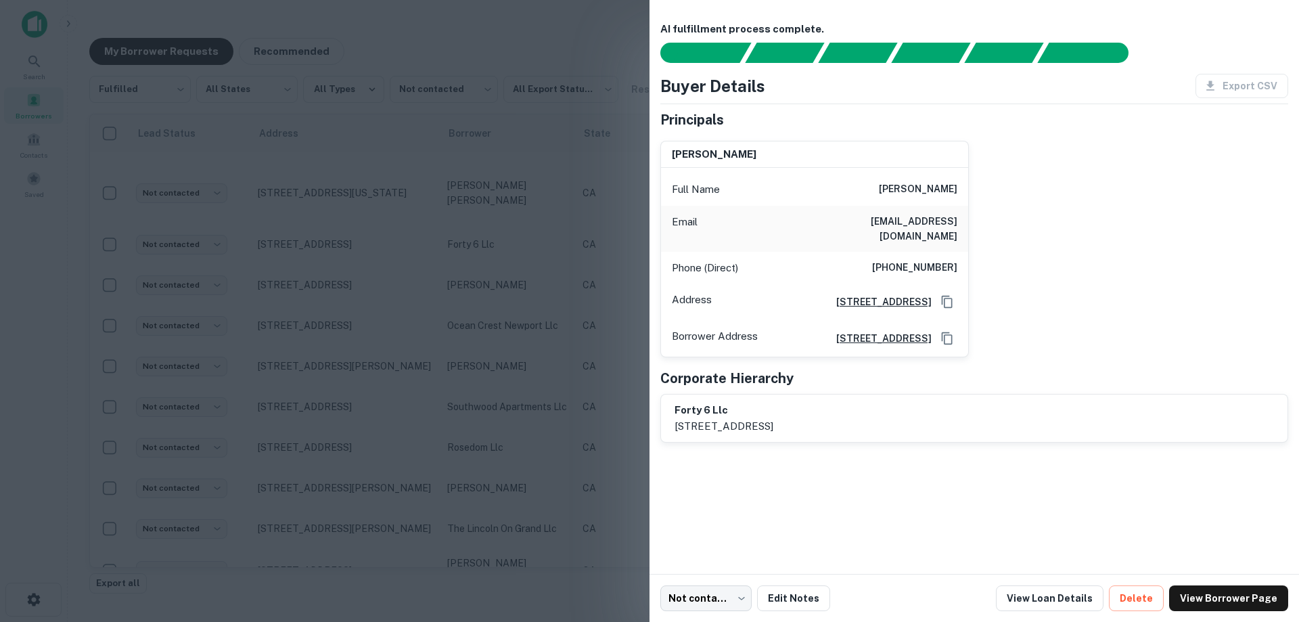
click at [579, 268] on div at bounding box center [649, 311] width 1299 height 622
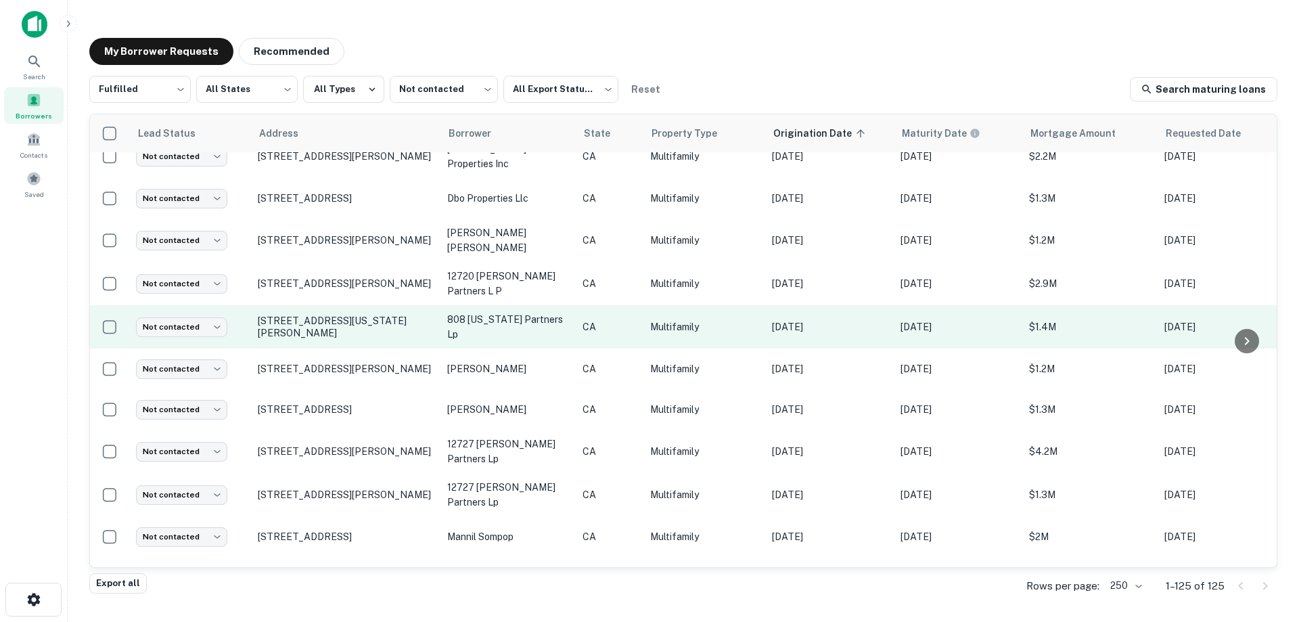
scroll to position [4532, 0]
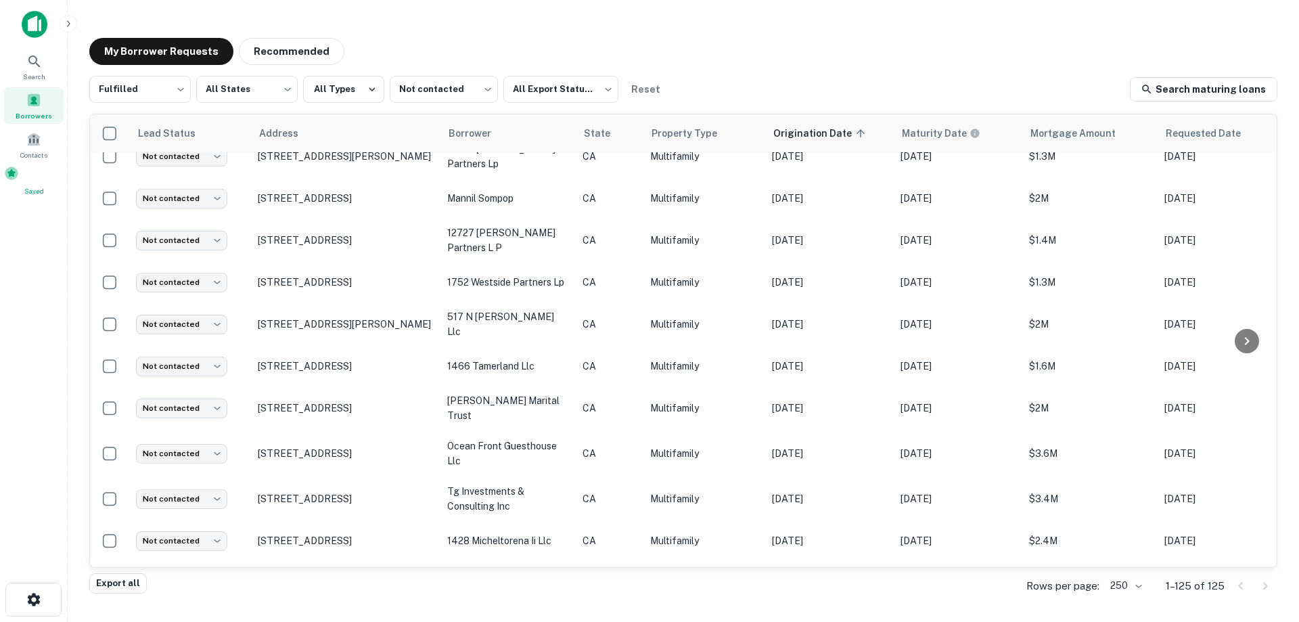
click at [41, 183] on div "Saved" at bounding box center [34, 181] width 60 height 30
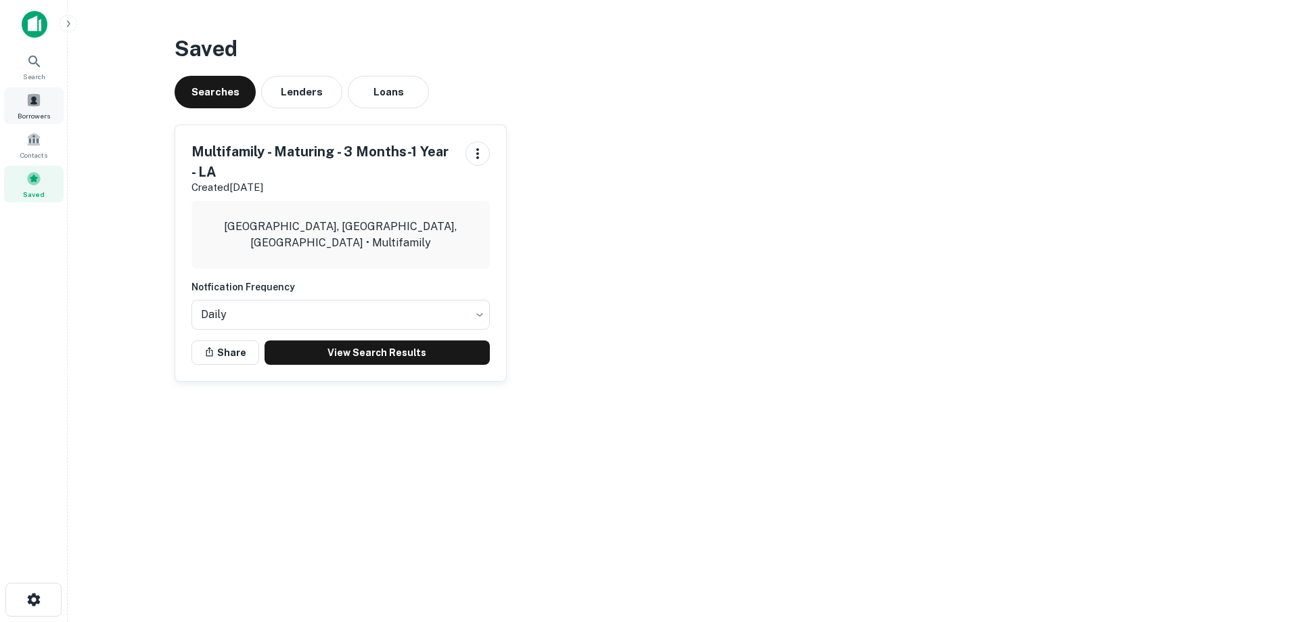
click at [32, 104] on span at bounding box center [33, 100] width 15 height 15
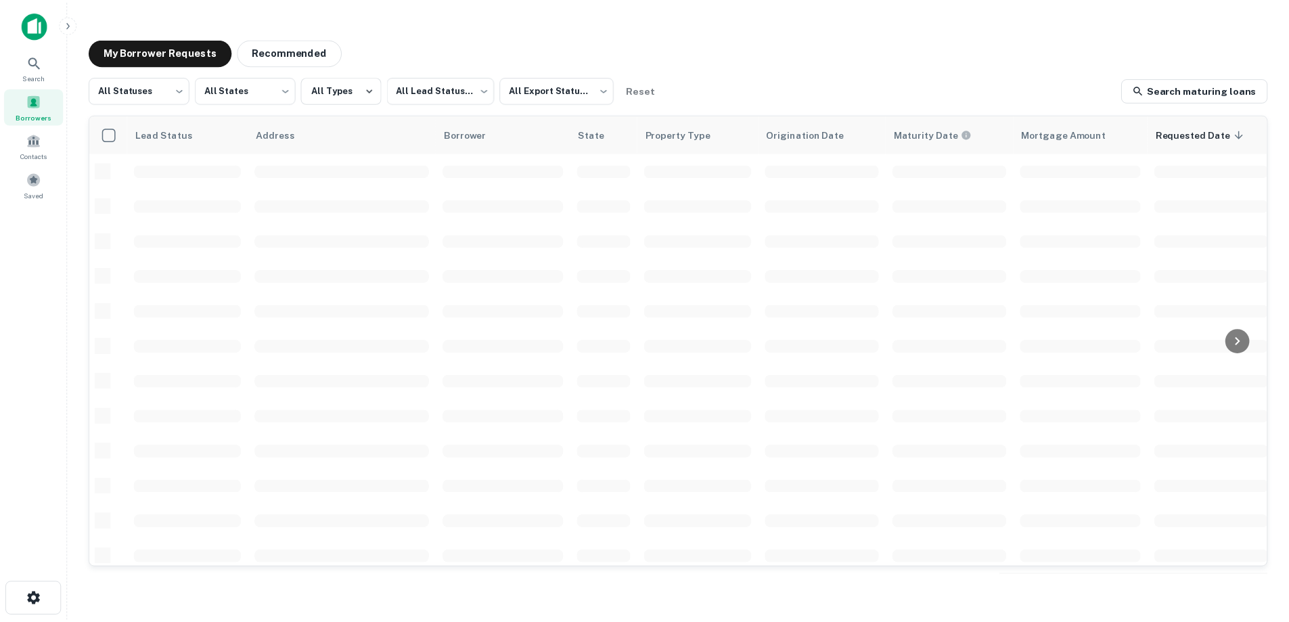
scroll to position [475, 0]
click at [32, 17] on img at bounding box center [35, 24] width 26 height 27
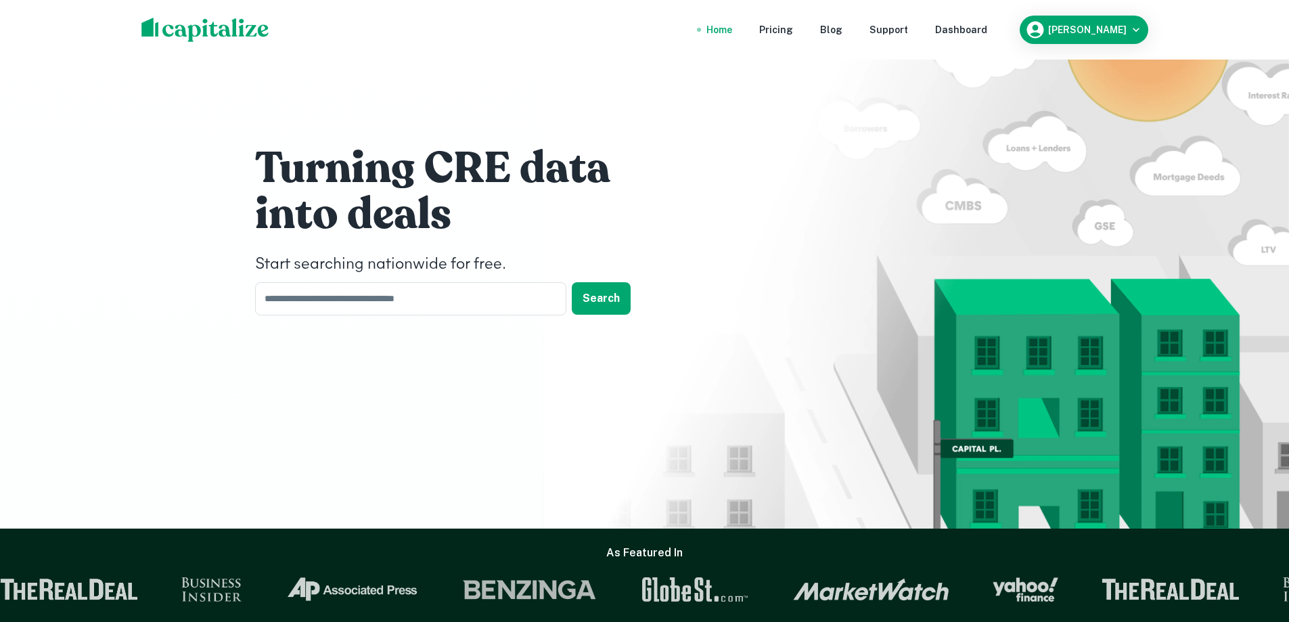
click at [155, 205] on div "Turning CRE data into deals Start searching nationwide for free. ​ Search" at bounding box center [644, 264] width 1289 height 528
click at [253, 384] on div "Turning CRE data into deals Start searching nationwide for free. ​ Search" at bounding box center [645, 233] width 812 height 466
